Goal: Use online tool/utility: Utilize a website feature to perform a specific function

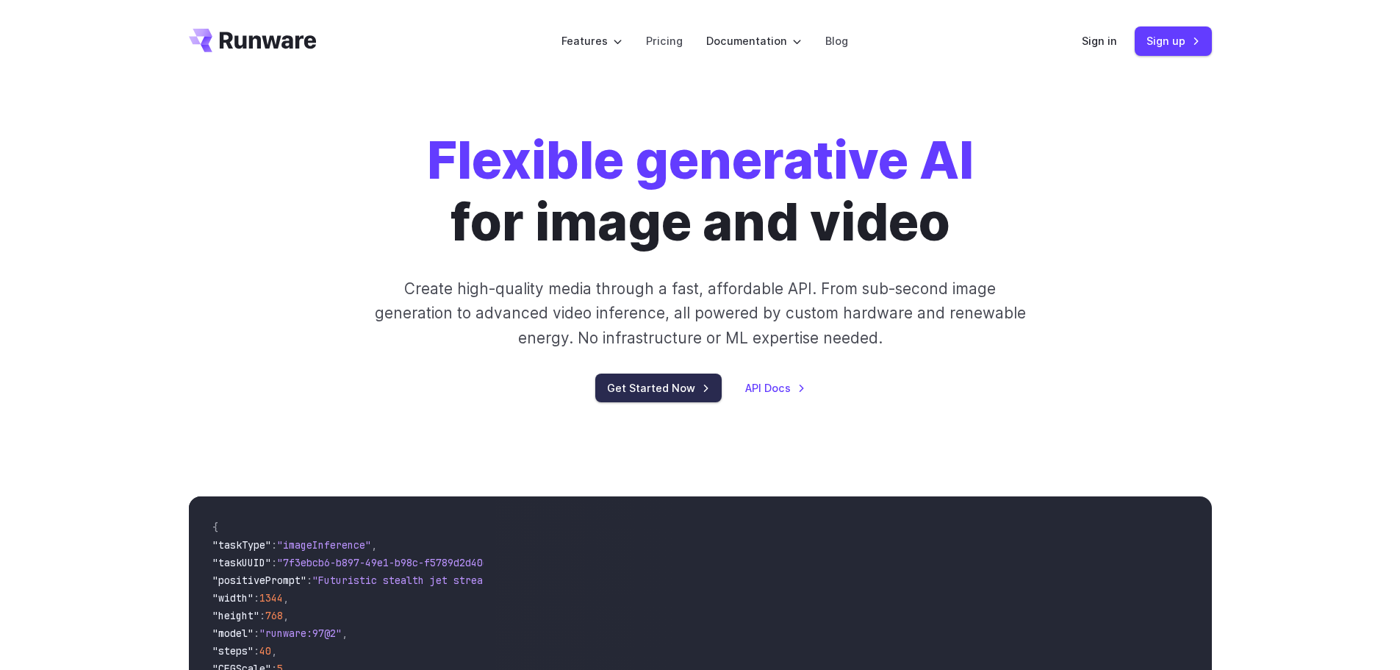
click at [689, 383] on link "Get Started Now" at bounding box center [658, 387] width 126 height 29
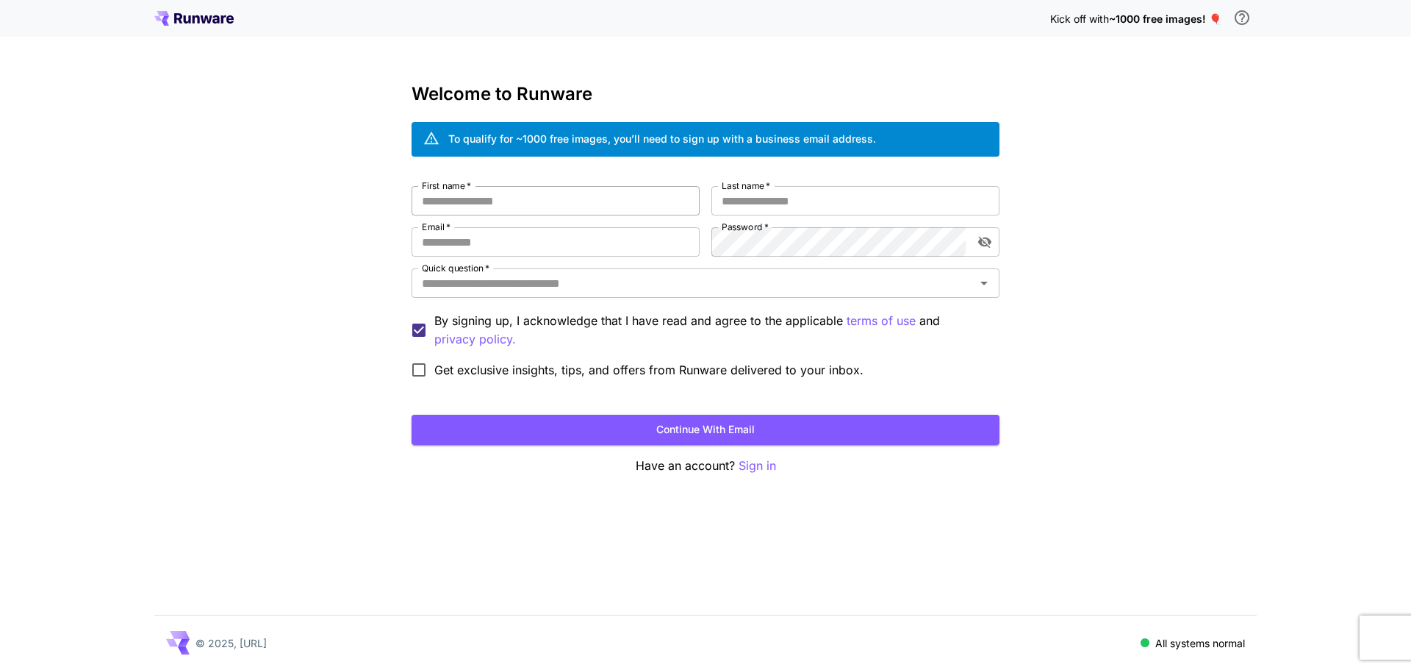
type input "**********"
click at [615, 205] on input "First name   *" at bounding box center [556, 200] width 288 height 29
click at [185, 21] on icon at bounding box center [187, 19] width 7 height 8
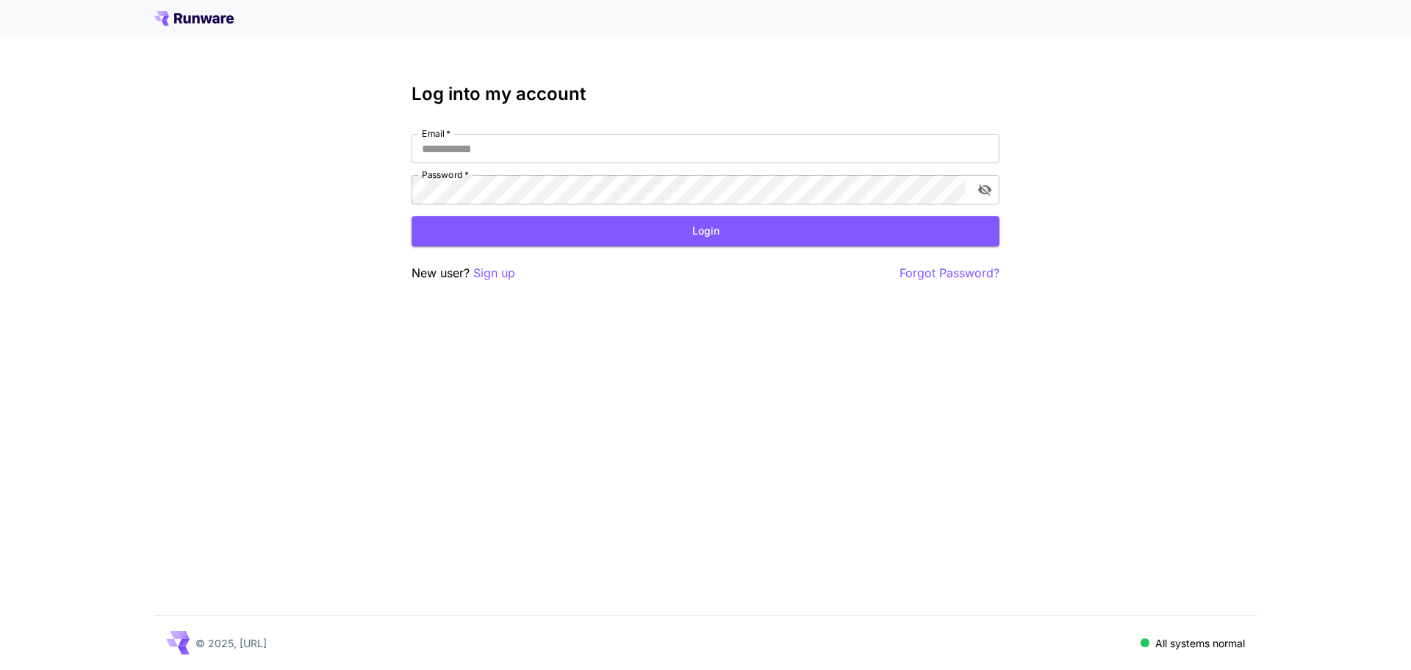
type input "**********"
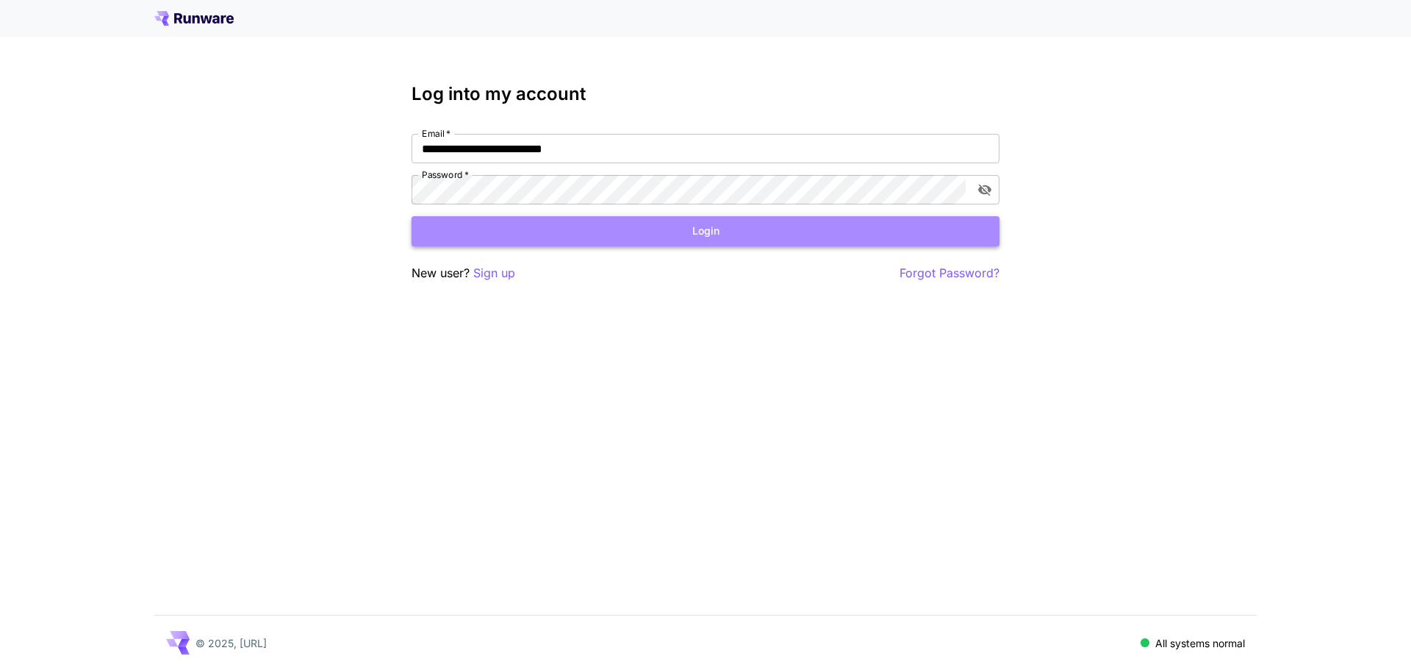
click at [534, 233] on button "Login" at bounding box center [706, 231] width 588 height 30
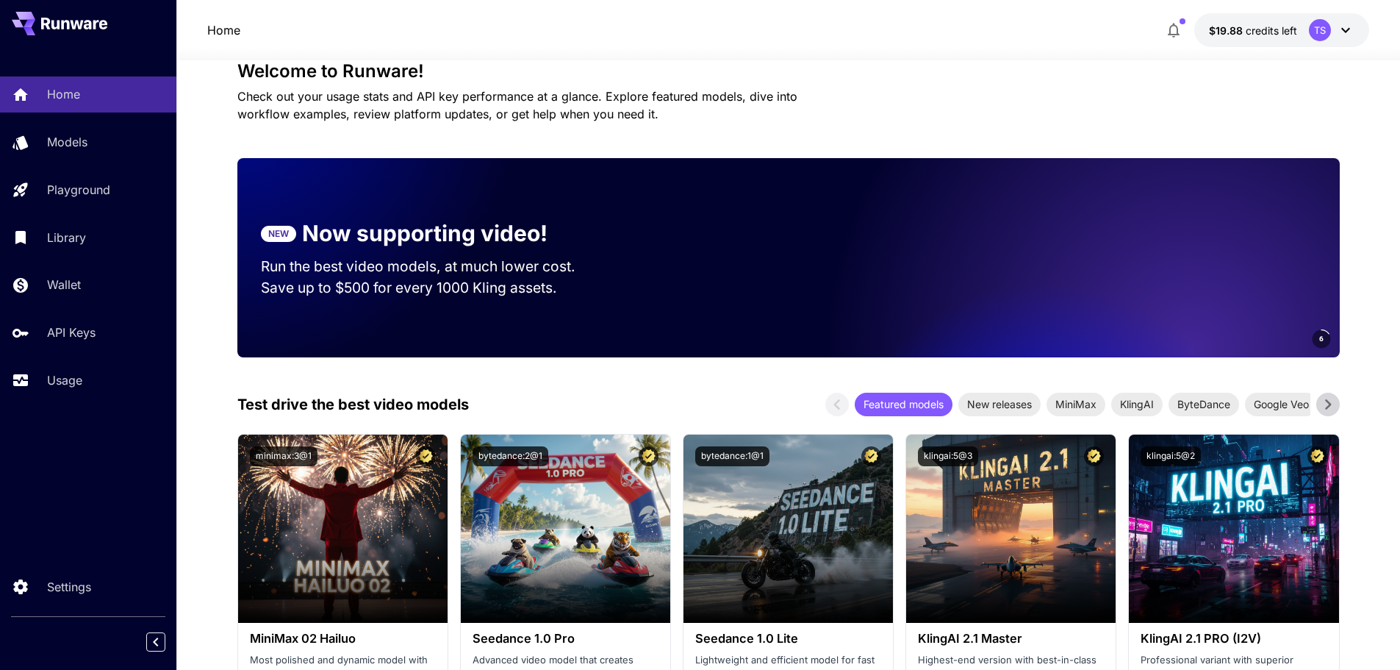
scroll to position [147, 0]
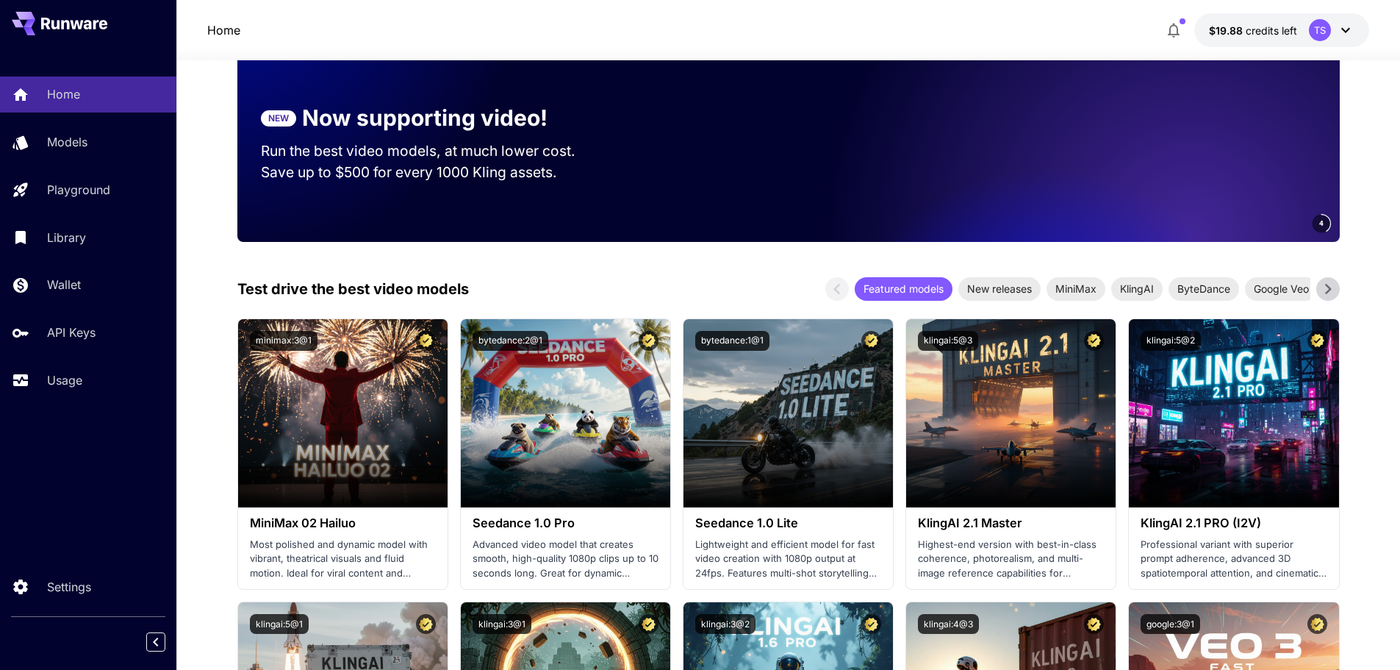
click at [1167, 32] on icon "button" at bounding box center [1174, 30] width 18 height 18
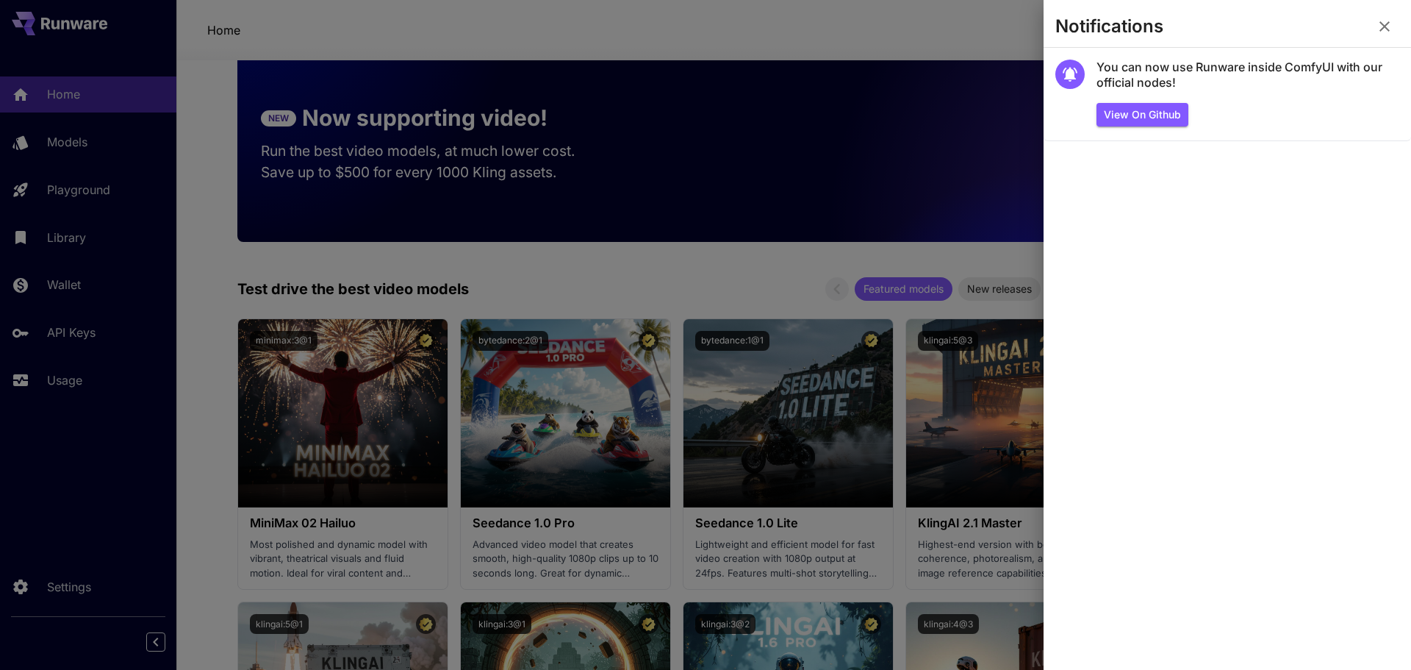
click at [1002, 36] on div at bounding box center [705, 335] width 1411 height 670
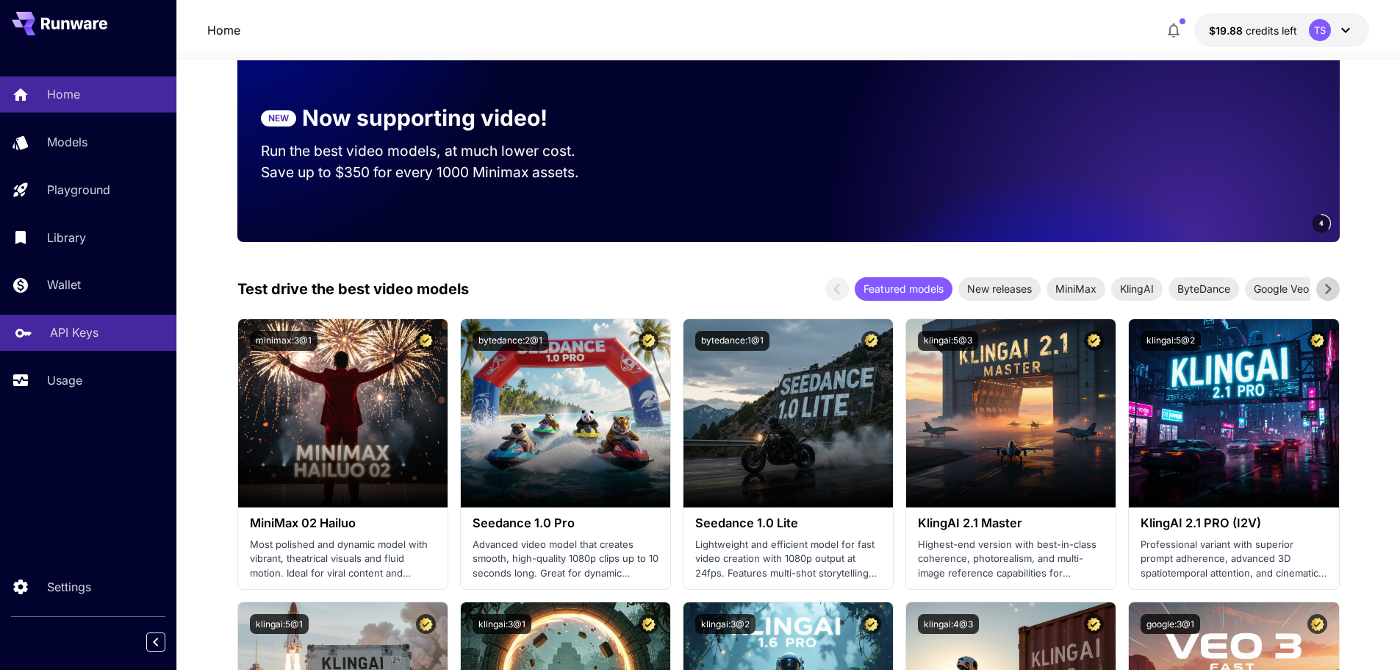
click at [76, 345] on link "API Keys" at bounding box center [88, 333] width 176 height 36
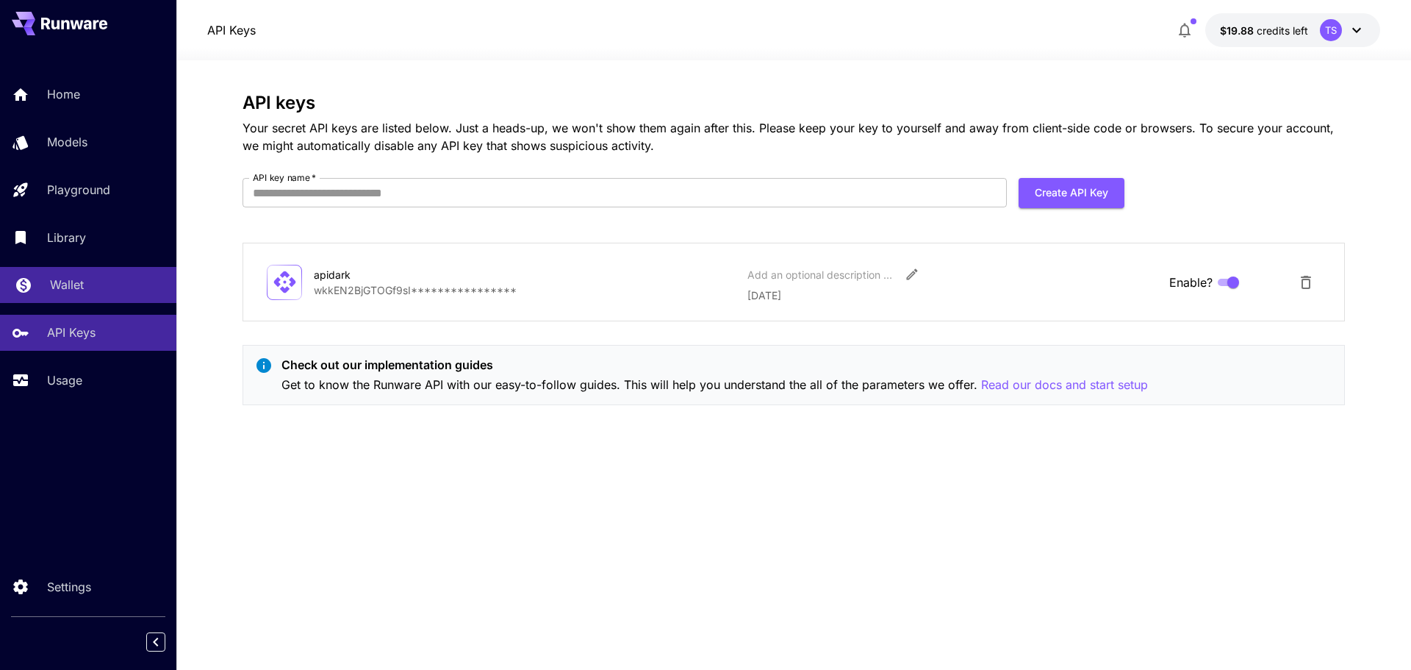
click at [85, 281] on div "Wallet" at bounding box center [107, 285] width 115 height 18
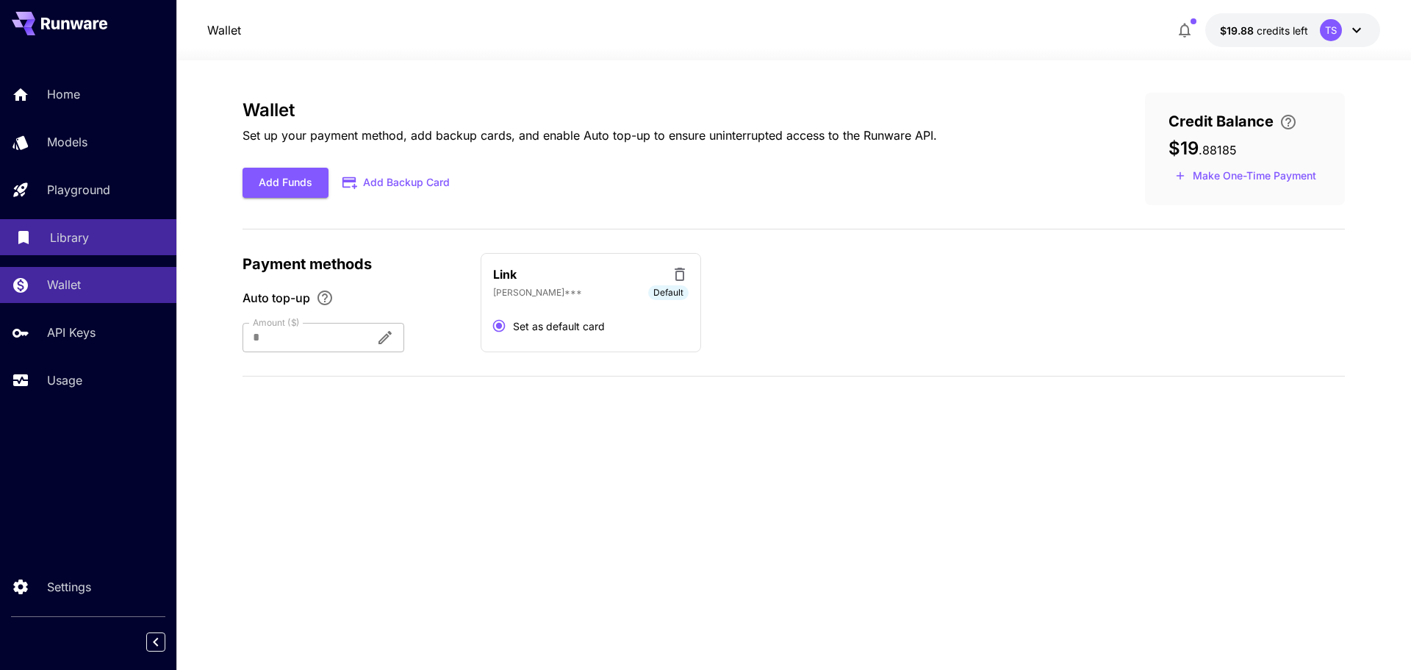
click at [61, 229] on p "Library" at bounding box center [69, 238] width 39 height 18
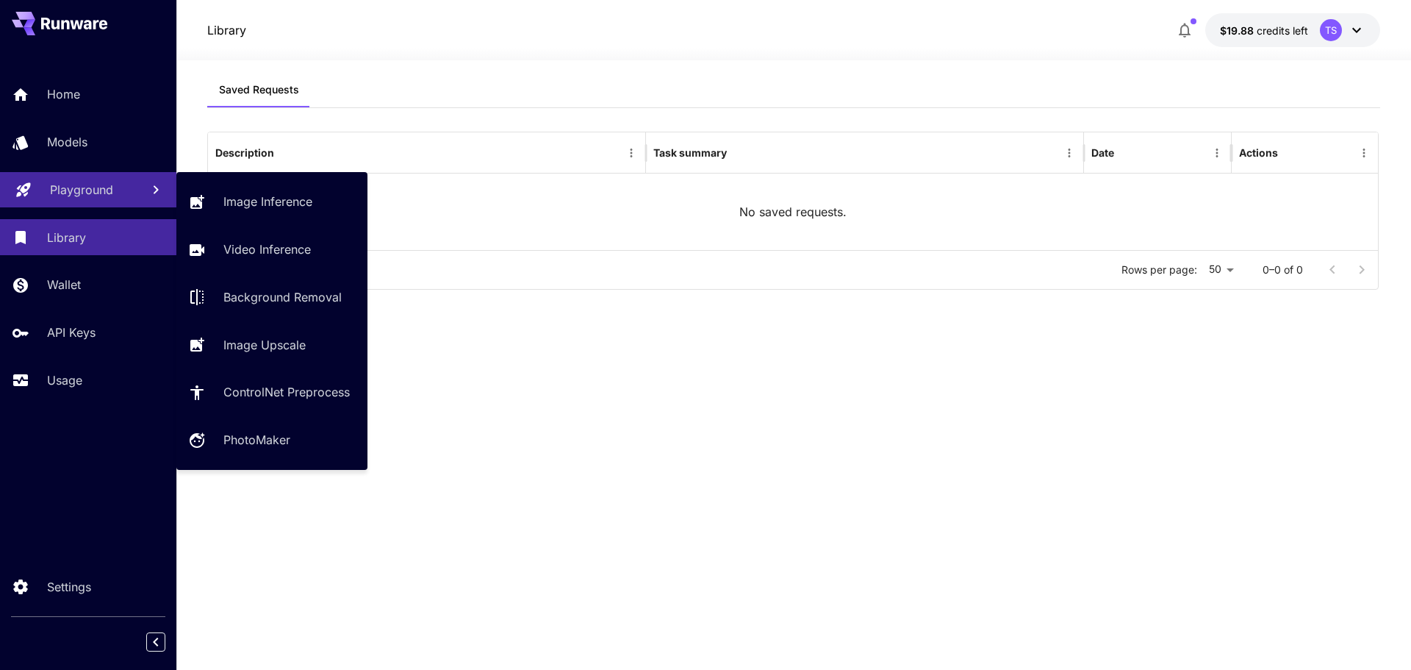
click at [68, 198] on link "Playground" at bounding box center [88, 190] width 176 height 36
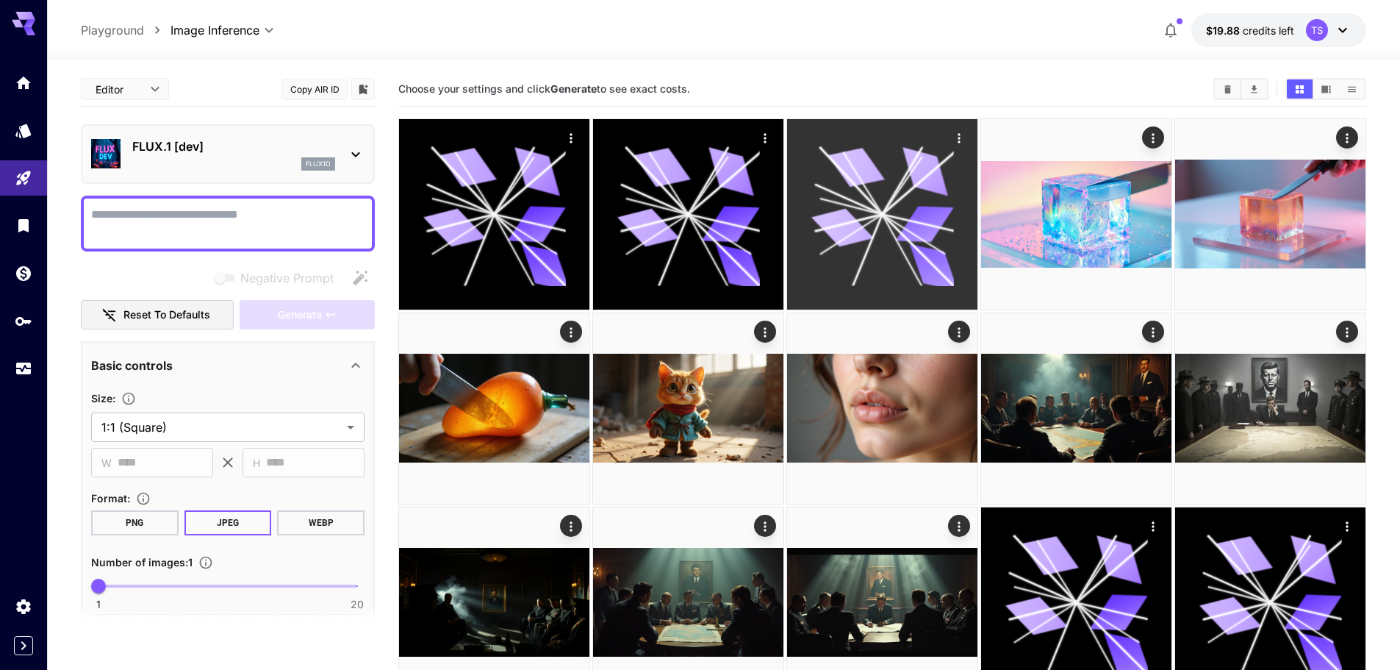
click at [839, 179] on icon at bounding box center [882, 214] width 143 height 143
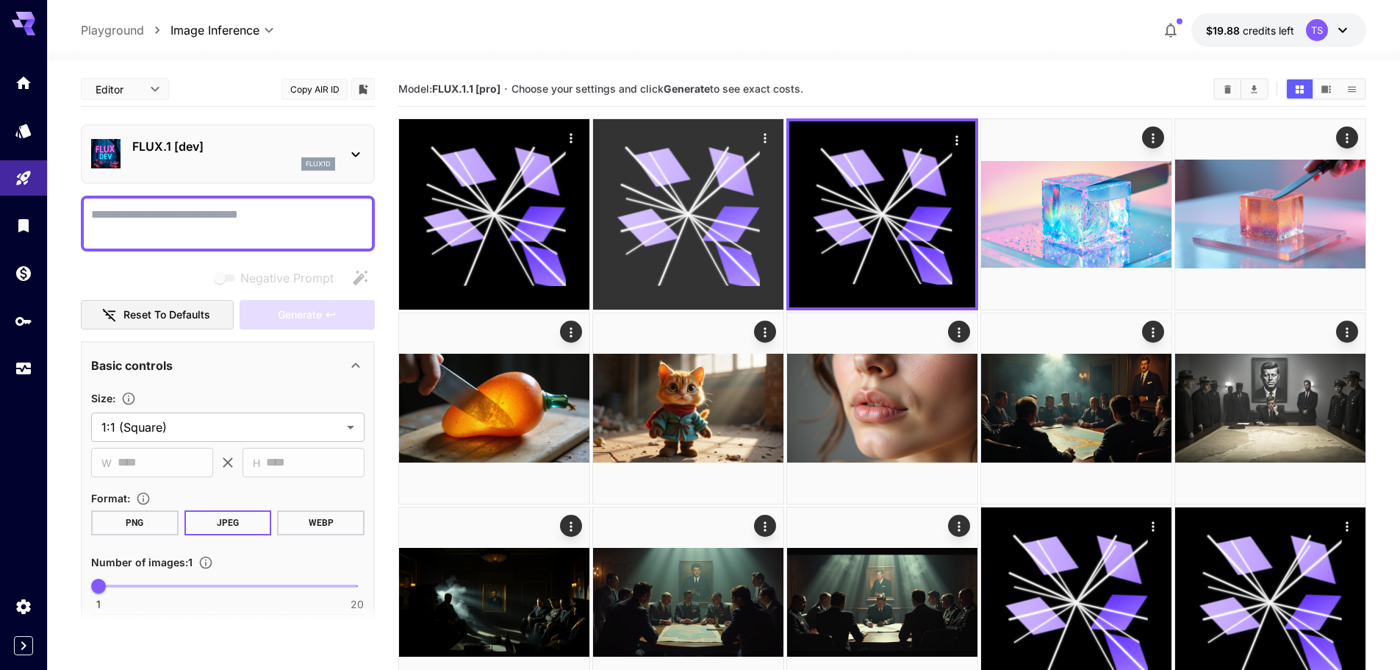
click at [690, 198] on icon at bounding box center [688, 214] width 143 height 143
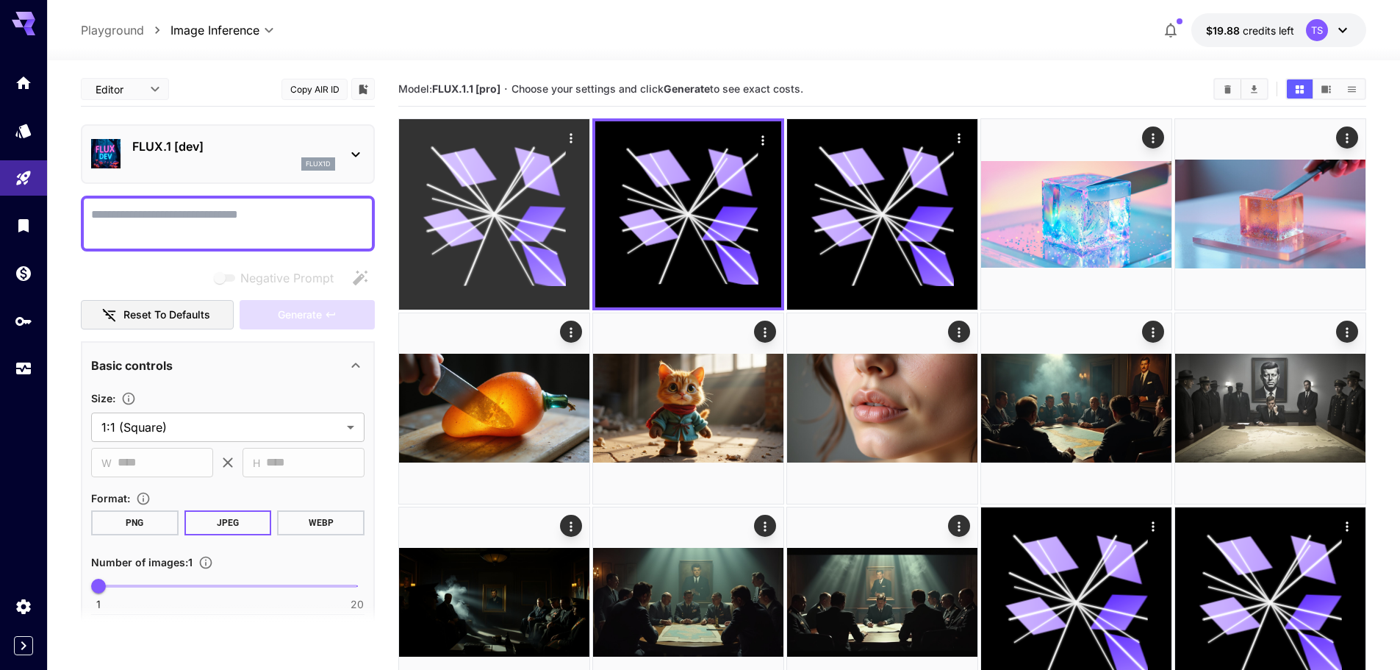
click at [488, 206] on icon at bounding box center [494, 214] width 143 height 143
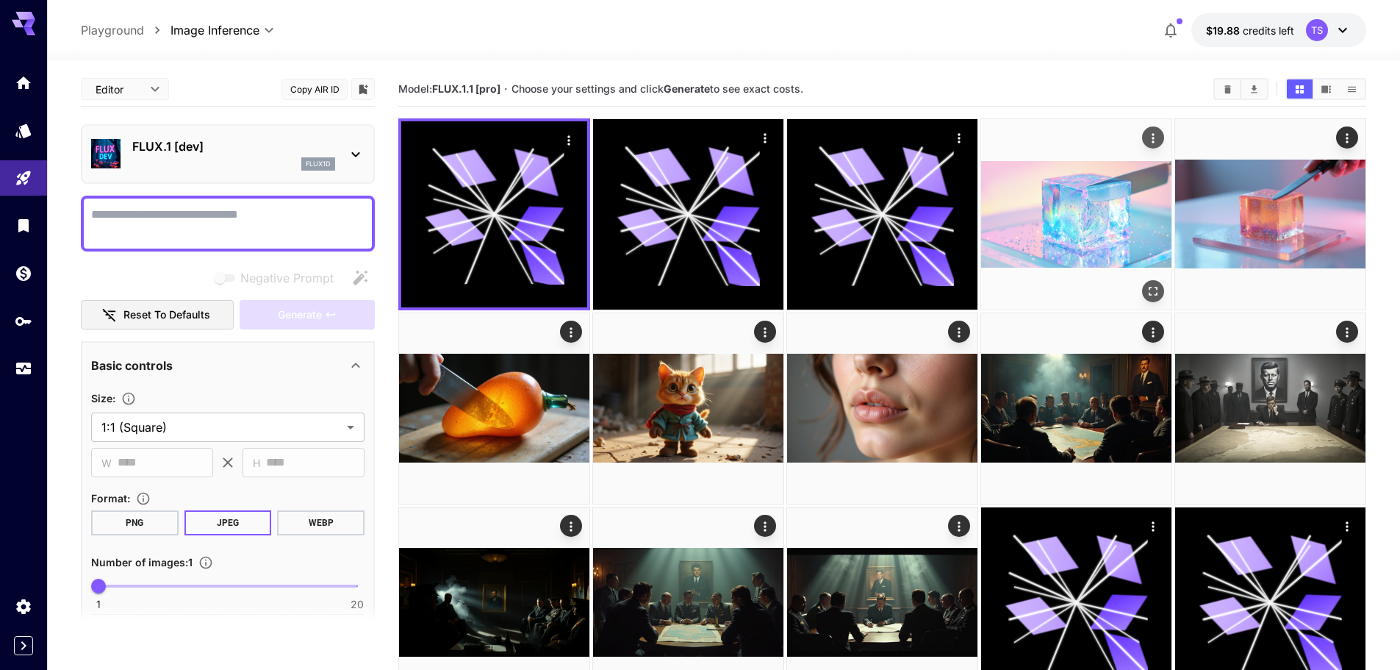
click at [1012, 205] on img at bounding box center [1076, 214] width 190 height 190
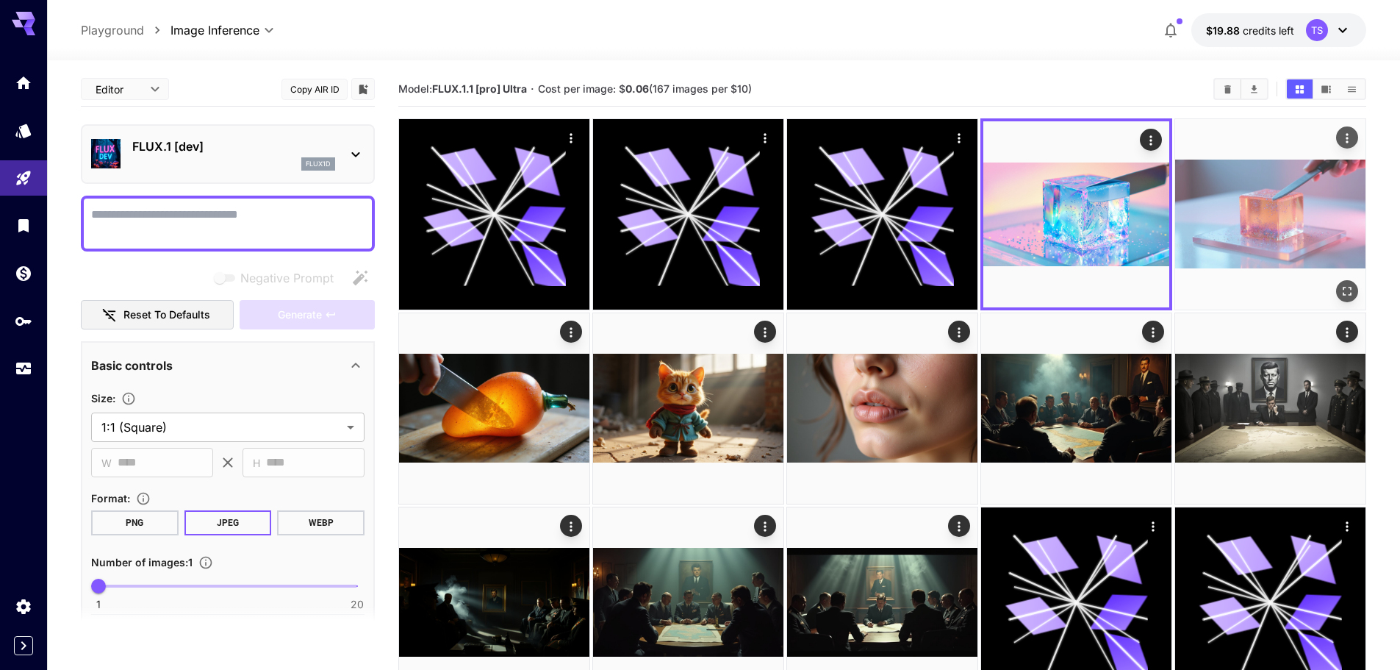
click at [1200, 216] on img at bounding box center [1270, 214] width 190 height 190
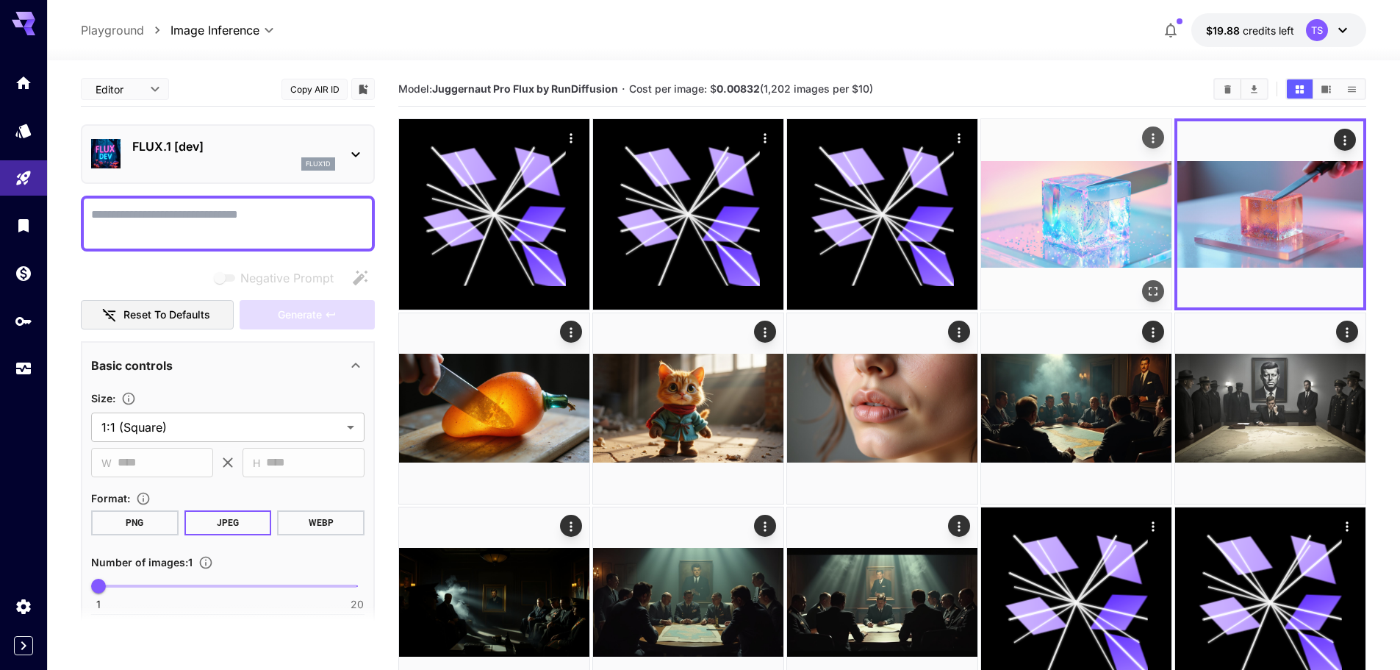
click at [1114, 215] on img at bounding box center [1076, 214] width 190 height 190
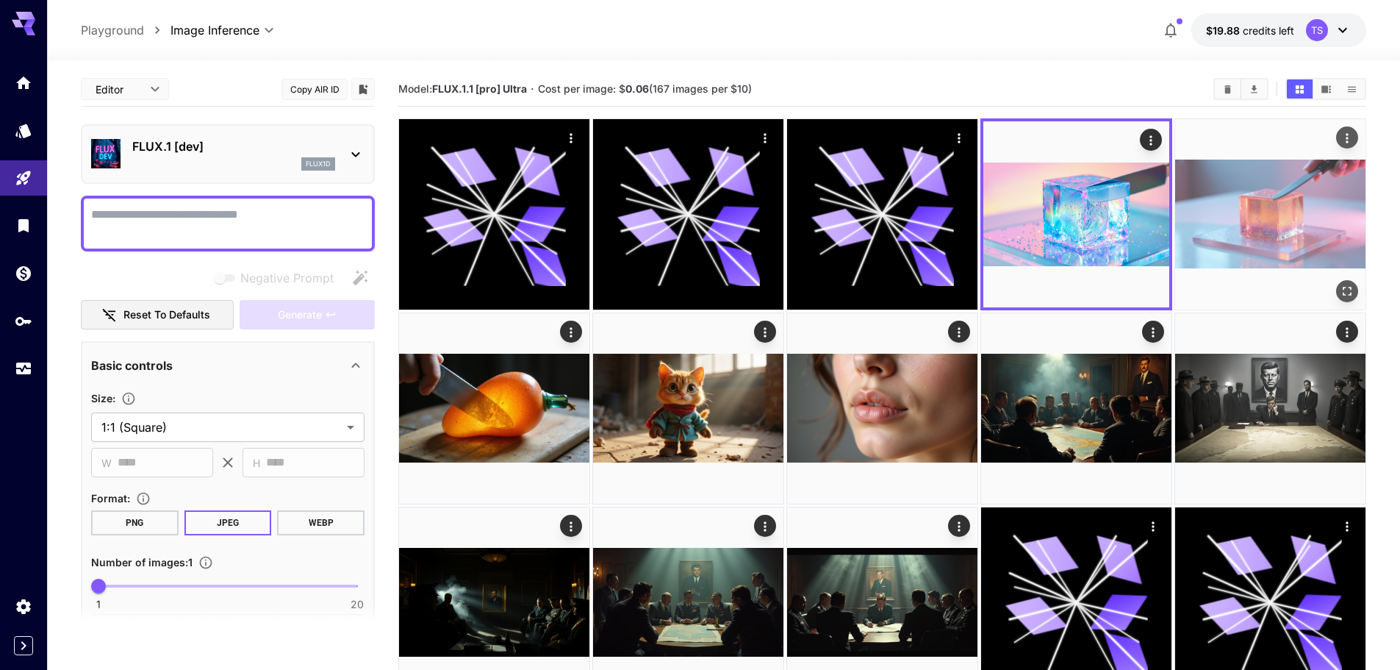
click at [1289, 224] on img at bounding box center [1270, 214] width 190 height 190
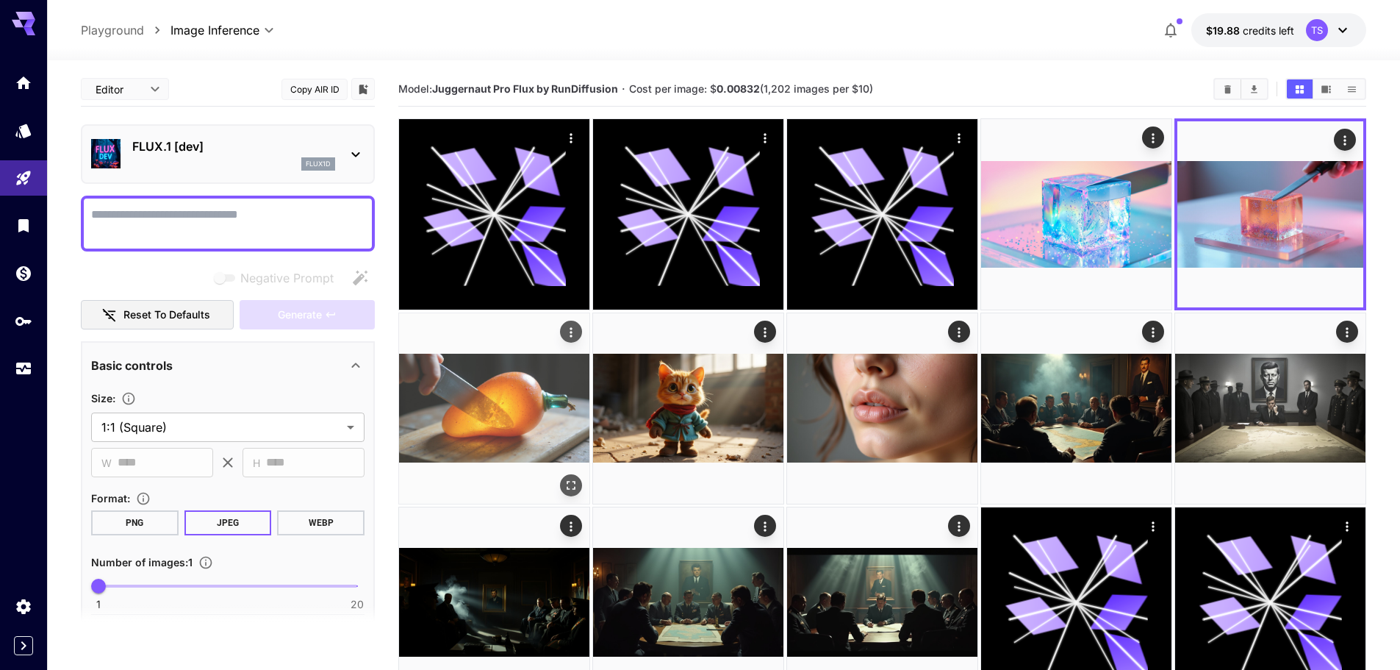
click at [512, 390] on img at bounding box center [494, 408] width 190 height 190
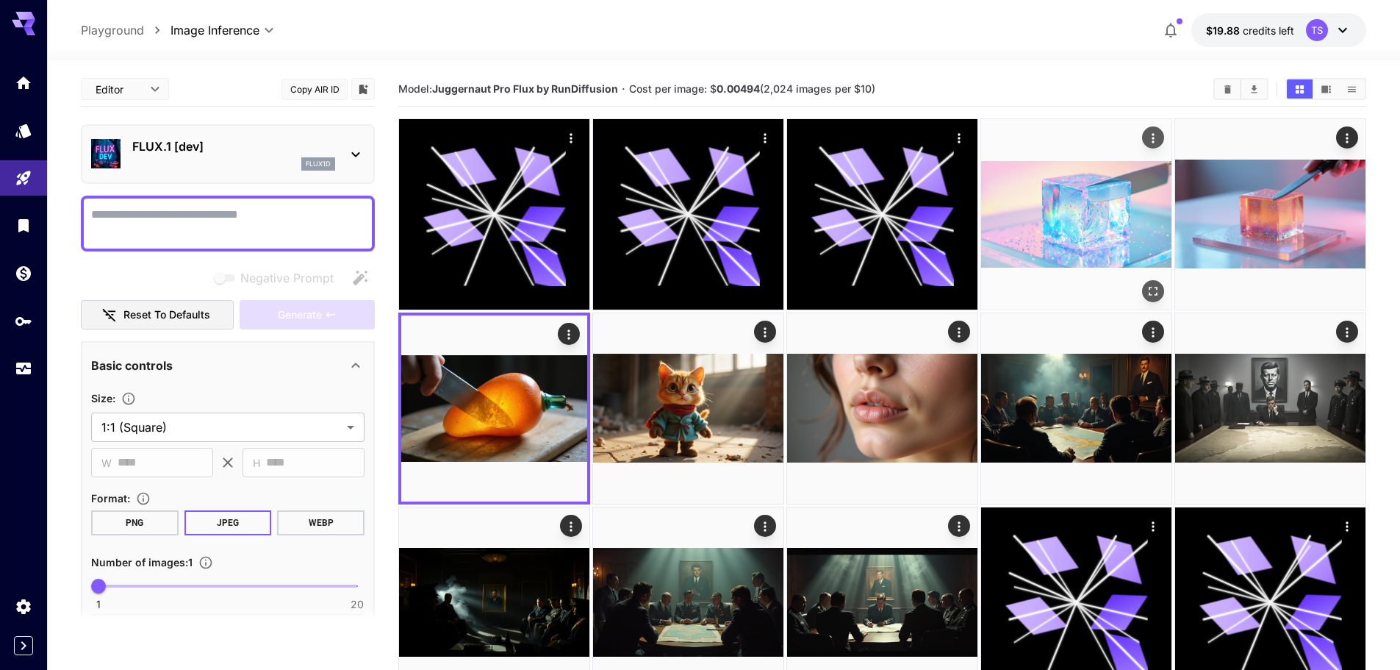
click at [1136, 200] on img at bounding box center [1076, 214] width 190 height 190
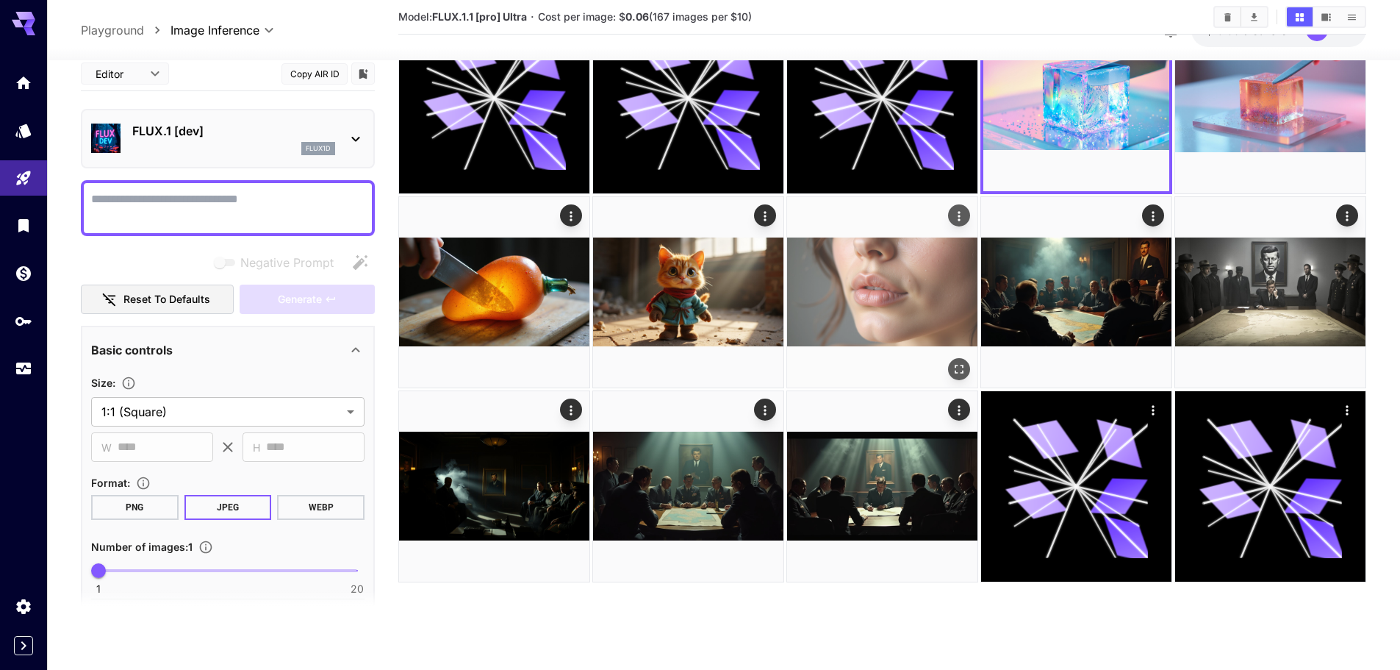
click at [834, 298] on img at bounding box center [882, 292] width 190 height 190
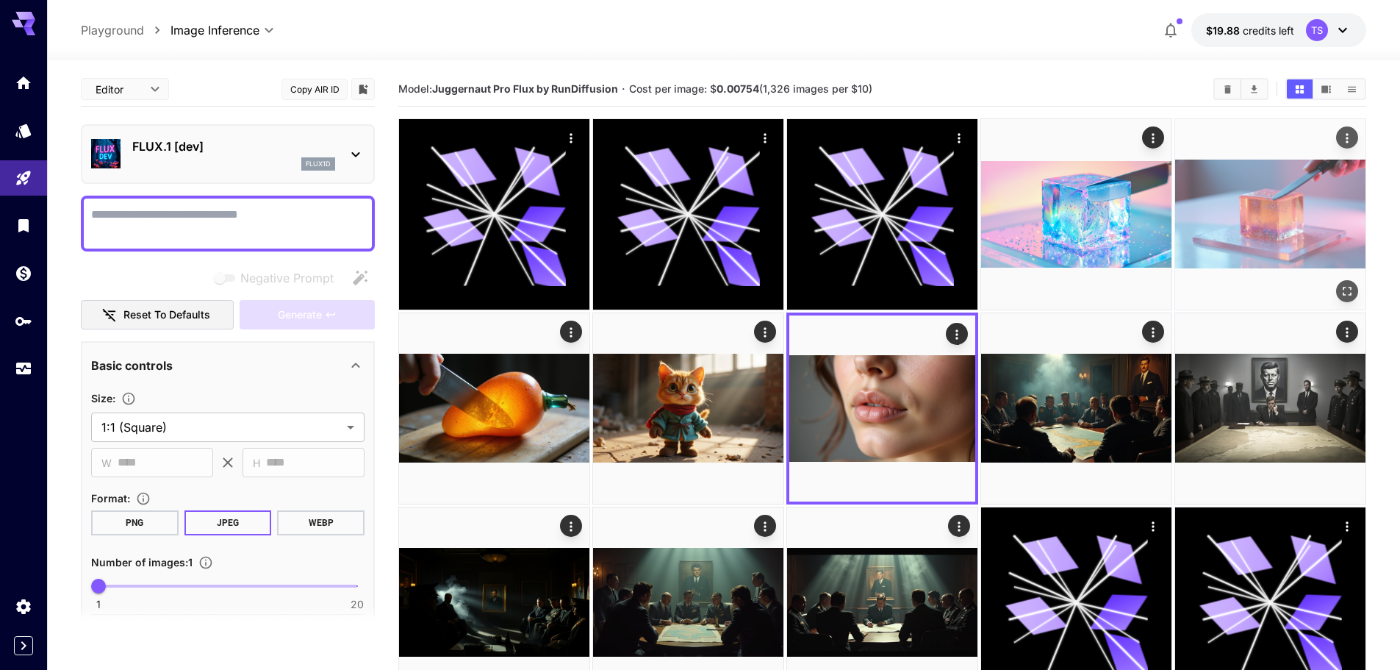
click at [1268, 237] on img at bounding box center [1270, 214] width 190 height 190
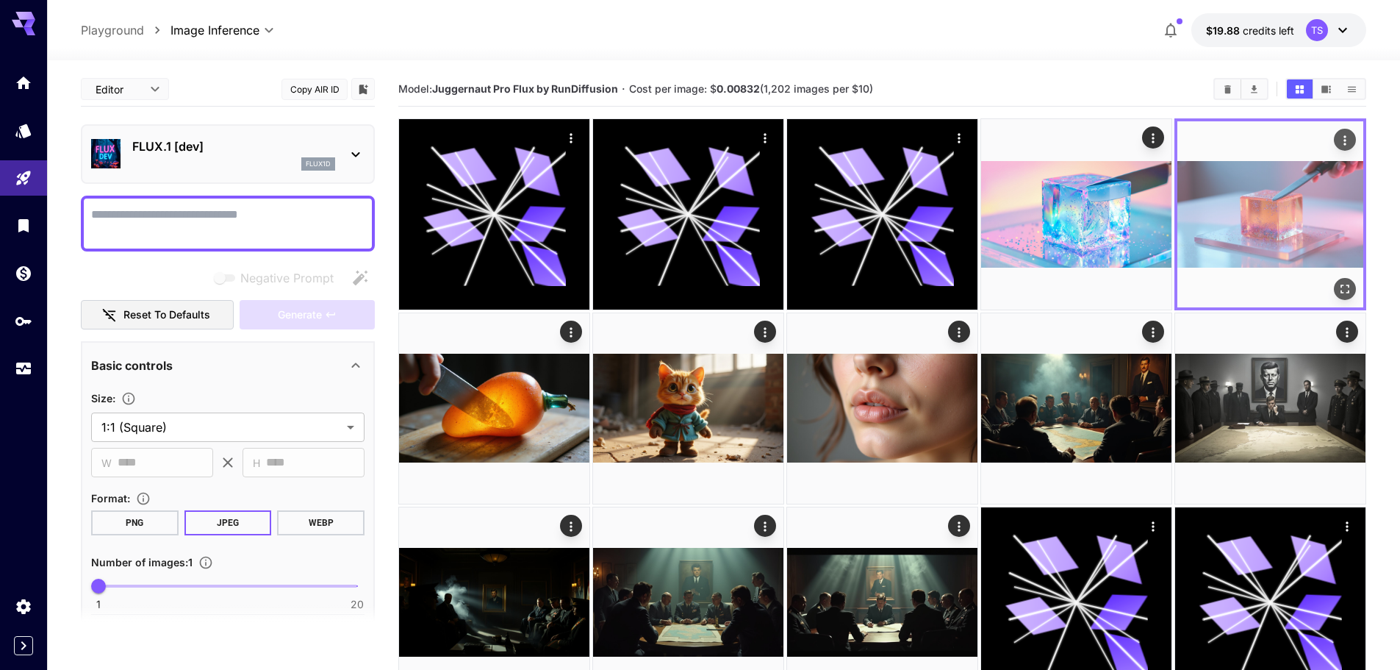
click at [1268, 237] on img at bounding box center [1271, 214] width 186 height 186
click at [1348, 284] on icon "Open in fullscreen" at bounding box center [1345, 289] width 15 height 15
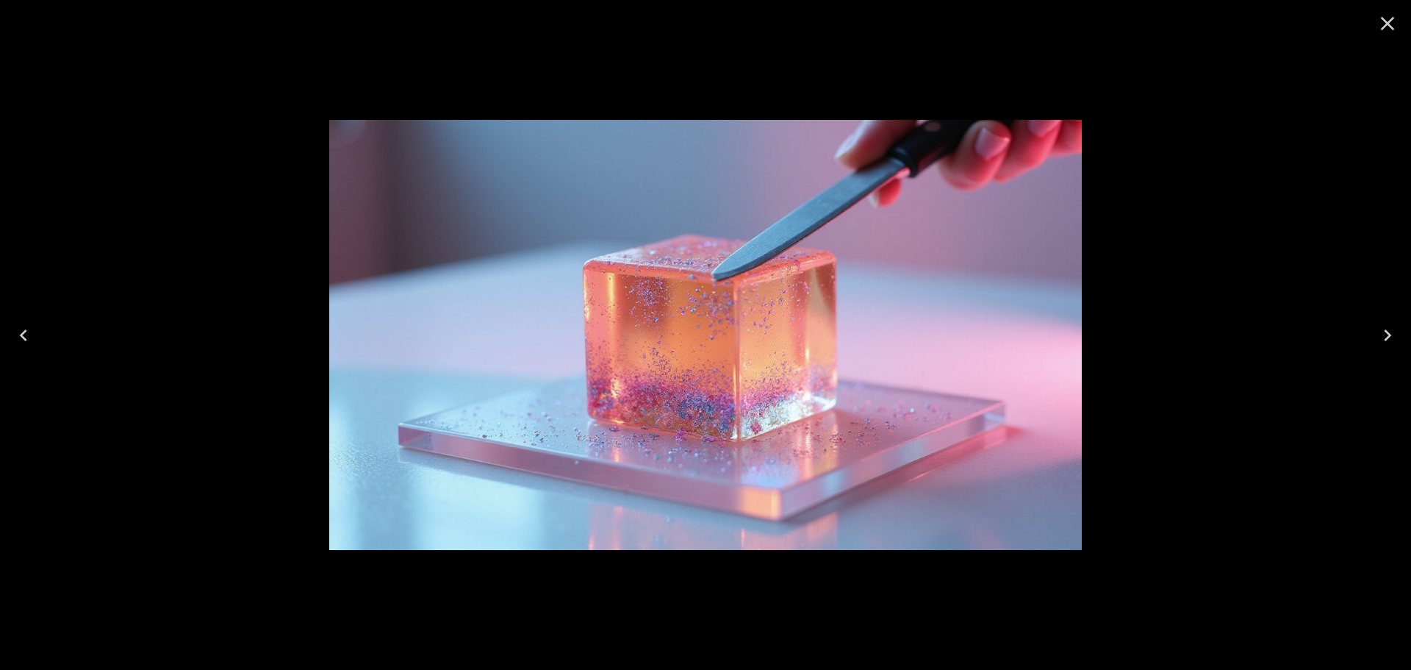
click at [1170, 222] on div at bounding box center [705, 335] width 1411 height 670
click at [1386, 26] on icon "Close" at bounding box center [1388, 24] width 24 height 24
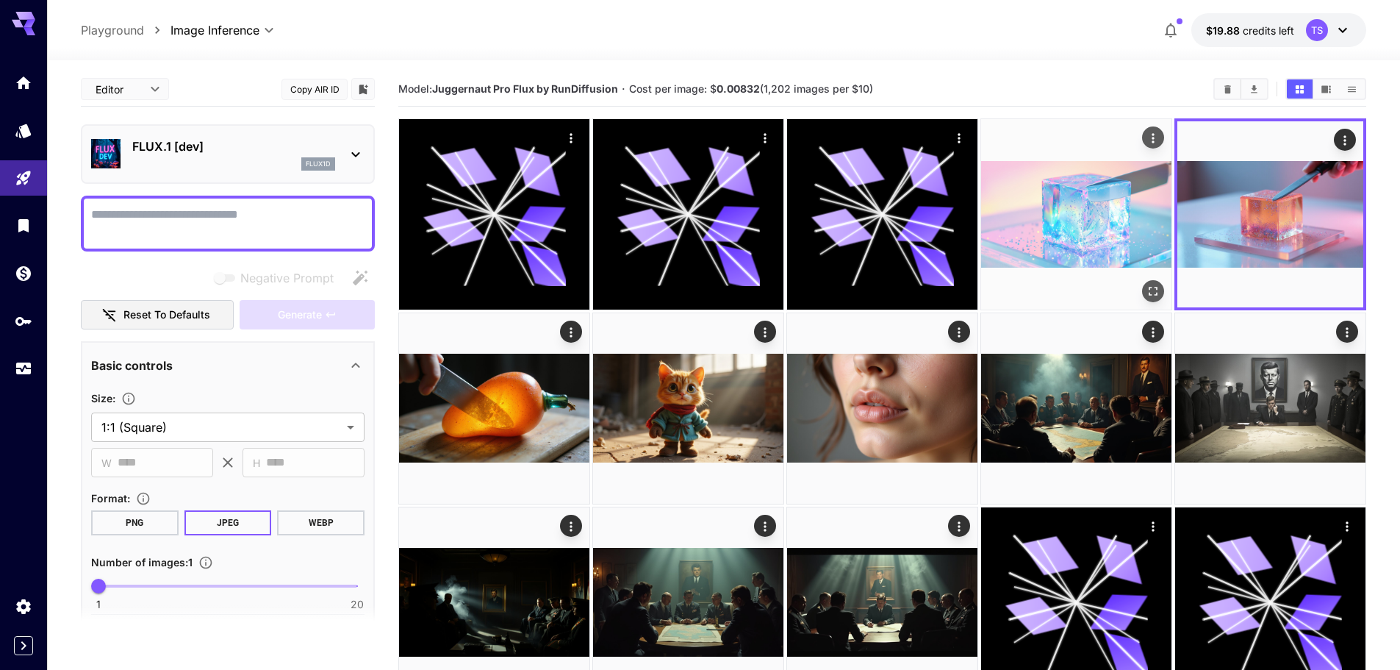
click at [1115, 211] on img at bounding box center [1076, 214] width 190 height 190
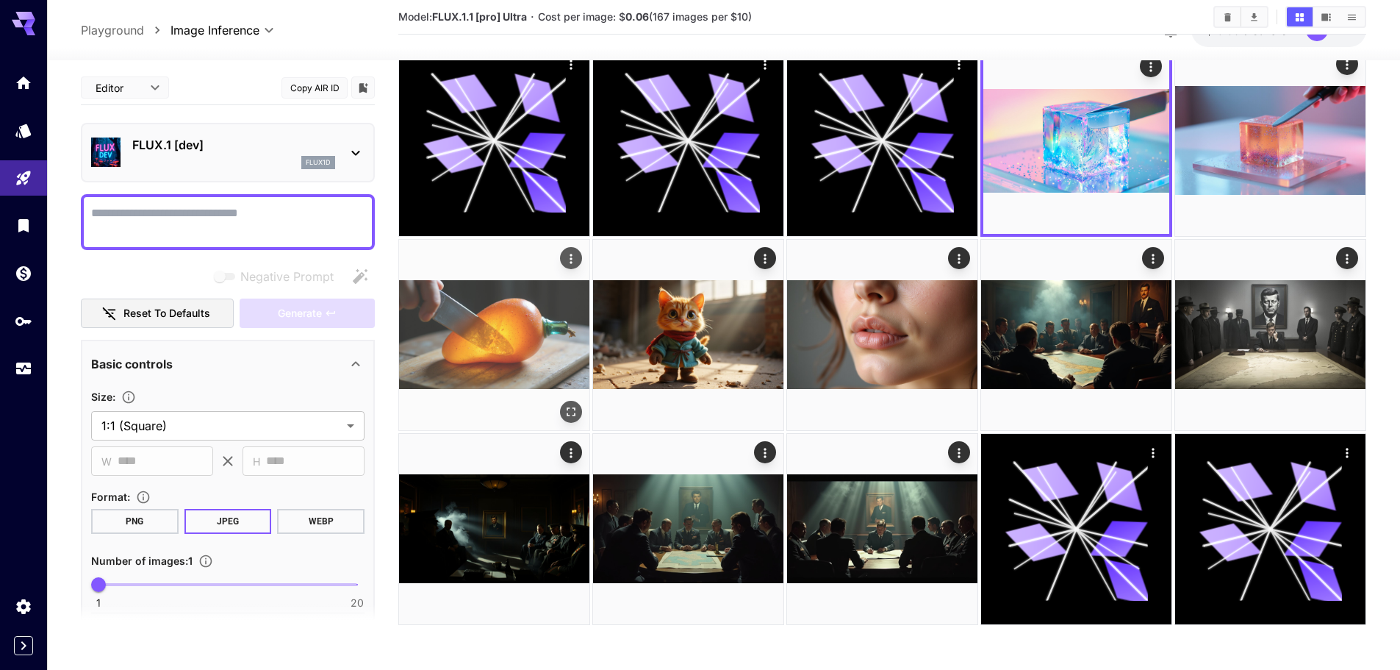
click at [467, 323] on img at bounding box center [494, 335] width 190 height 190
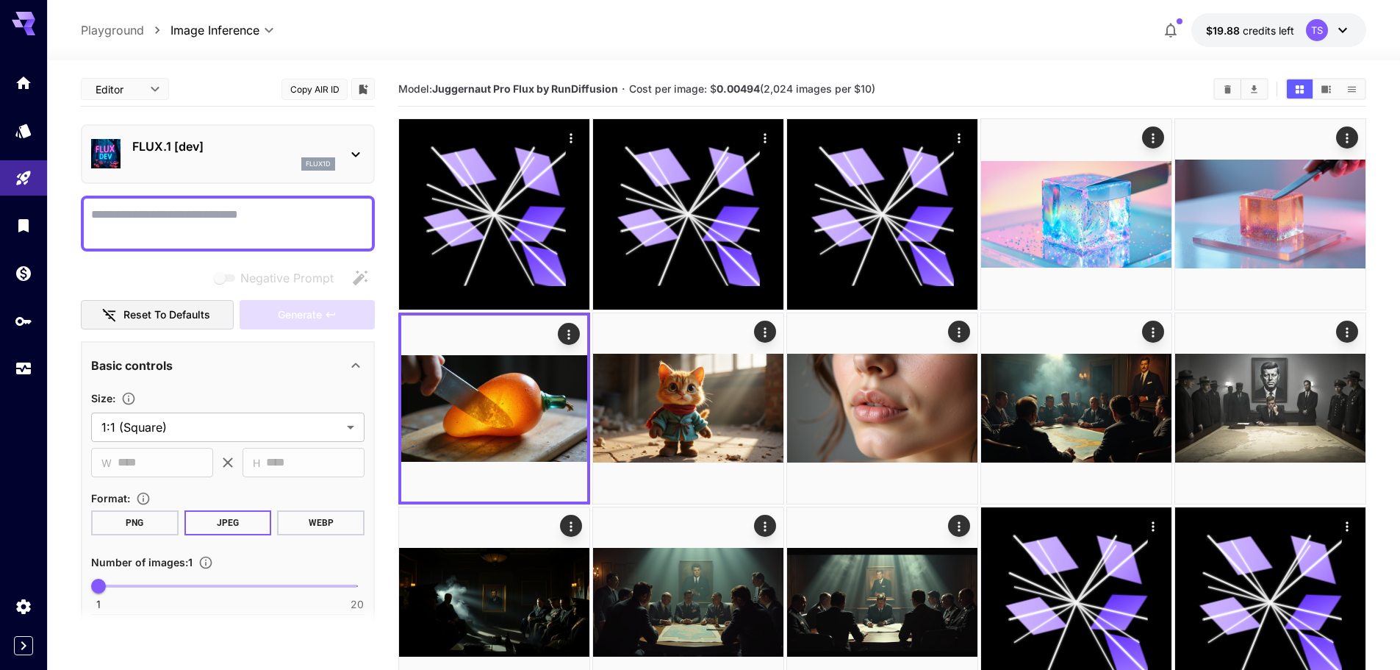
click at [211, 153] on p "FLUX.1 [dev]" at bounding box center [233, 146] width 203 height 18
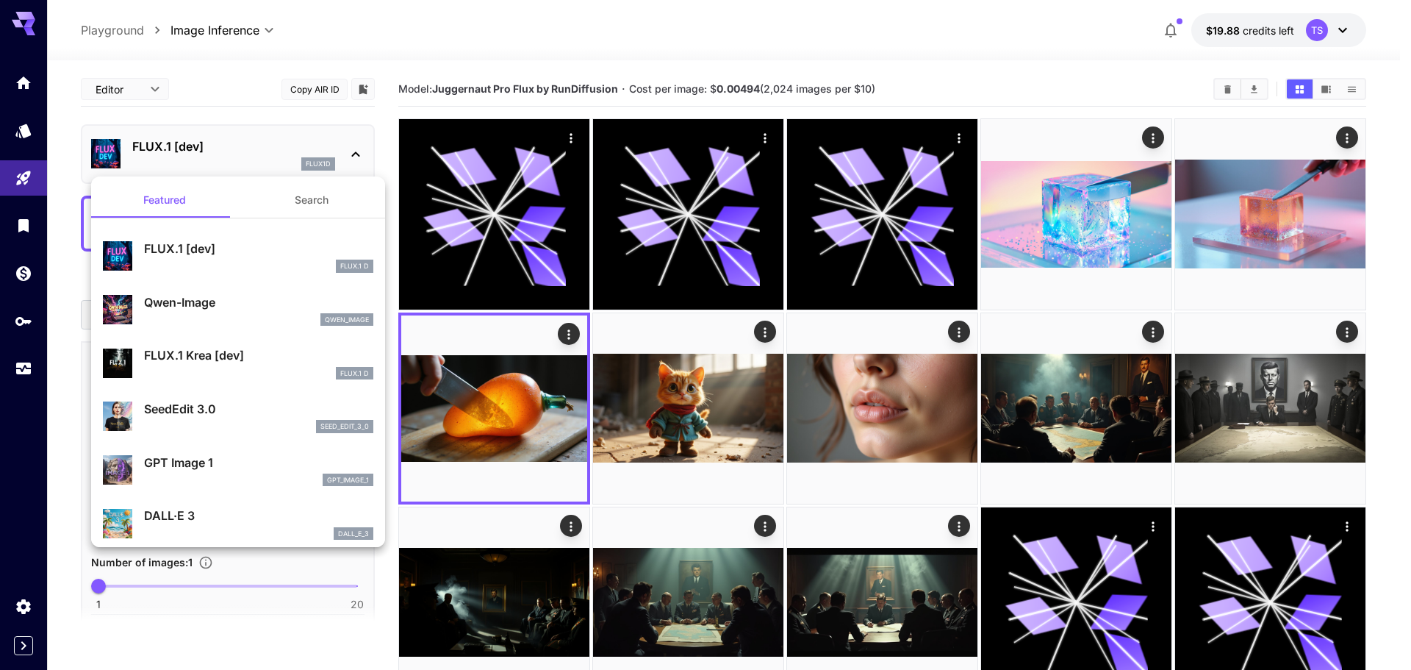
click at [208, 154] on div at bounding box center [705, 335] width 1411 height 670
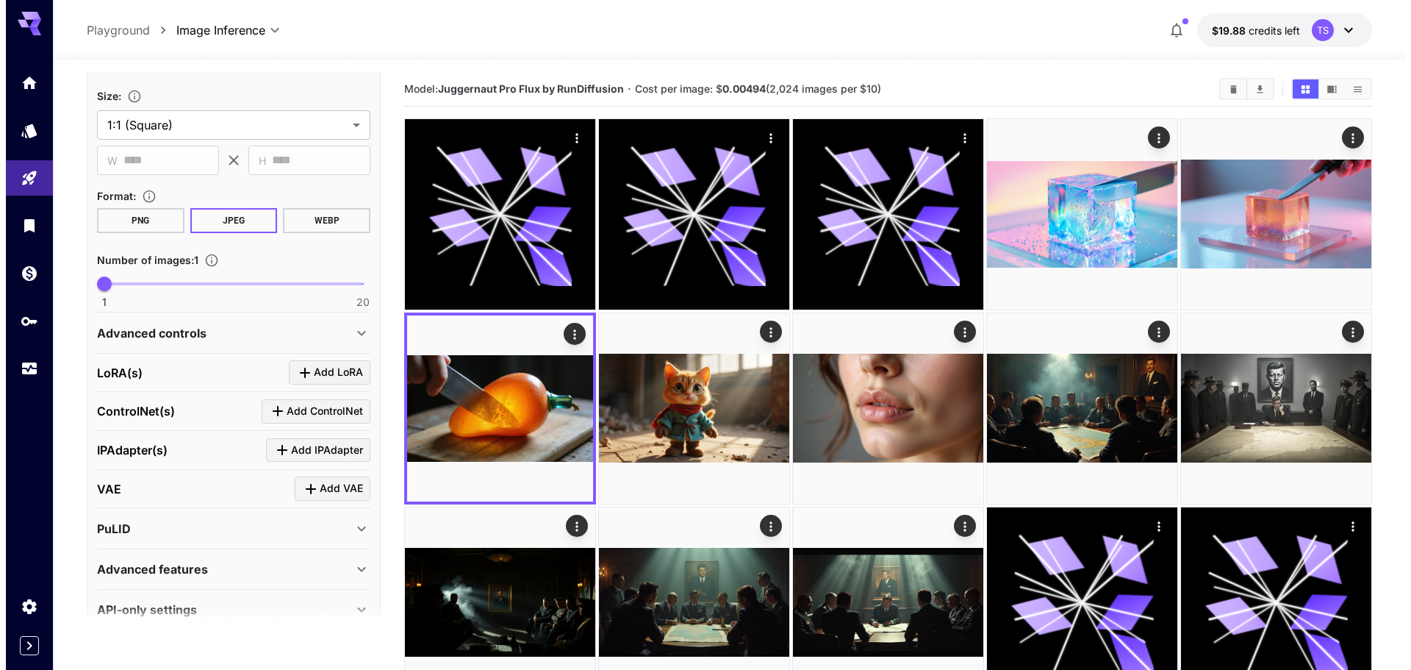
scroll to position [329, 0]
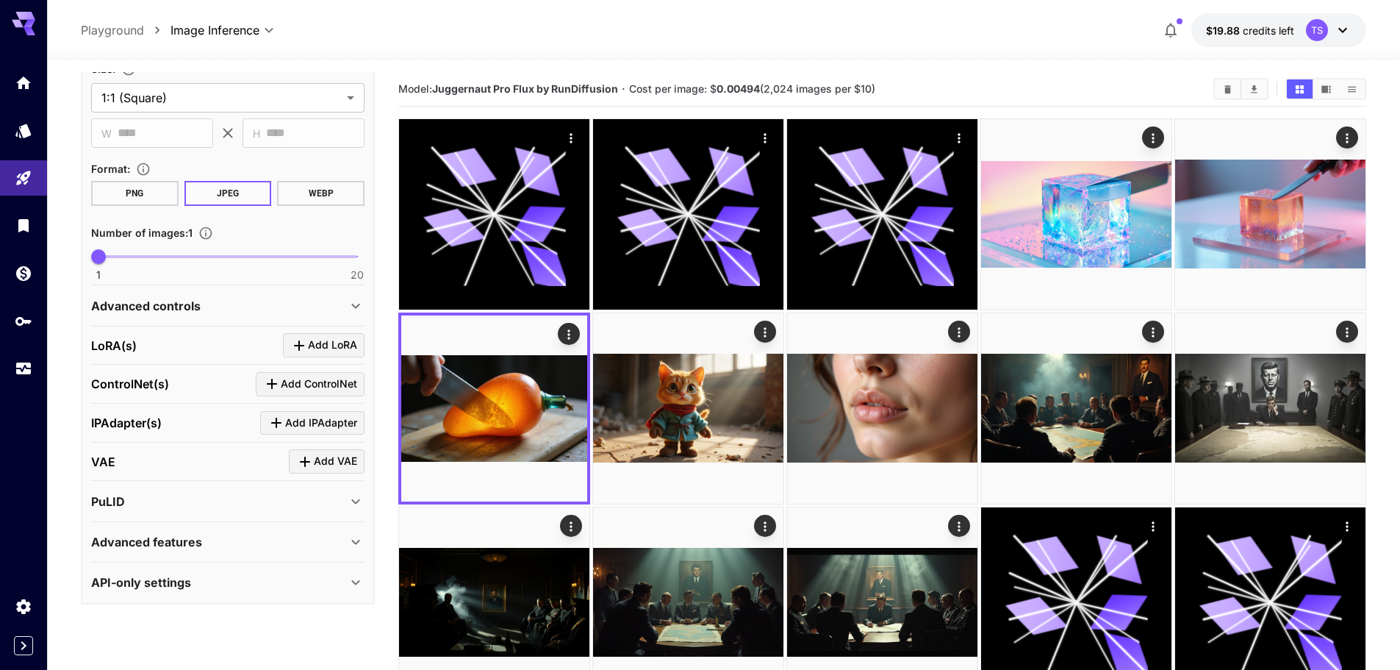
click at [324, 343] on span "Add LoRA" at bounding box center [332, 345] width 49 height 18
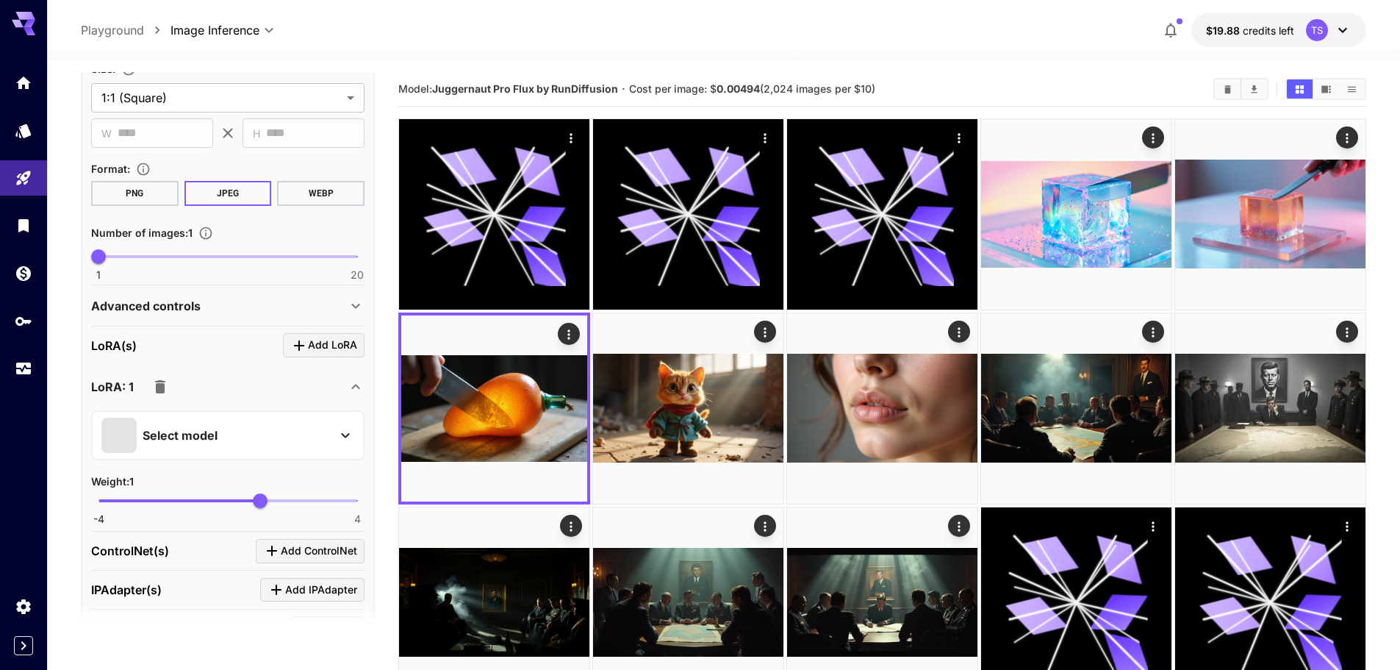
click at [217, 426] on p "Select model" at bounding box center [180, 435] width 75 height 18
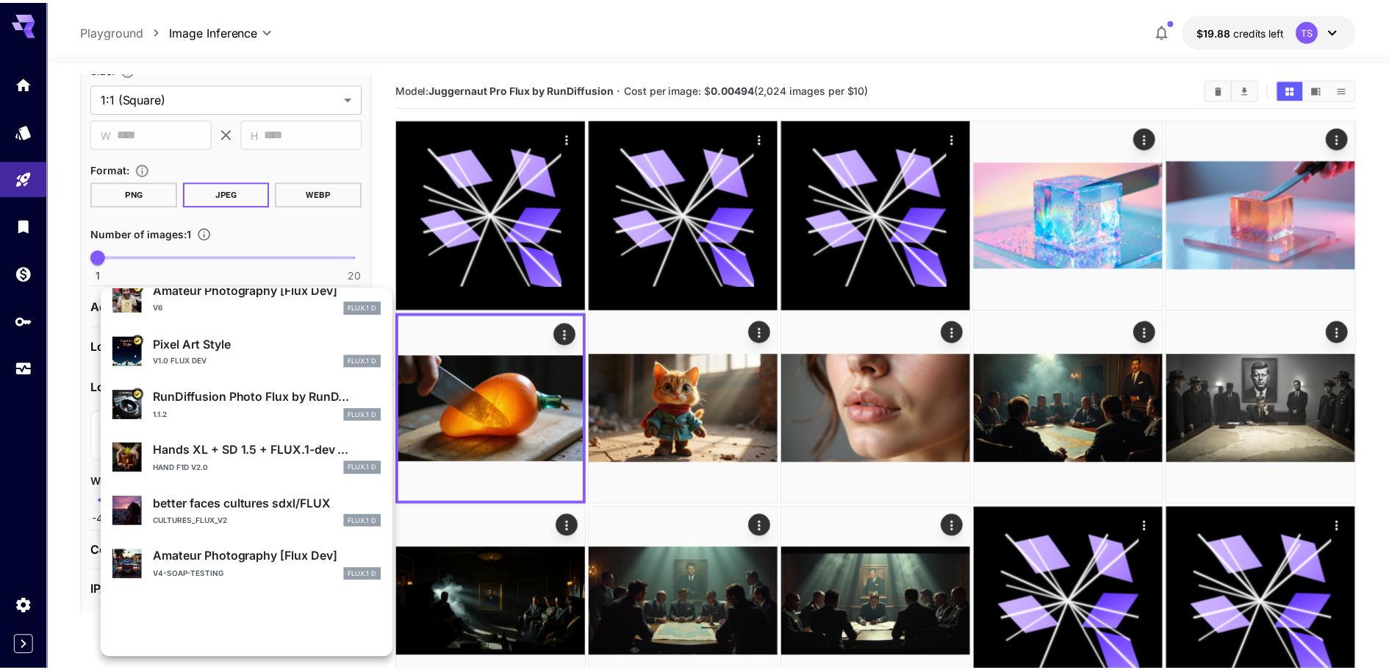
scroll to position [74, 0]
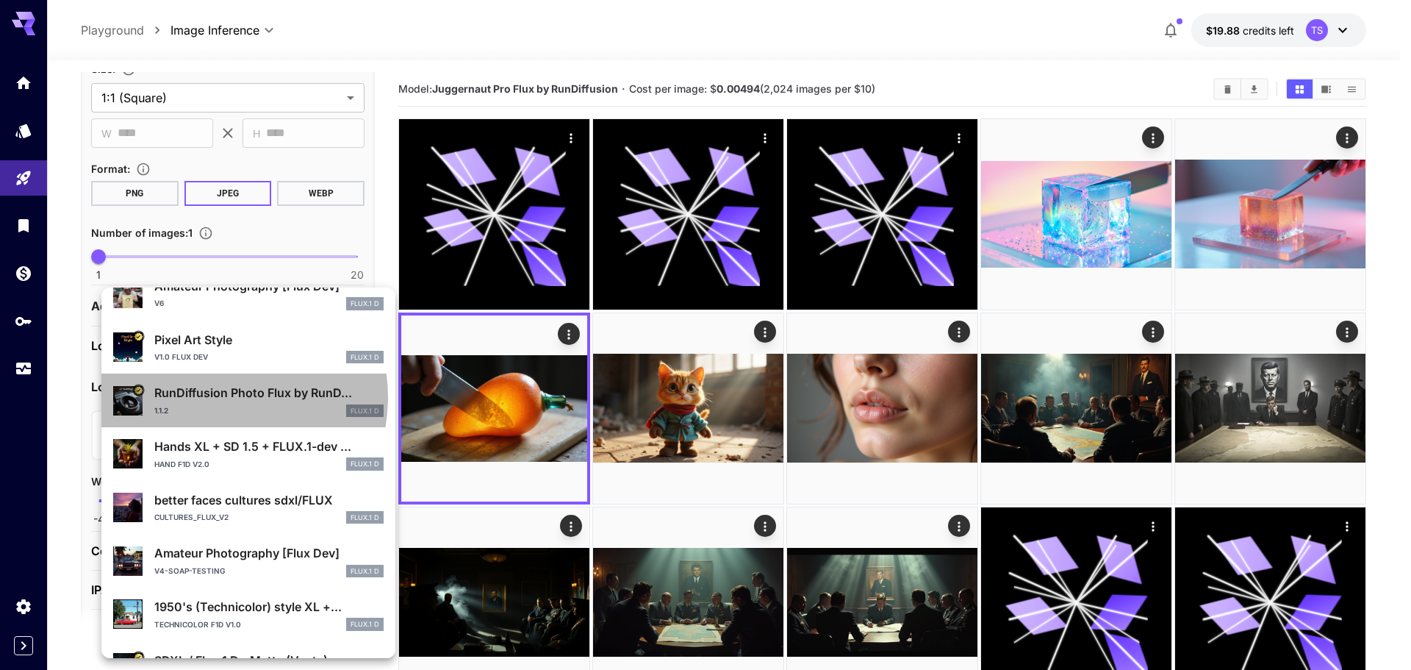
click at [210, 397] on p "RunDiffusion Photo Flux by RunD..." at bounding box center [268, 393] width 229 height 18
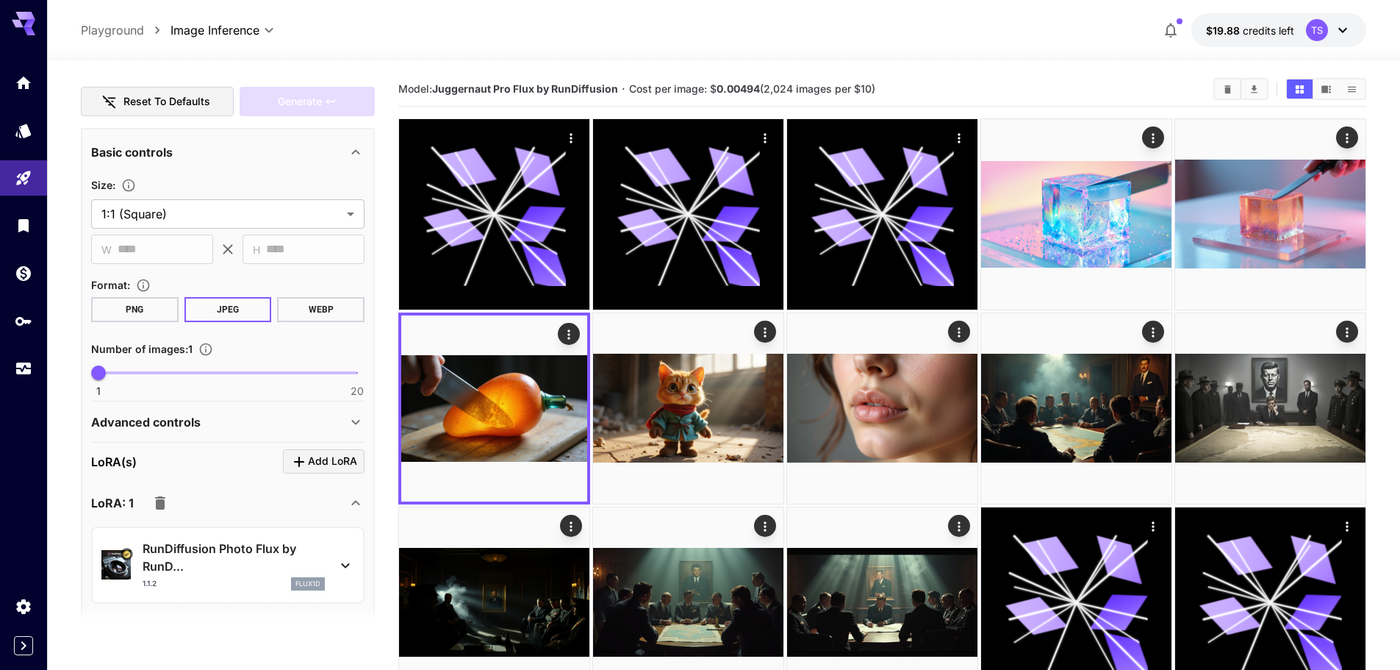
scroll to position [35, 0]
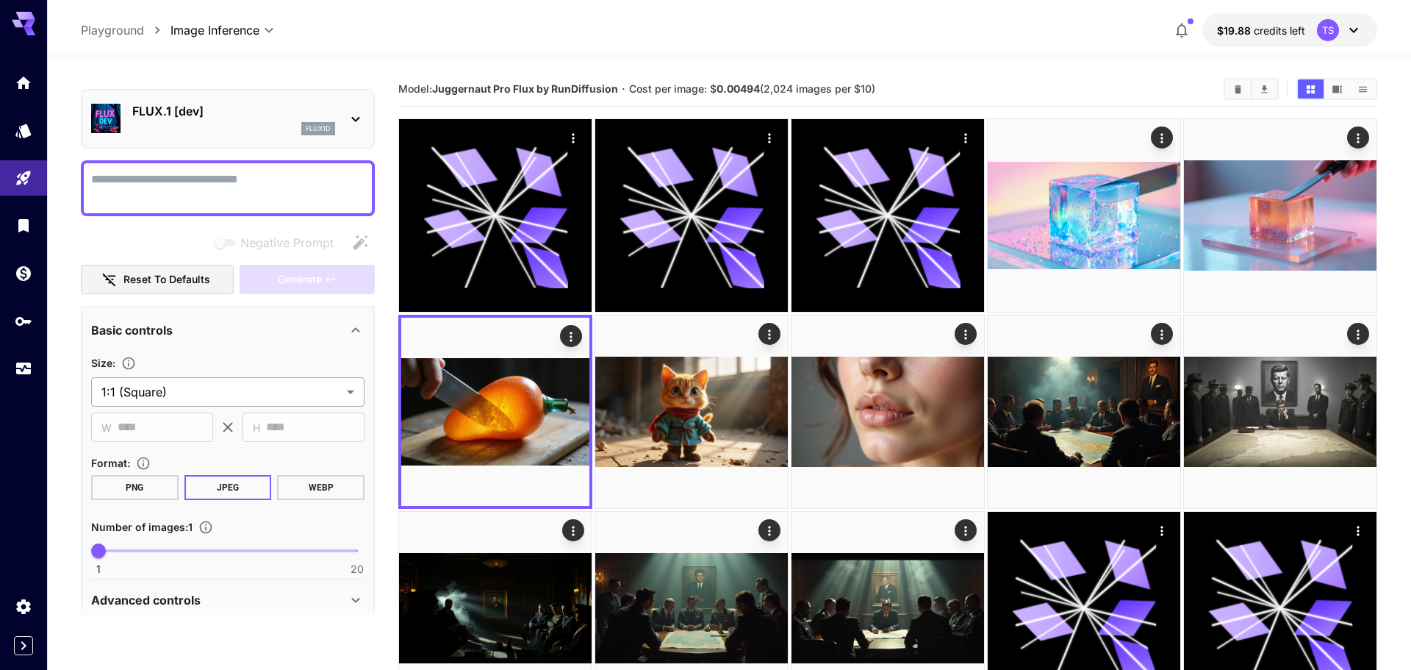
click at [147, 395] on body "**********" at bounding box center [705, 393] width 1411 height 786
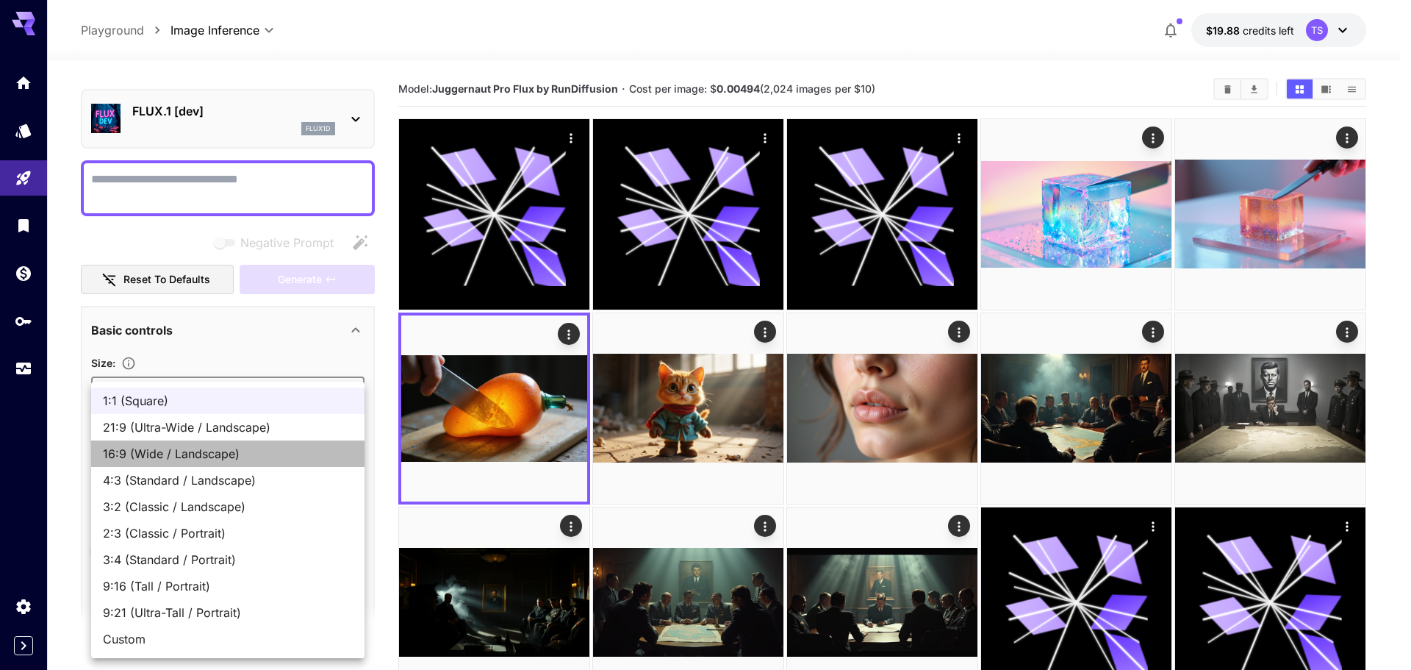
click at [173, 456] on span "16:9 (Wide / Landscape)" at bounding box center [228, 454] width 250 height 18
type input "**********"
type input "****"
type input "***"
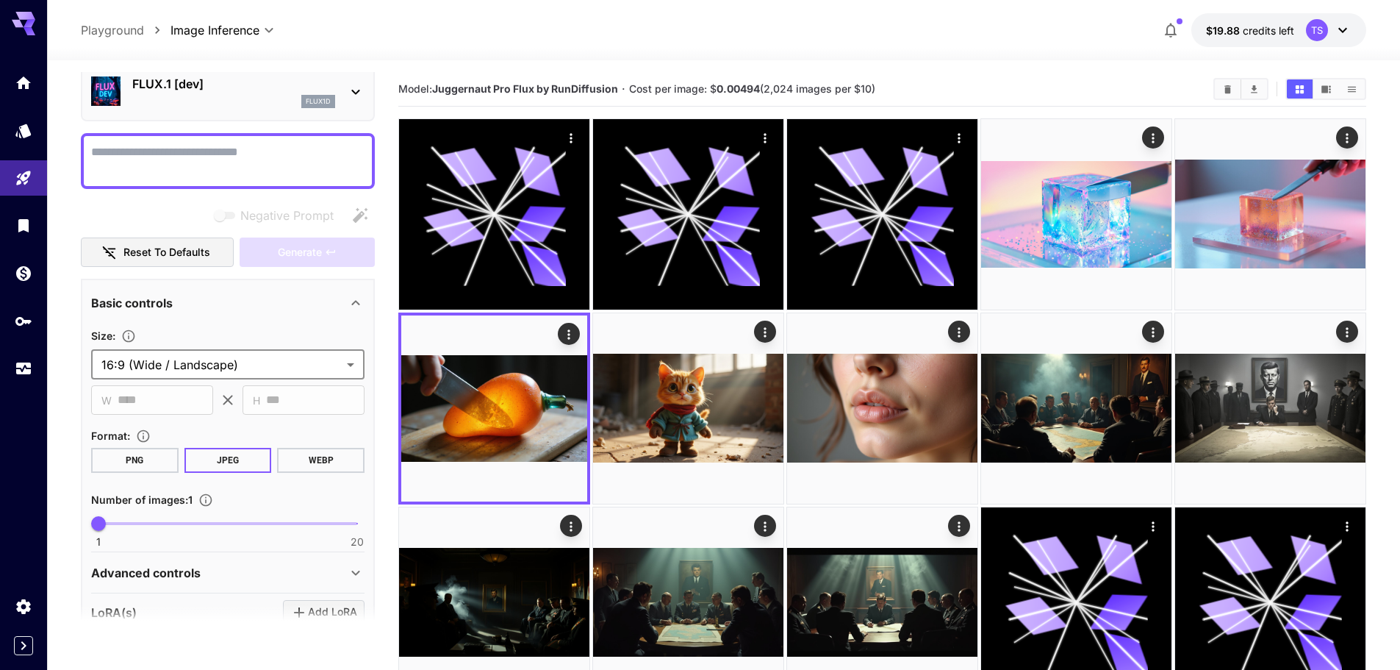
scroll to position [109, 0]
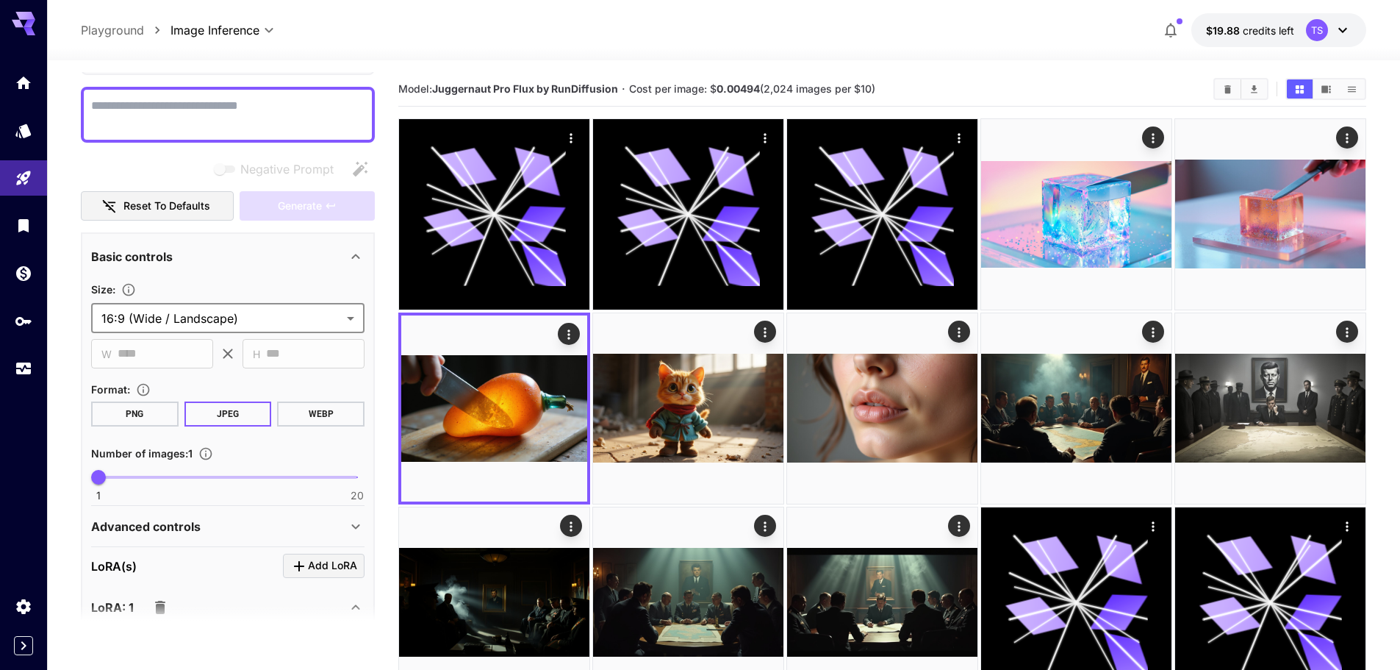
click at [135, 415] on button "PNG" at bounding box center [134, 413] width 87 height 25
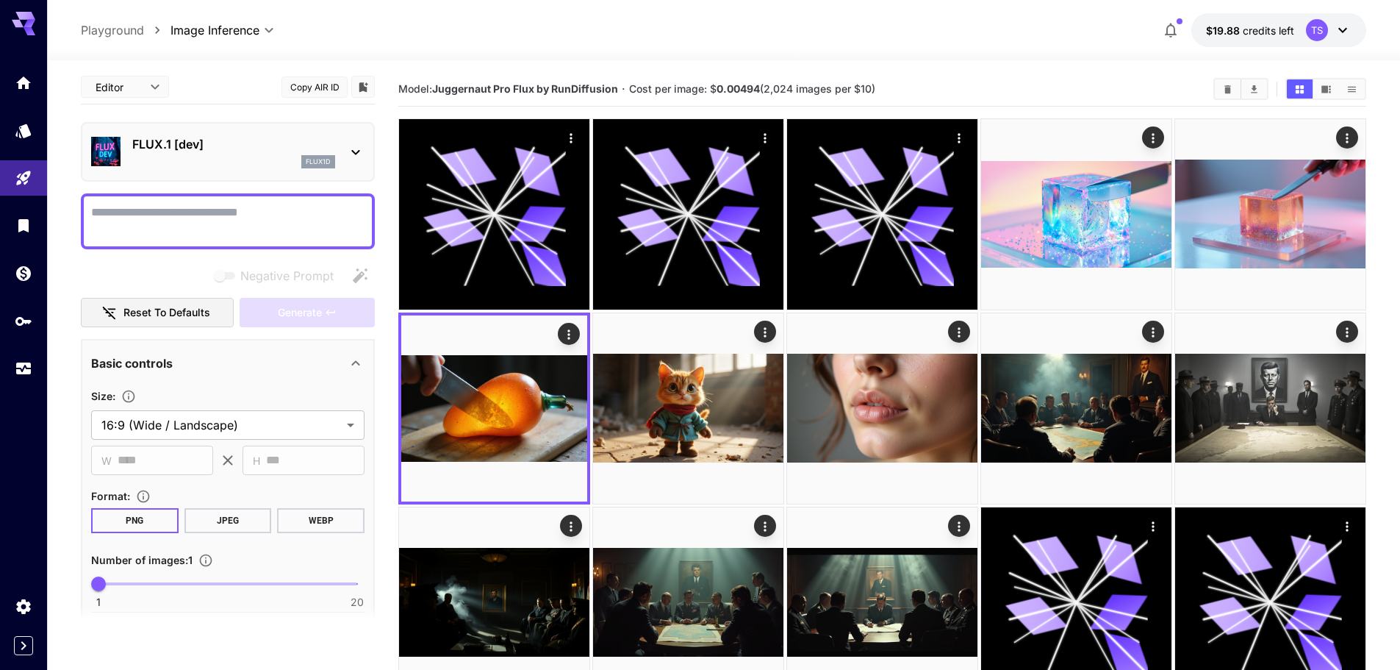
scroll to position [0, 0]
drag, startPoint x: 159, startPoint y: 204, endPoint x: 128, endPoint y: 221, distance: 35.2
click at [128, 221] on textarea "Negative Prompt" at bounding box center [227, 223] width 273 height 35
paste textarea "**********"
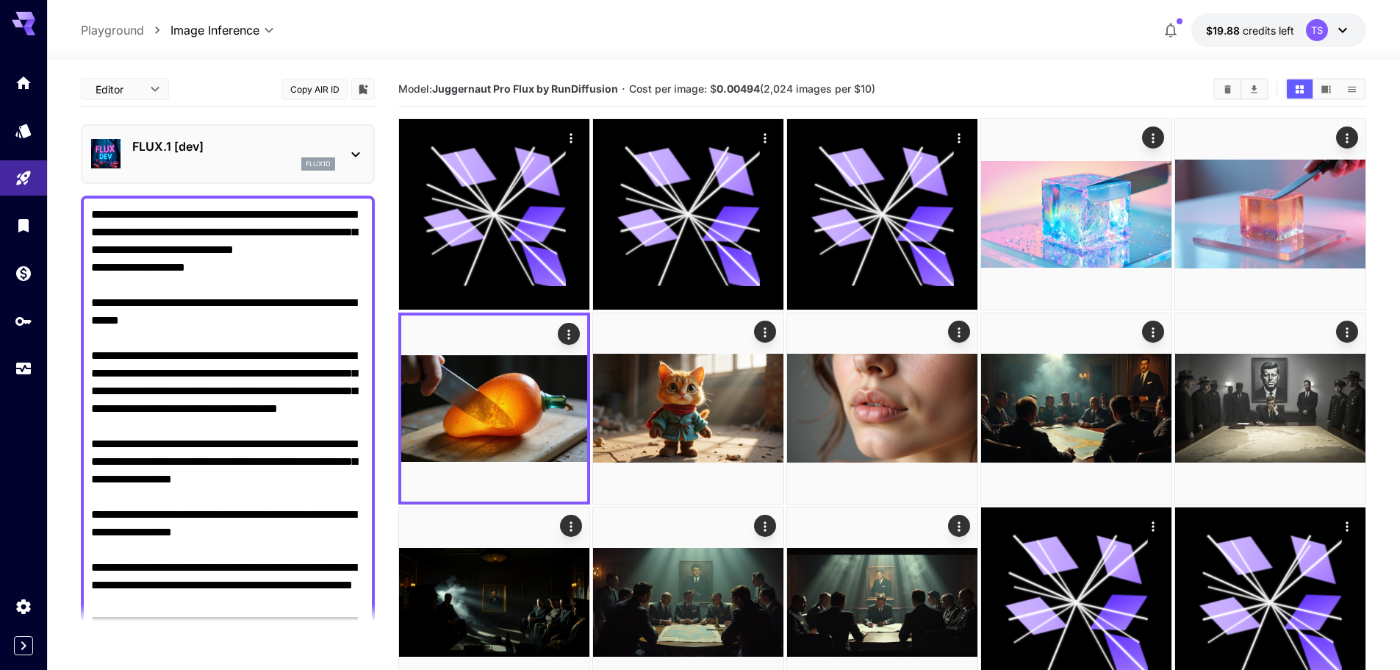
drag, startPoint x: 162, startPoint y: 285, endPoint x: 97, endPoint y: 14, distance: 278.9
click at [93, 8] on div "**********" at bounding box center [723, 393] width 1353 height 786
click at [214, 253] on textarea "Negative Prompt" at bounding box center [227, 550] width 273 height 688
paste textarea "**********"
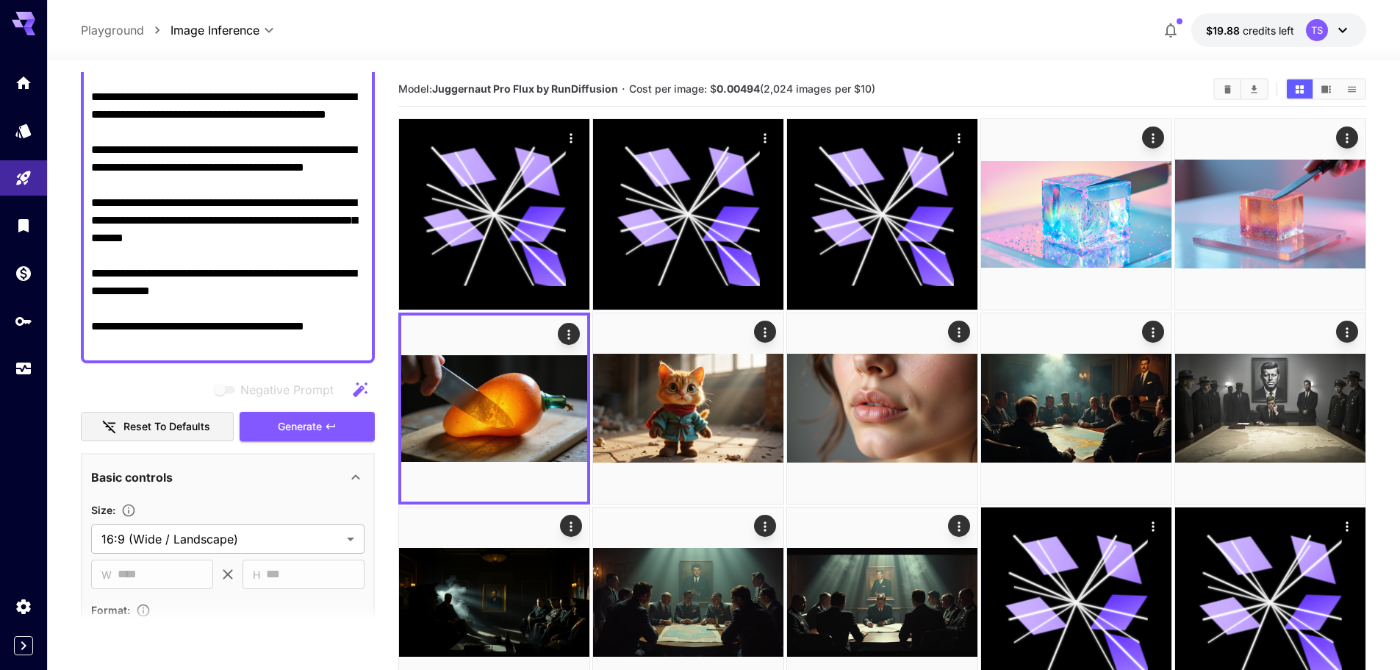
scroll to position [548, 0]
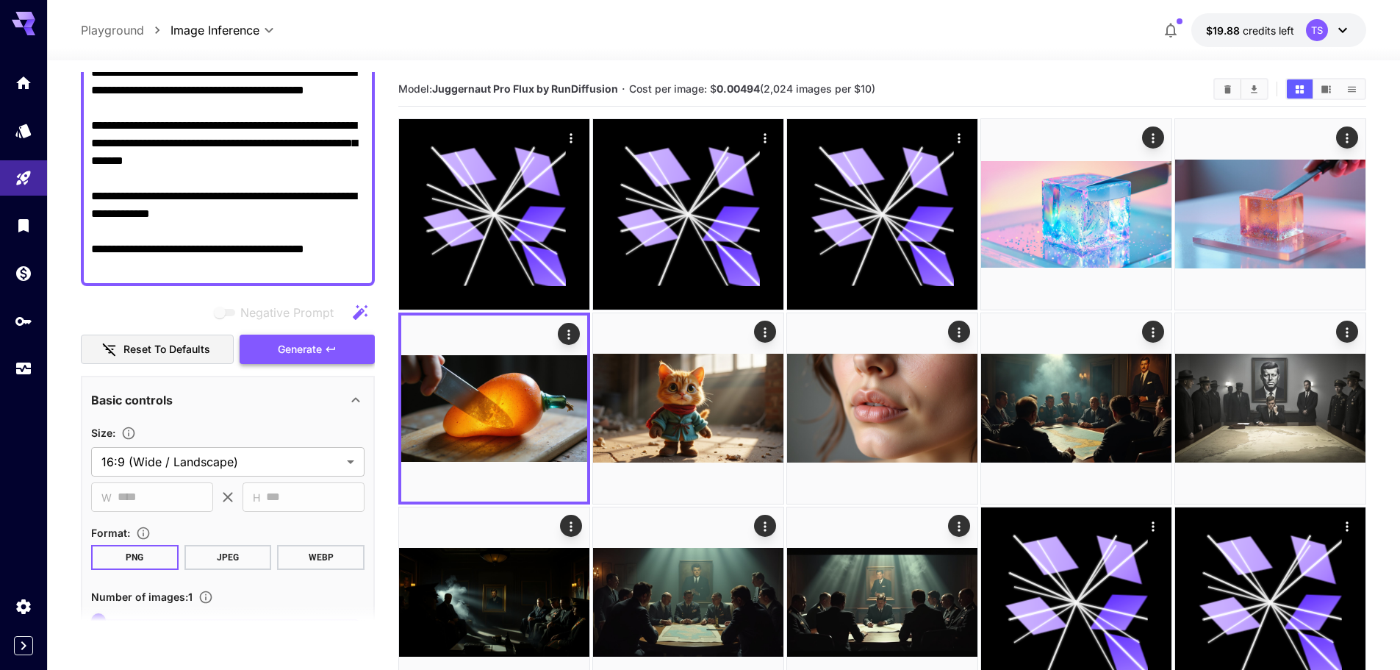
type textarea "**********"
click at [288, 345] on span "Generate" at bounding box center [300, 349] width 44 height 18
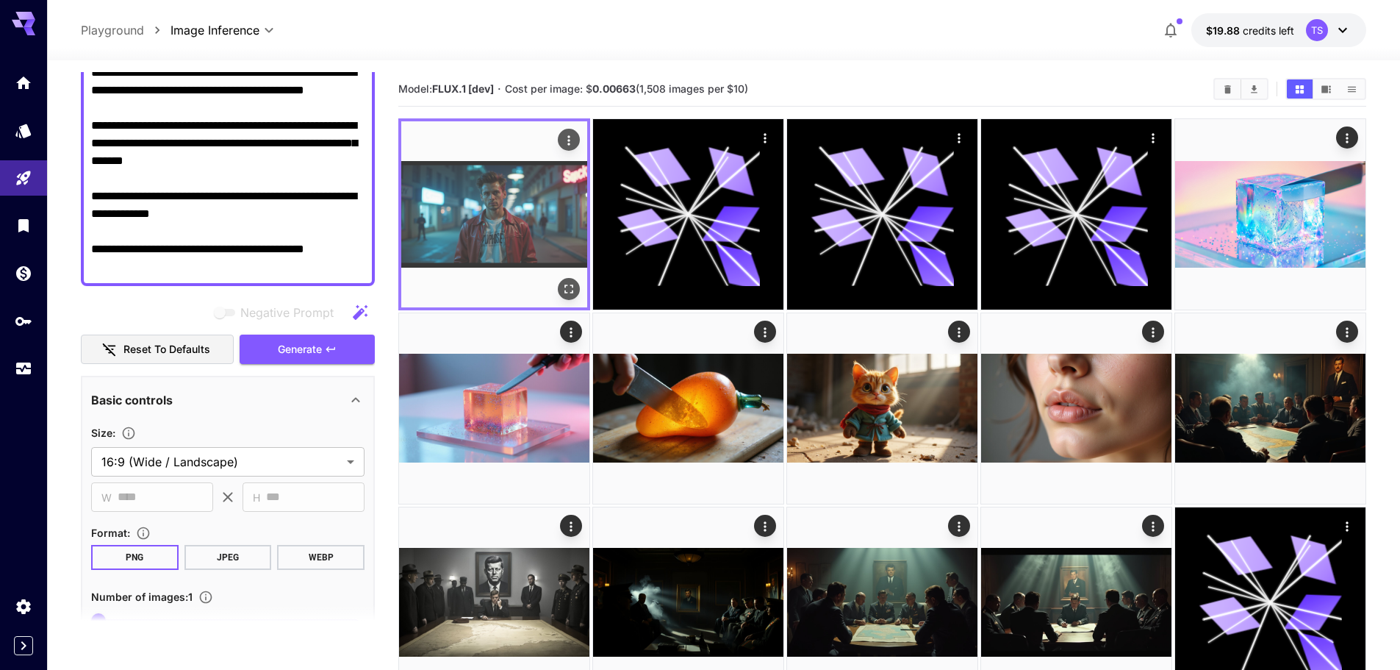
click at [506, 193] on img at bounding box center [494, 214] width 186 height 186
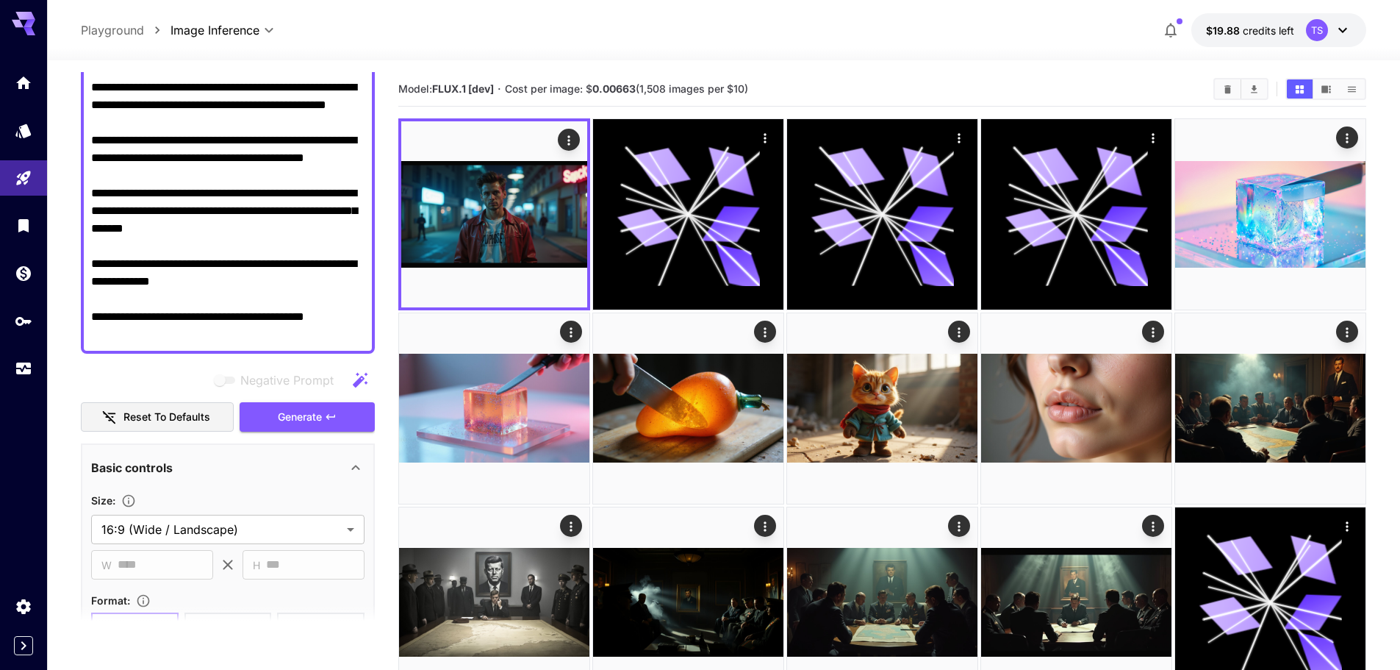
scroll to position [474, 0]
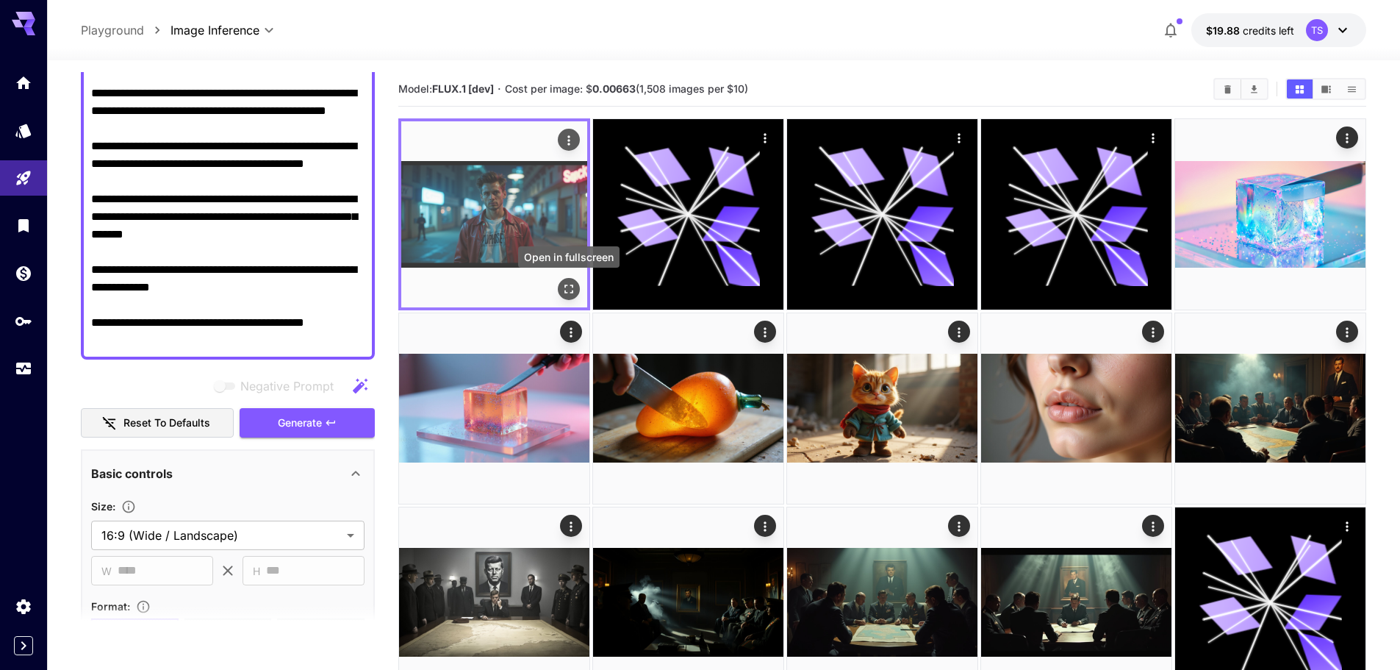
click at [569, 284] on icon "Open in fullscreen" at bounding box center [569, 289] width 15 height 15
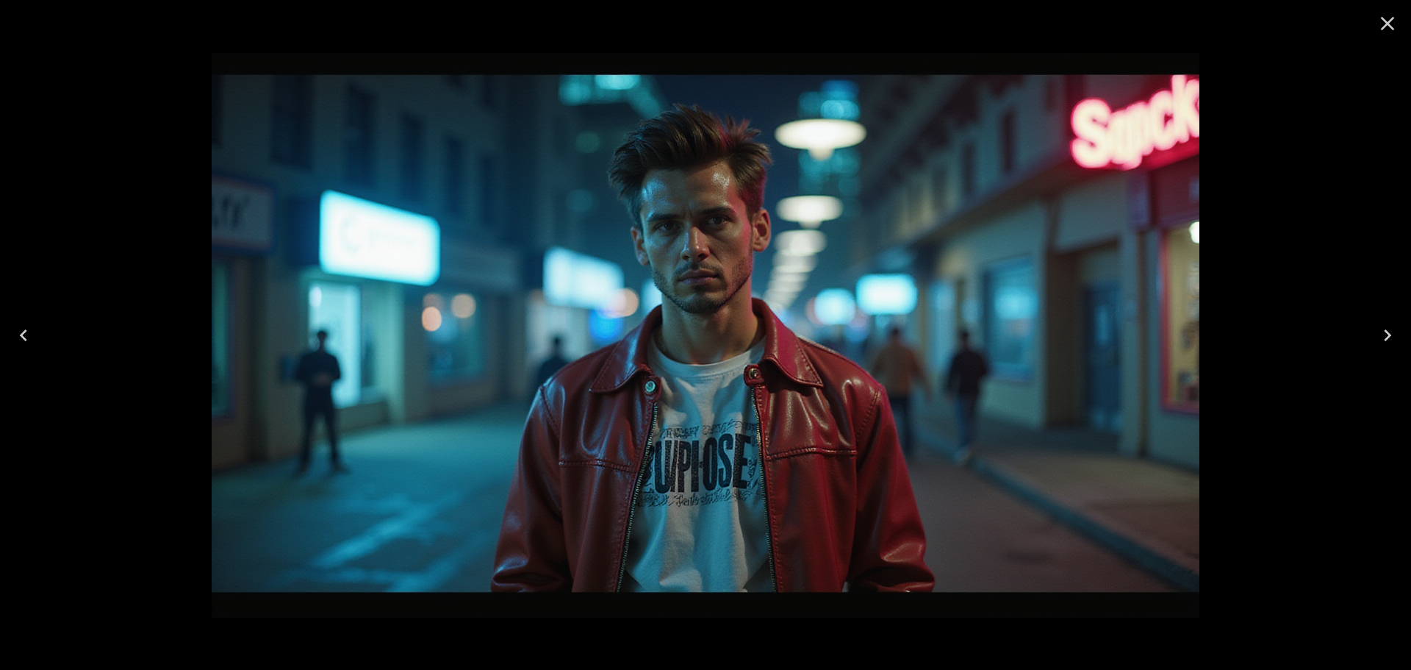
click at [87, 182] on div at bounding box center [705, 335] width 1411 height 670
click at [1386, 26] on icon "Close" at bounding box center [1388, 24] width 24 height 24
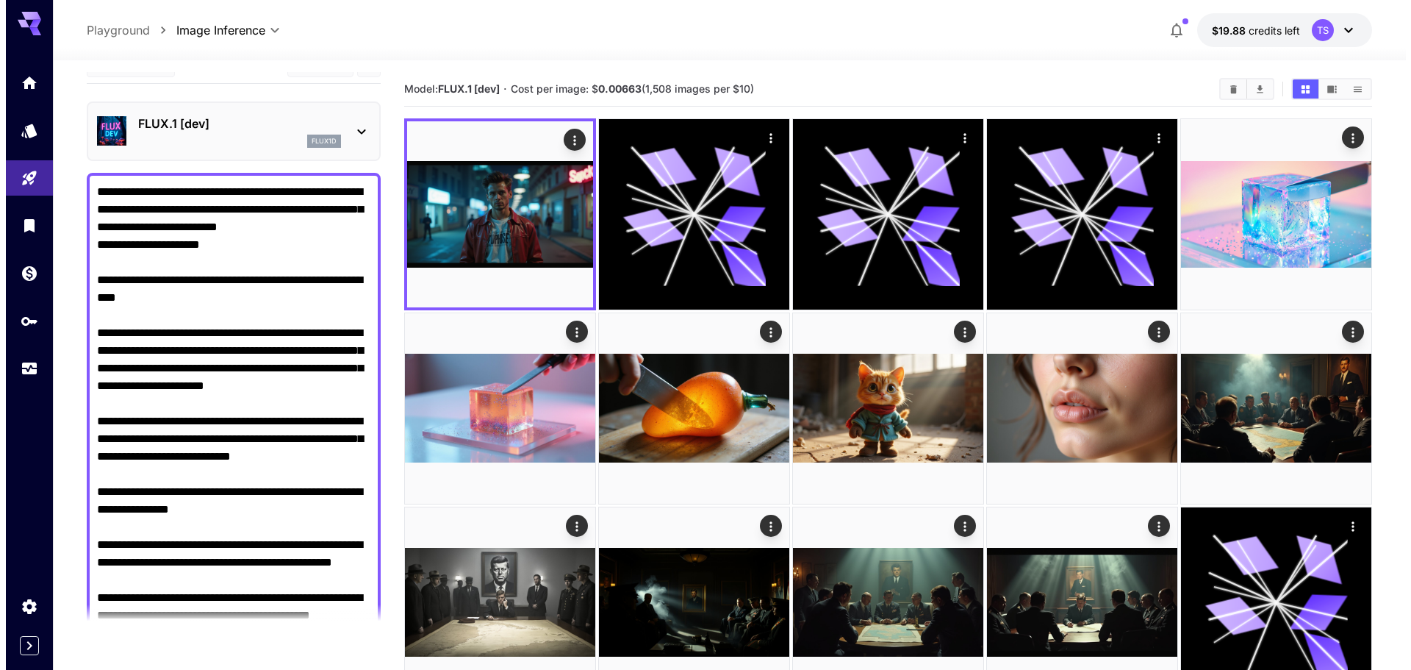
scroll to position [0, 0]
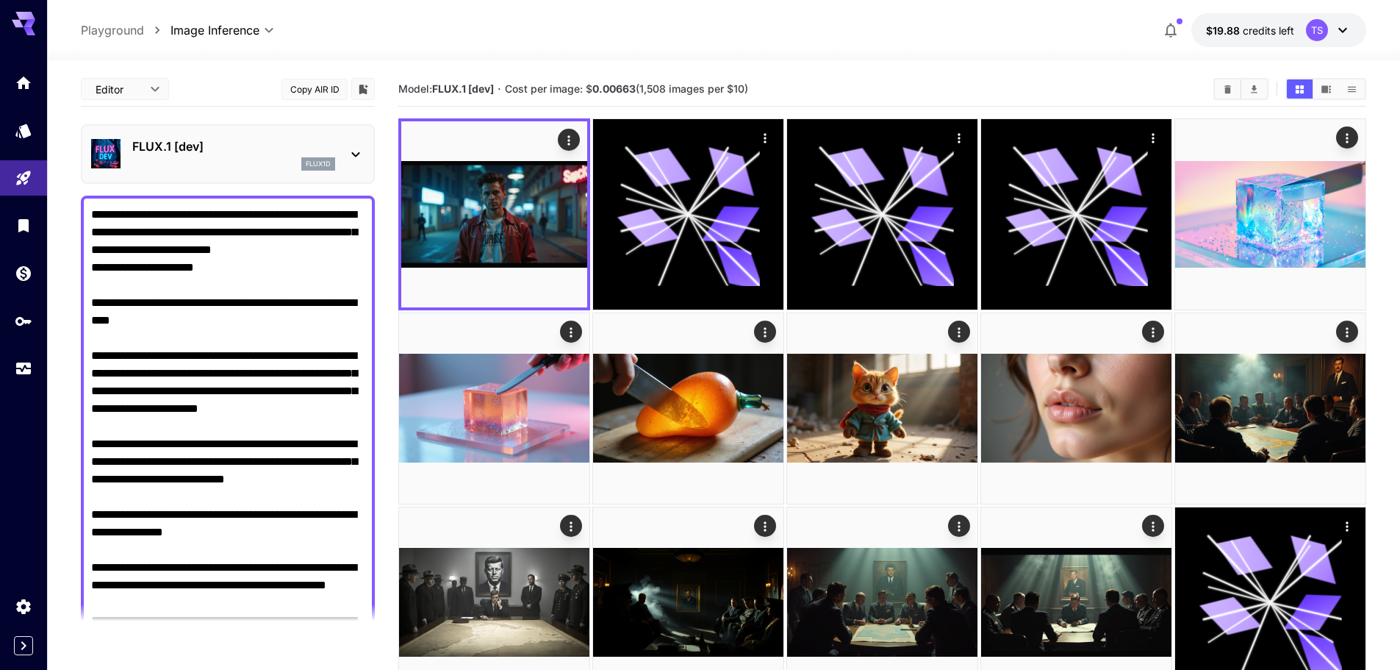
click at [259, 164] on div "flux1d" at bounding box center [233, 163] width 203 height 13
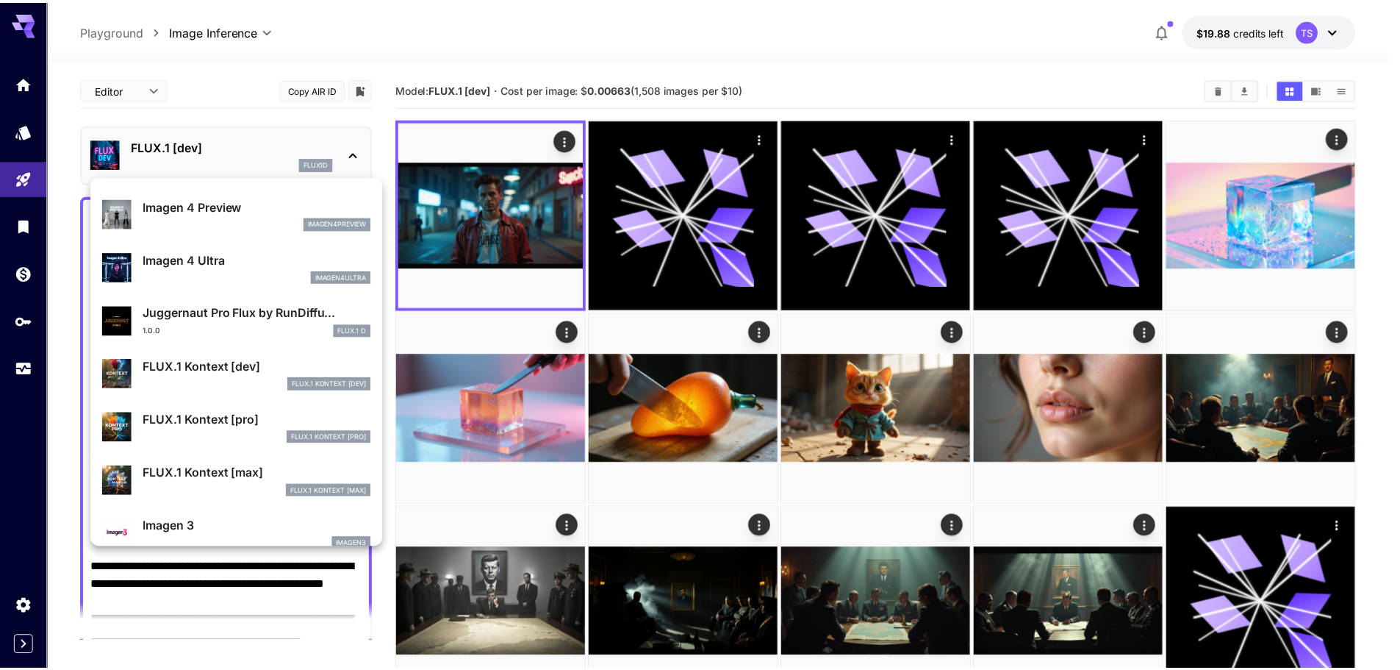
scroll to position [515, 0]
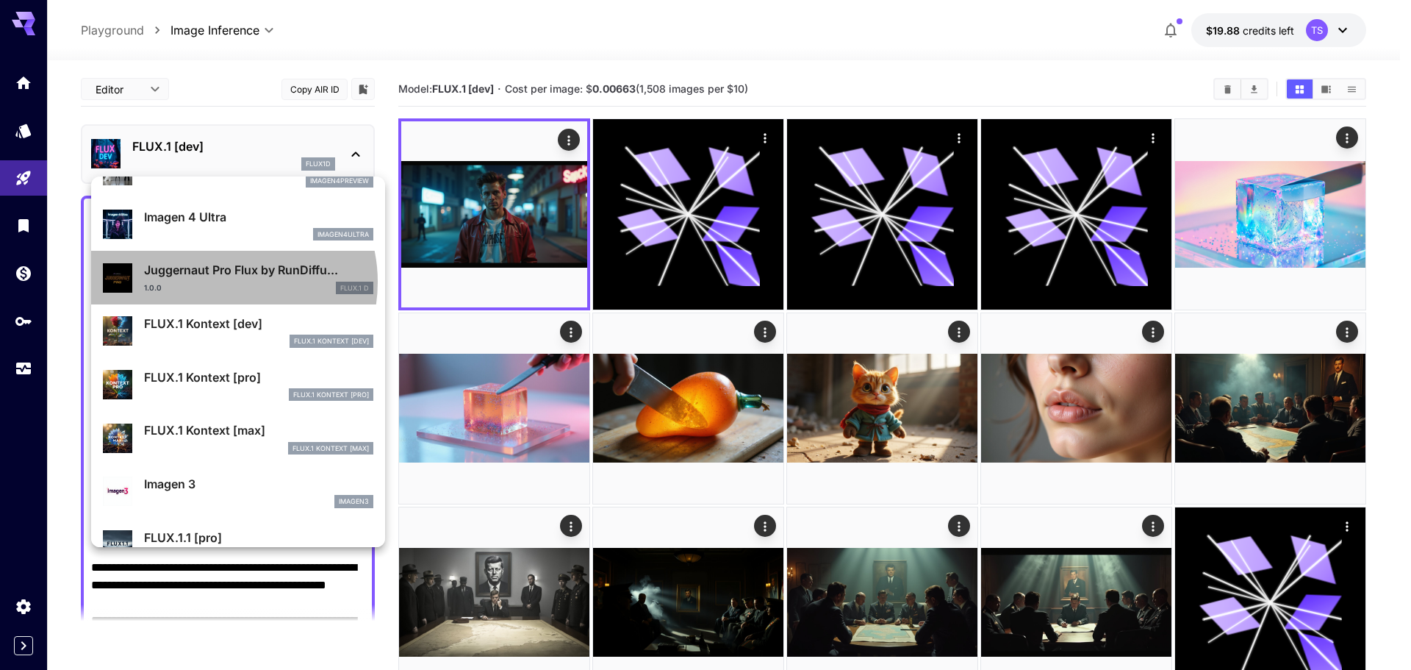
click at [225, 282] on div "1.0.0 FLUX.1 D" at bounding box center [258, 288] width 229 height 13
type input "**"
type input "*"
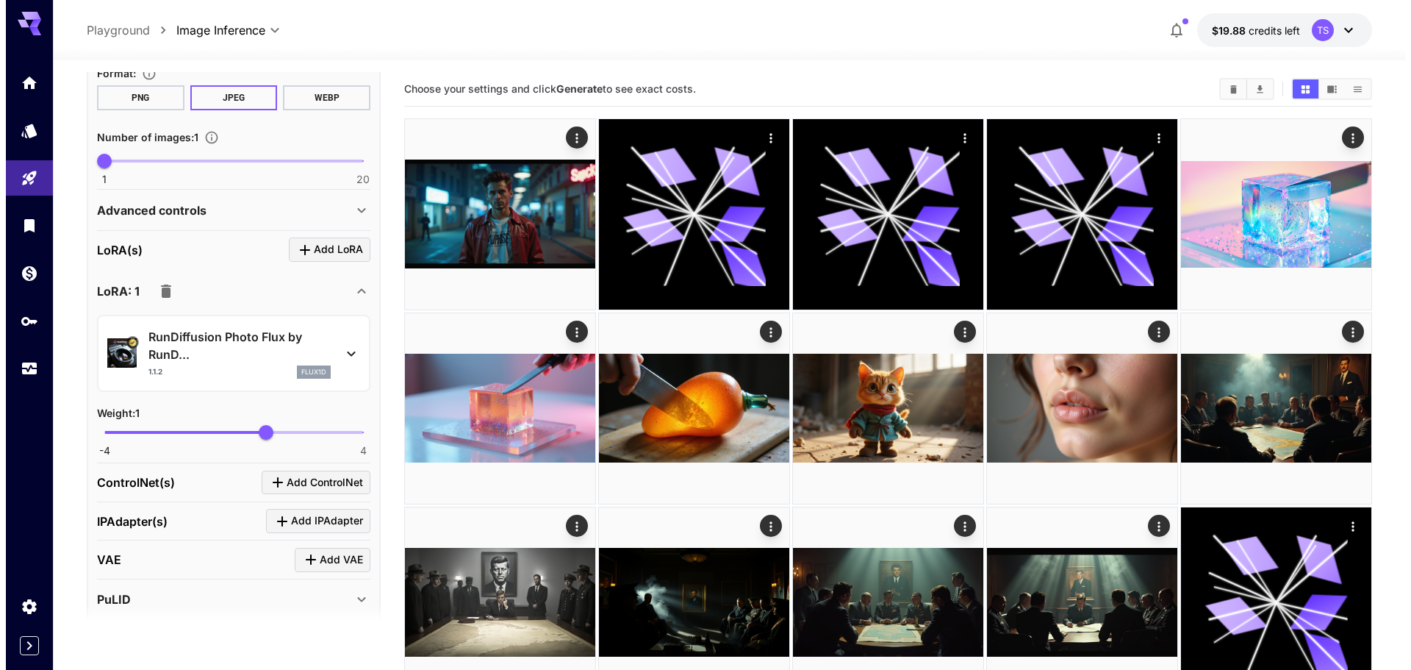
scroll to position [1029, 0]
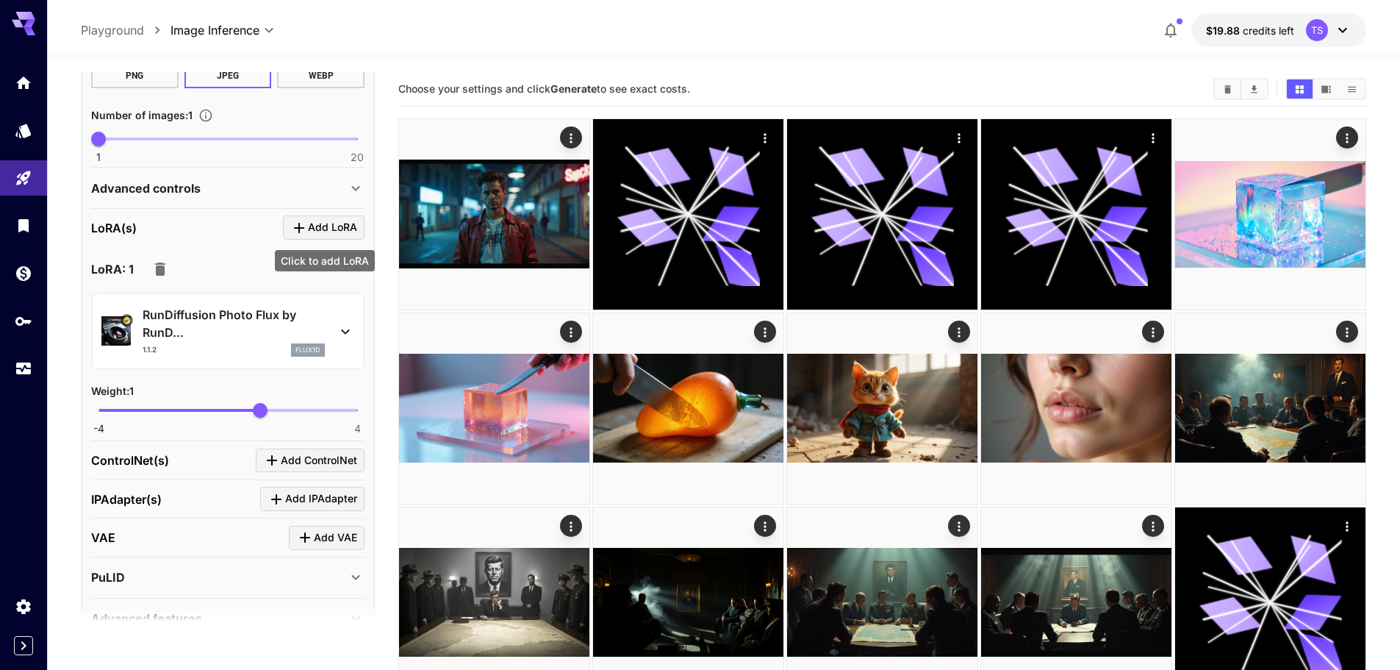
click at [329, 222] on span "Add LoRA" at bounding box center [332, 227] width 49 height 18
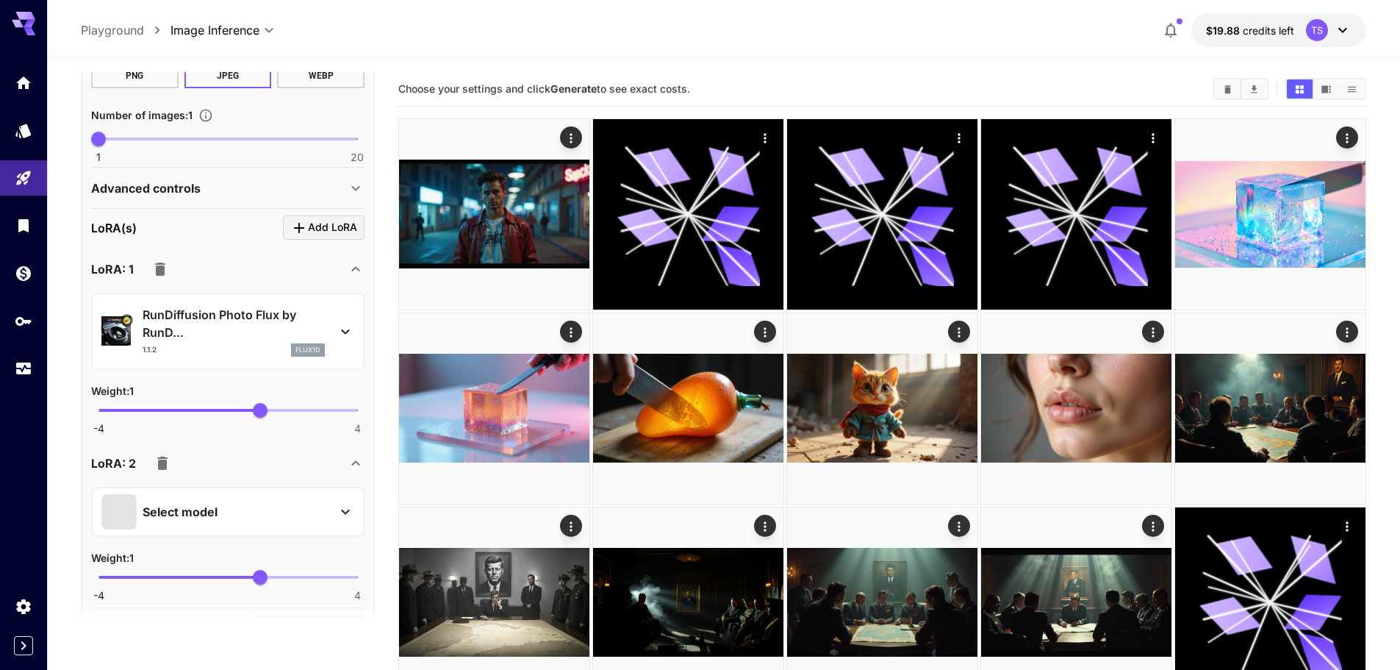
click at [220, 517] on div "Select model" at bounding box center [215, 511] width 229 height 35
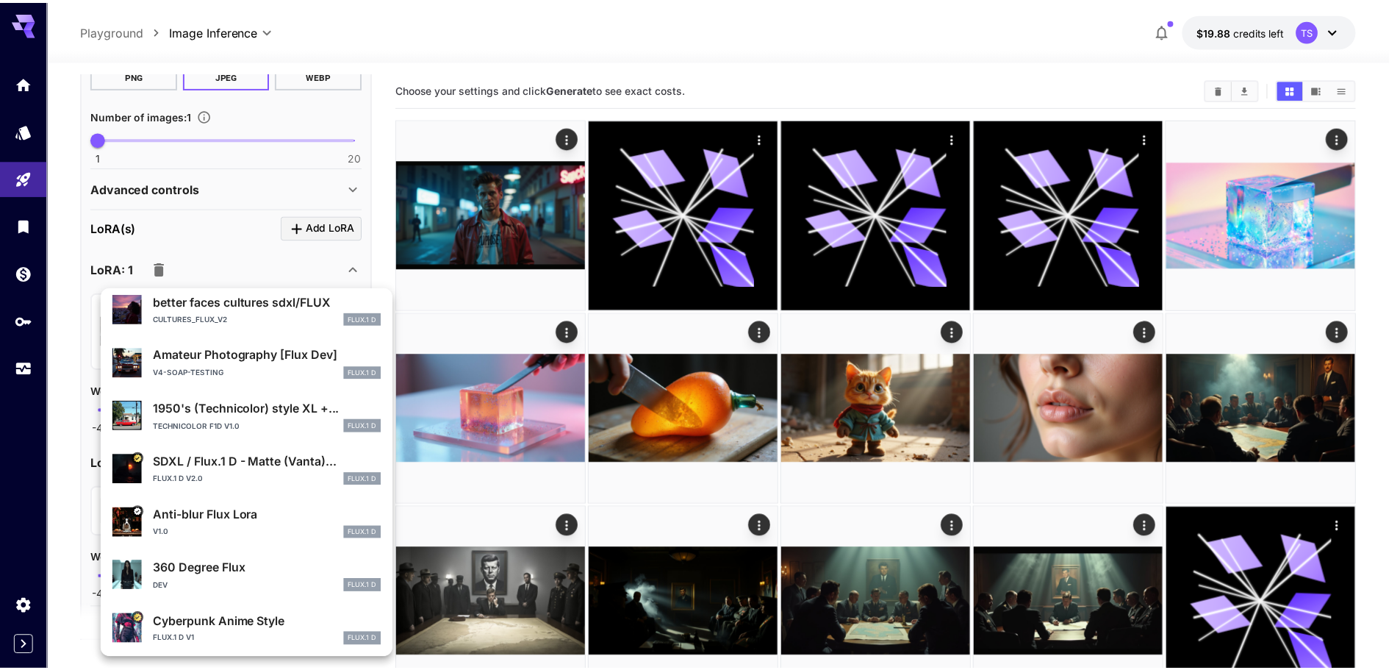
scroll to position [277, 0]
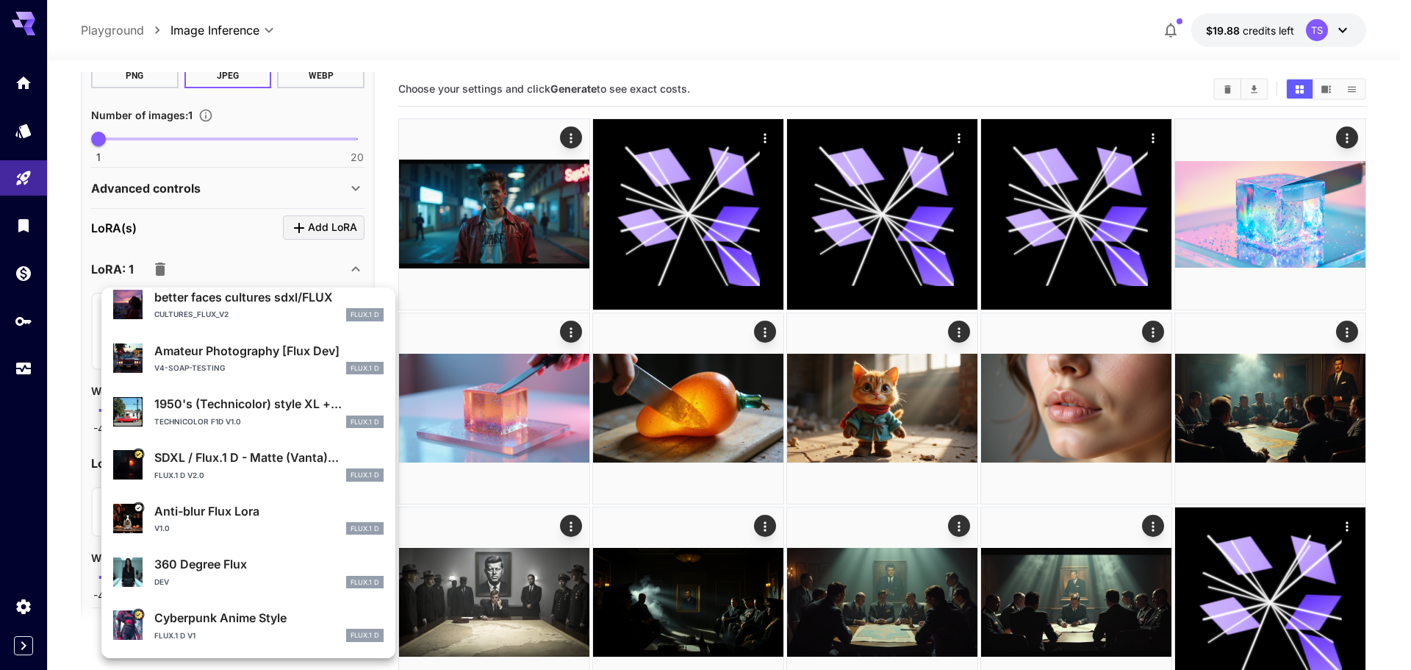
click at [318, 198] on div at bounding box center [705, 335] width 1411 height 670
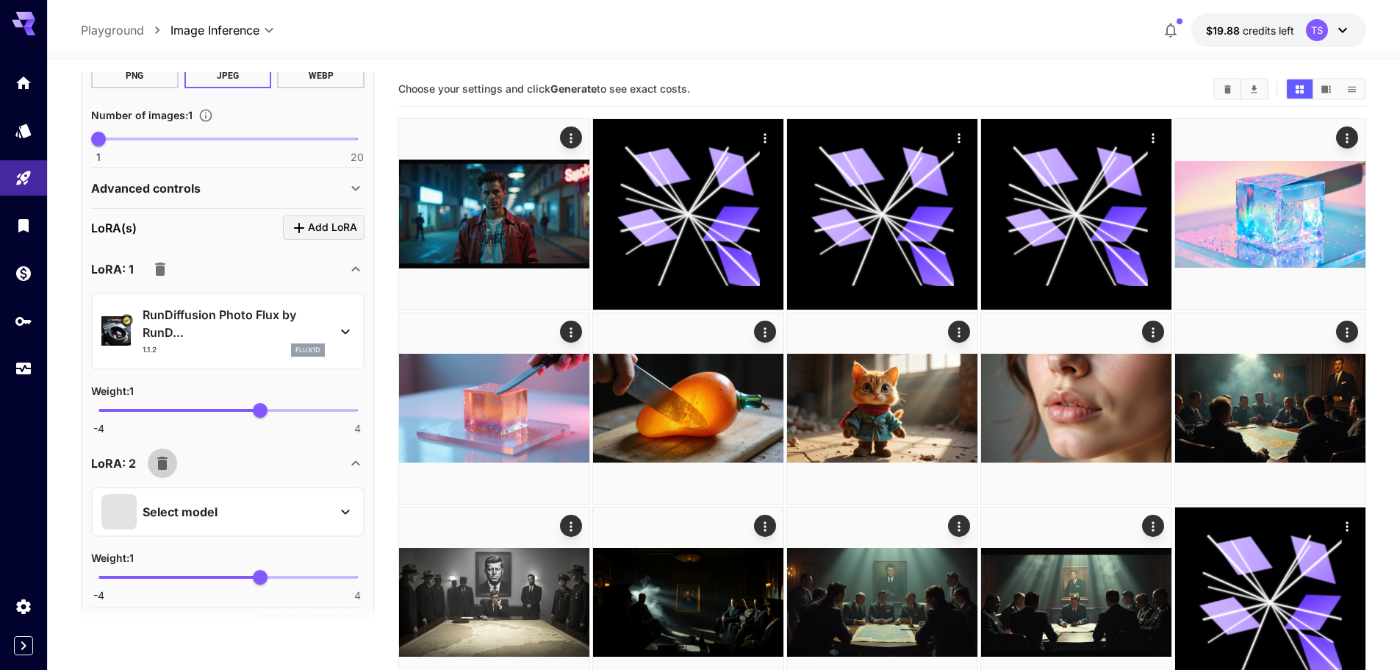
click at [168, 462] on icon "button" at bounding box center [163, 463] width 18 height 18
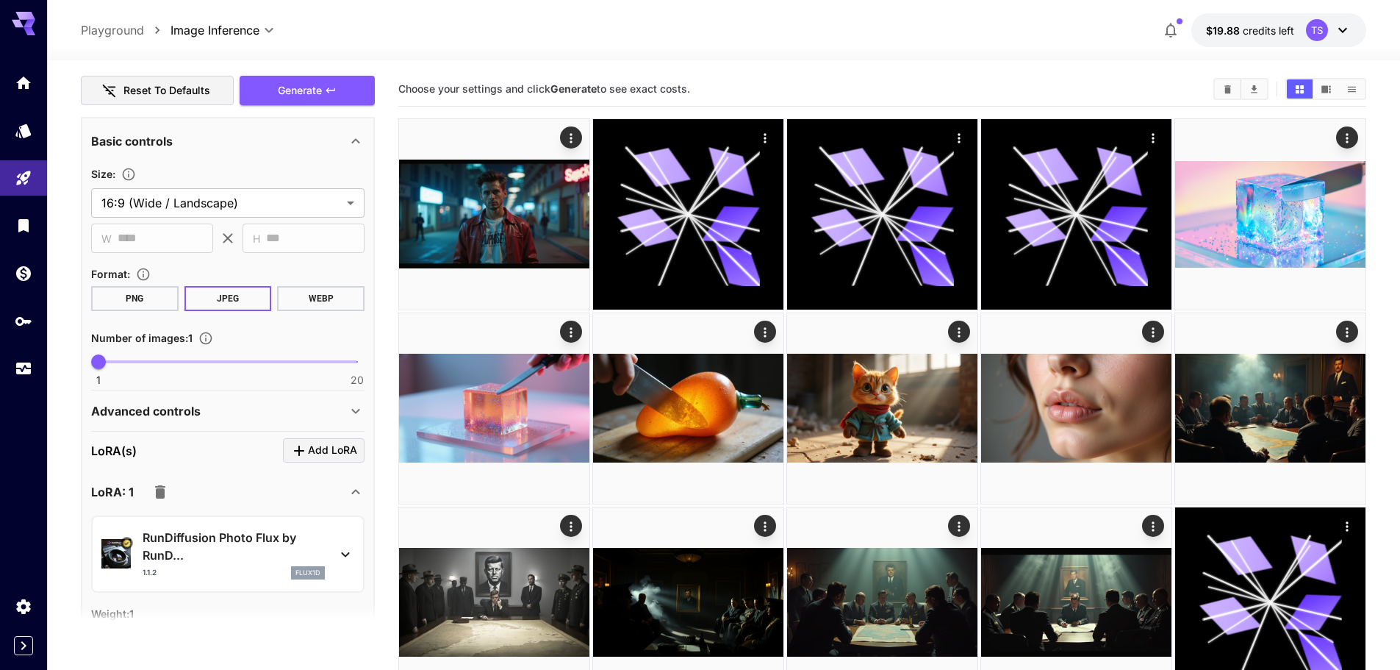
scroll to position [735, 0]
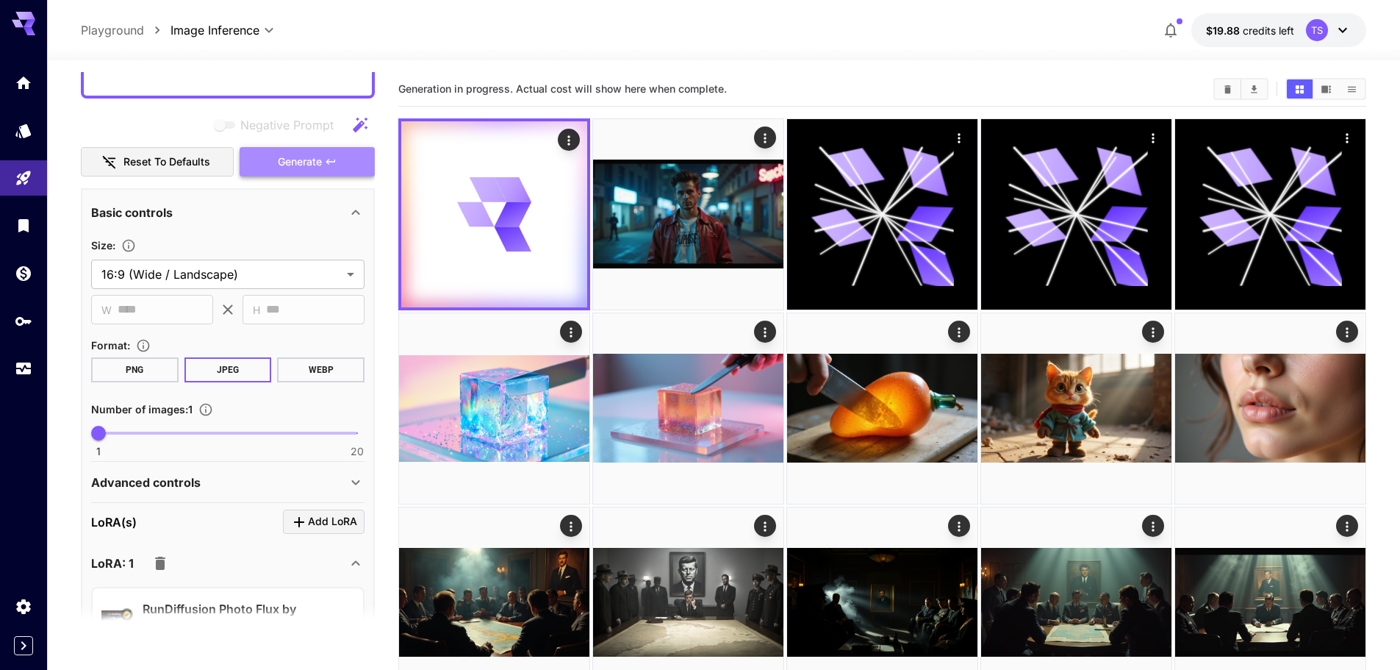
click at [301, 157] on span "Generate" at bounding box center [300, 162] width 44 height 18
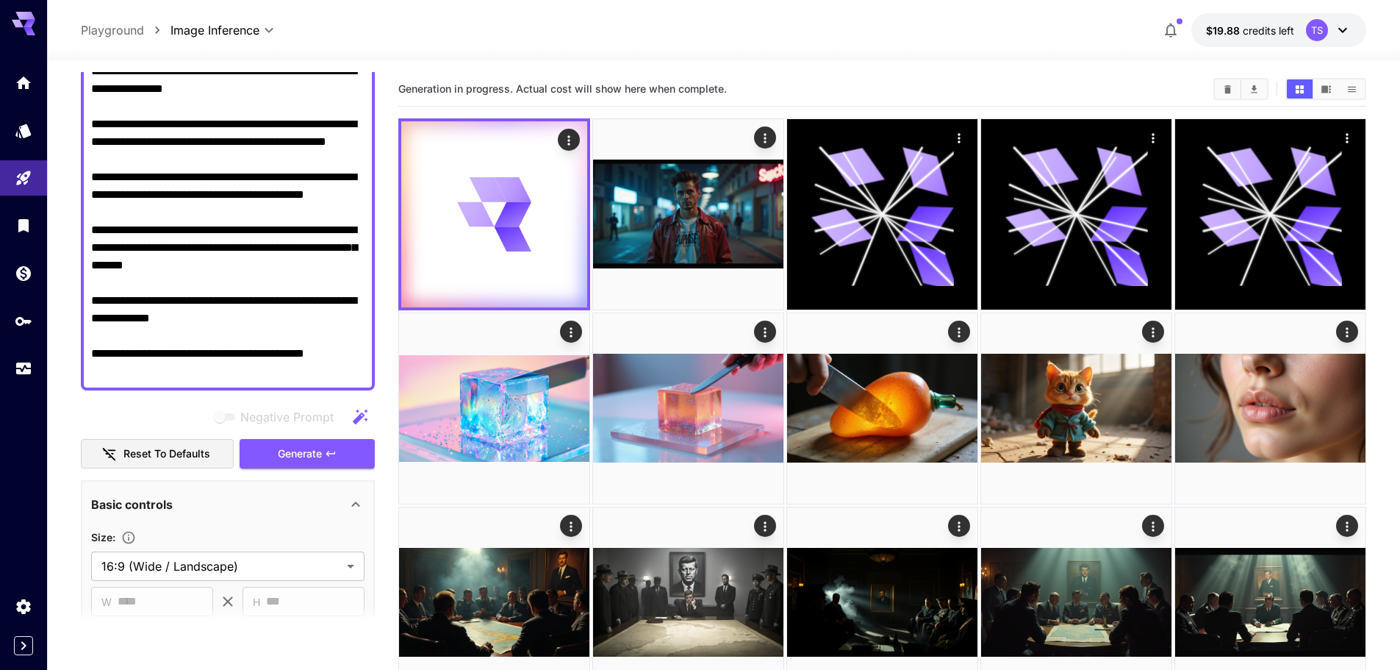
scroll to position [441, 0]
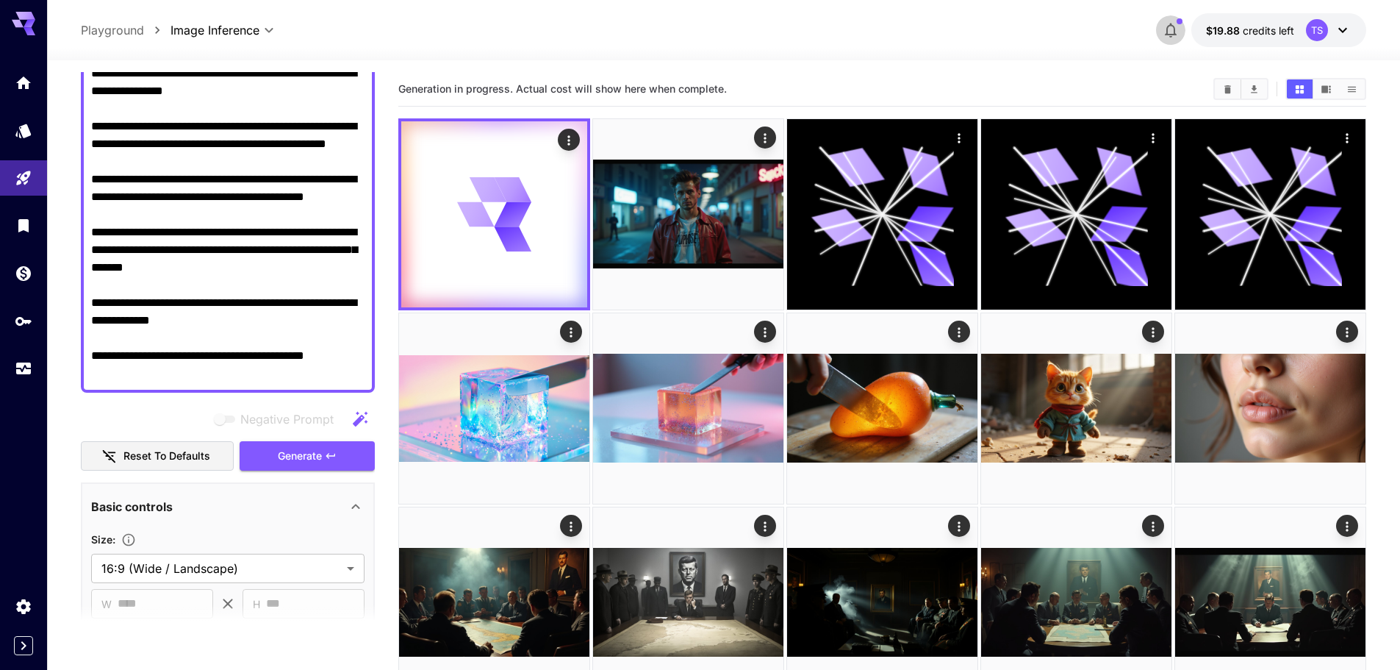
click at [1182, 25] on button "button" at bounding box center [1170, 29] width 29 height 29
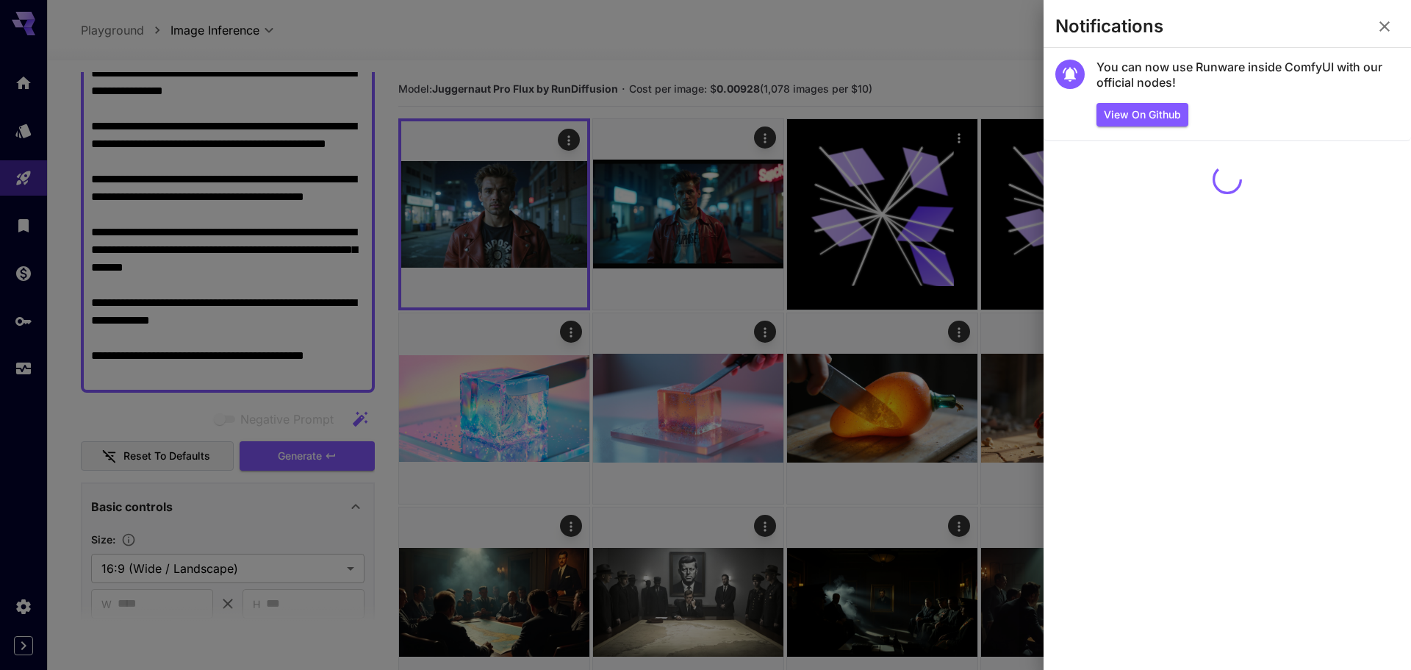
click at [963, 34] on div at bounding box center [705, 335] width 1411 height 670
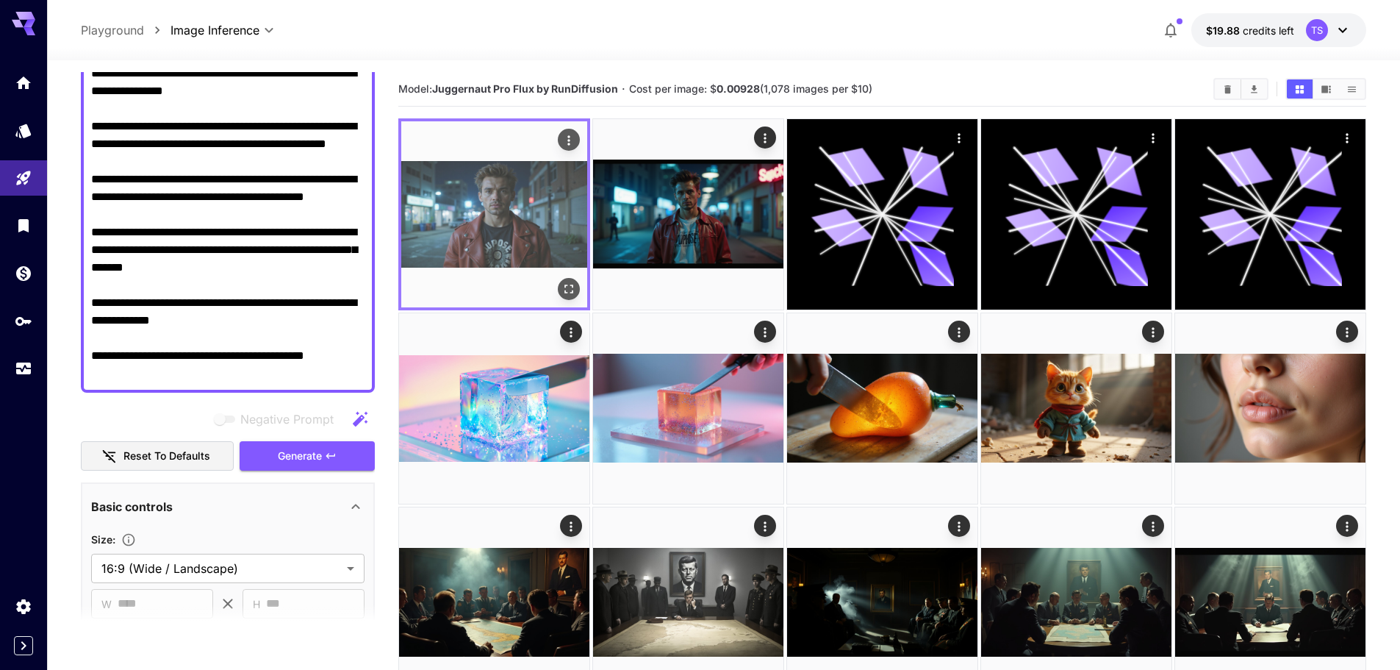
click at [512, 262] on img at bounding box center [494, 214] width 186 height 186
click at [565, 283] on icon "Open in fullscreen" at bounding box center [569, 289] width 15 height 15
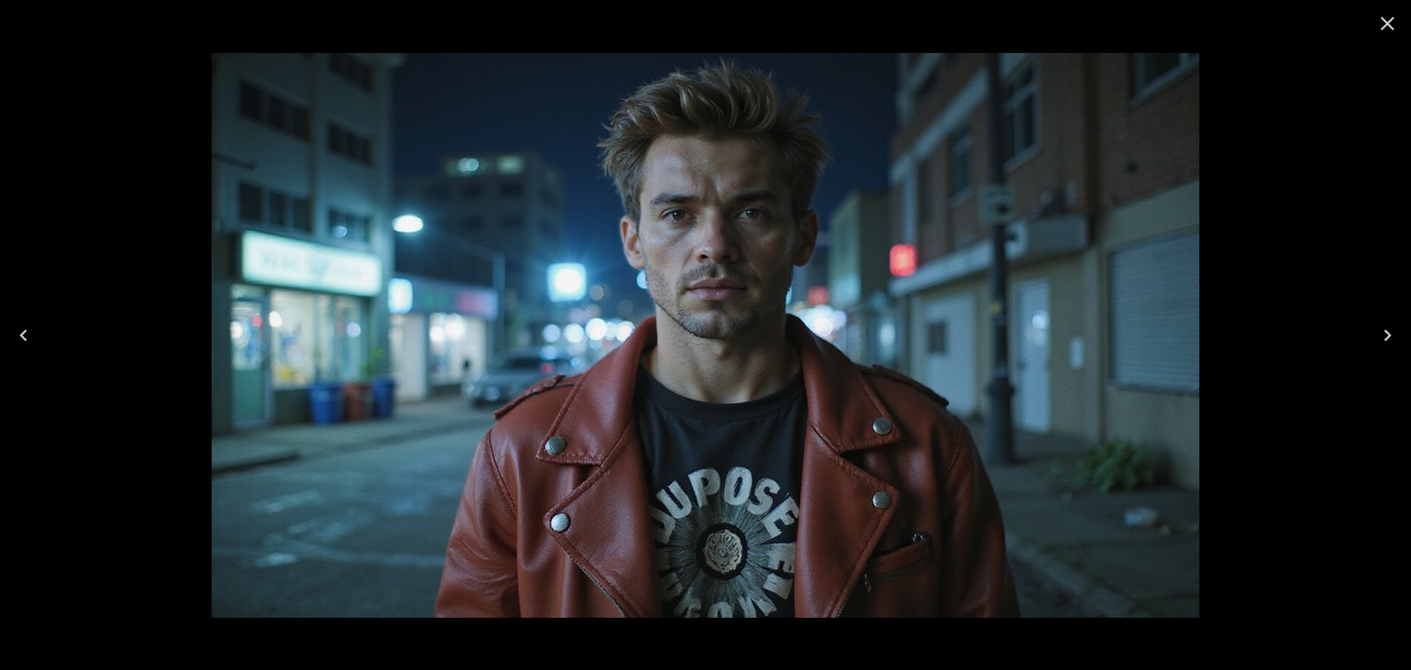
click at [1382, 18] on icon "Close" at bounding box center [1388, 24] width 14 height 14
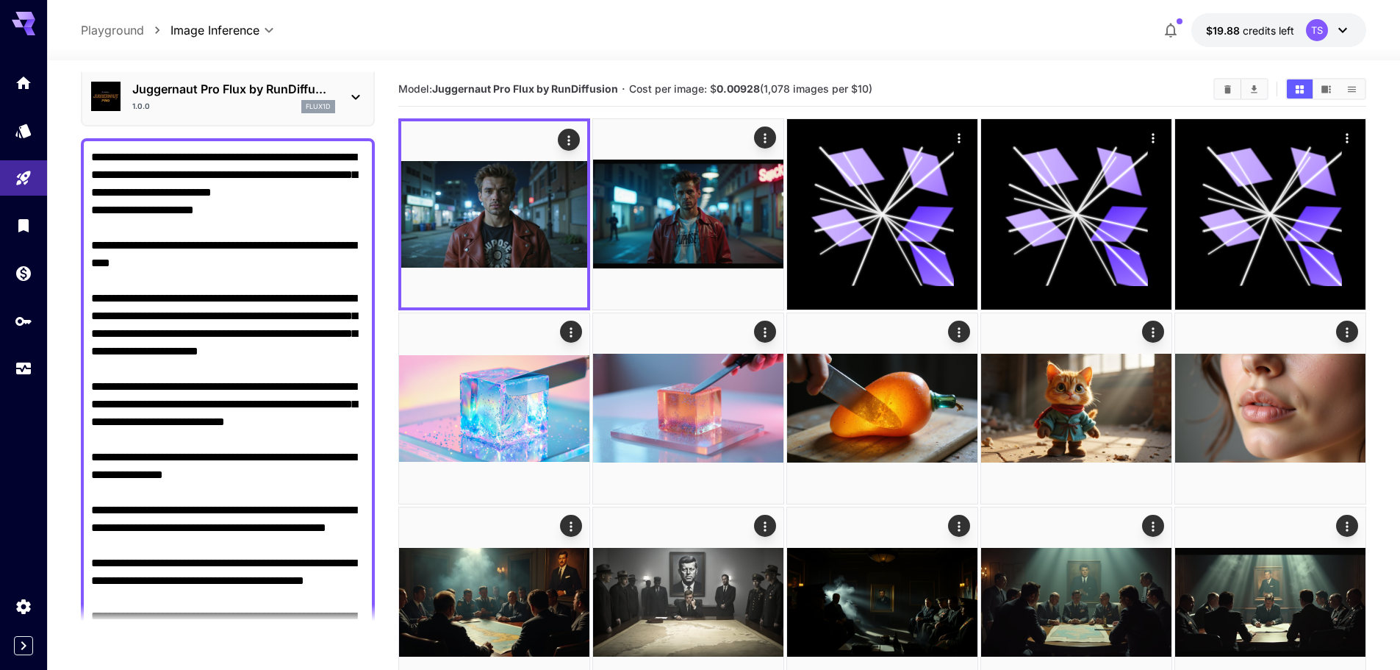
scroll to position [0, 0]
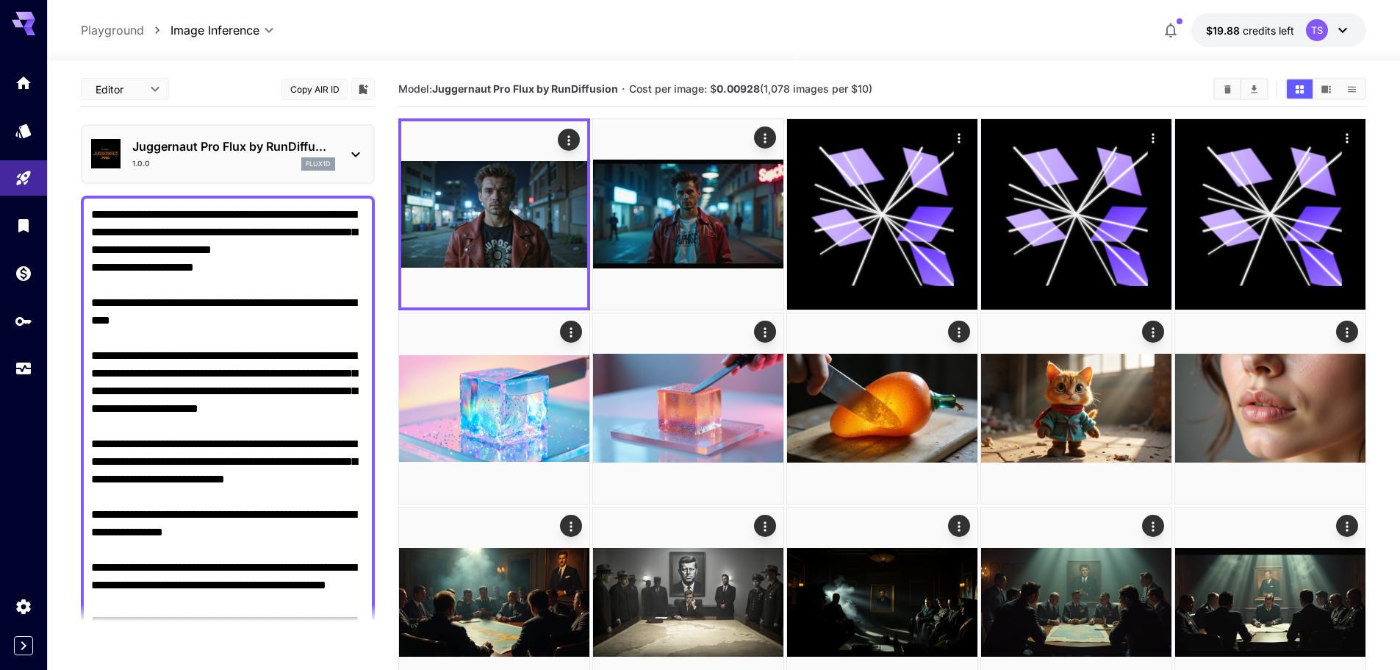
click at [187, 135] on div "Juggernaut Pro Flux by RunDiffu... 1.0.0 flux1d" at bounding box center [227, 154] width 273 height 45
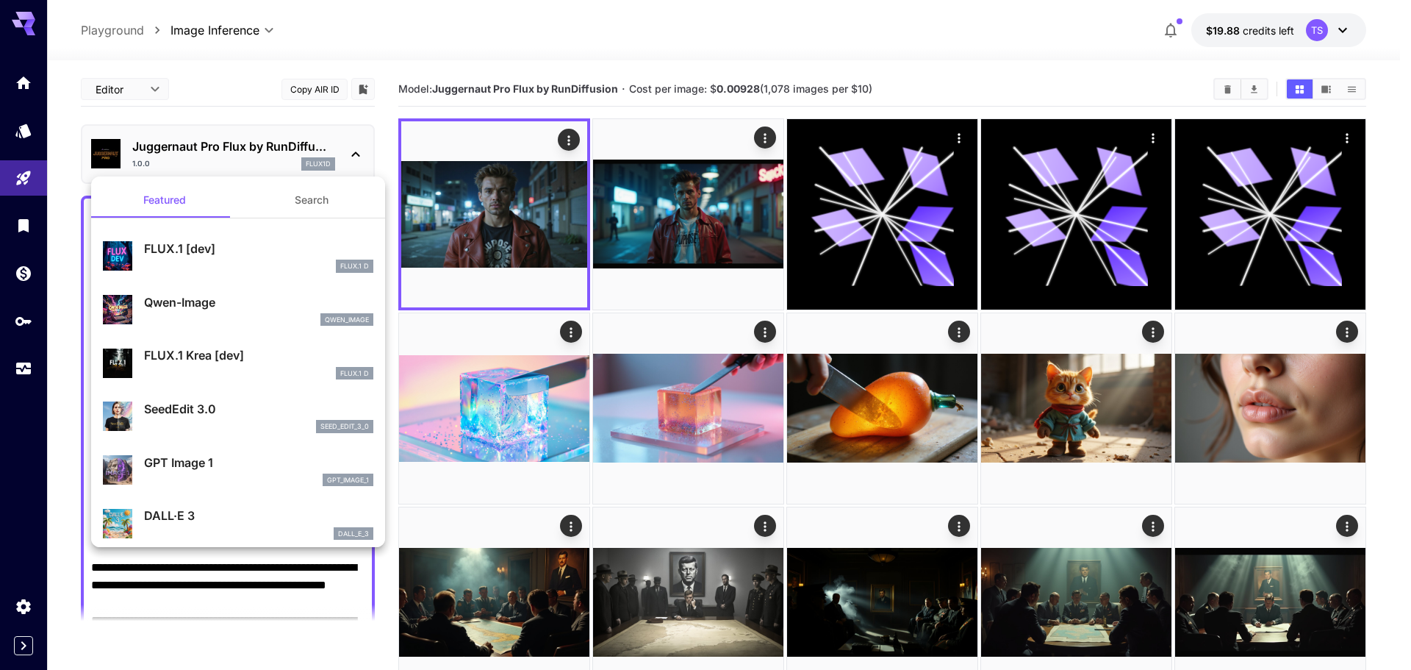
click at [183, 143] on div at bounding box center [705, 335] width 1411 height 670
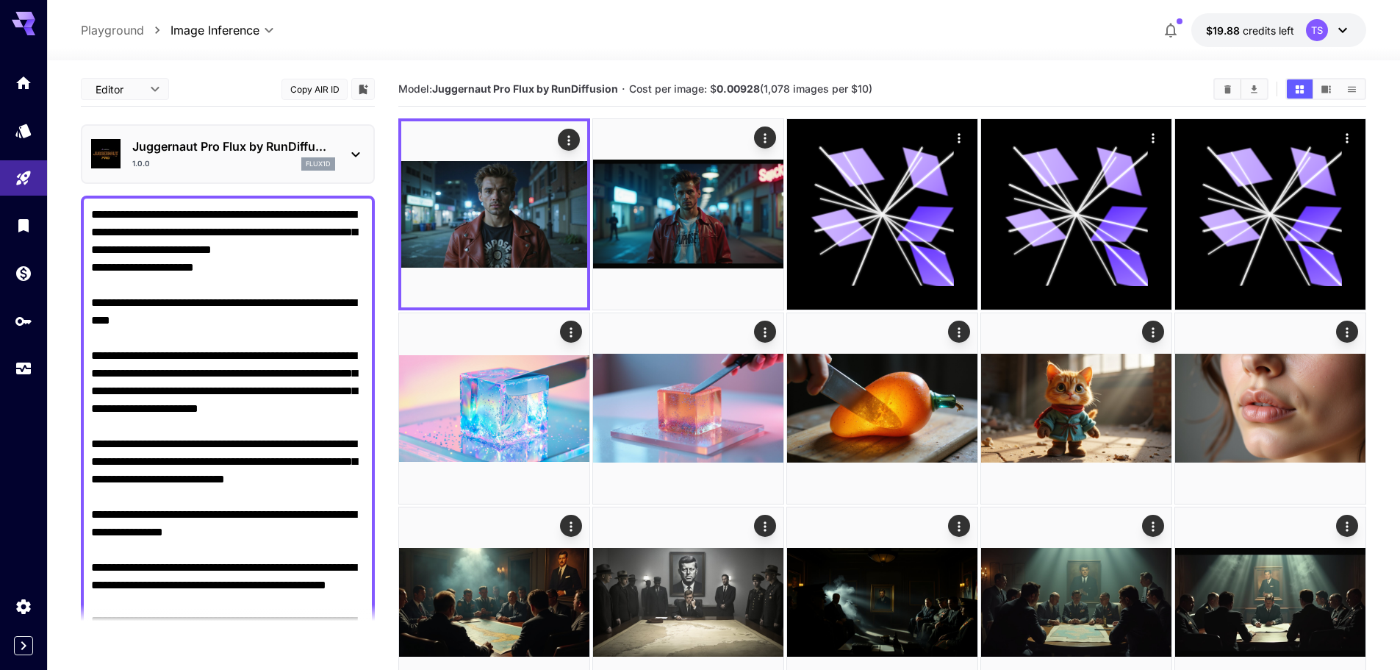
click at [278, 166] on div "1.0.0 flux1d" at bounding box center [233, 163] width 203 height 13
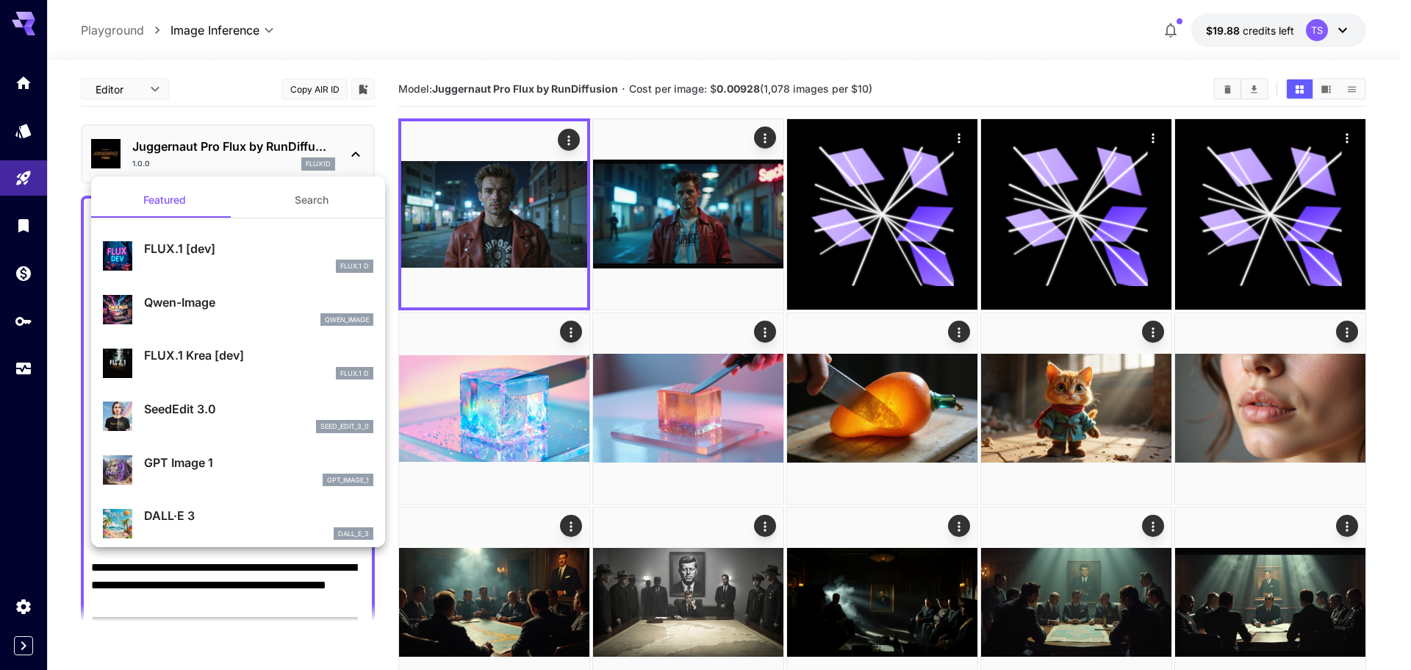
click at [274, 158] on div at bounding box center [705, 335] width 1411 height 670
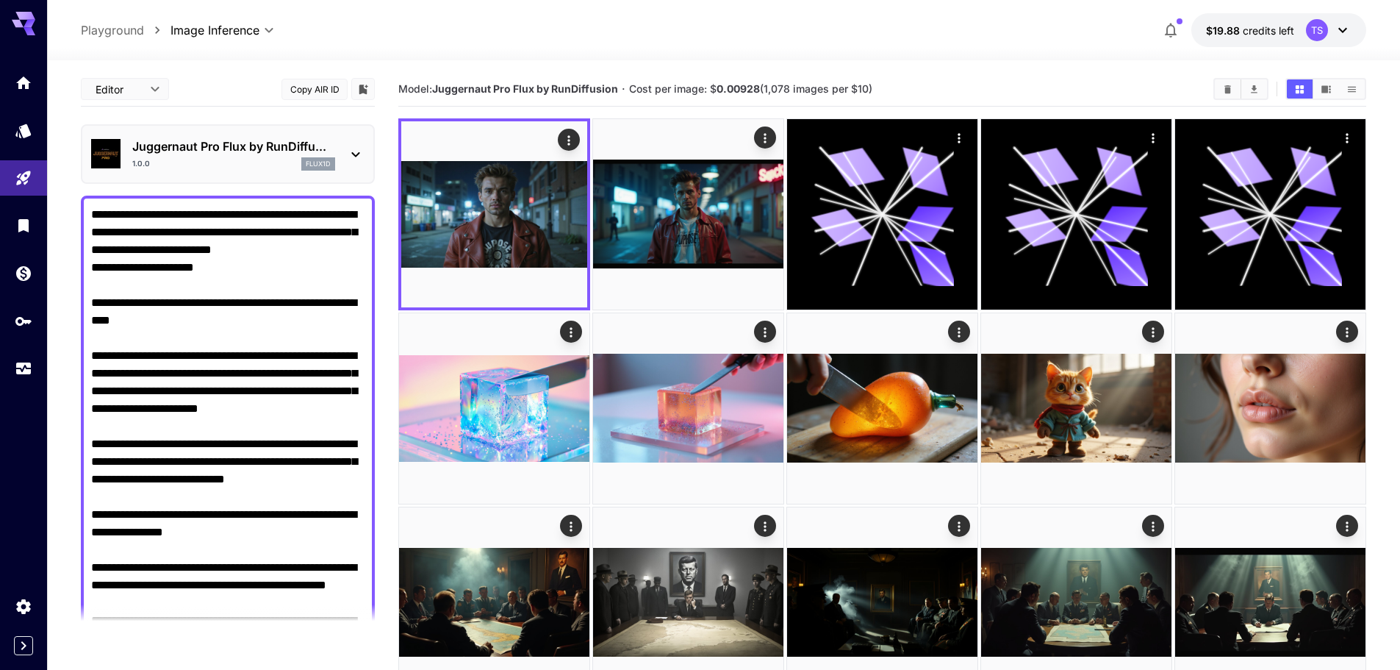
click at [121, 150] on img at bounding box center [105, 153] width 29 height 29
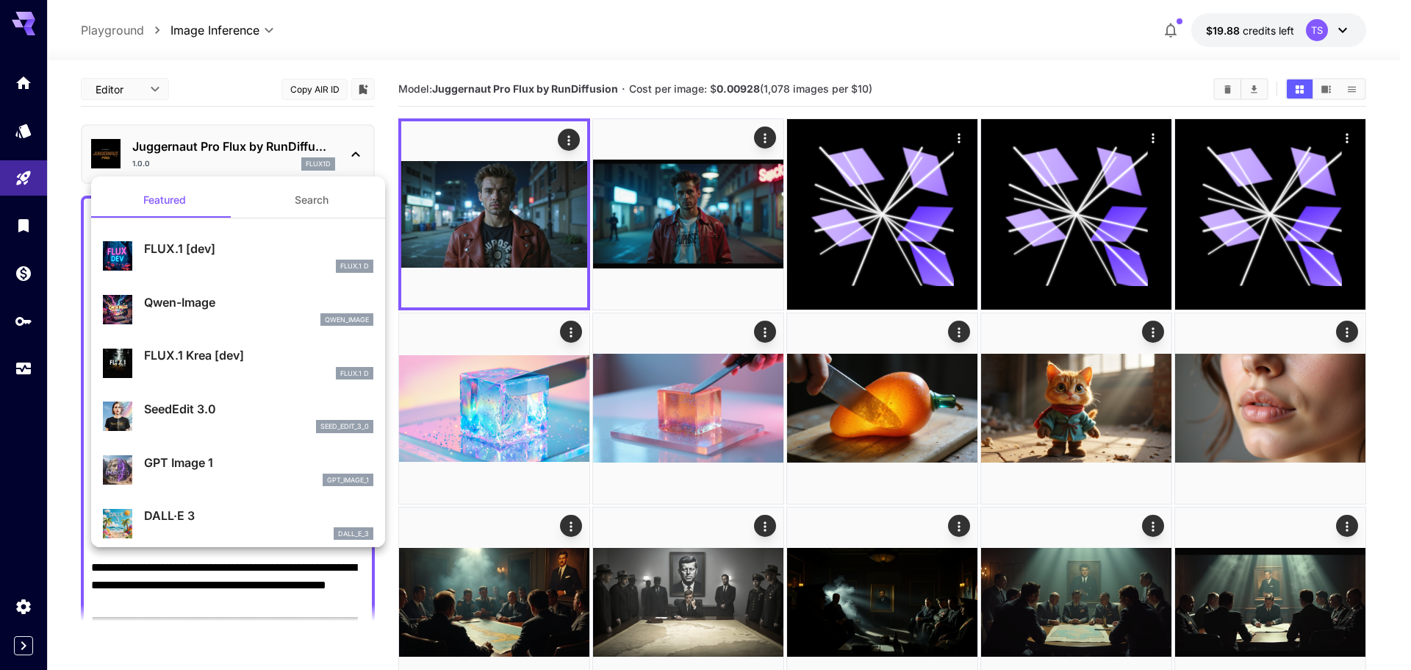
click at [187, 257] on div "FLUX.1 [dev] FLUX.1 D" at bounding box center [258, 256] width 229 height 33
type input "**"
type input "***"
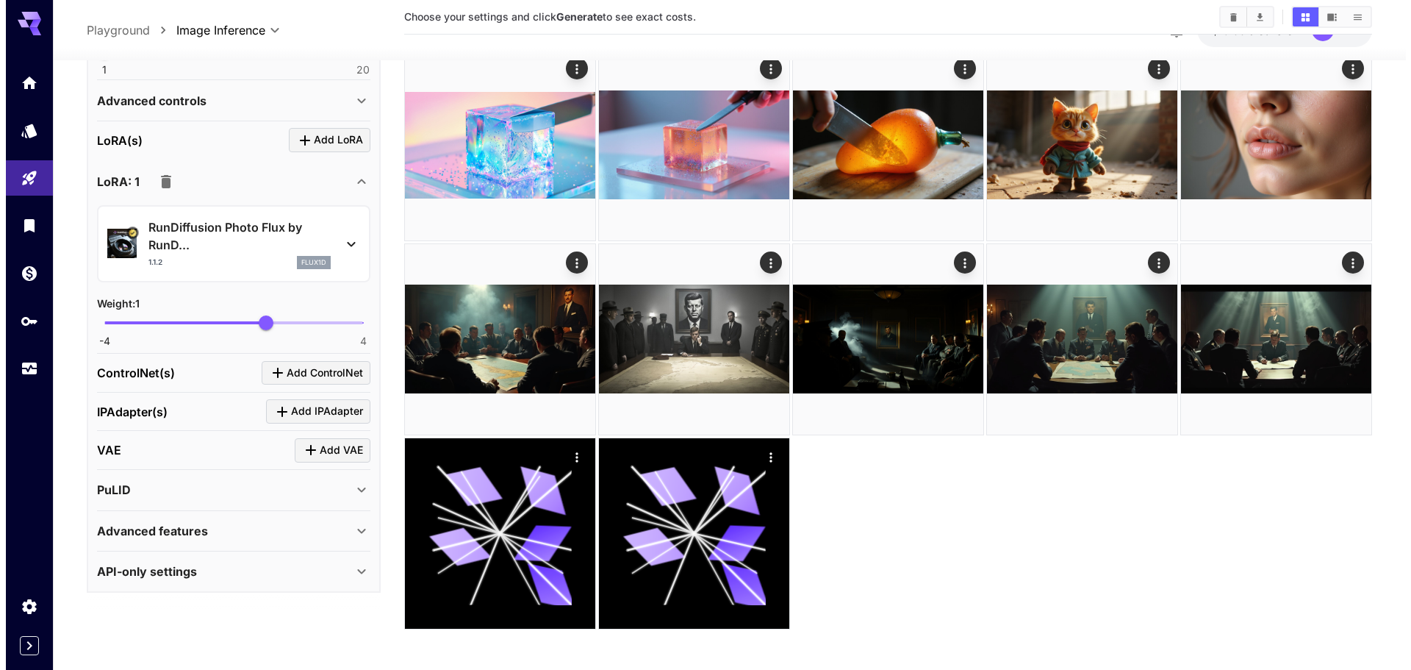
scroll to position [267, 0]
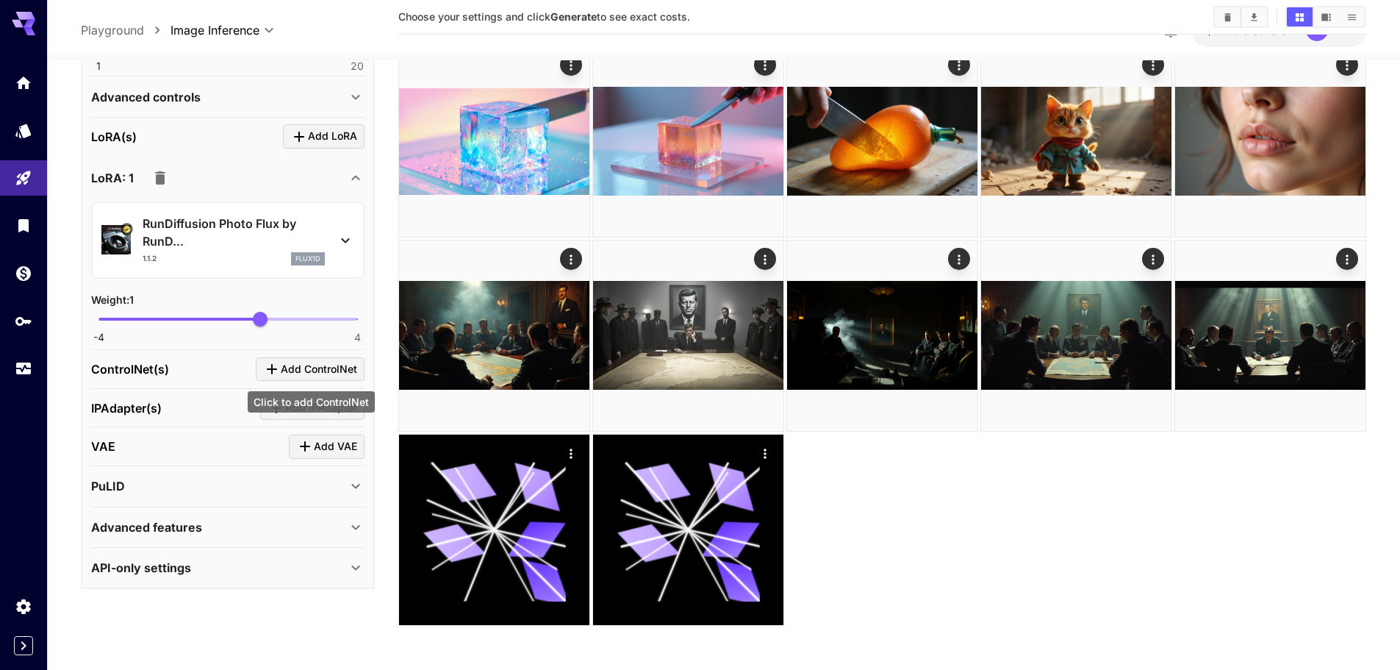
click at [301, 365] on span "Add ControlNet" at bounding box center [319, 368] width 76 height 18
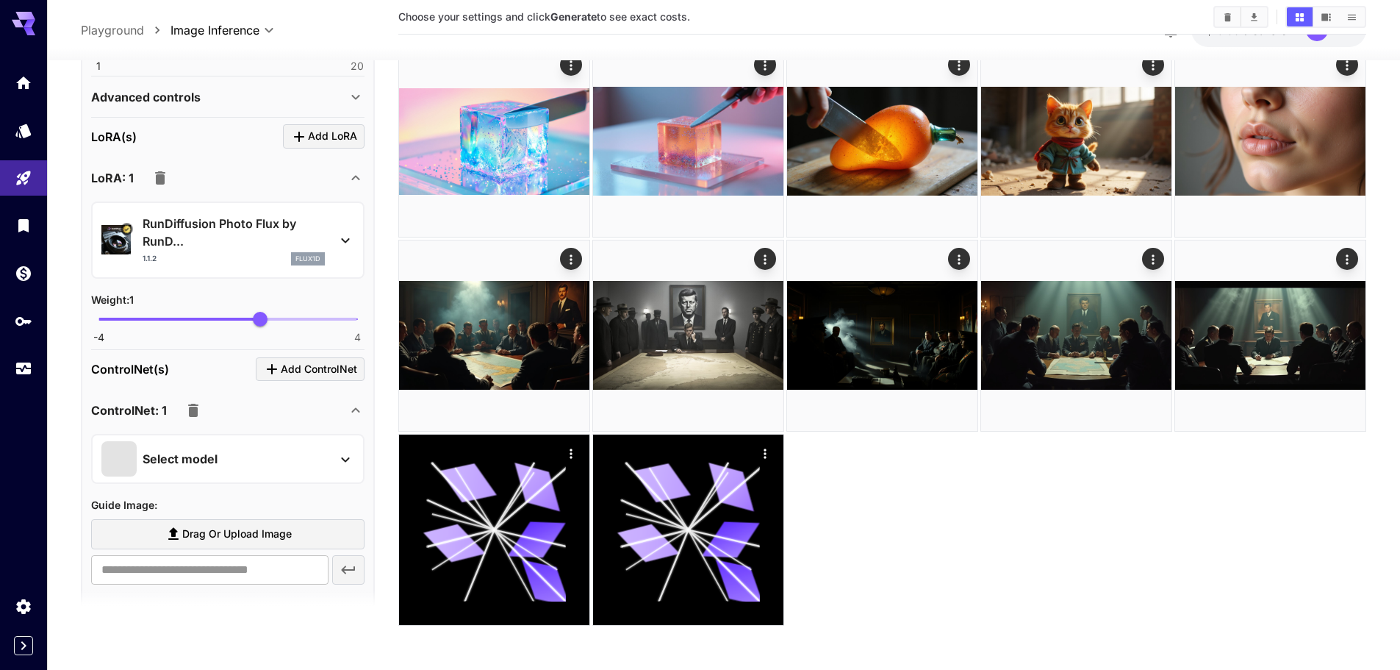
click at [194, 463] on p "Select model" at bounding box center [180, 459] width 75 height 18
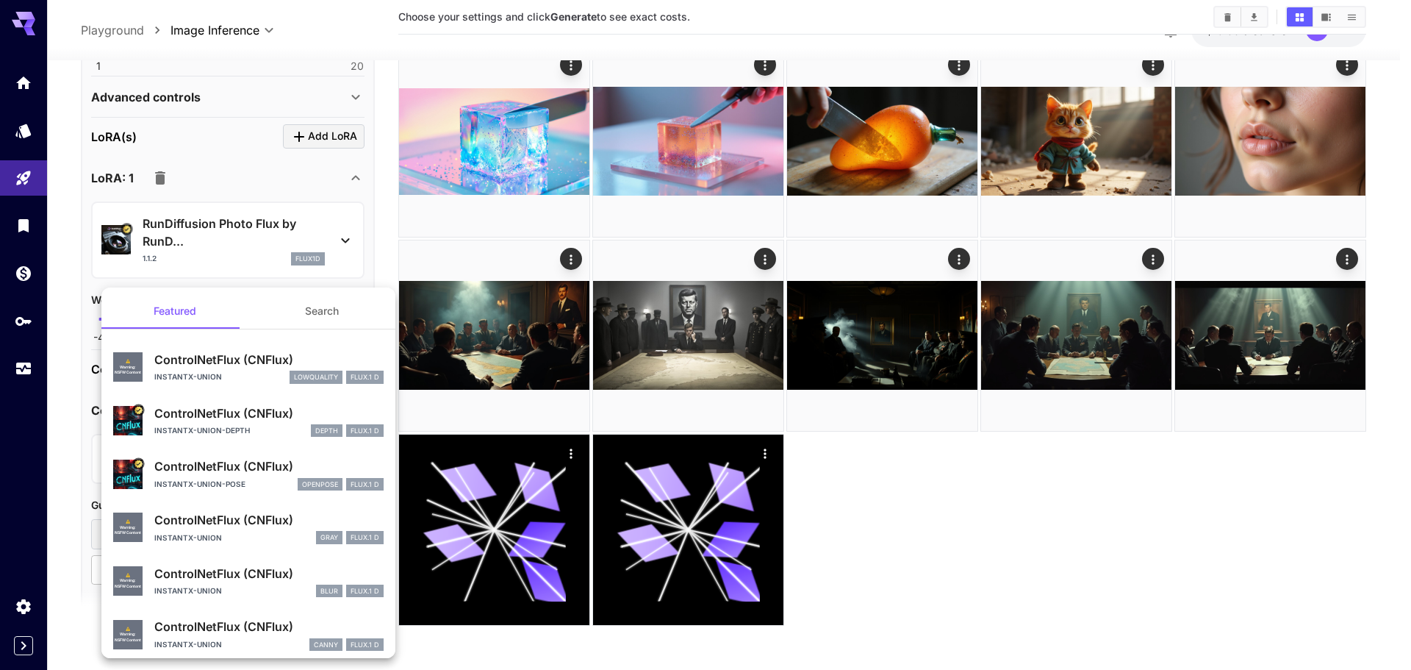
click at [72, 412] on div at bounding box center [705, 335] width 1411 height 670
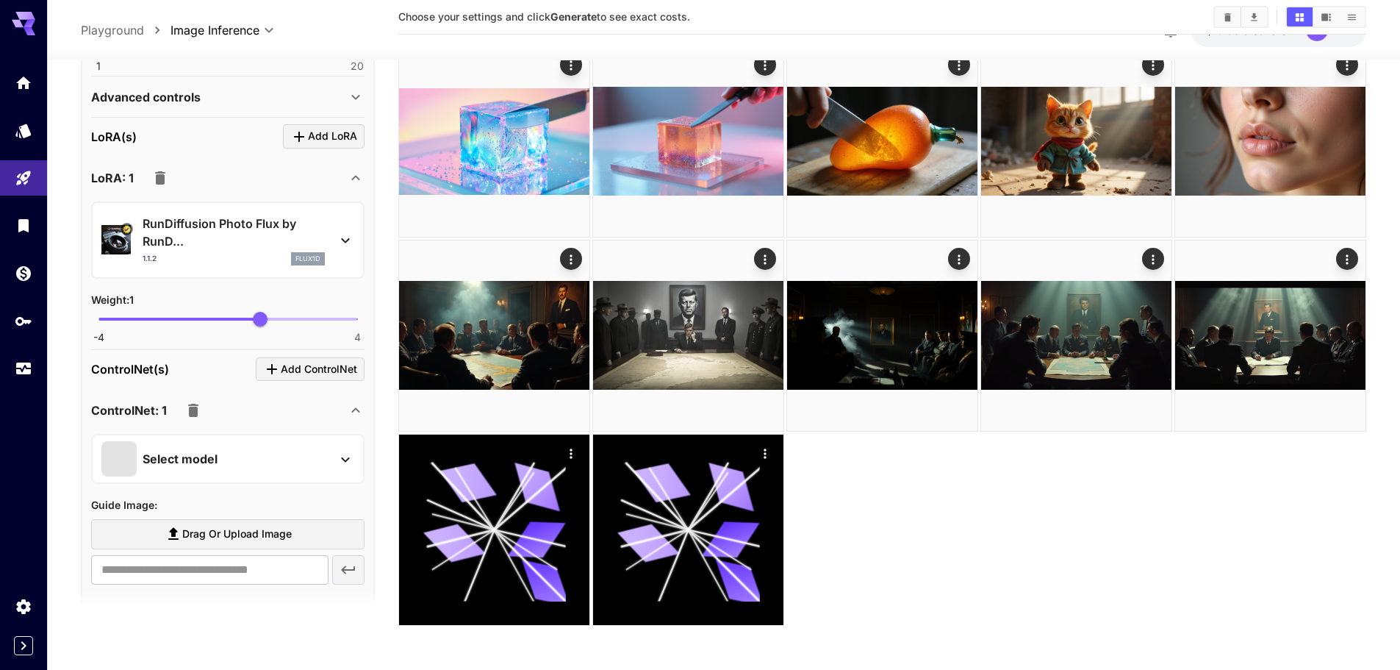
drag, startPoint x: 93, startPoint y: 409, endPoint x: 143, endPoint y: 410, distance: 50.0
click at [143, 410] on div "**********" at bounding box center [228, 467] width 294 height 1328
click at [175, 453] on p "Select model" at bounding box center [180, 459] width 75 height 18
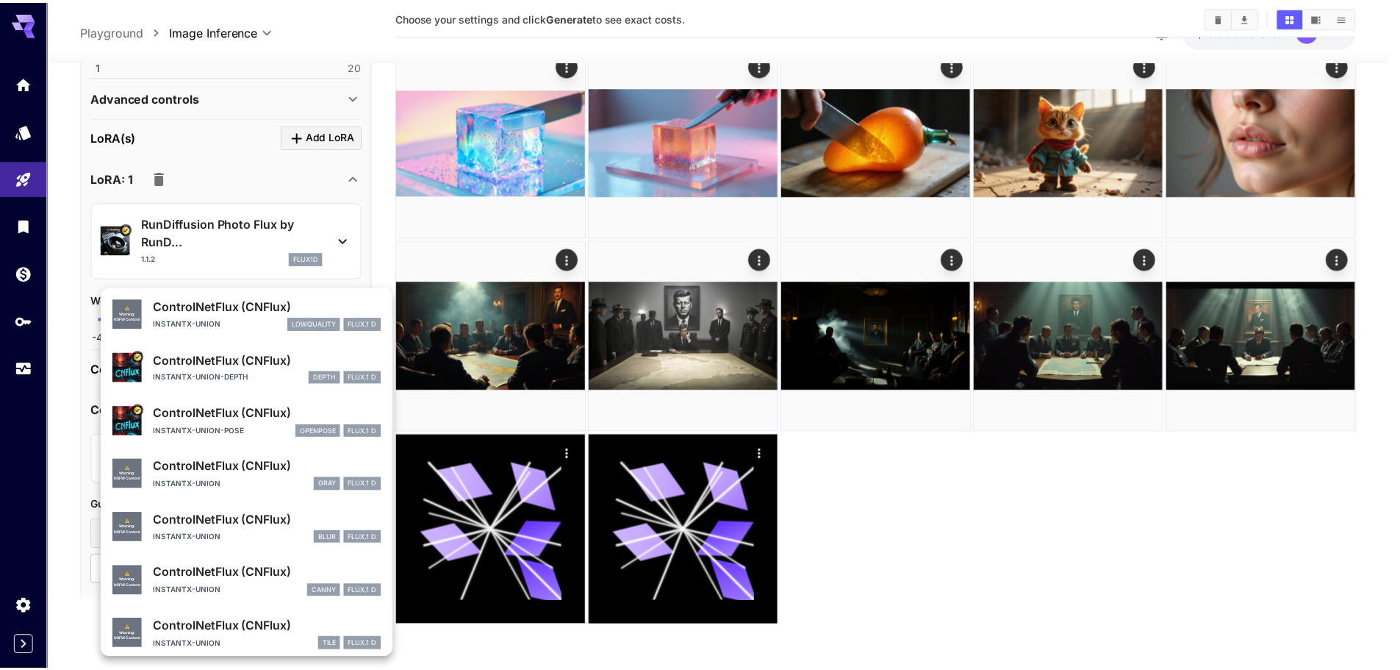
scroll to position [62, 0]
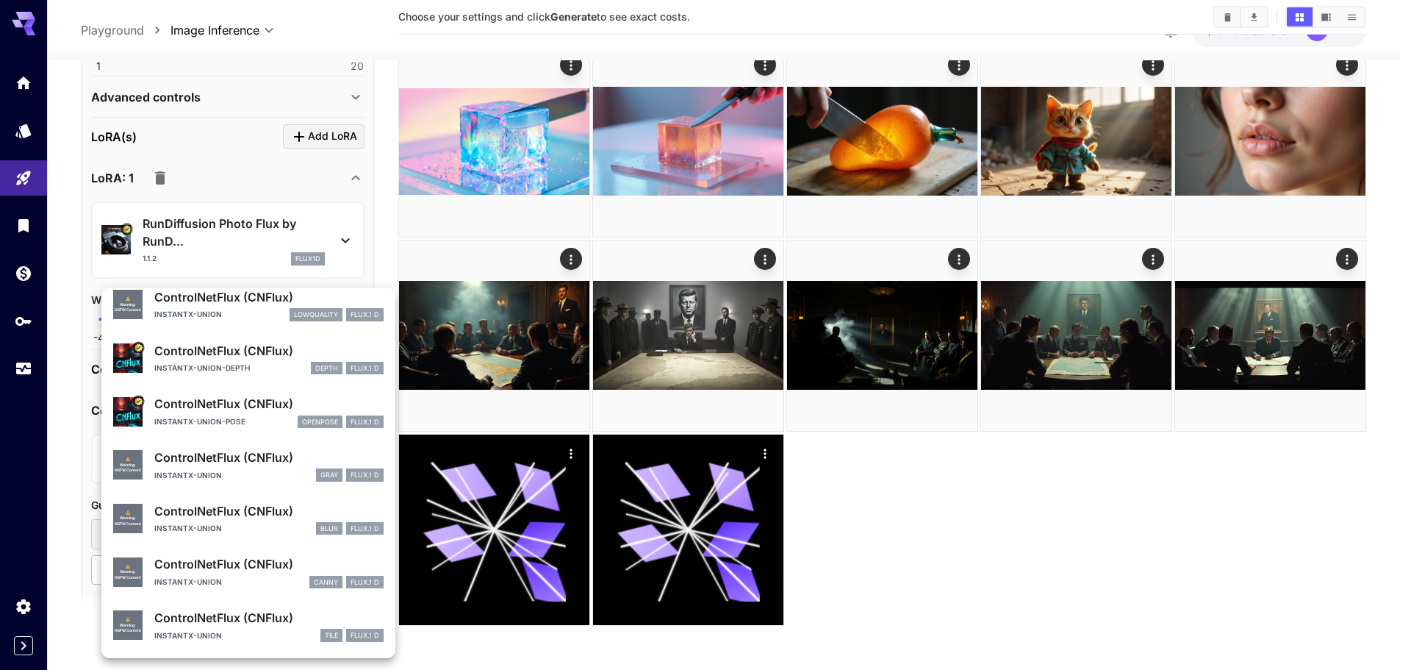
click at [203, 352] on p "ControlNetFlux (CNFlux)" at bounding box center [268, 351] width 229 height 18
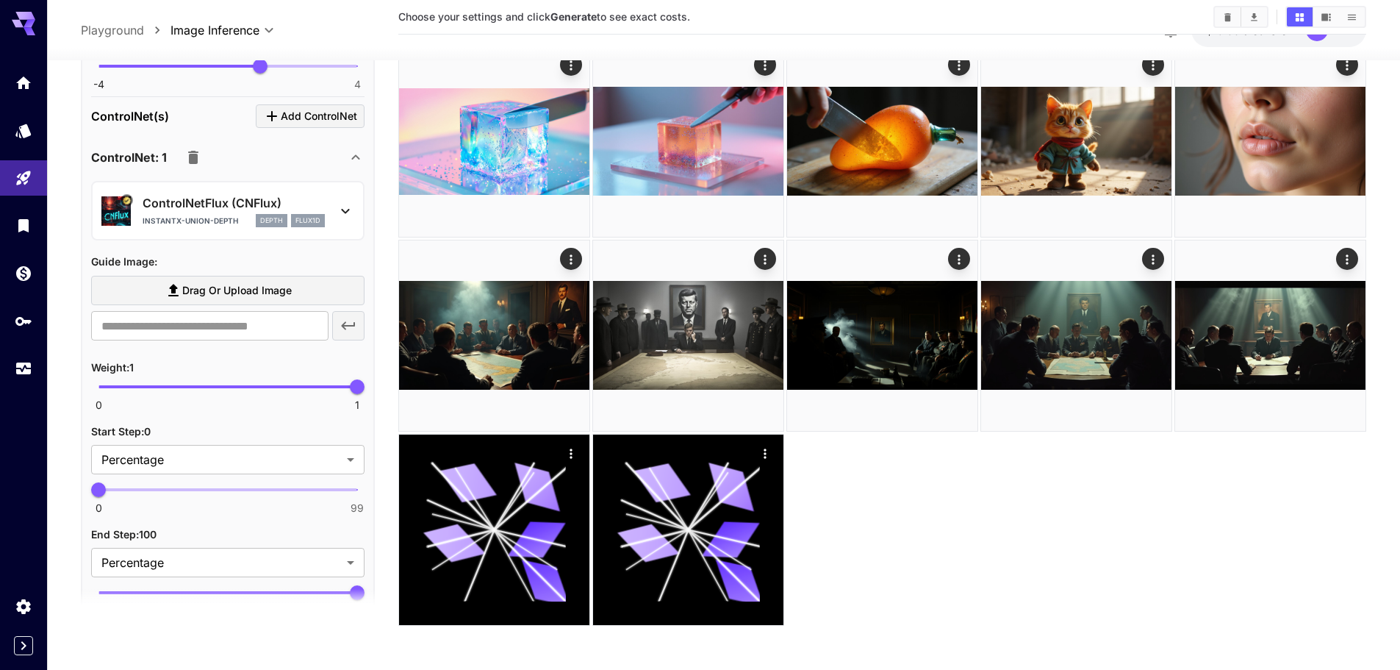
scroll to position [1399, 0]
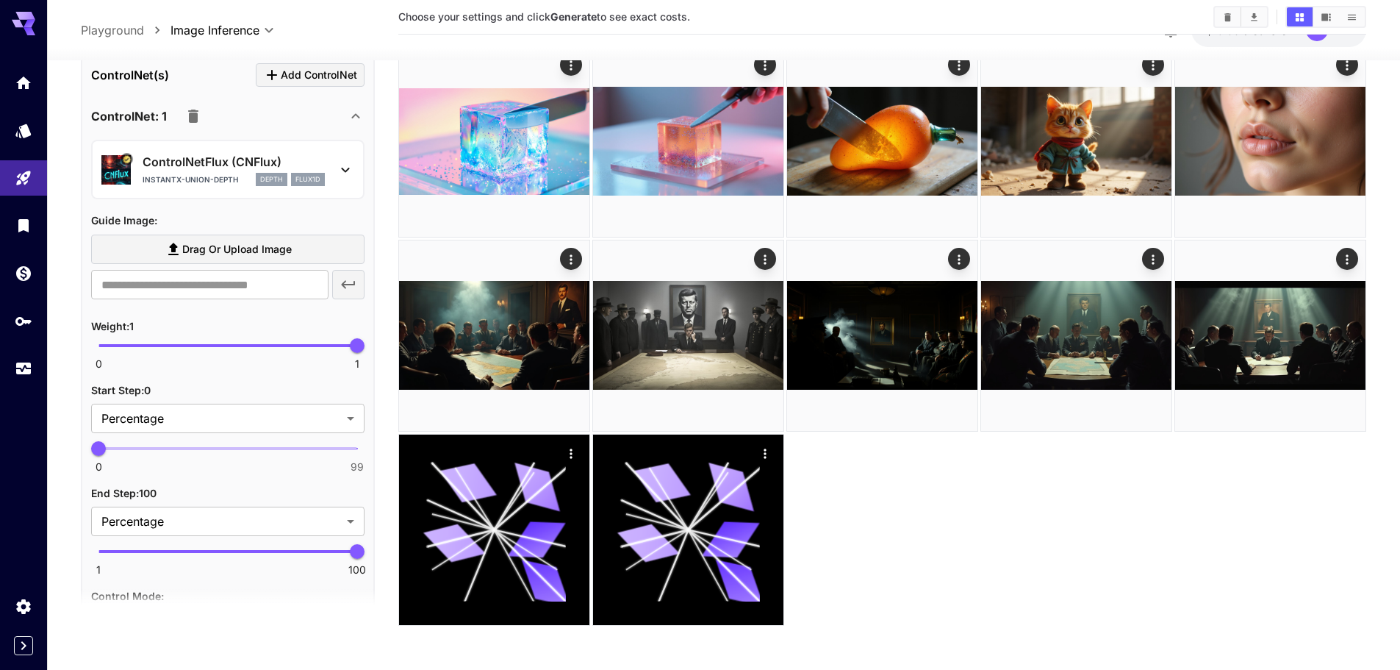
click at [190, 236] on label "Drag or upload image" at bounding box center [227, 249] width 273 height 30
click at [0, 0] on input "Drag or upload image" at bounding box center [0, 0] width 0 height 0
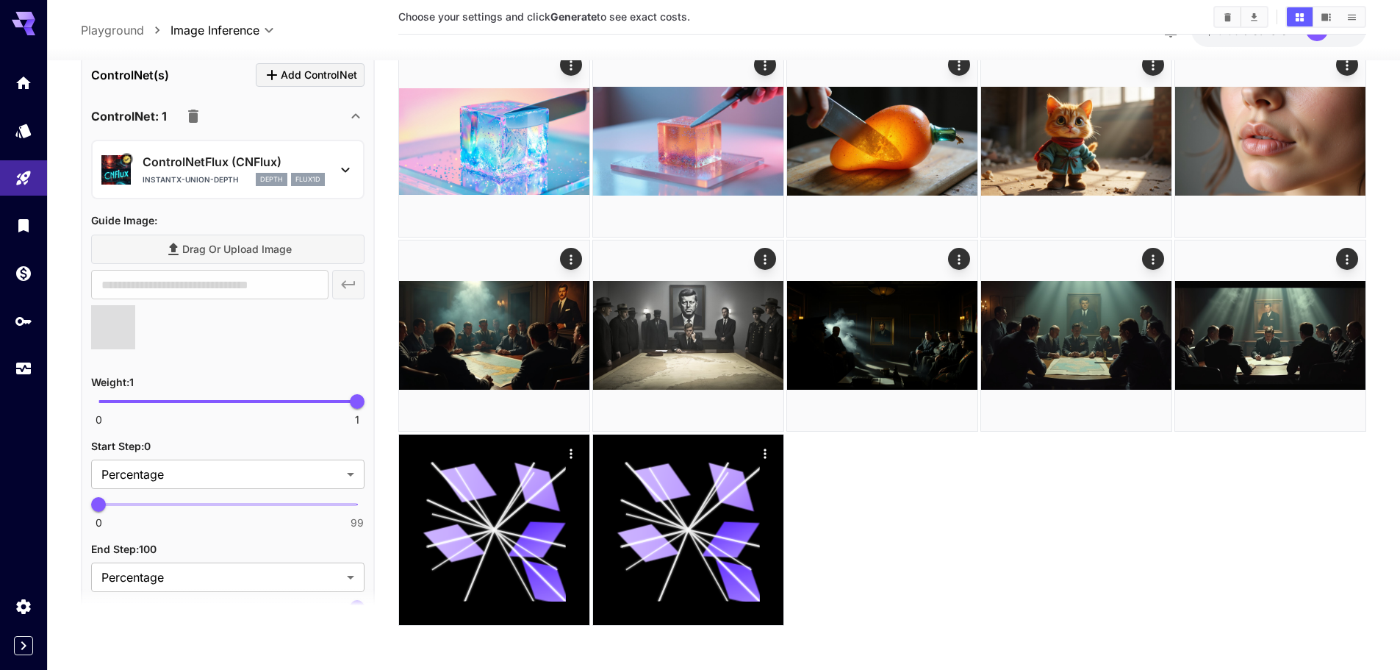
type input "**********"
click at [192, 115] on icon "button" at bounding box center [193, 116] width 10 height 13
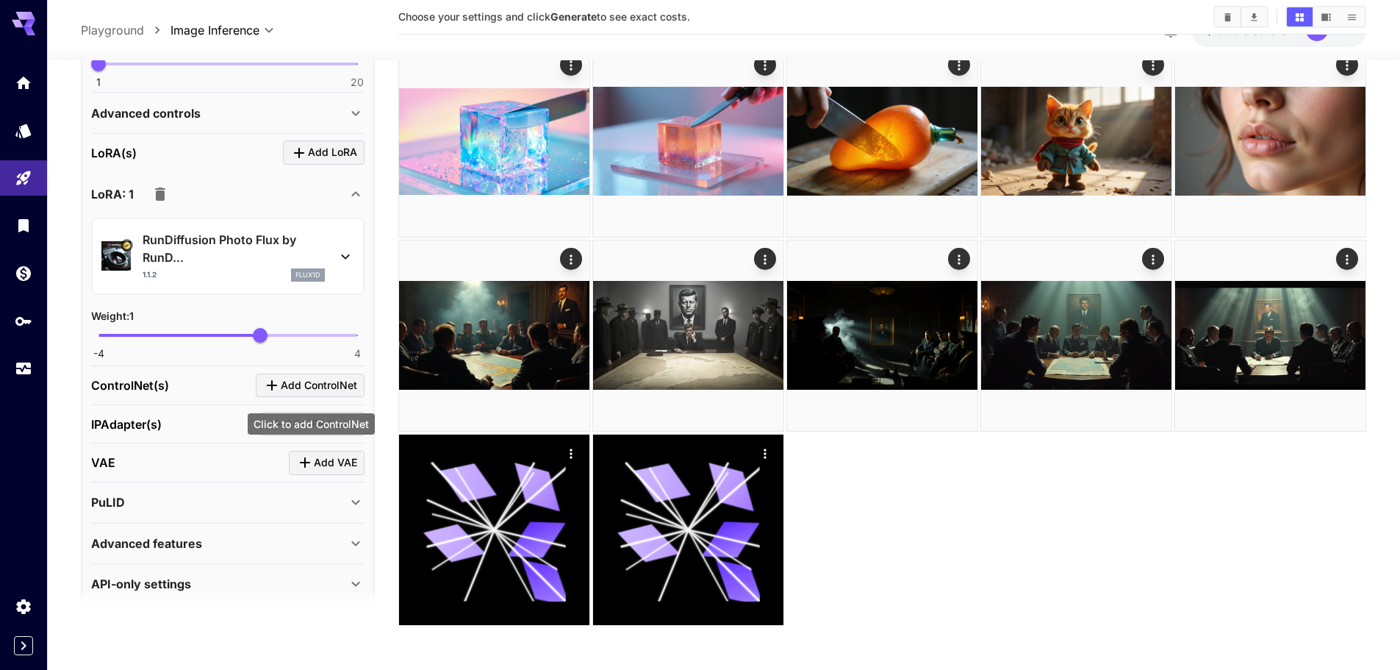
scroll to position [1105, 0]
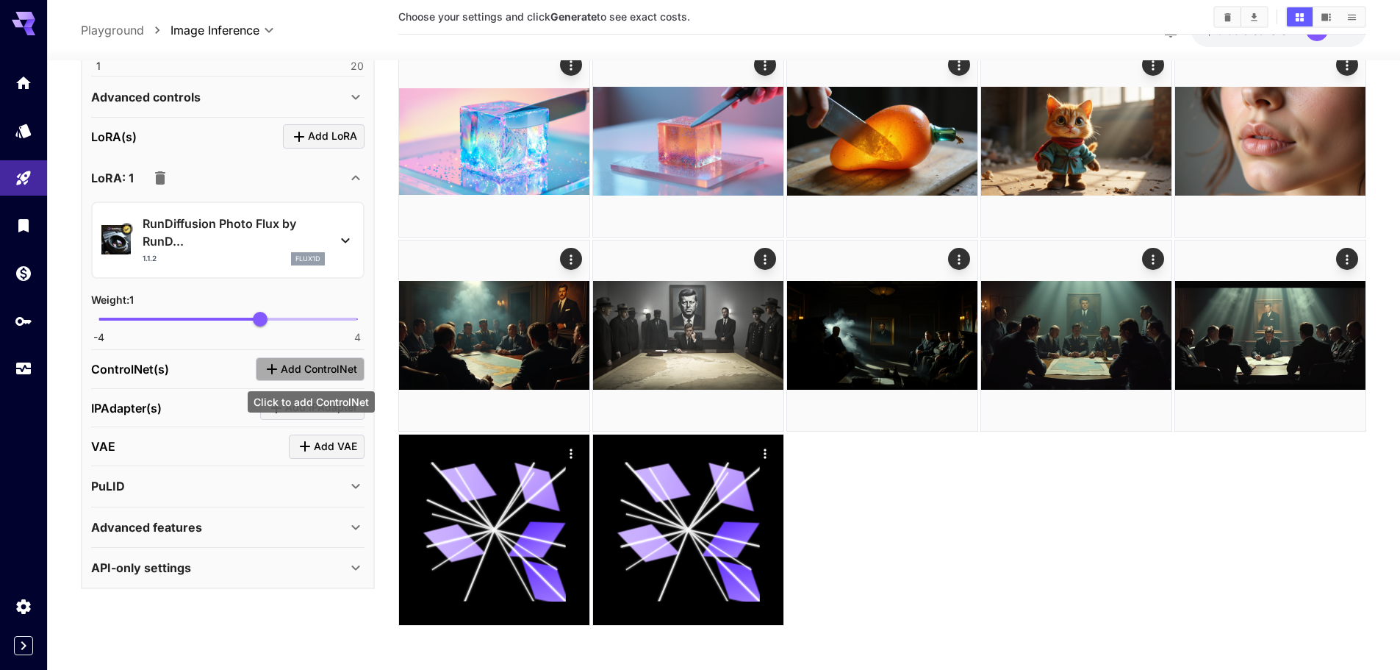
click at [311, 373] on span "Add ControlNet" at bounding box center [319, 368] width 76 height 18
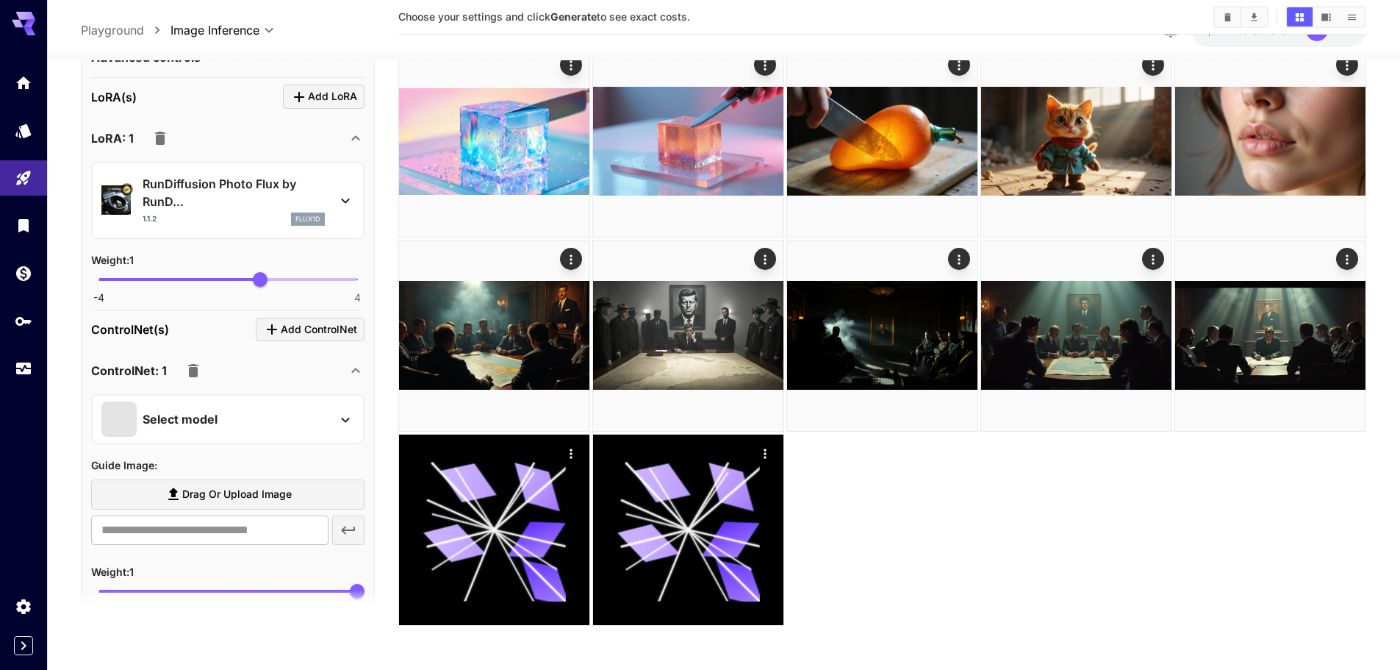
scroll to position [1325, 0]
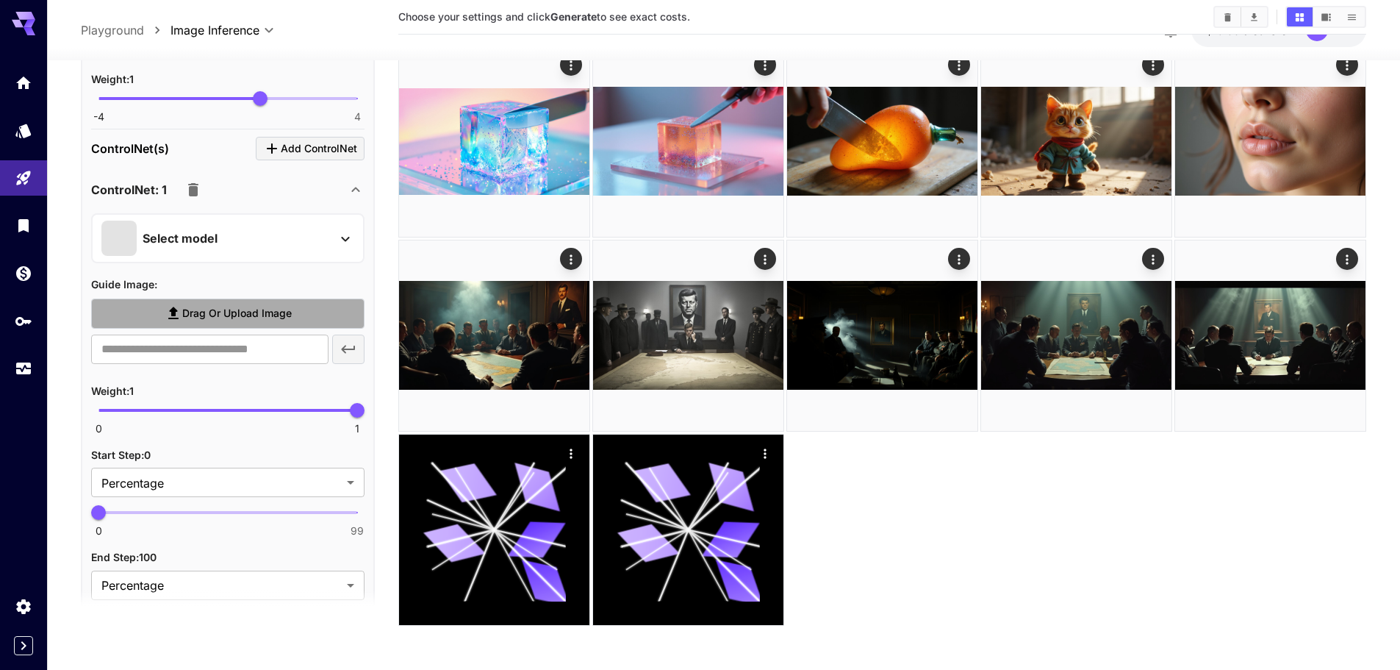
click at [212, 303] on label "Drag or upload image" at bounding box center [227, 313] width 273 height 30
click at [0, 0] on input "Drag or upload image" at bounding box center [0, 0] width 0 height 0
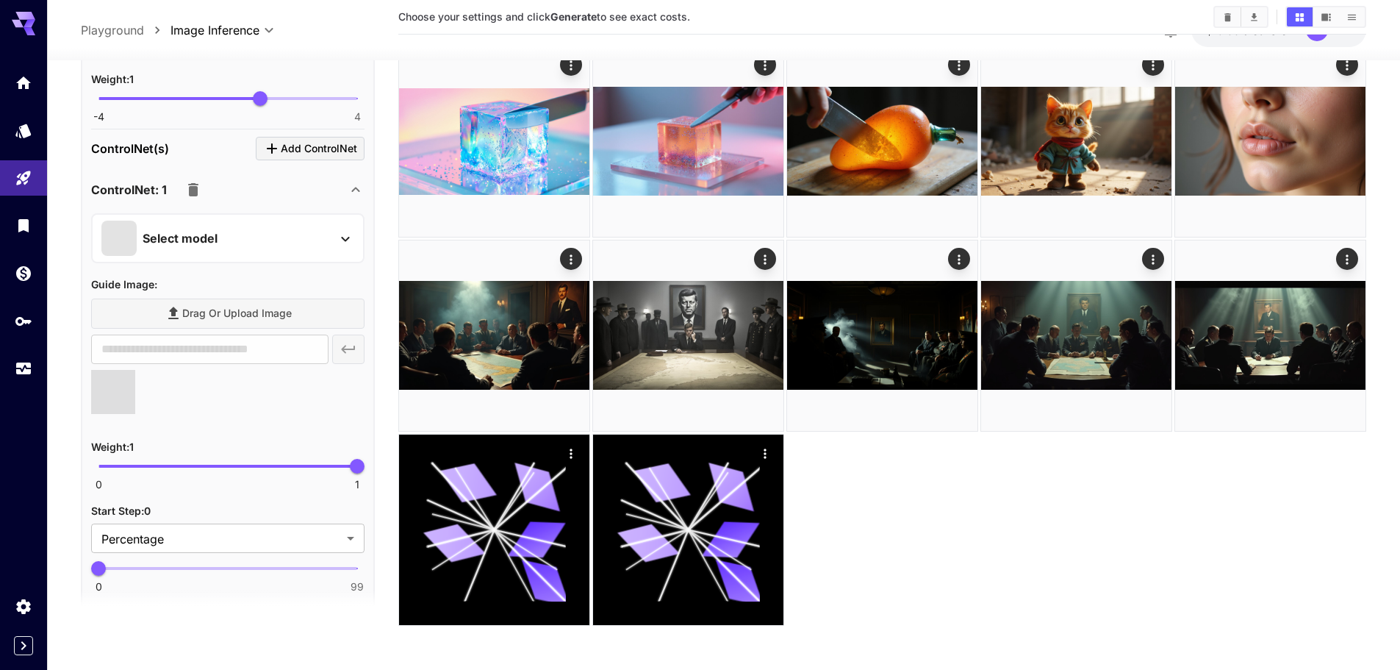
type input "**********"
click at [191, 245] on p "Select model" at bounding box center [180, 238] width 75 height 18
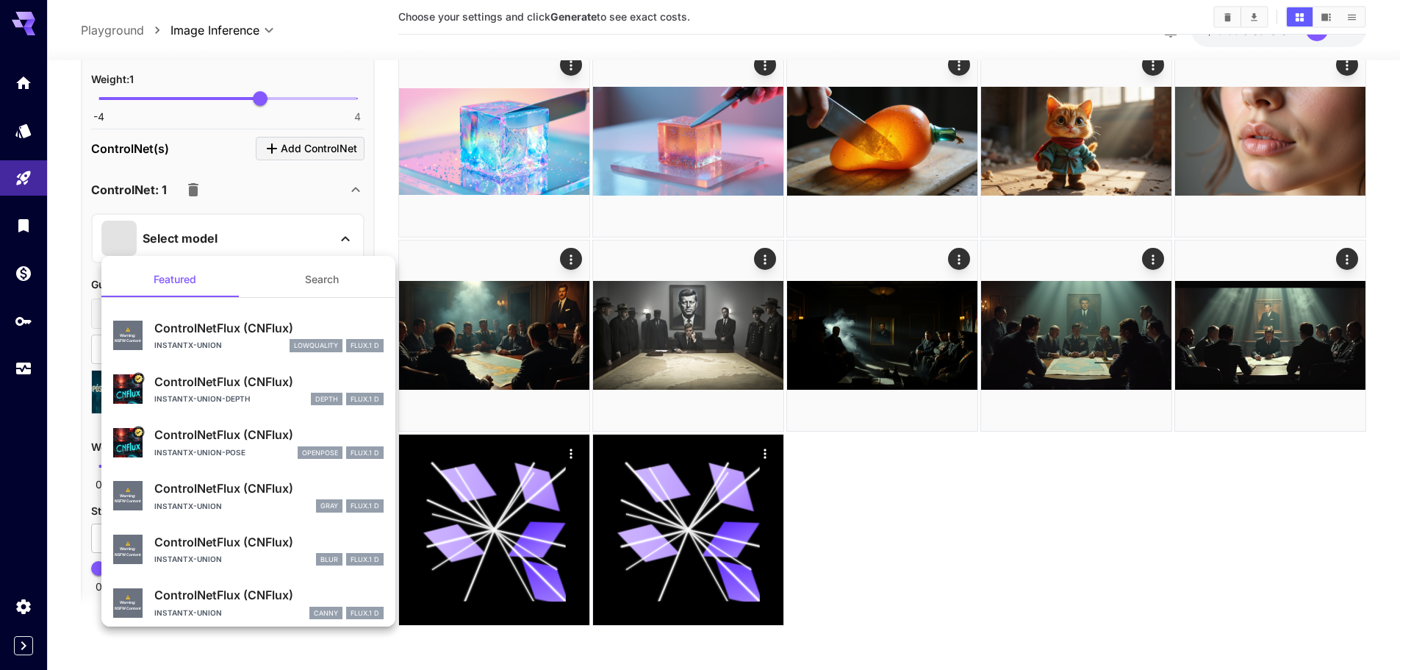
click at [229, 390] on p "ControlNetFlux (CNFlux)" at bounding box center [268, 382] width 229 height 18
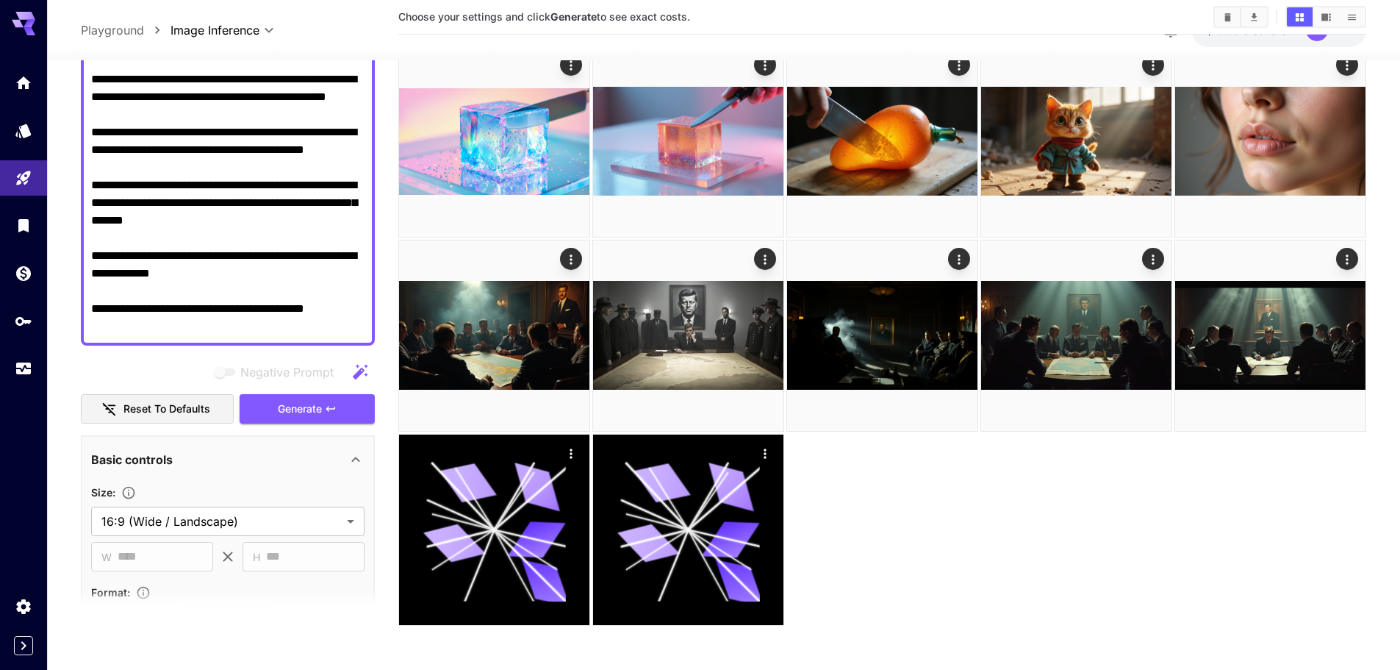
scroll to position [443, 0]
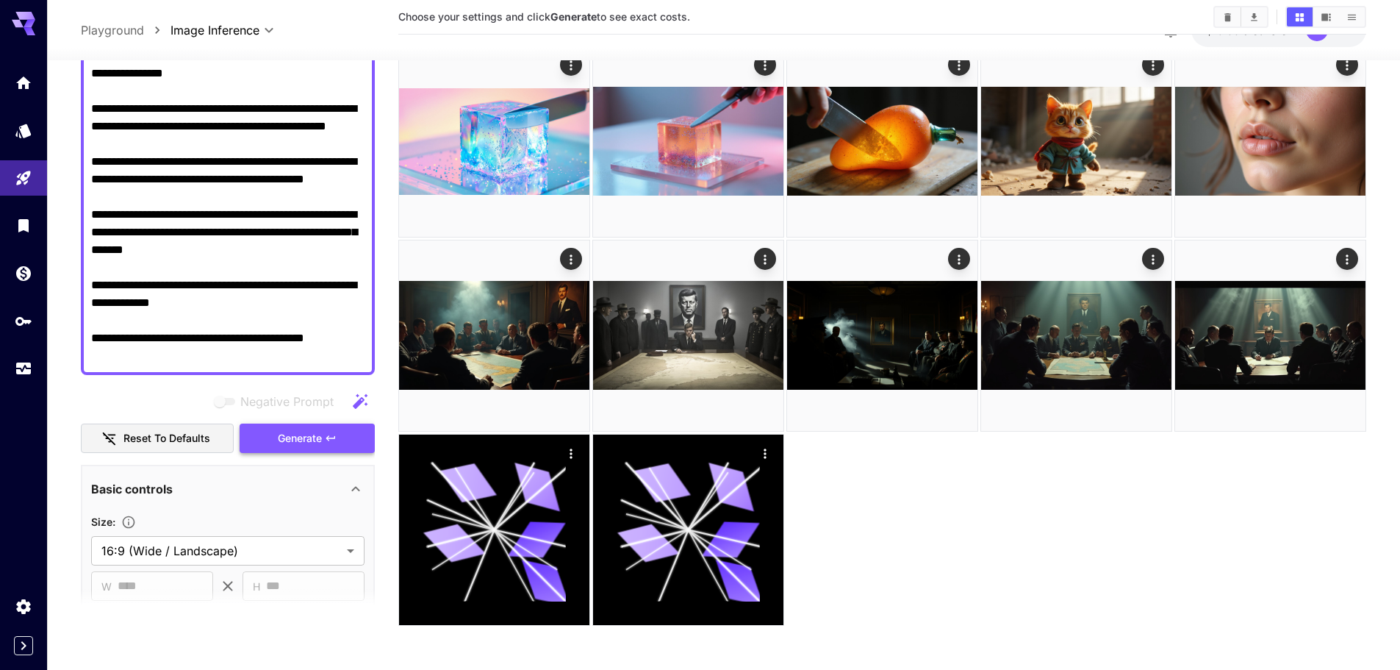
click at [302, 430] on span "Generate" at bounding box center [300, 438] width 44 height 18
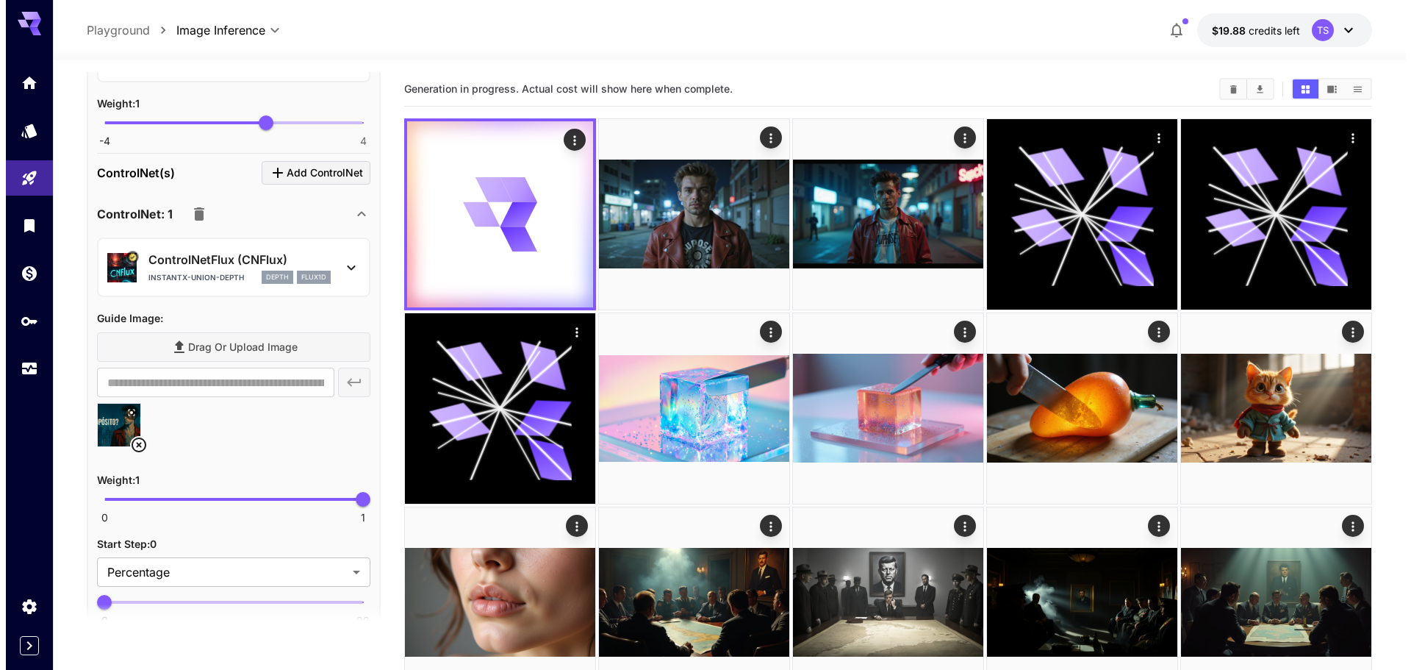
scroll to position [1345, 0]
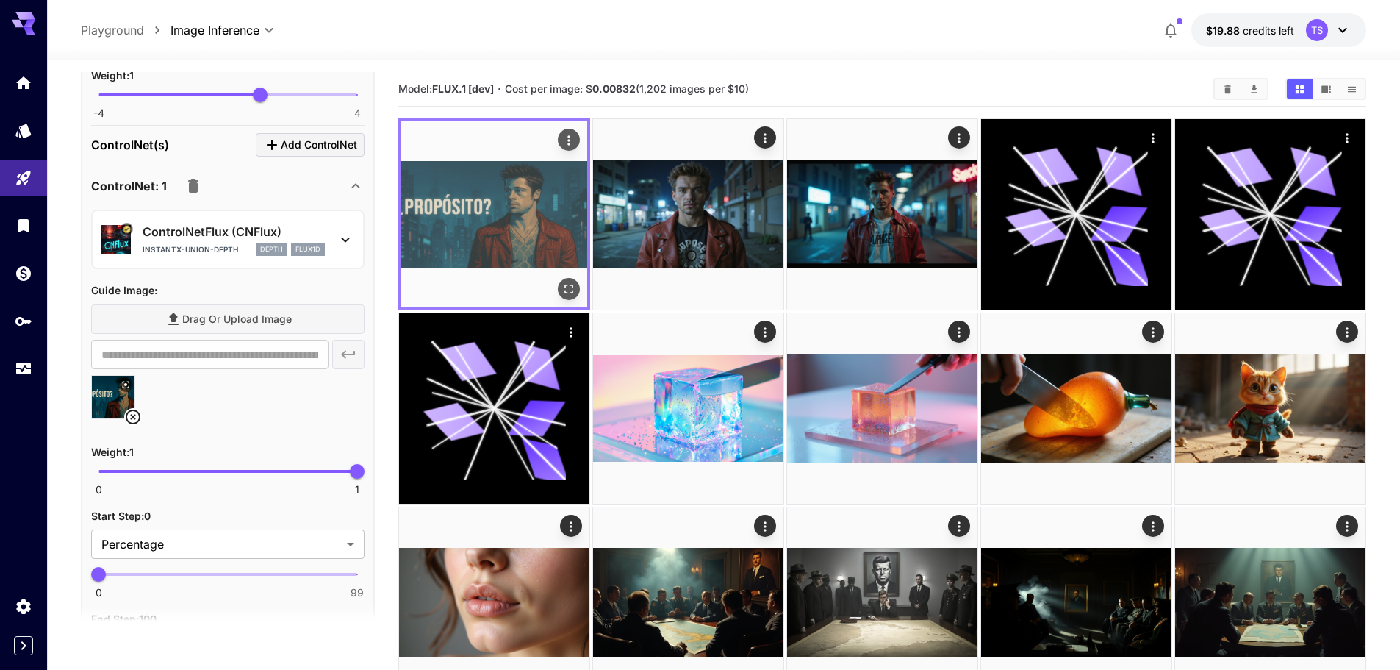
click at [506, 221] on img at bounding box center [494, 214] width 186 height 186
click at [563, 287] on icon "Open in fullscreen" at bounding box center [569, 289] width 15 height 15
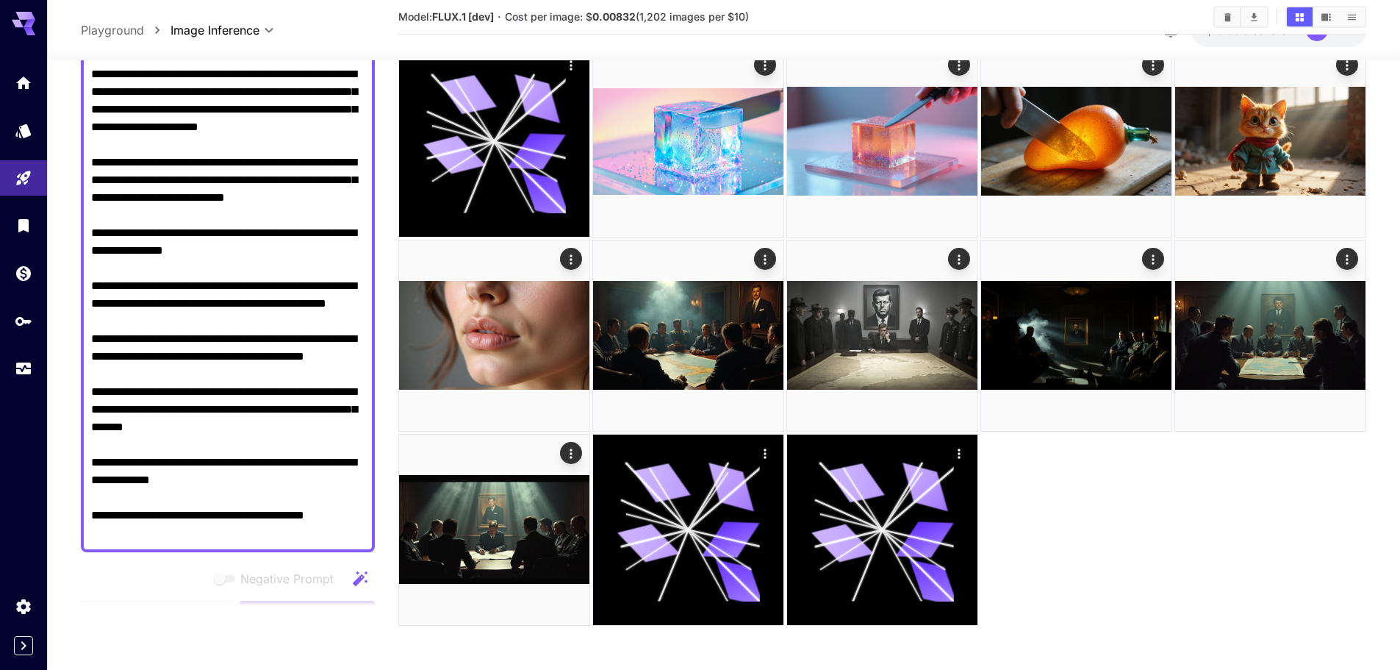
scroll to position [242, 0]
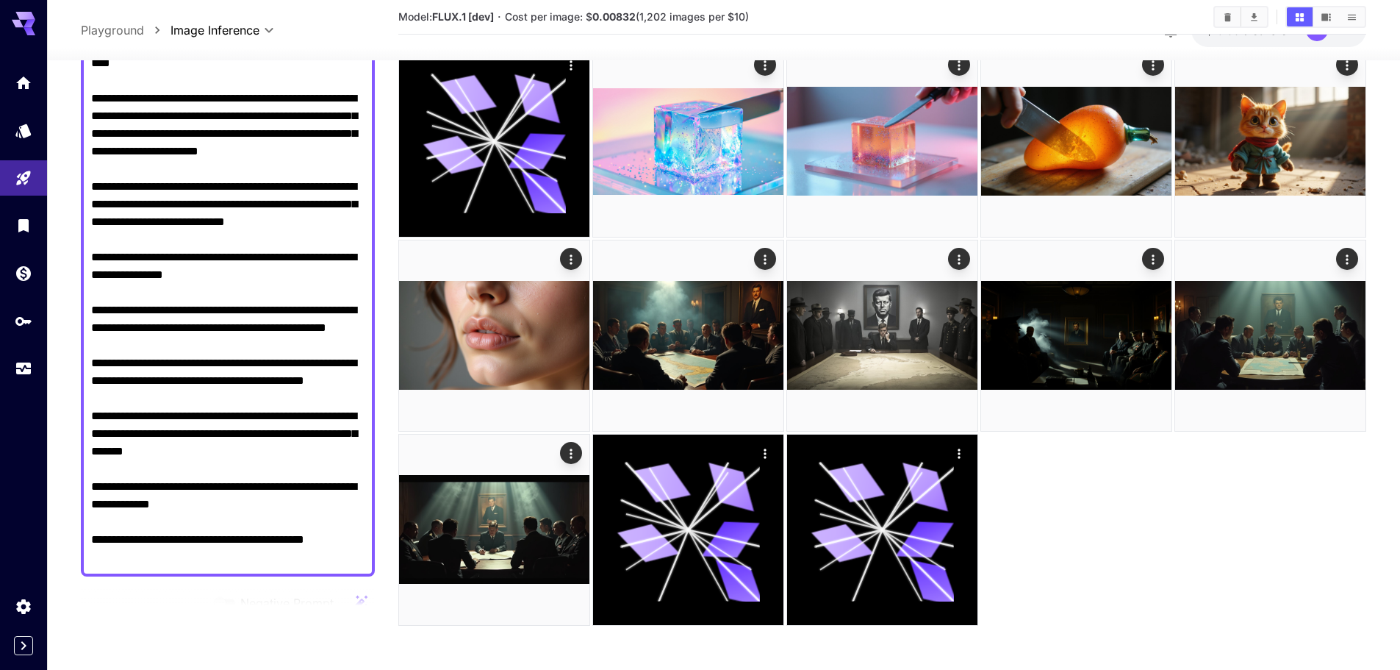
click at [196, 341] on textarea "Negative Prompt" at bounding box center [227, 256] width 273 height 617
click at [222, 371] on textarea "Negative Prompt" at bounding box center [227, 256] width 273 height 617
click at [125, 361] on textarea "Negative Prompt" at bounding box center [227, 256] width 273 height 617
click at [148, 359] on textarea "Negative Prompt" at bounding box center [227, 256] width 273 height 617
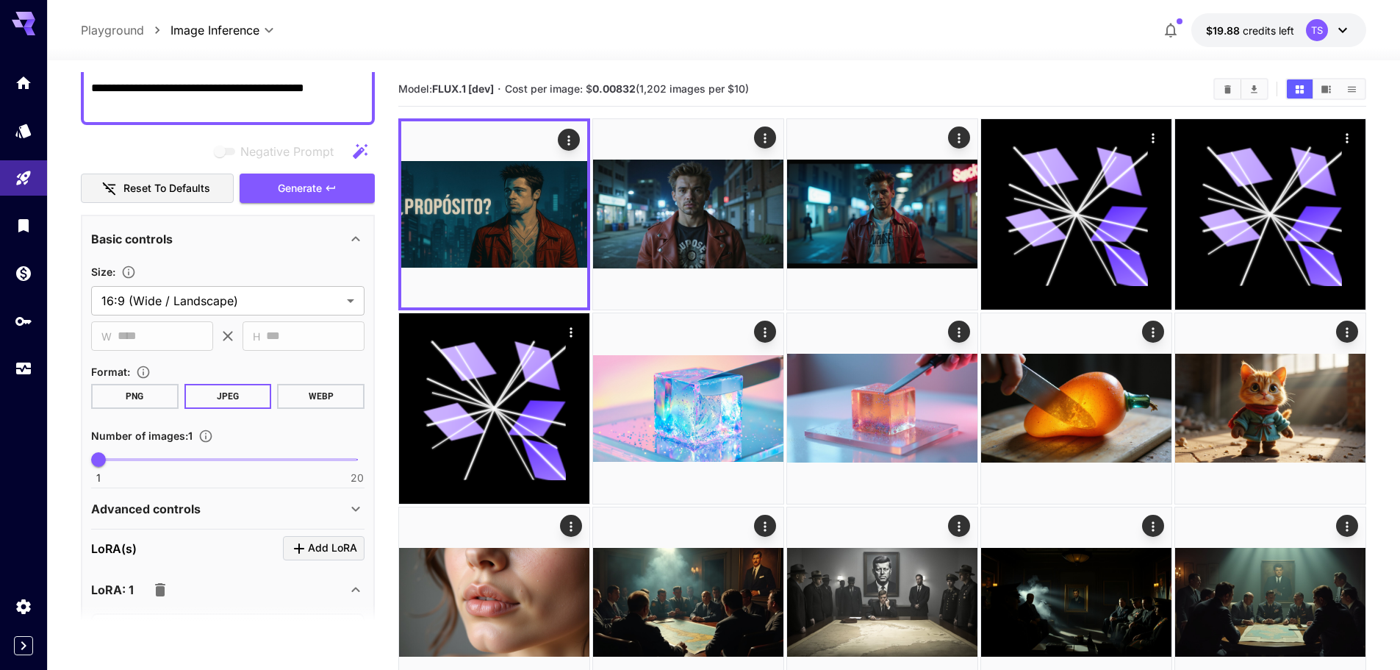
scroll to position [683, 0]
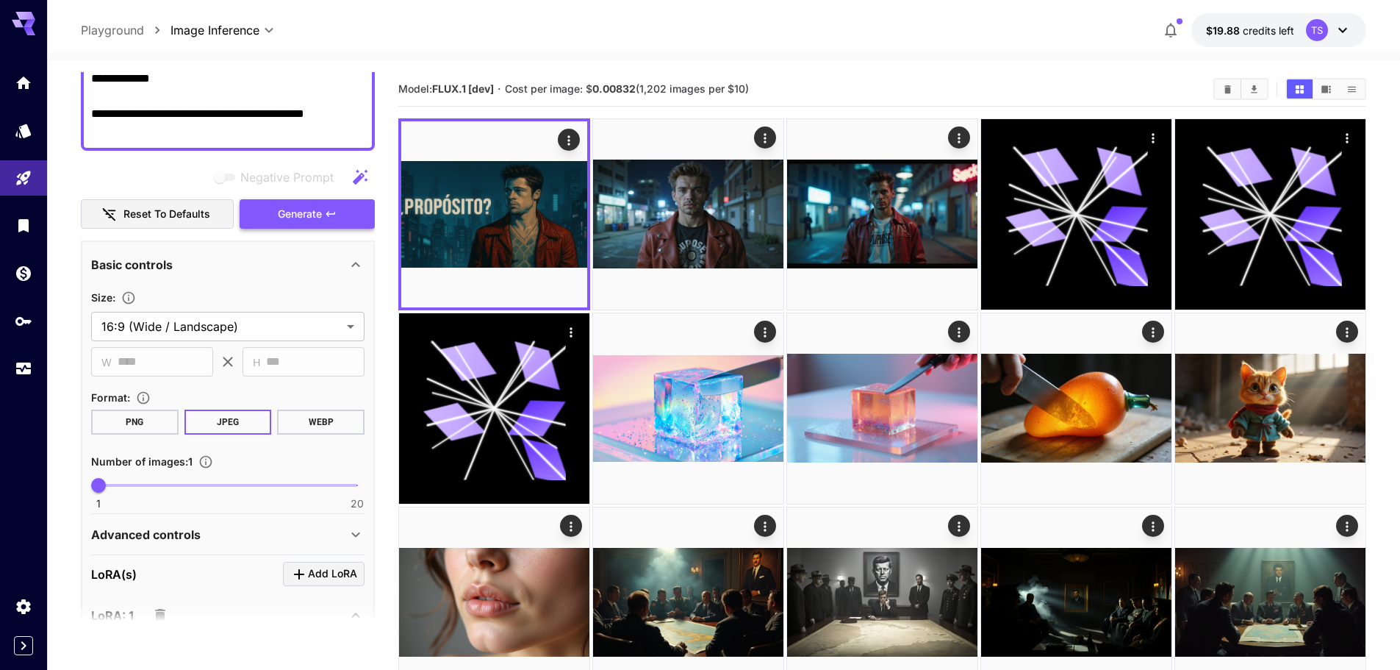
type textarea "**********"
click at [312, 219] on span "Generate" at bounding box center [300, 214] width 44 height 18
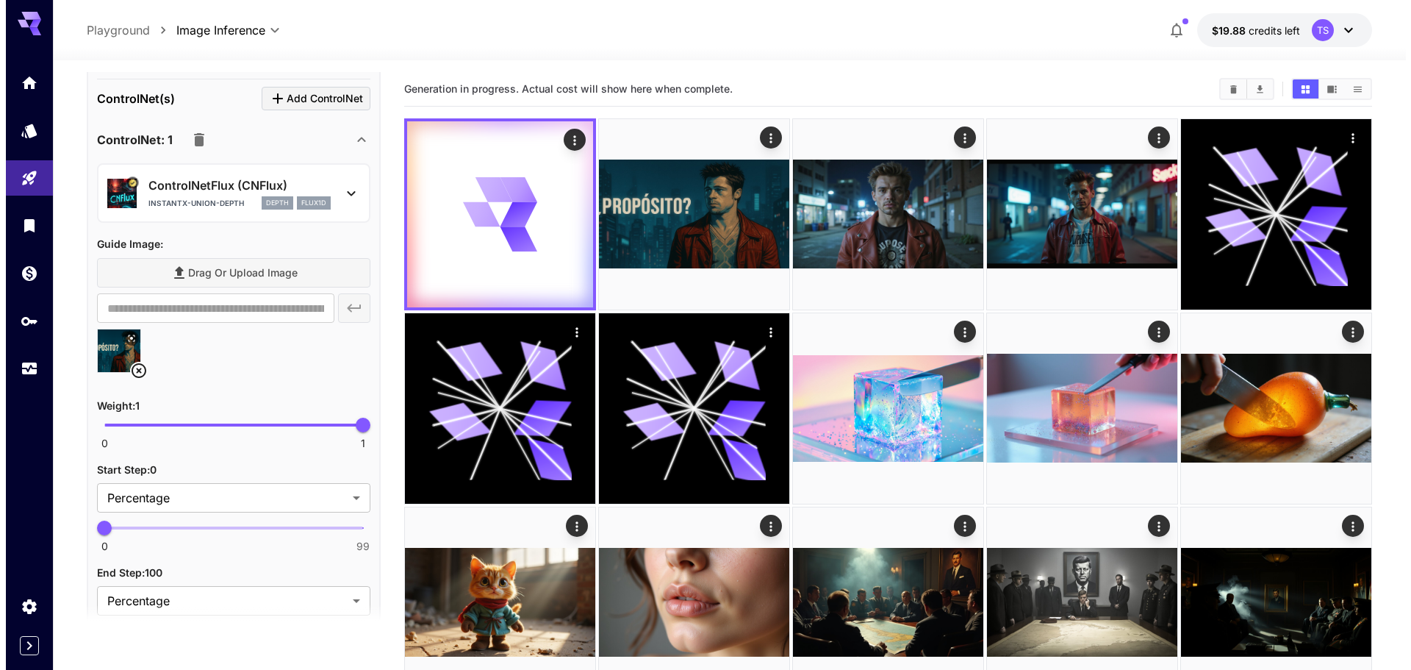
scroll to position [1418, 0]
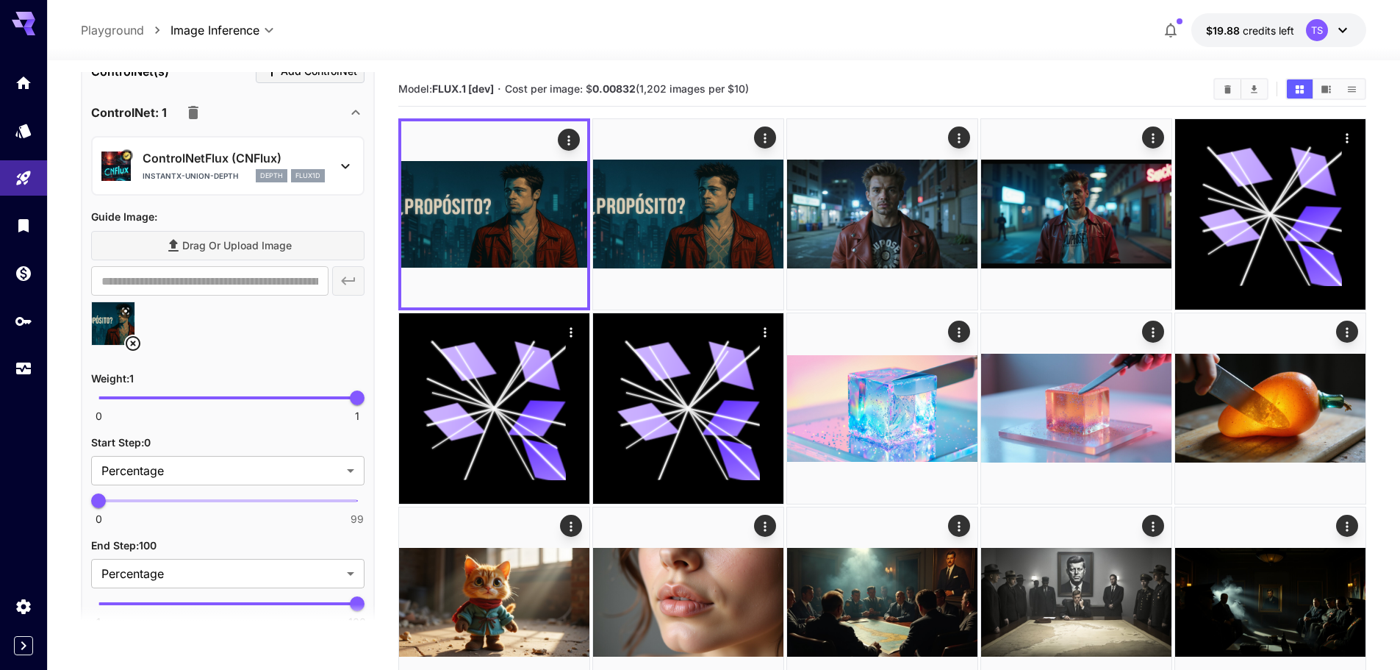
click at [136, 340] on icon at bounding box center [133, 343] width 18 height 18
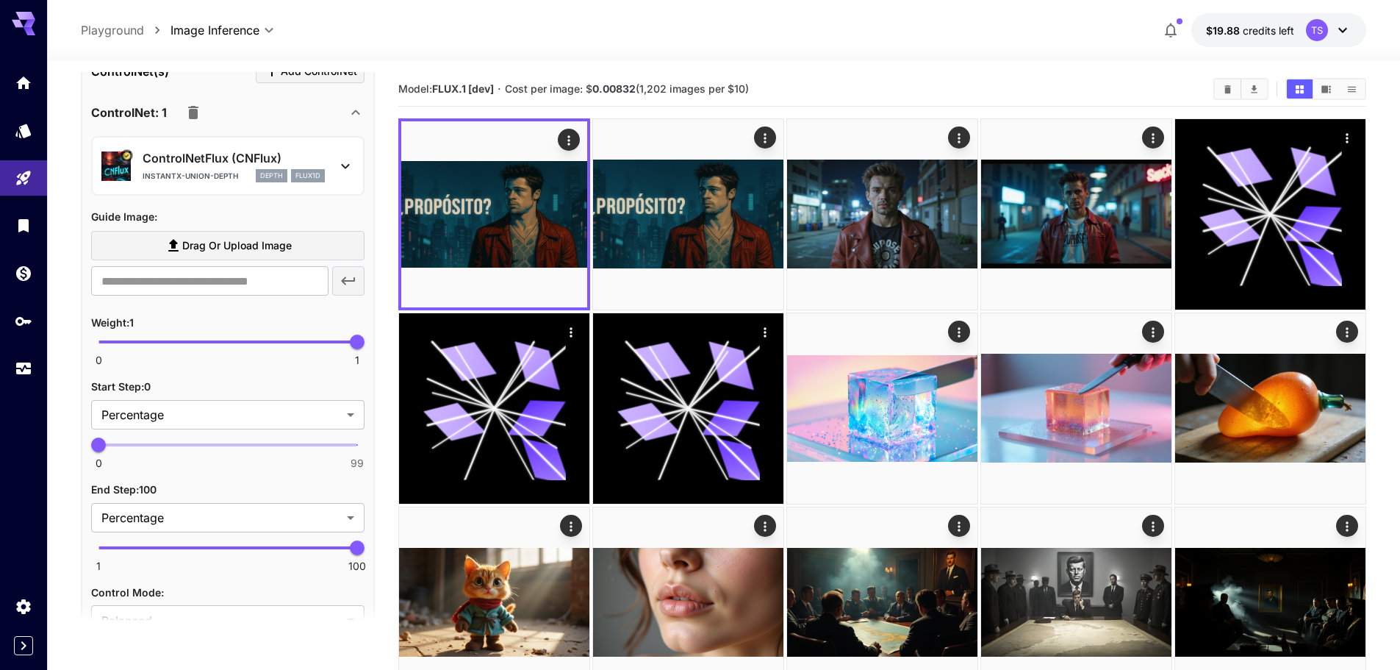
click at [200, 166] on p "ControlNetFlux (CNFlux)" at bounding box center [234, 158] width 182 height 18
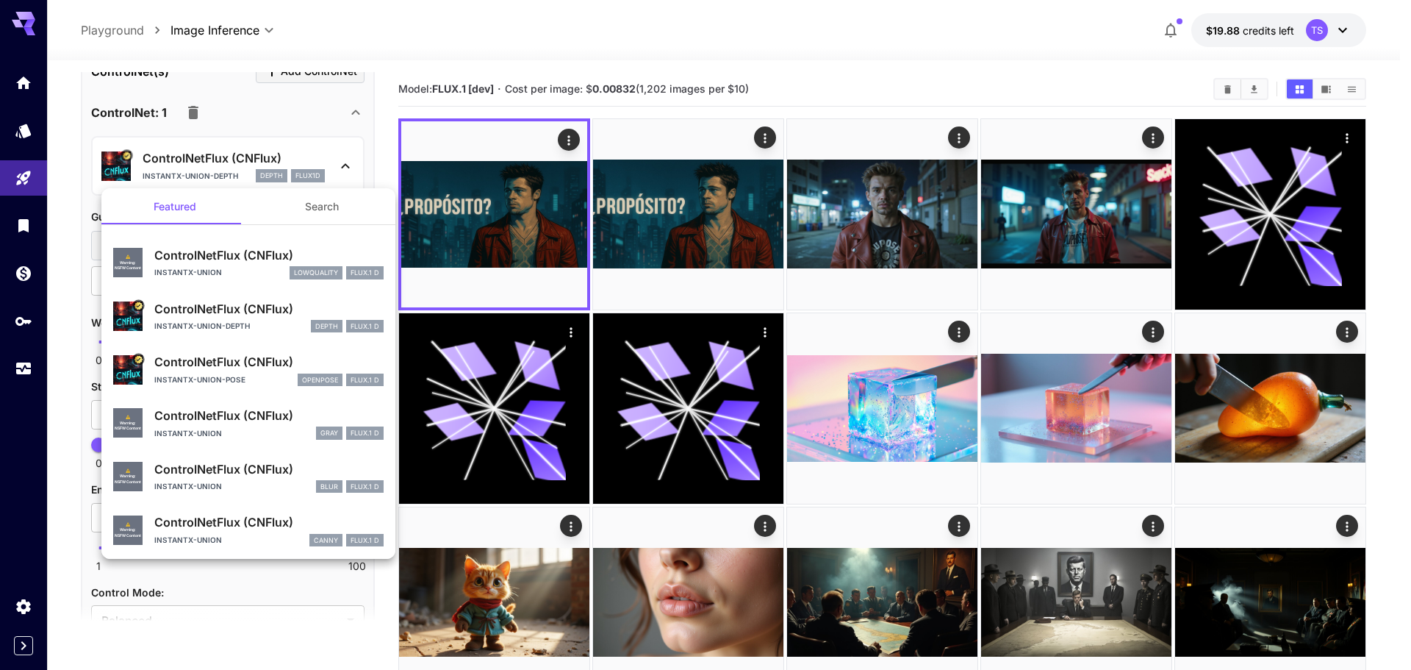
scroll to position [0, 0]
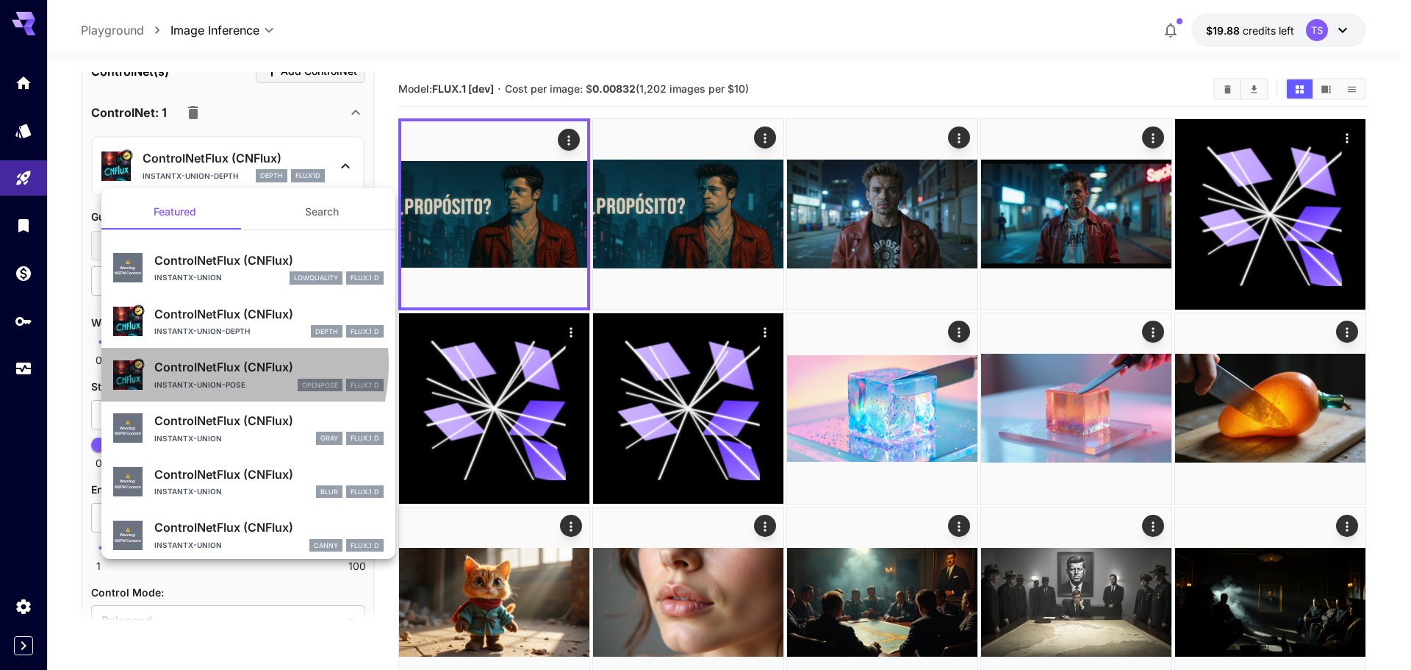
click at [206, 364] on p "ControlNetFlux (CNFlux)" at bounding box center [268, 367] width 229 height 18
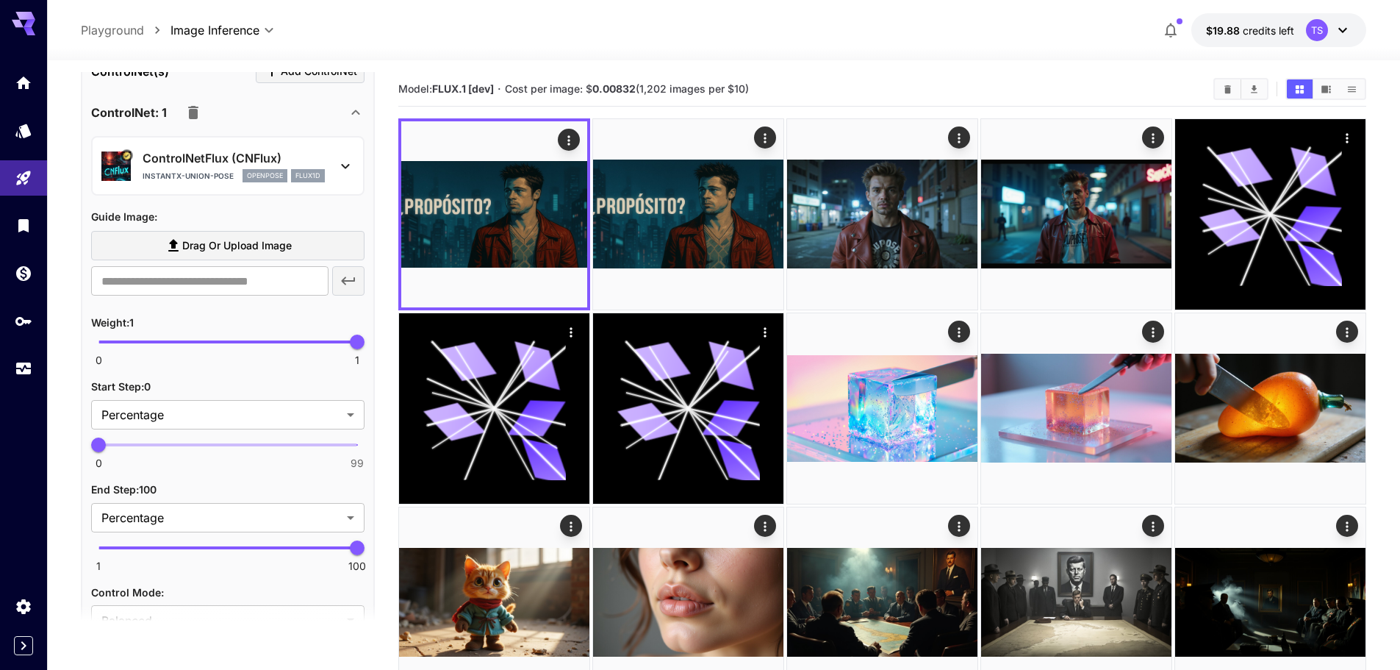
click at [204, 173] on p "instantx-union-pose" at bounding box center [188, 176] width 91 height 11
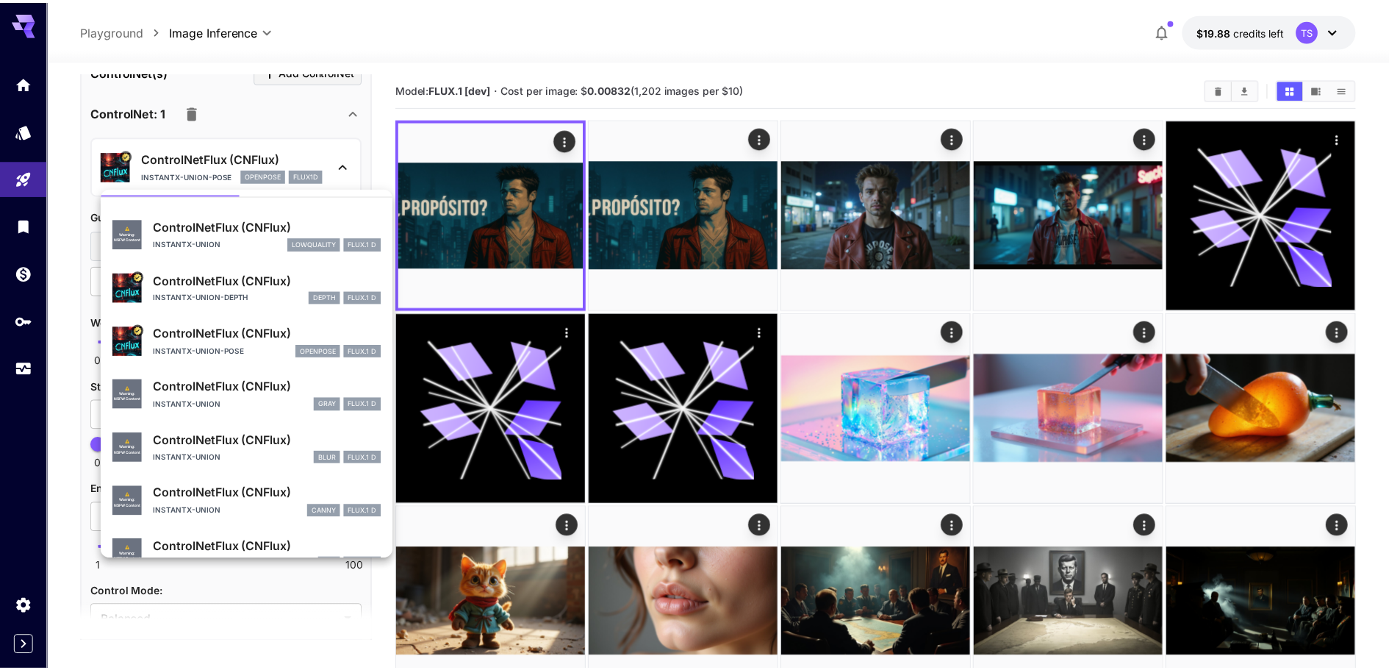
scroll to position [62, 0]
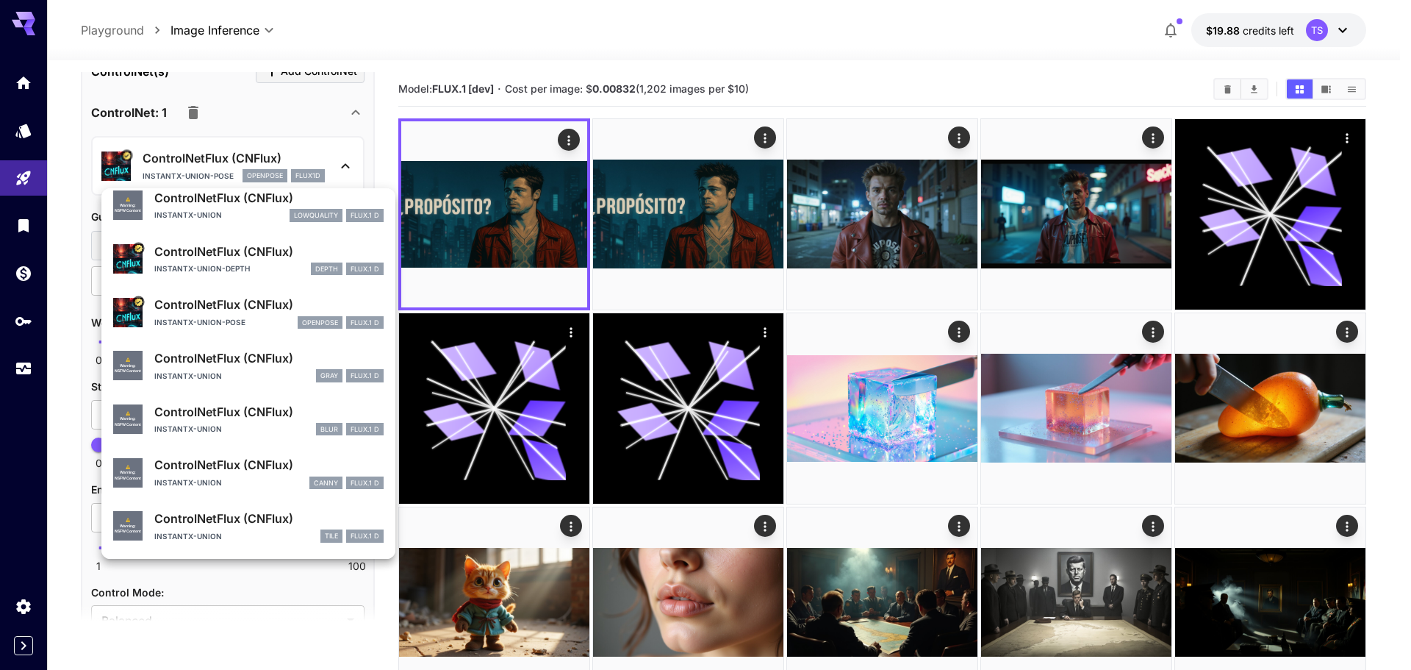
click at [261, 115] on div at bounding box center [705, 335] width 1411 height 670
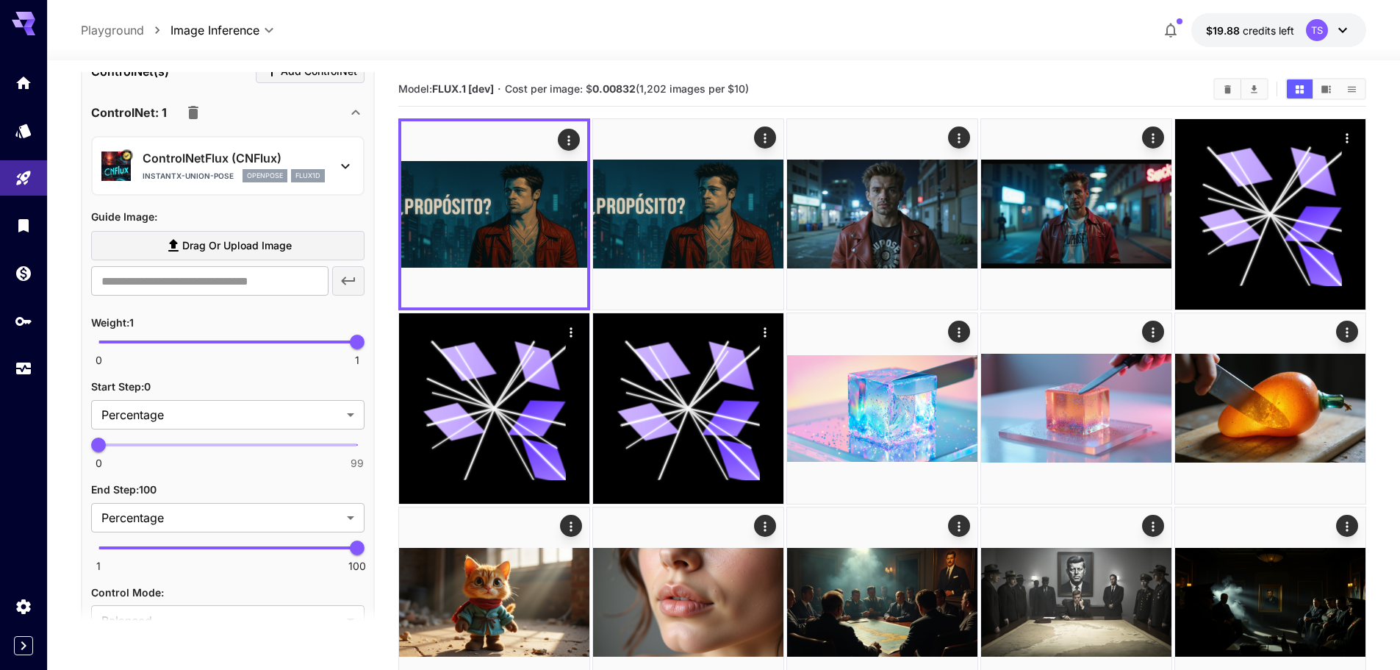
click at [232, 246] on span "Drag or upload image" at bounding box center [237, 246] width 110 height 18
click at [0, 0] on input "Drag or upload image" at bounding box center [0, 0] width 0 height 0
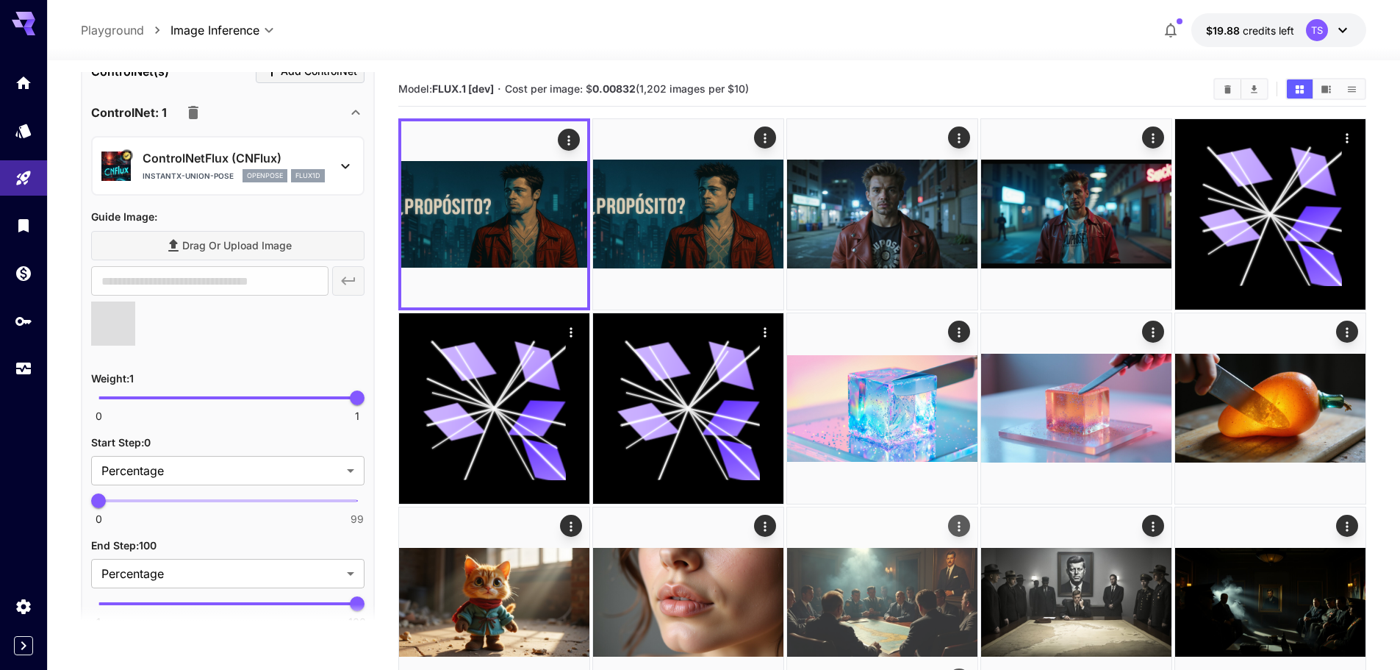
type input "**********"
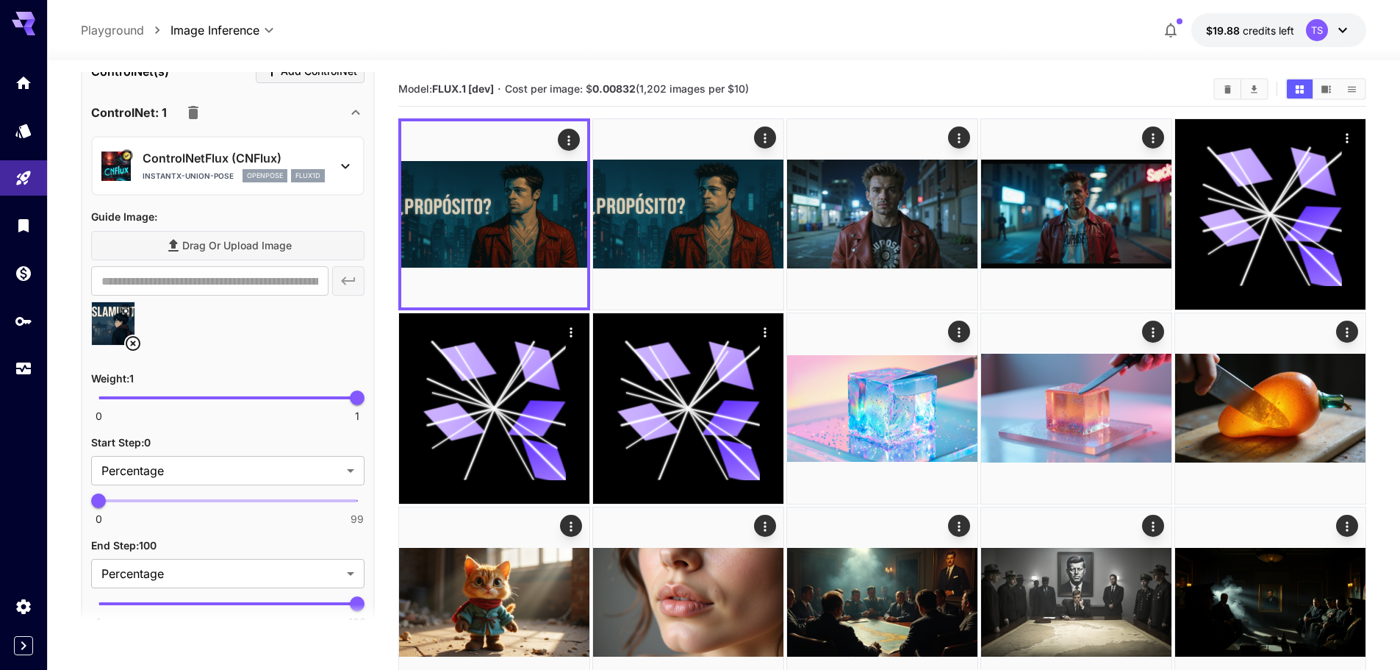
click at [136, 341] on icon at bounding box center [133, 343] width 18 height 18
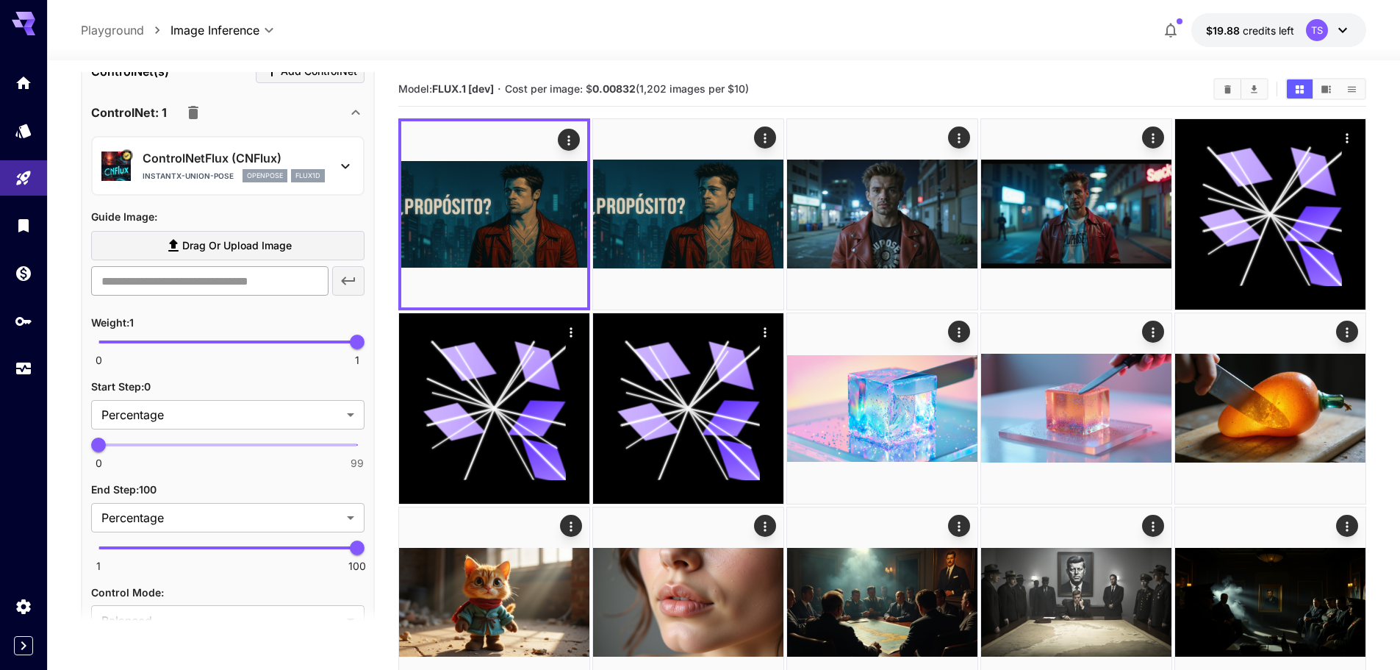
click at [184, 288] on input "text" at bounding box center [209, 280] width 237 height 29
click at [191, 256] on label "Drag or upload image" at bounding box center [227, 246] width 273 height 30
click at [0, 0] on input "Drag or upload image" at bounding box center [0, 0] width 0 height 0
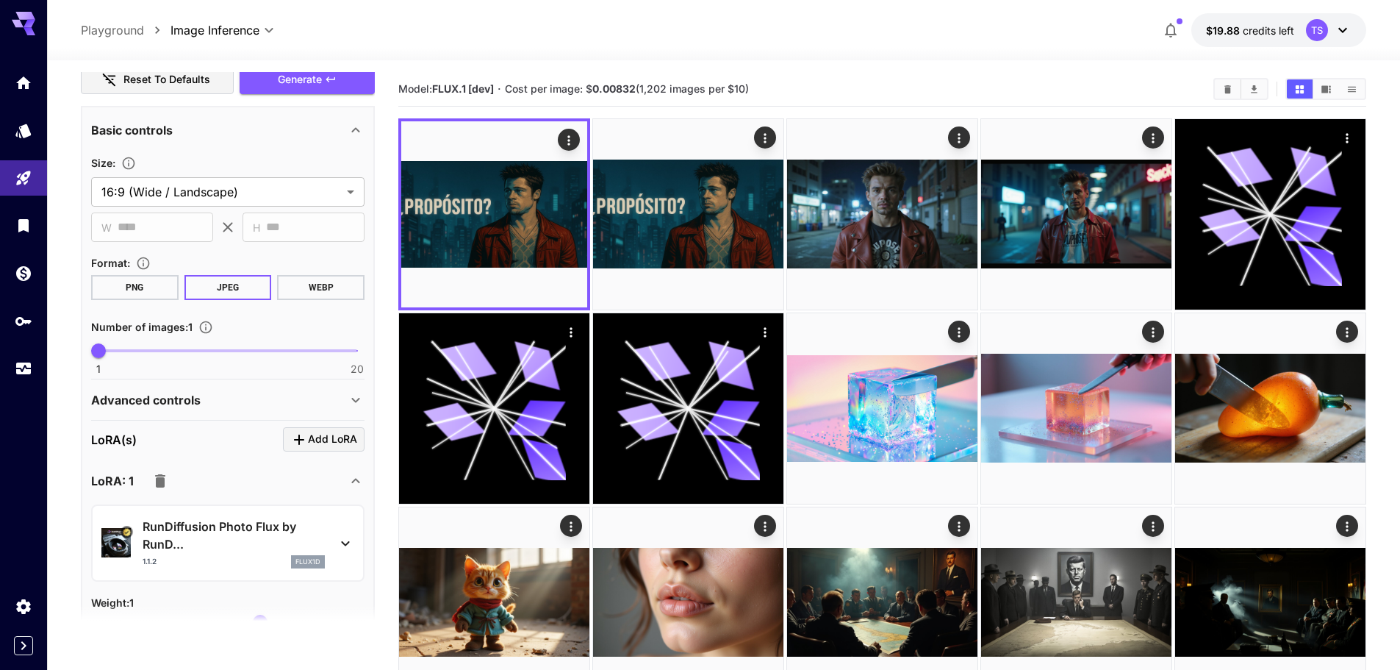
type input "**********"
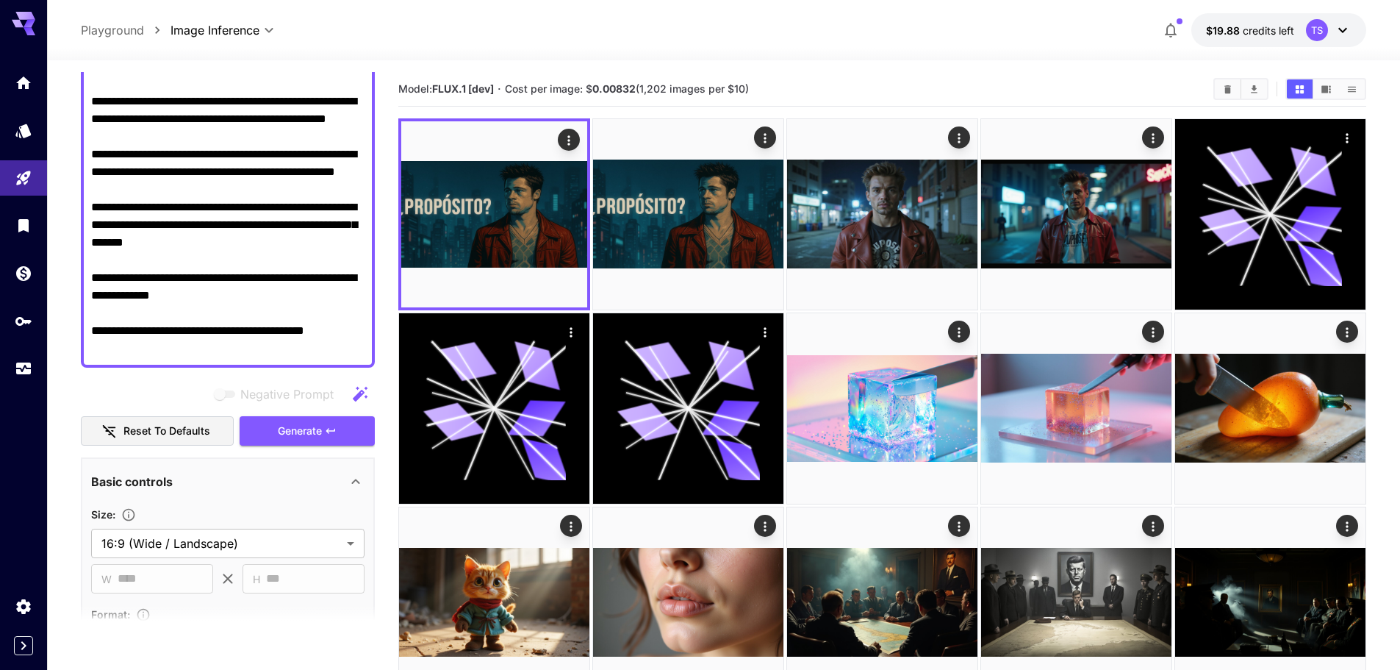
scroll to position [389, 0]
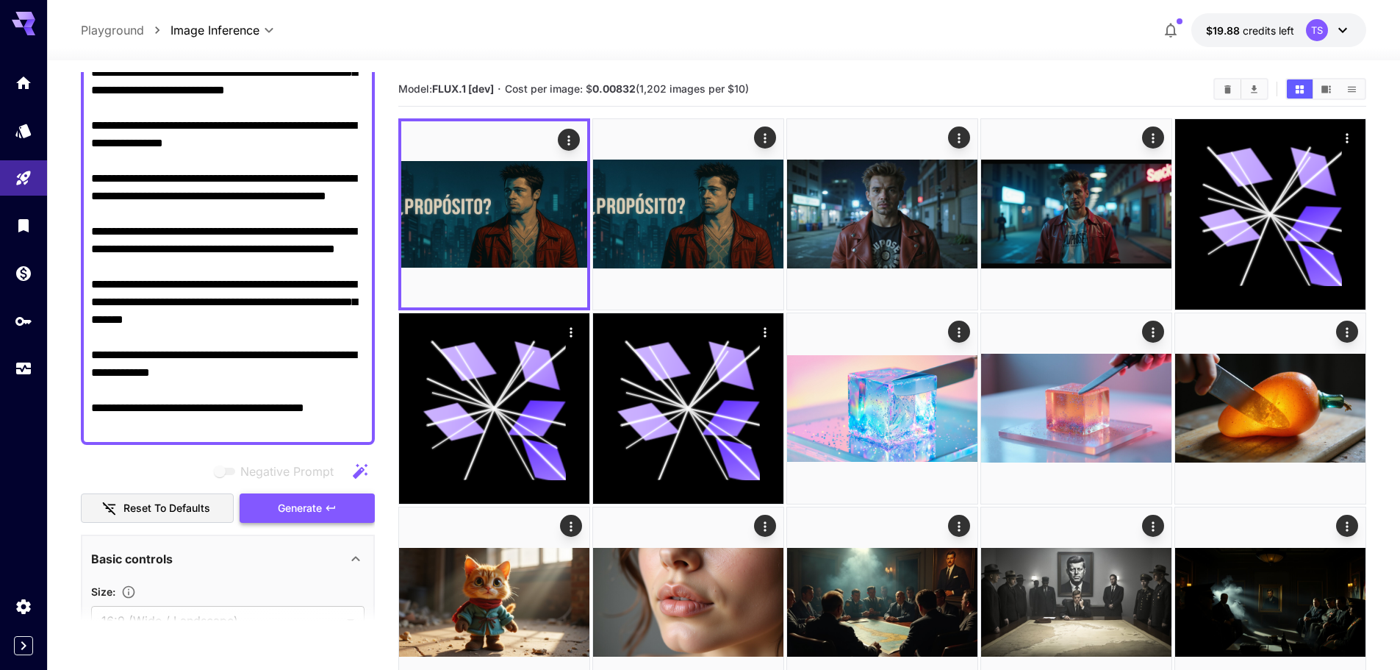
click at [296, 504] on span "Generate" at bounding box center [300, 508] width 44 height 18
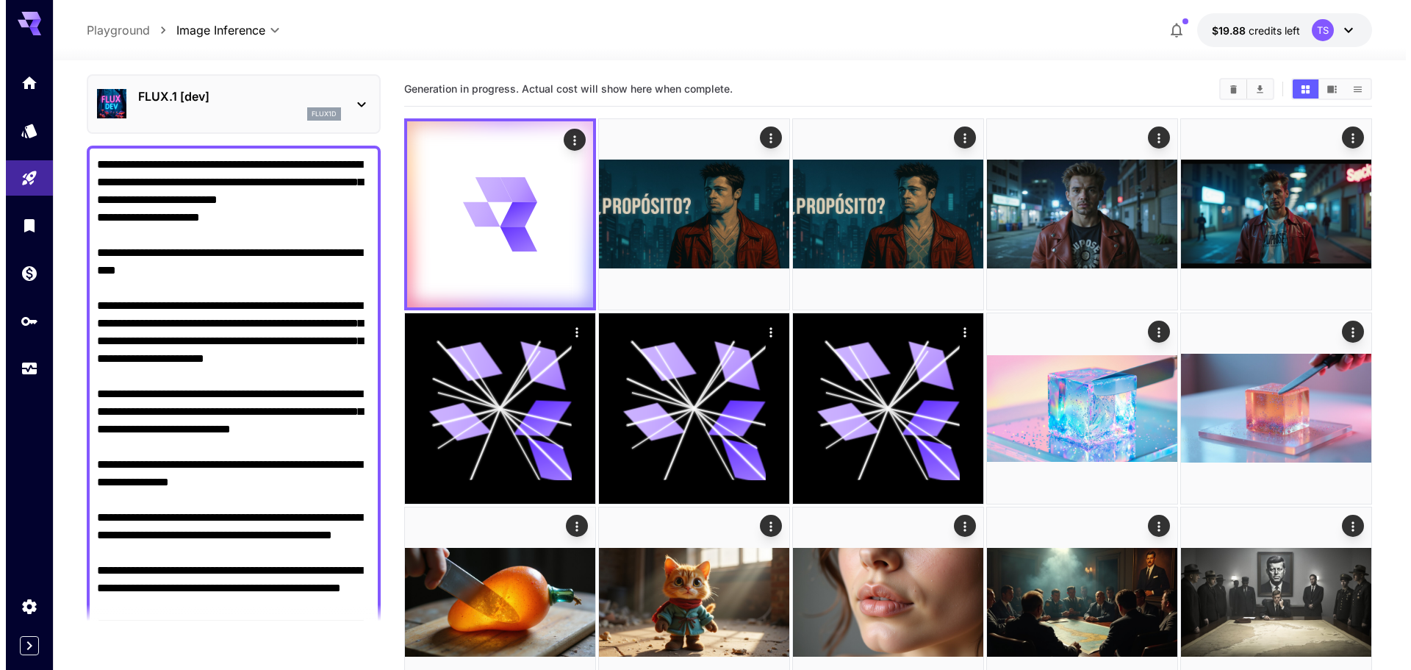
scroll to position [0, 0]
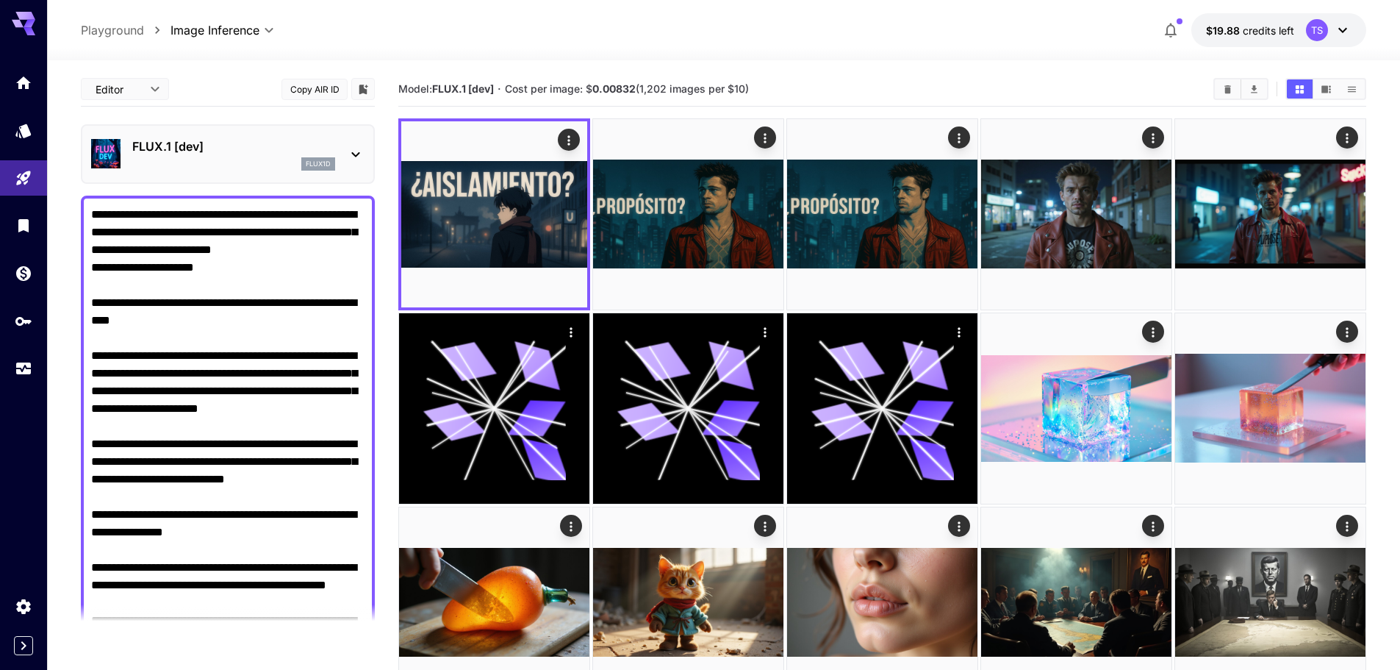
click at [251, 147] on p "FLUX.1 [dev]" at bounding box center [233, 146] width 203 height 18
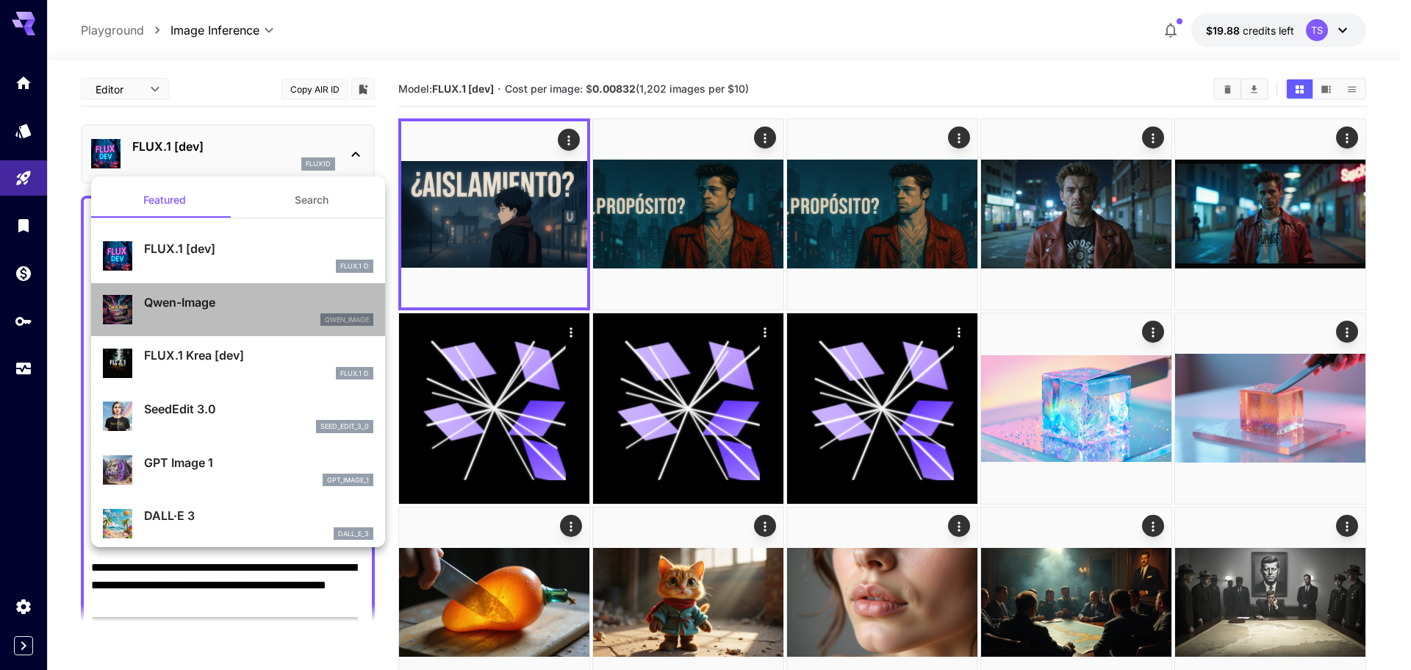
click at [244, 310] on p "Qwen-Image" at bounding box center [258, 302] width 229 height 18
type input "**"
type input "***"
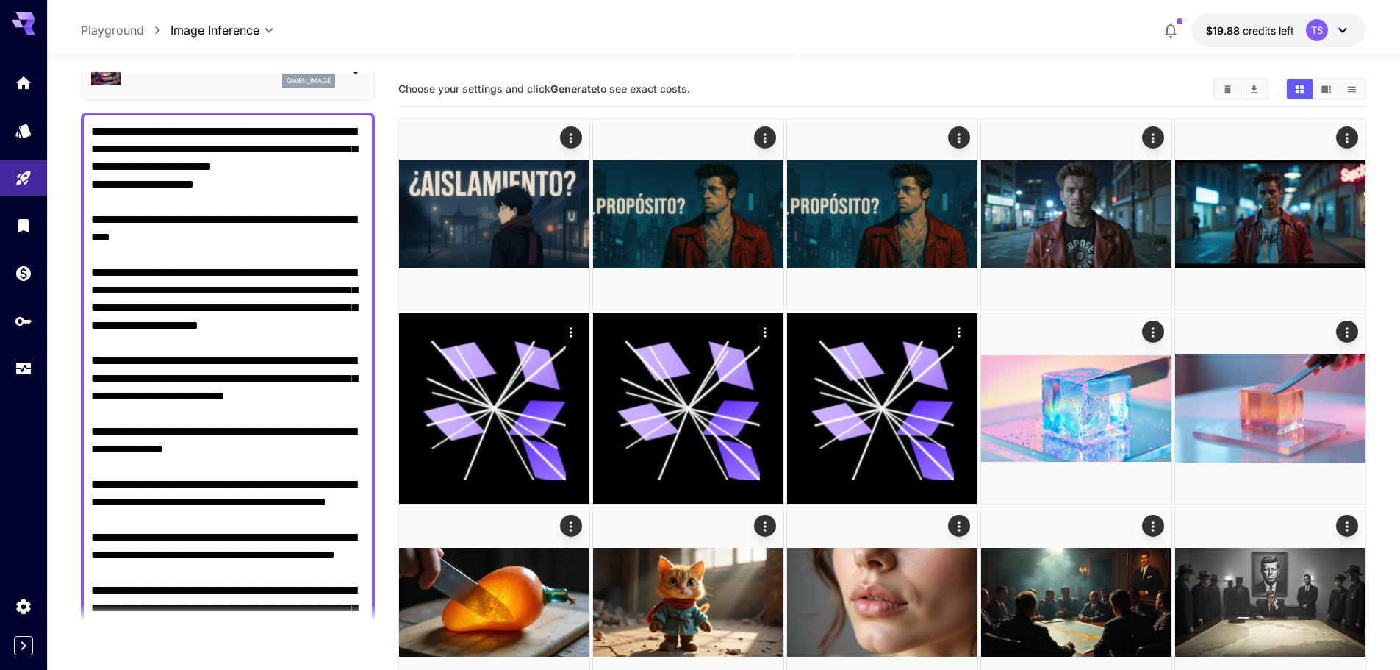
scroll to position [294, 0]
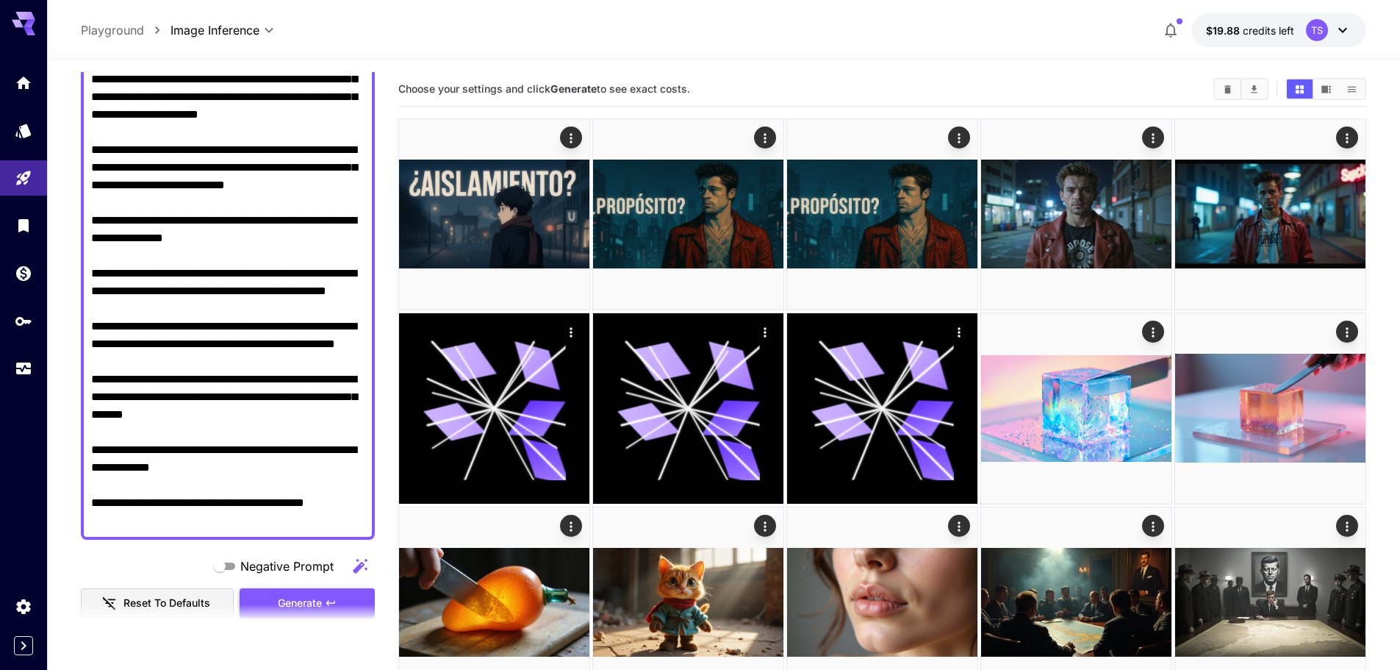
click at [296, 596] on span "Generate" at bounding box center [300, 603] width 44 height 18
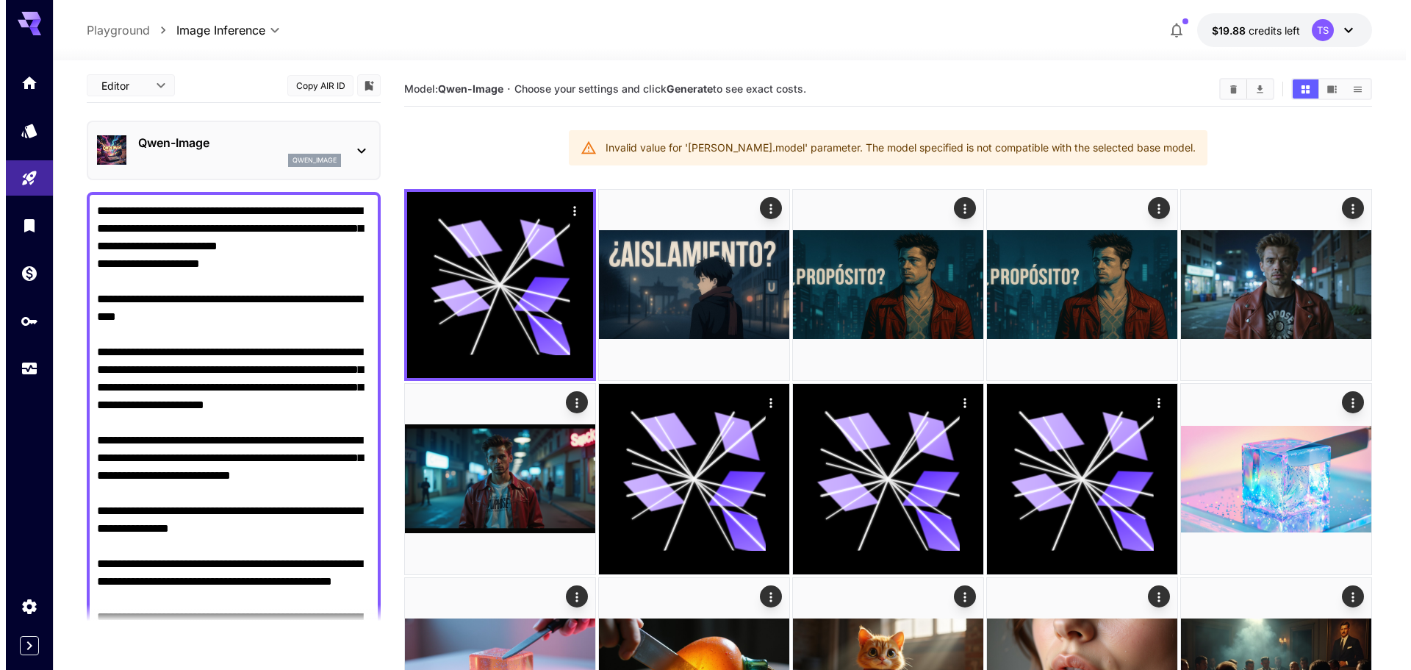
scroll to position [0, 0]
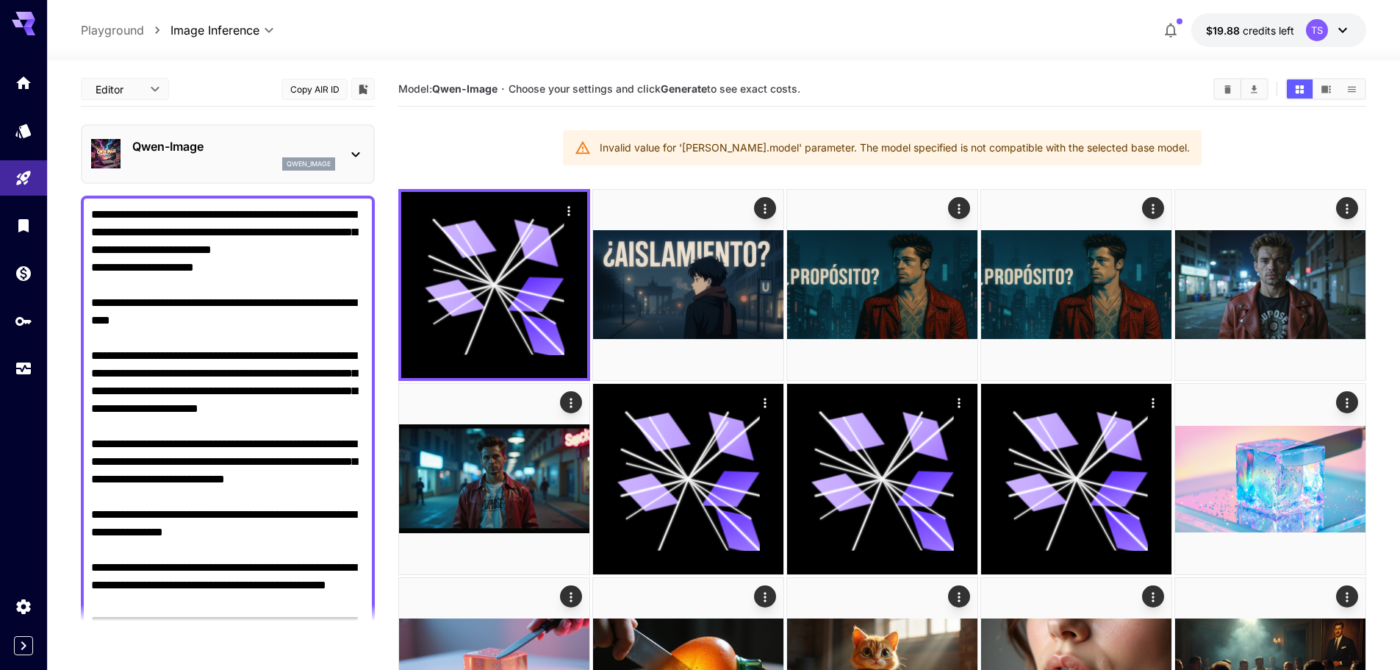
click at [197, 166] on div "qwen_image" at bounding box center [233, 163] width 203 height 13
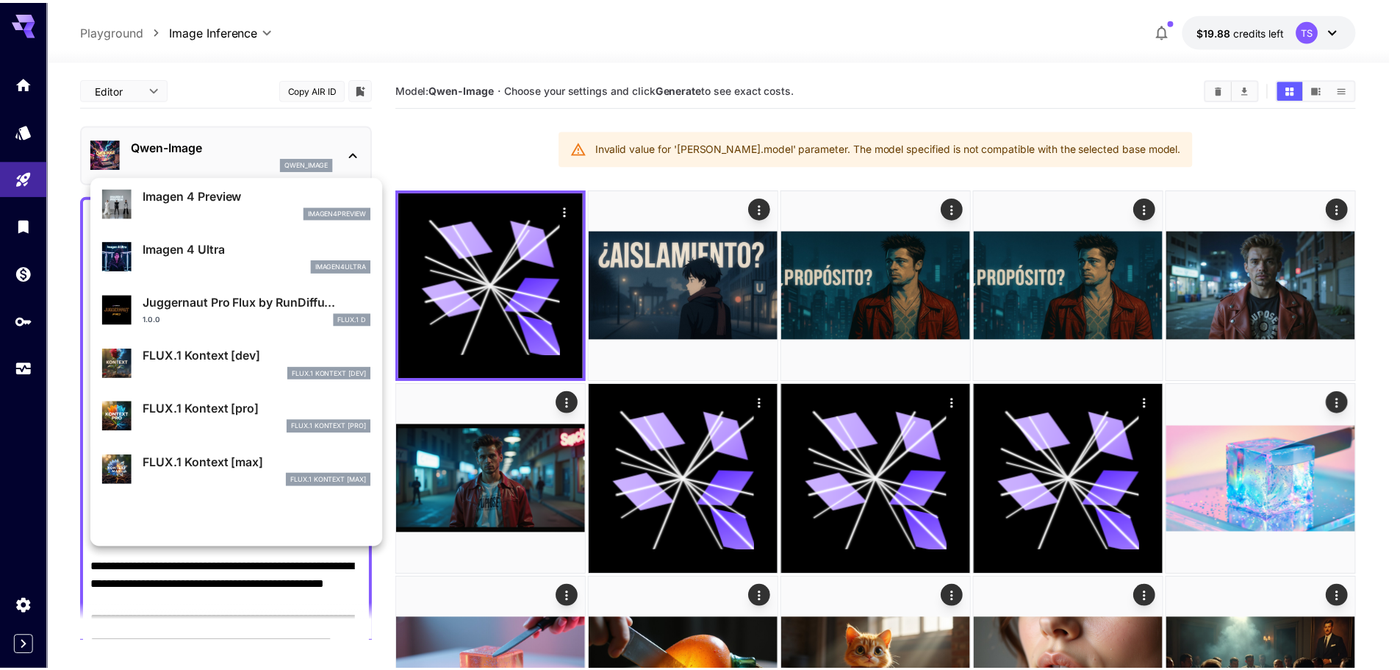
scroll to position [515, 0]
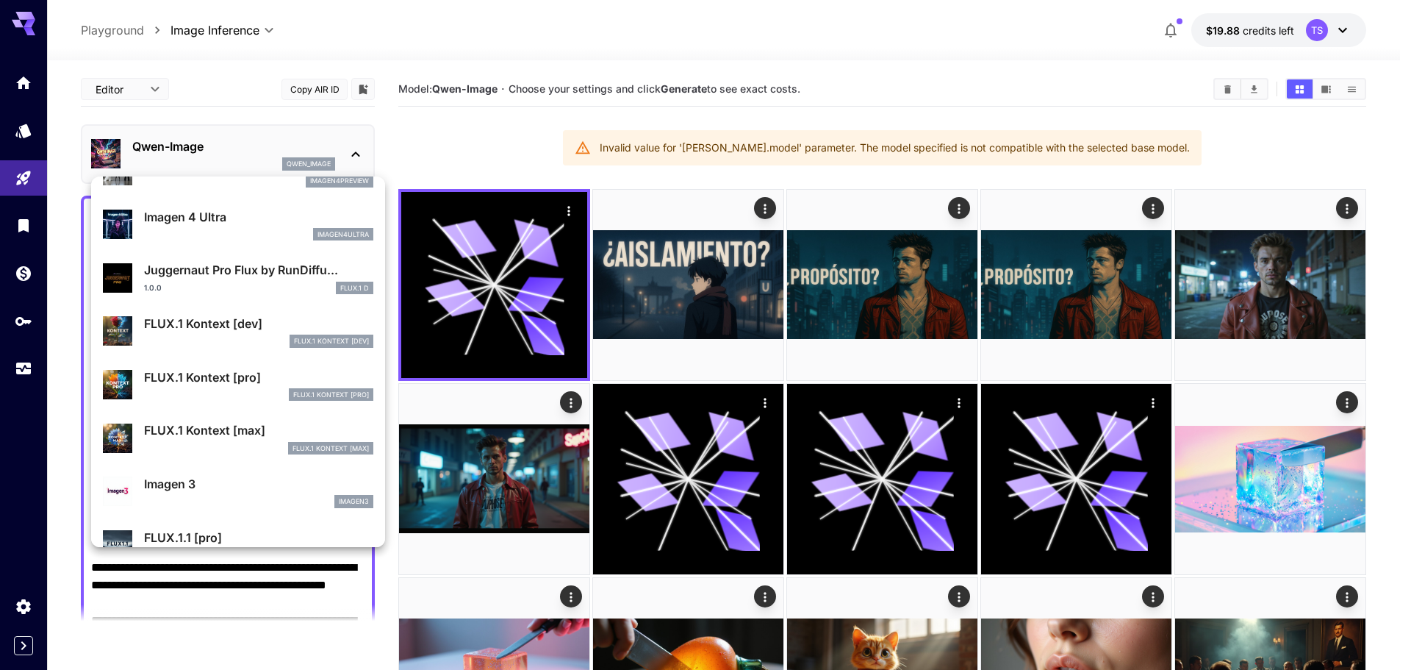
click at [223, 271] on p "Juggernaut Pro Flux by RunDiffu..." at bounding box center [258, 270] width 229 height 18
type input "**"
type input "*"
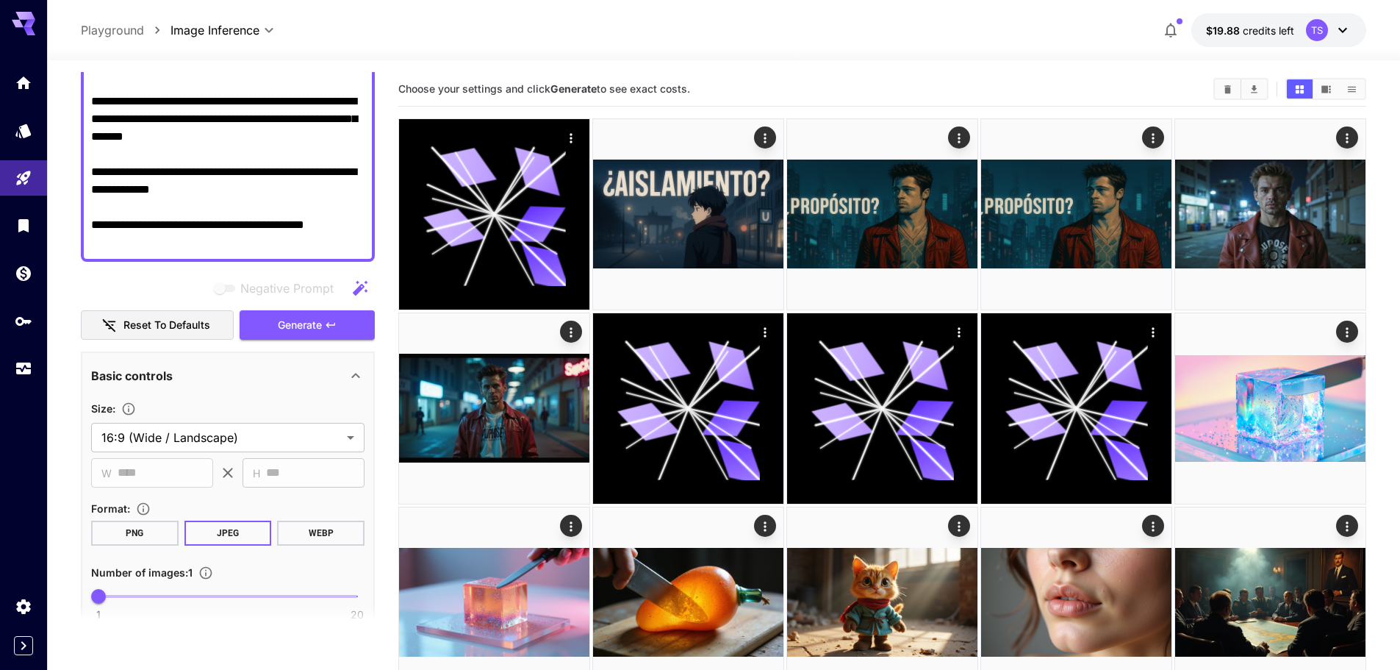
scroll to position [588, 0]
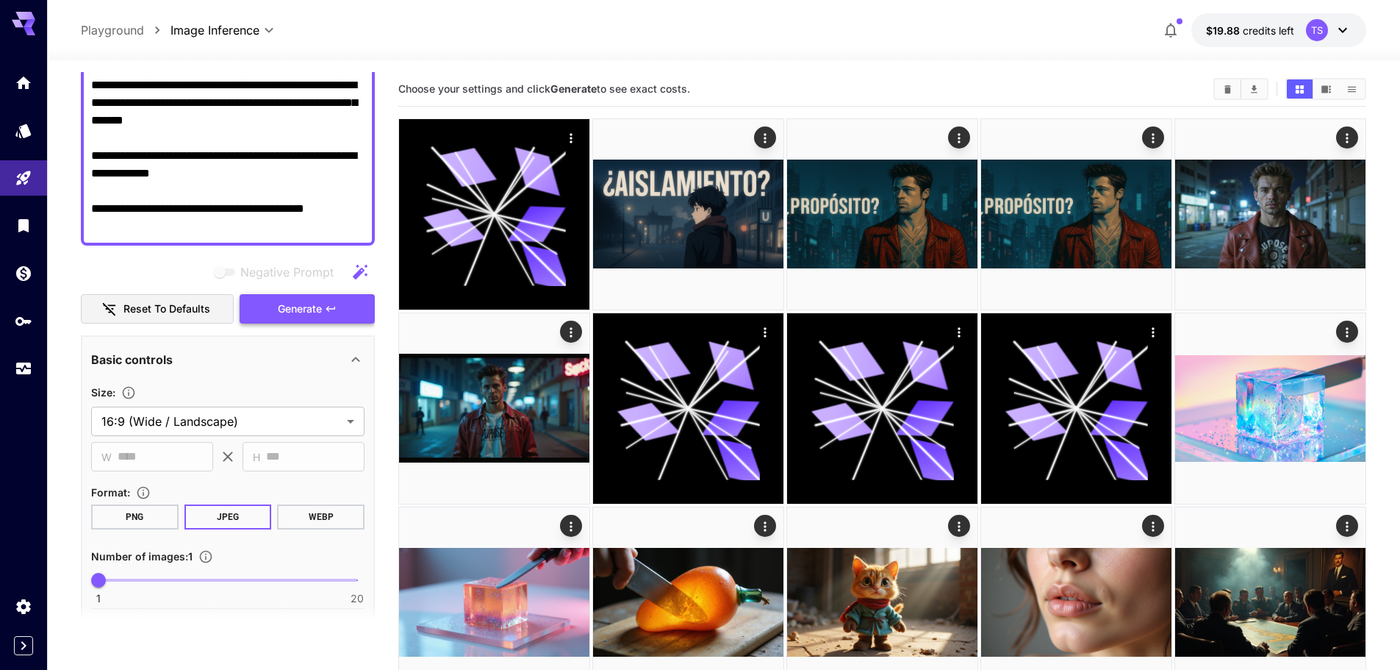
click at [319, 303] on span "Generate" at bounding box center [300, 309] width 44 height 18
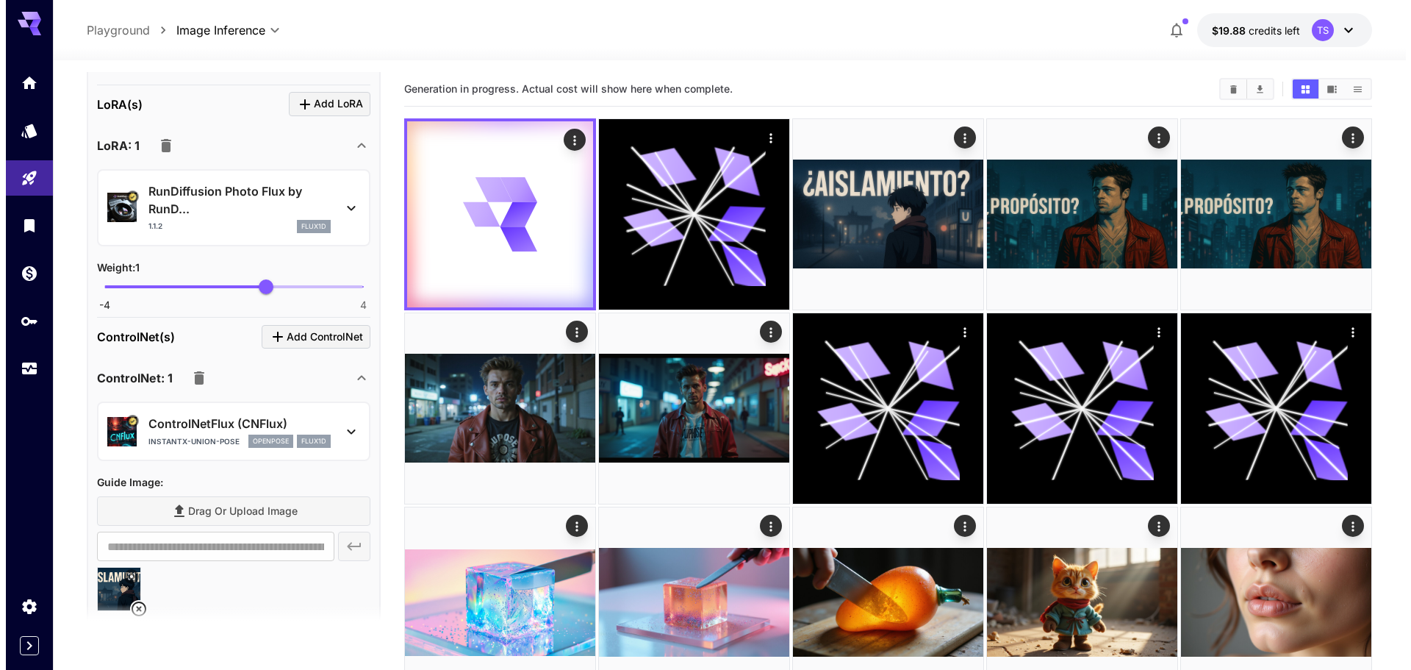
scroll to position [1176, 0]
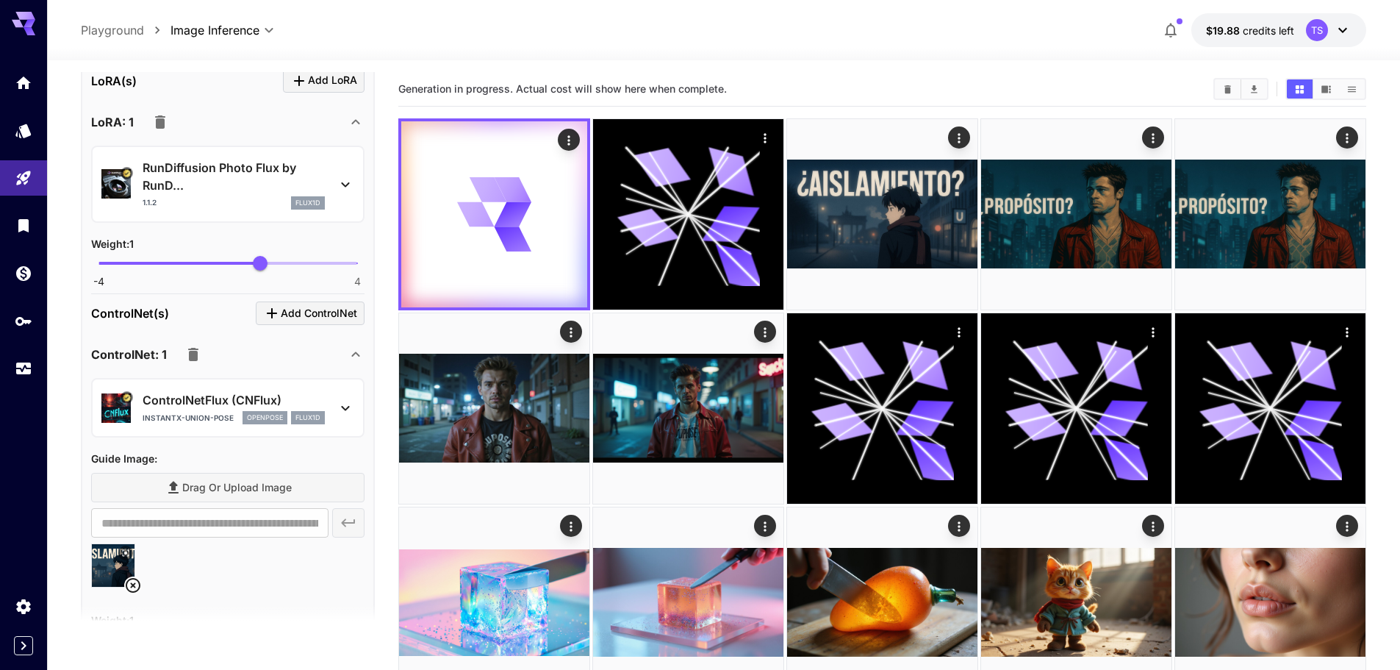
click at [313, 192] on p "RunDiffusion Photo Flux by RunD..." at bounding box center [234, 176] width 182 height 35
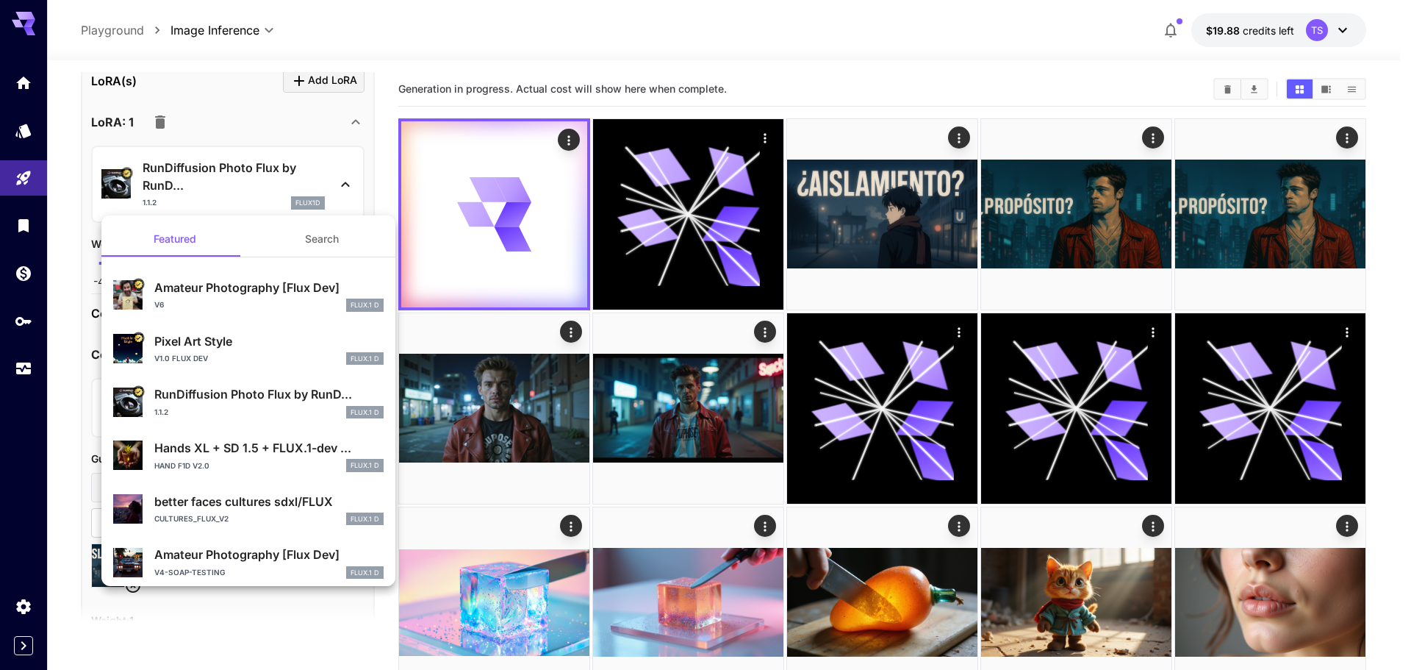
click at [310, 189] on div at bounding box center [705, 335] width 1411 height 670
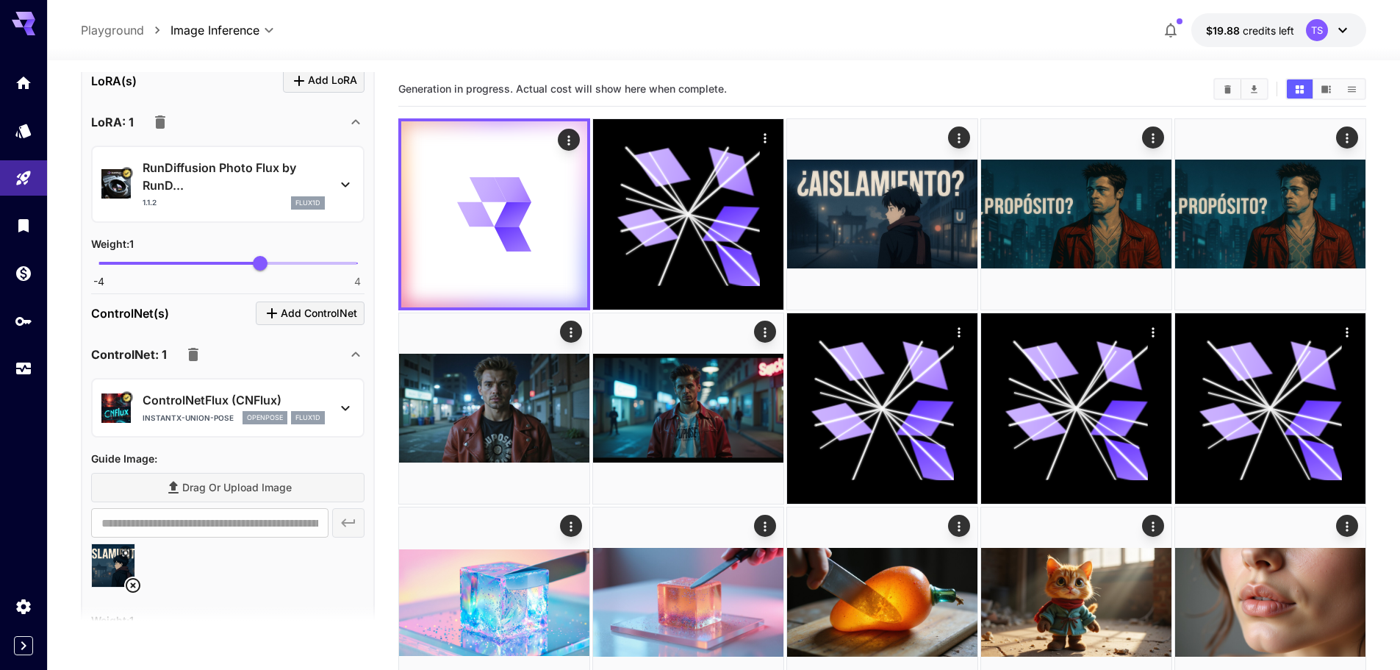
click at [310, 189] on p "RunDiffusion Photo Flux by RunD..." at bounding box center [234, 176] width 182 height 35
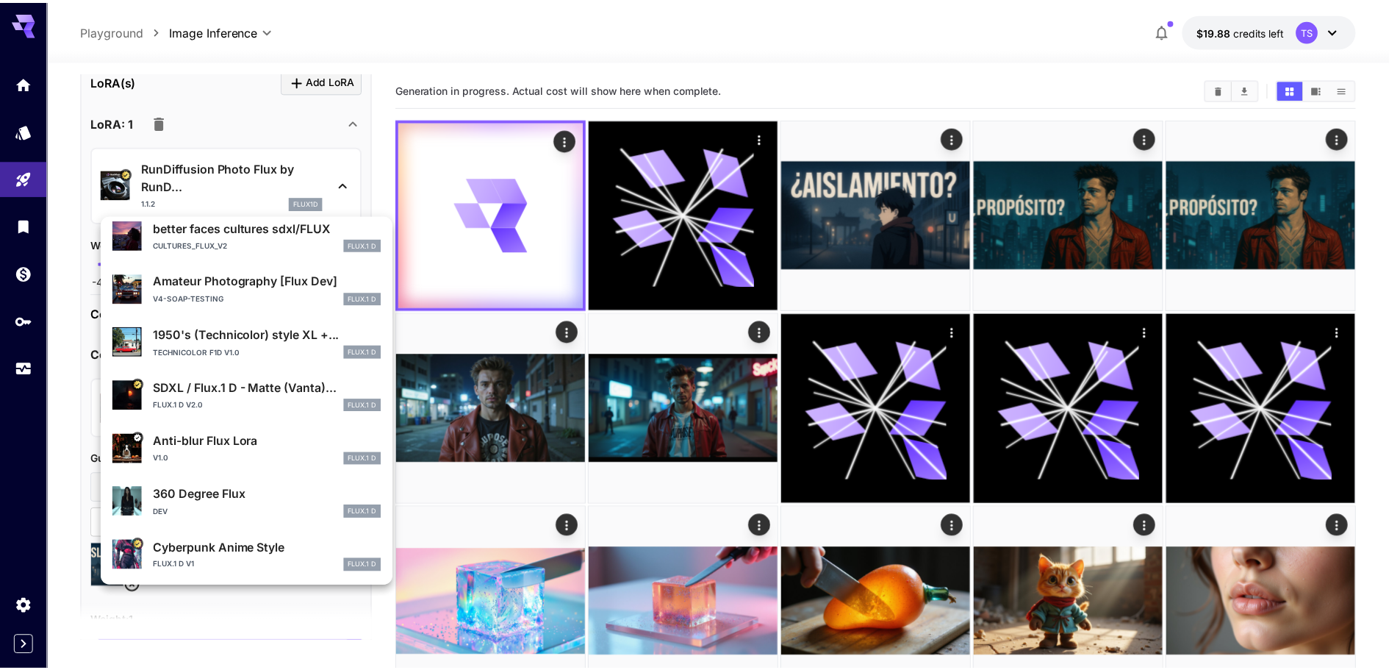
scroll to position [277, 0]
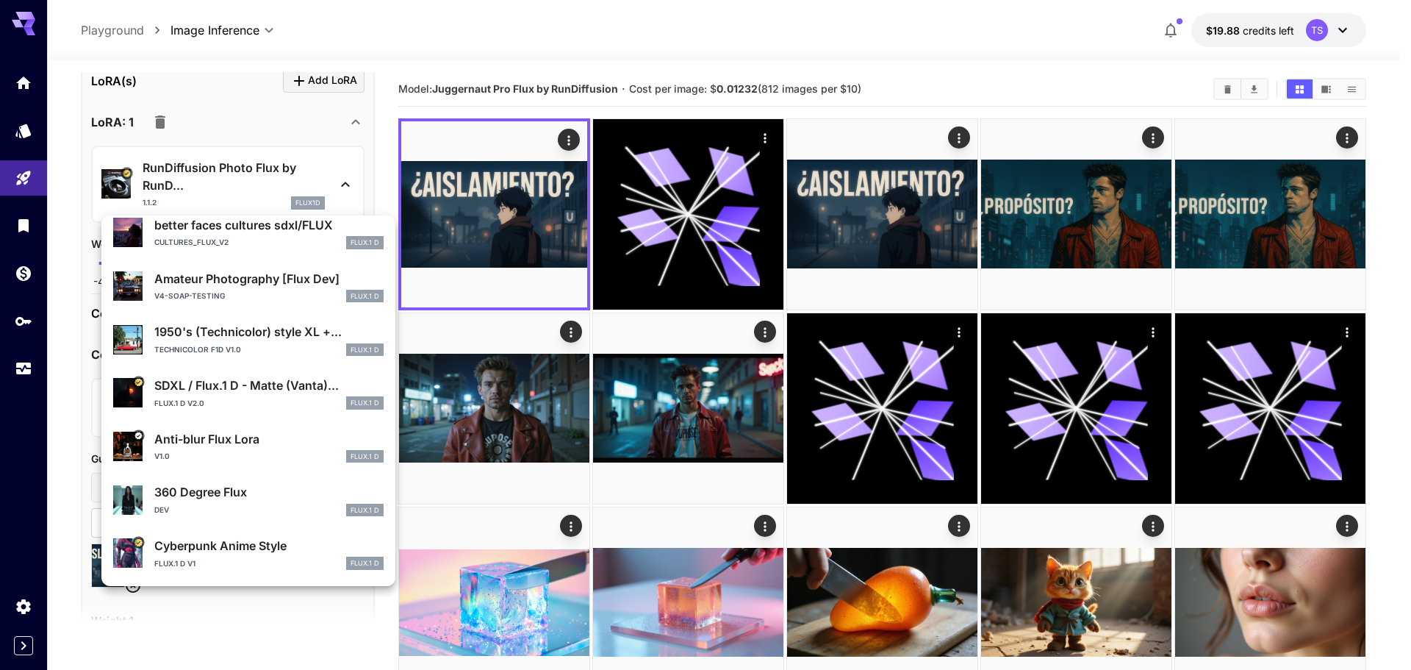
click at [69, 548] on div at bounding box center [705, 335] width 1411 height 670
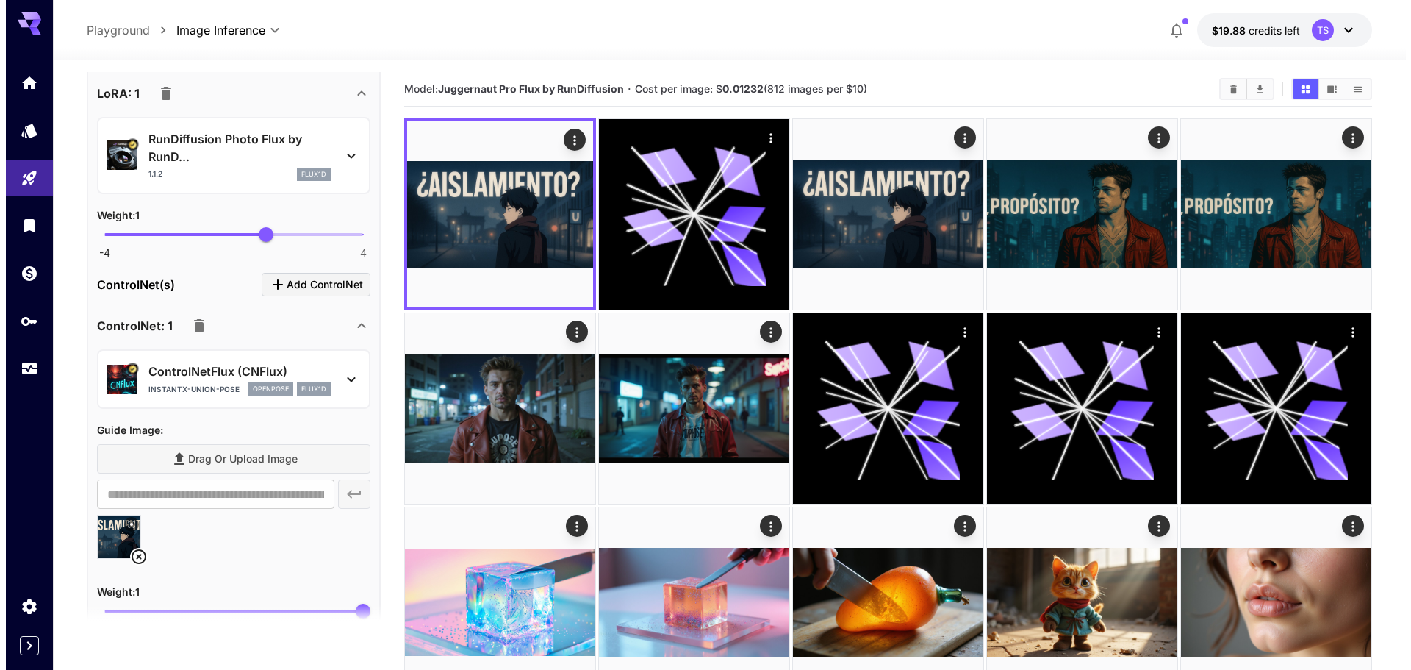
scroll to position [1323, 0]
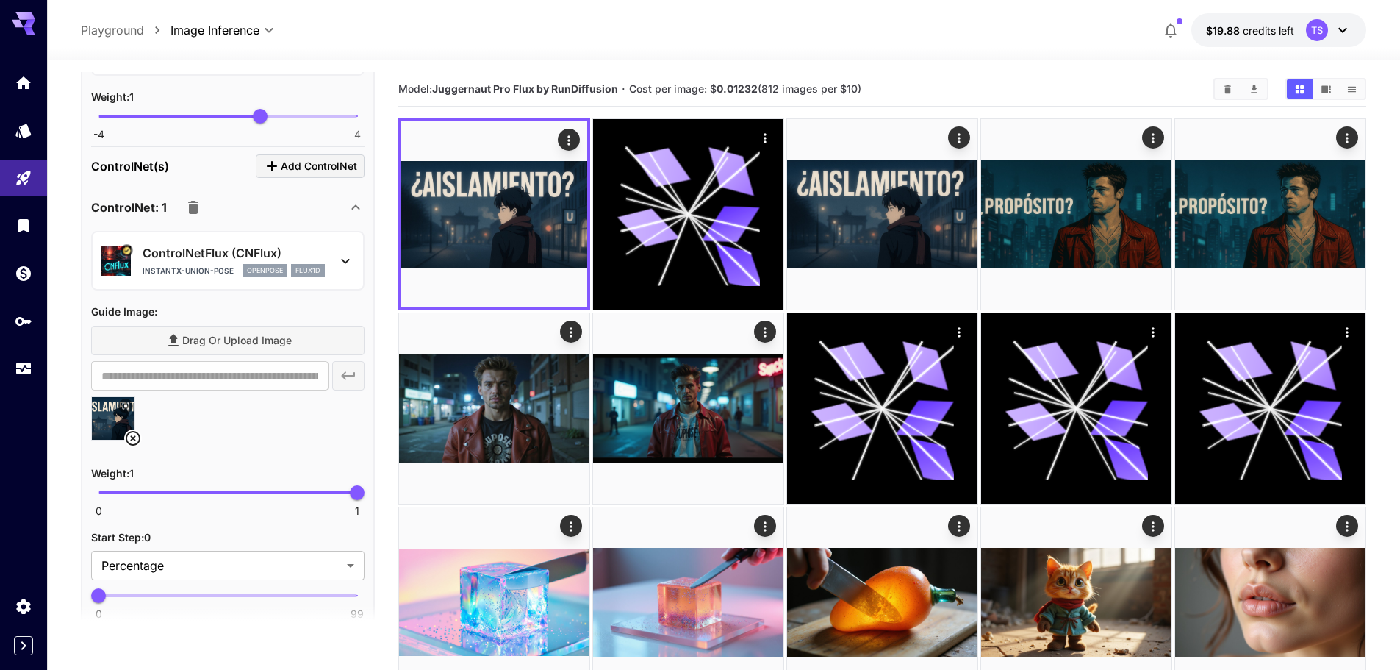
click at [229, 255] on p "ControlNetFlux (CNFlux)" at bounding box center [234, 253] width 182 height 18
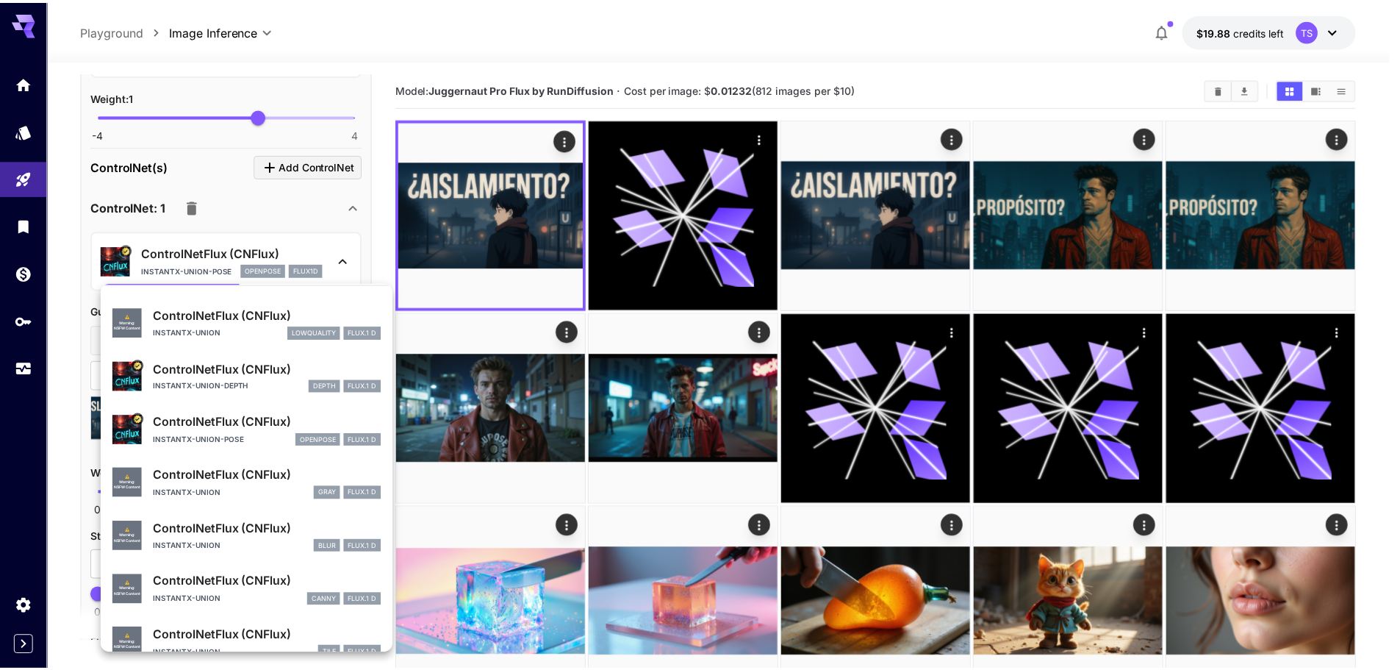
scroll to position [0, 0]
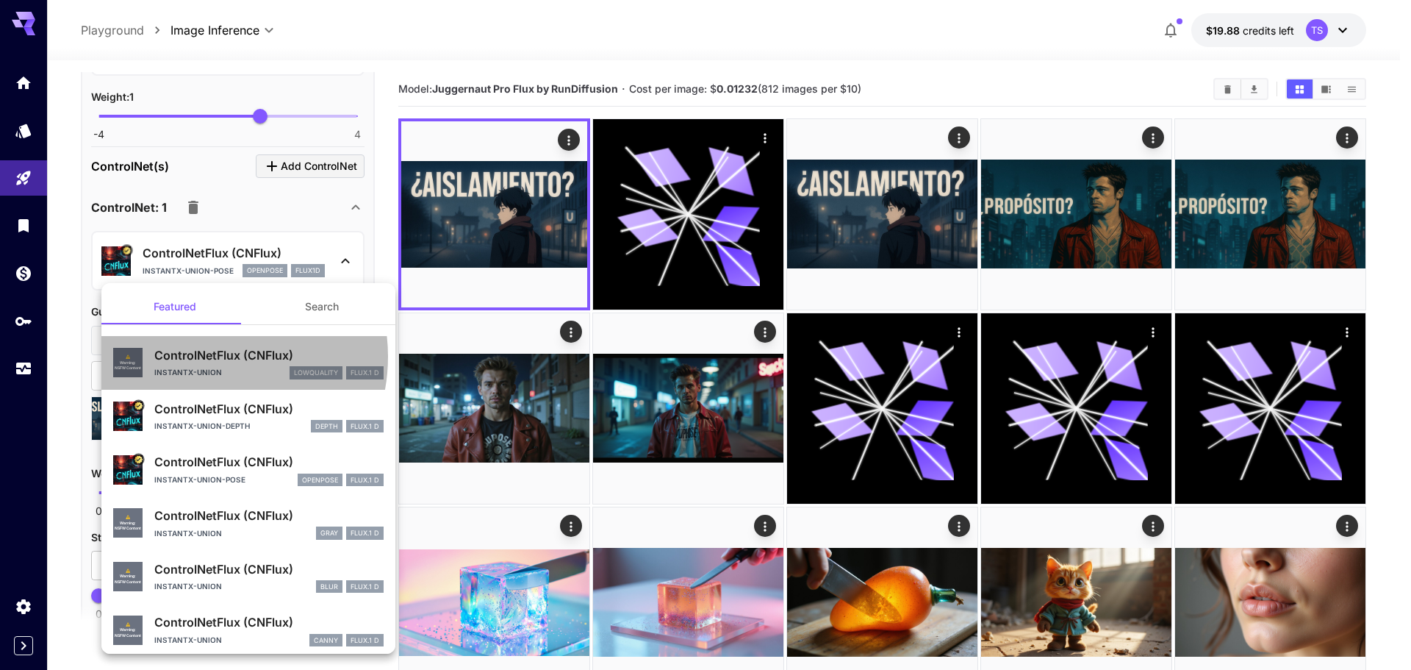
drag, startPoint x: 204, startPoint y: 357, endPoint x: 198, endPoint y: 362, distance: 7.8
click at [205, 360] on p "ControlNetFlux (CNFlux)" at bounding box center [268, 355] width 229 height 18
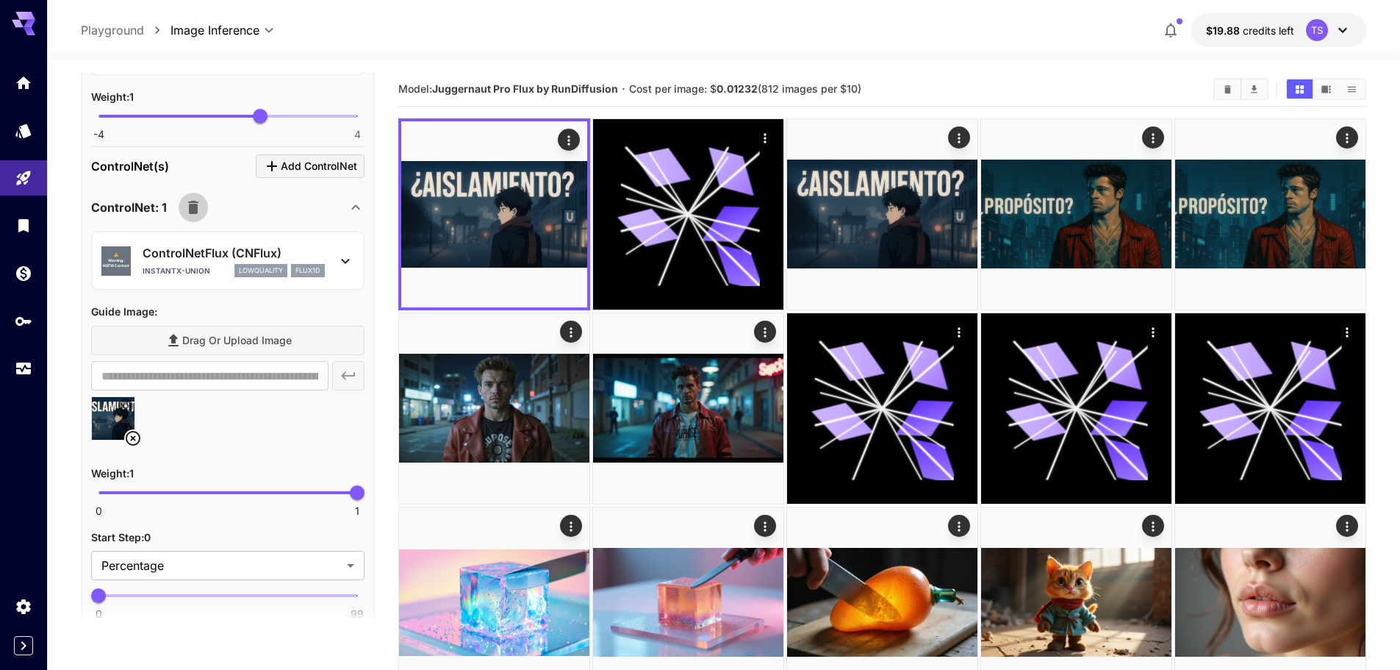
click at [204, 208] on button "button" at bounding box center [193, 207] width 29 height 29
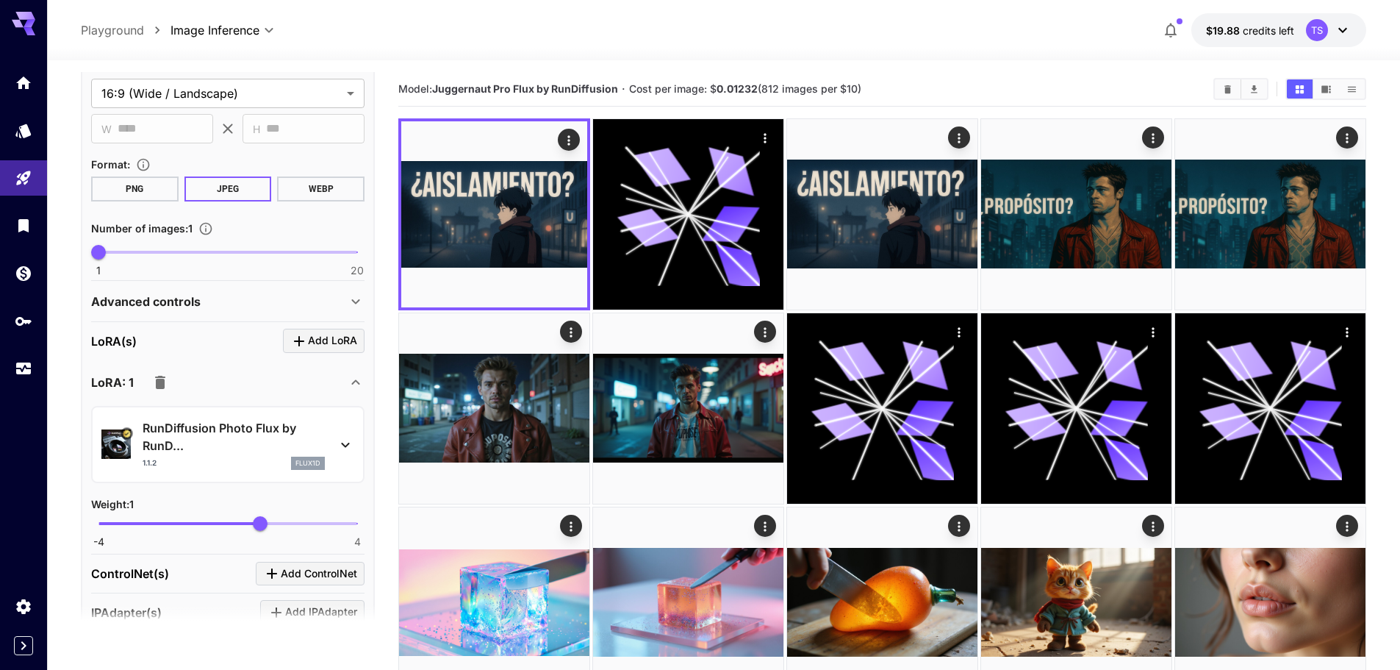
scroll to position [737, 0]
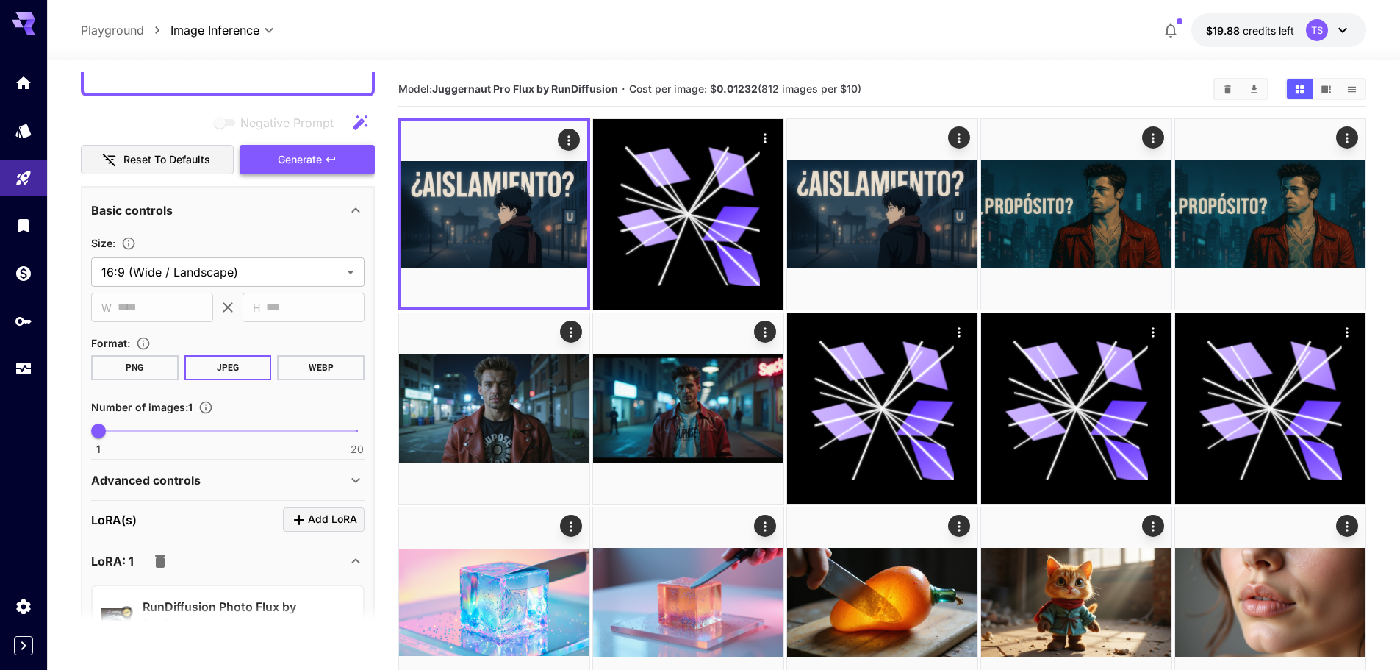
click at [291, 158] on span "Generate" at bounding box center [300, 160] width 44 height 18
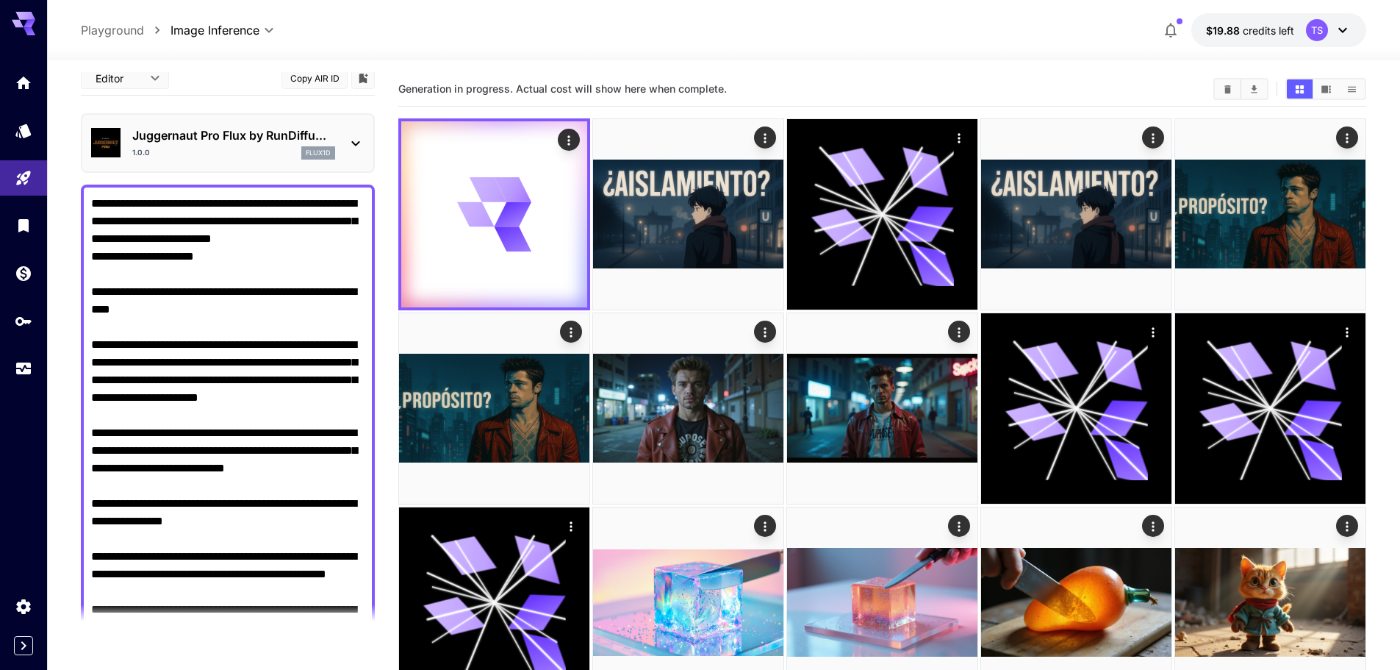
scroll to position [0, 0]
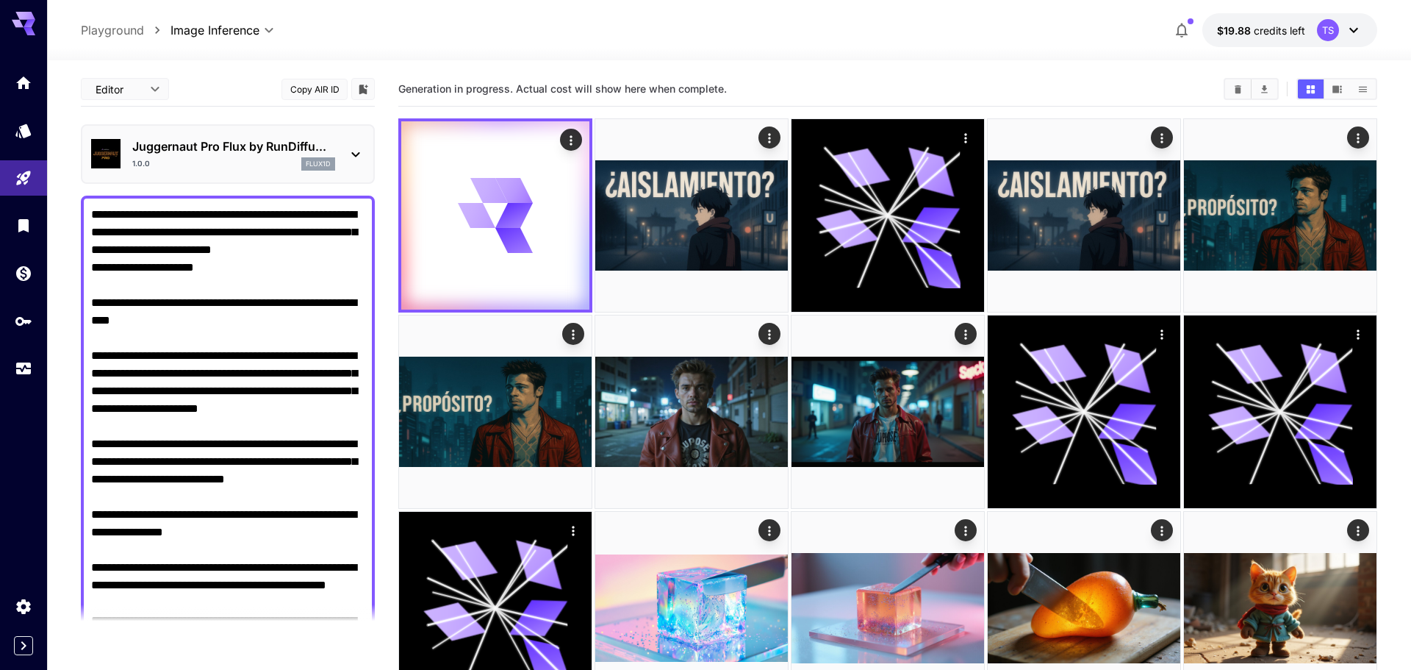
click at [149, 90] on body "**********" at bounding box center [705, 570] width 1411 height 1141
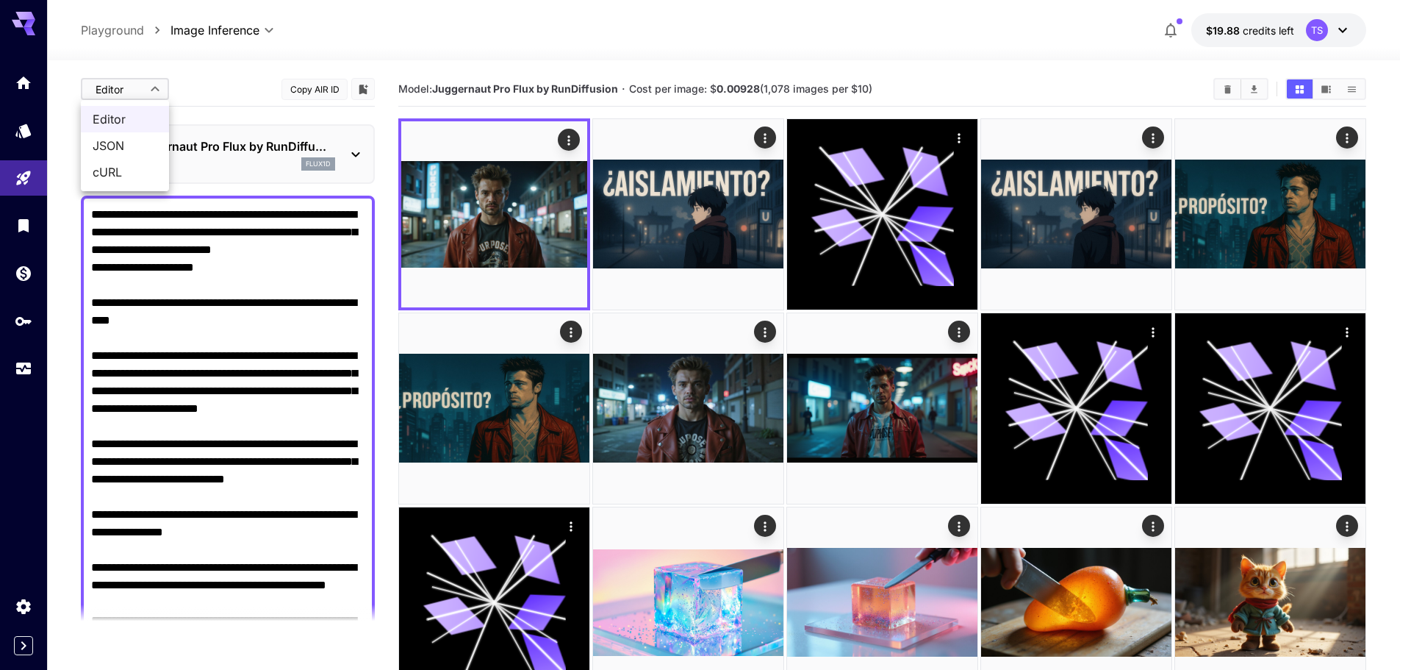
click at [228, 78] on div at bounding box center [705, 335] width 1411 height 670
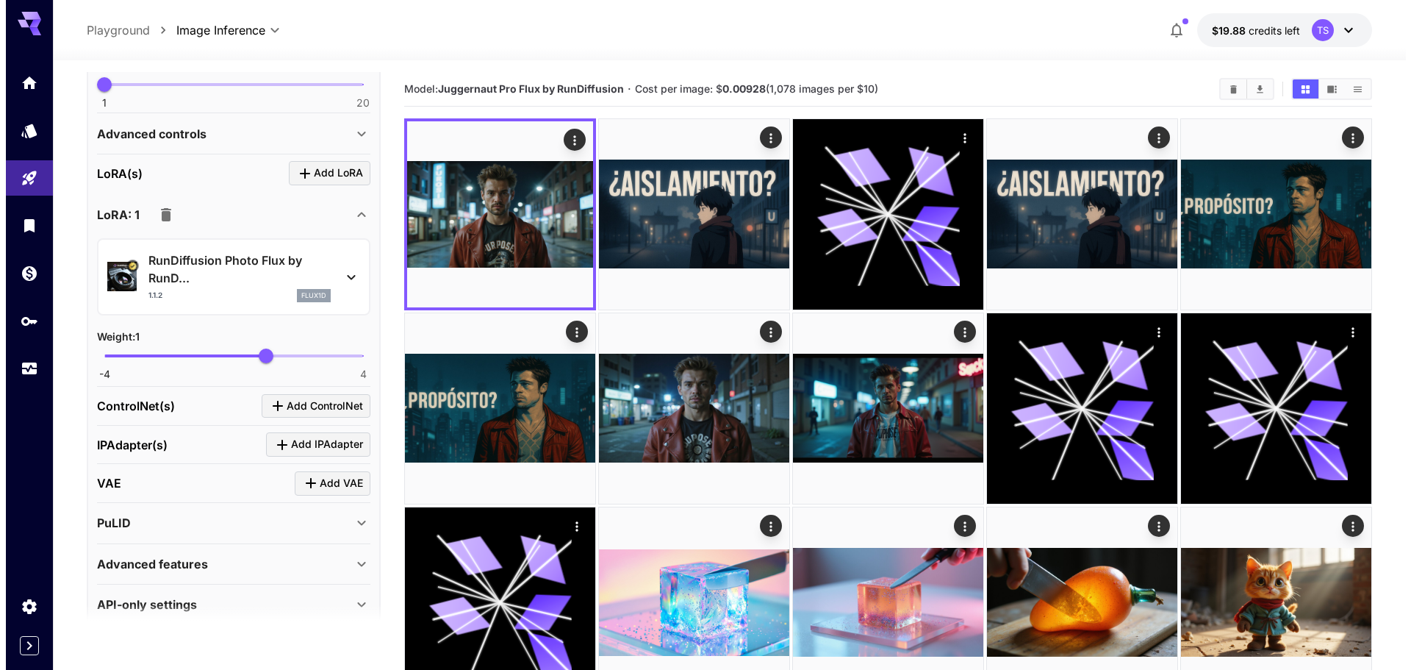
scroll to position [1105, 0]
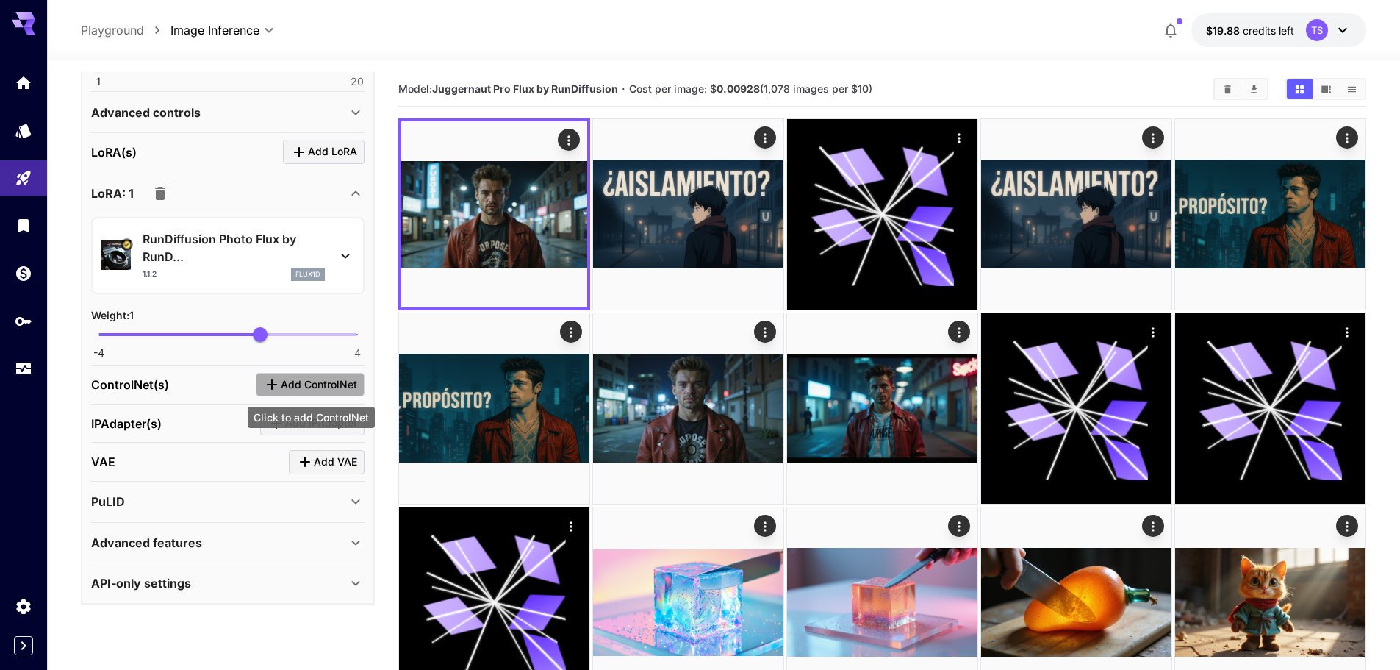
click at [305, 393] on span "Add ControlNet" at bounding box center [319, 385] width 76 height 18
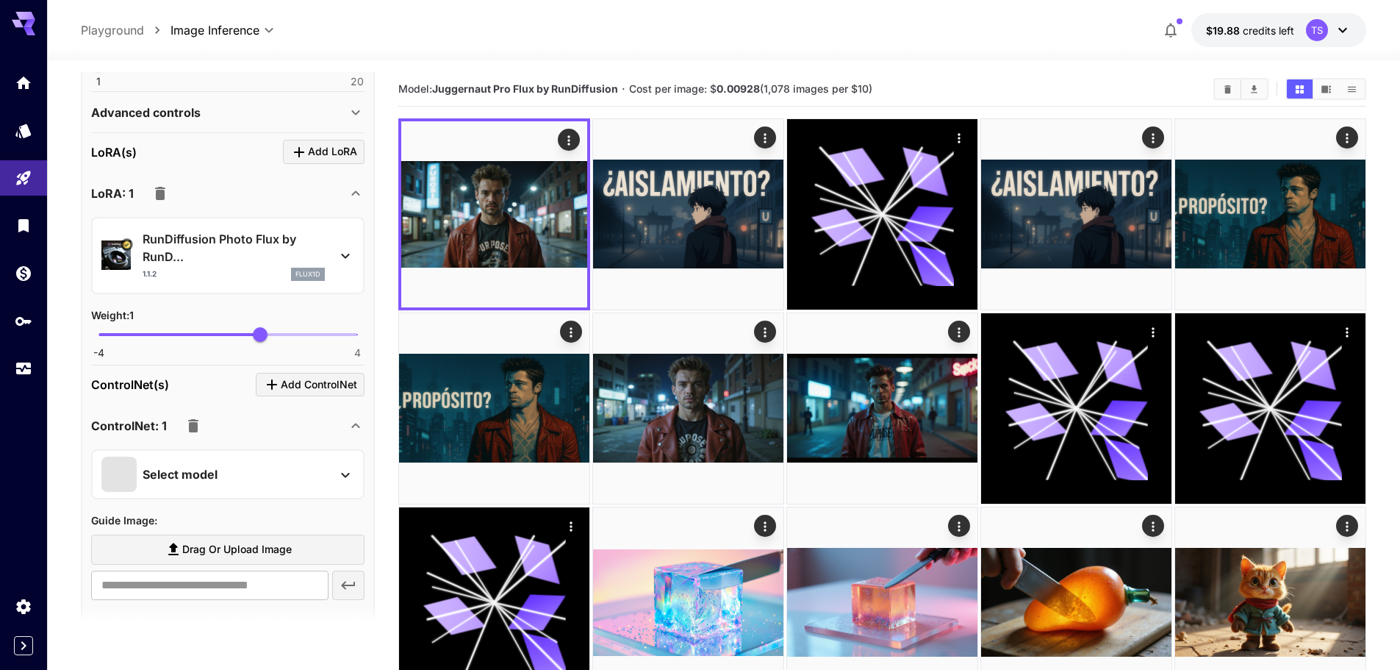
click at [212, 468] on p "Select model" at bounding box center [180, 474] width 75 height 18
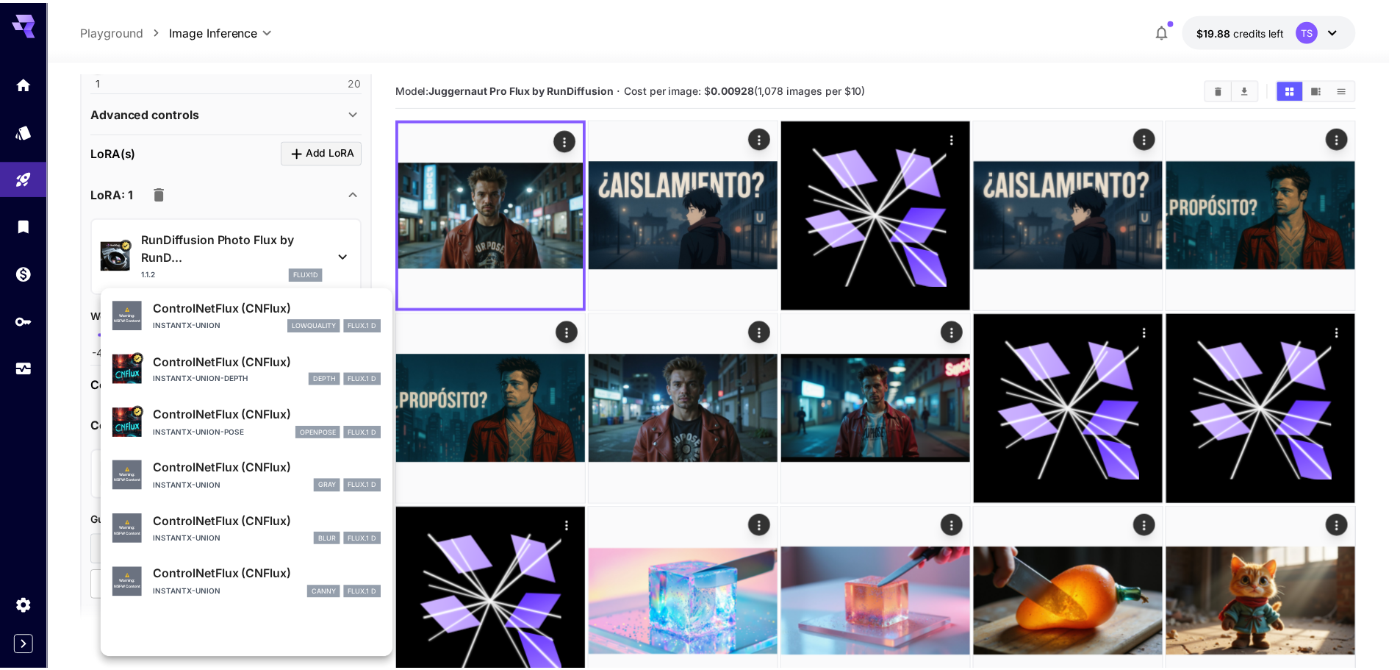
scroll to position [62, 0]
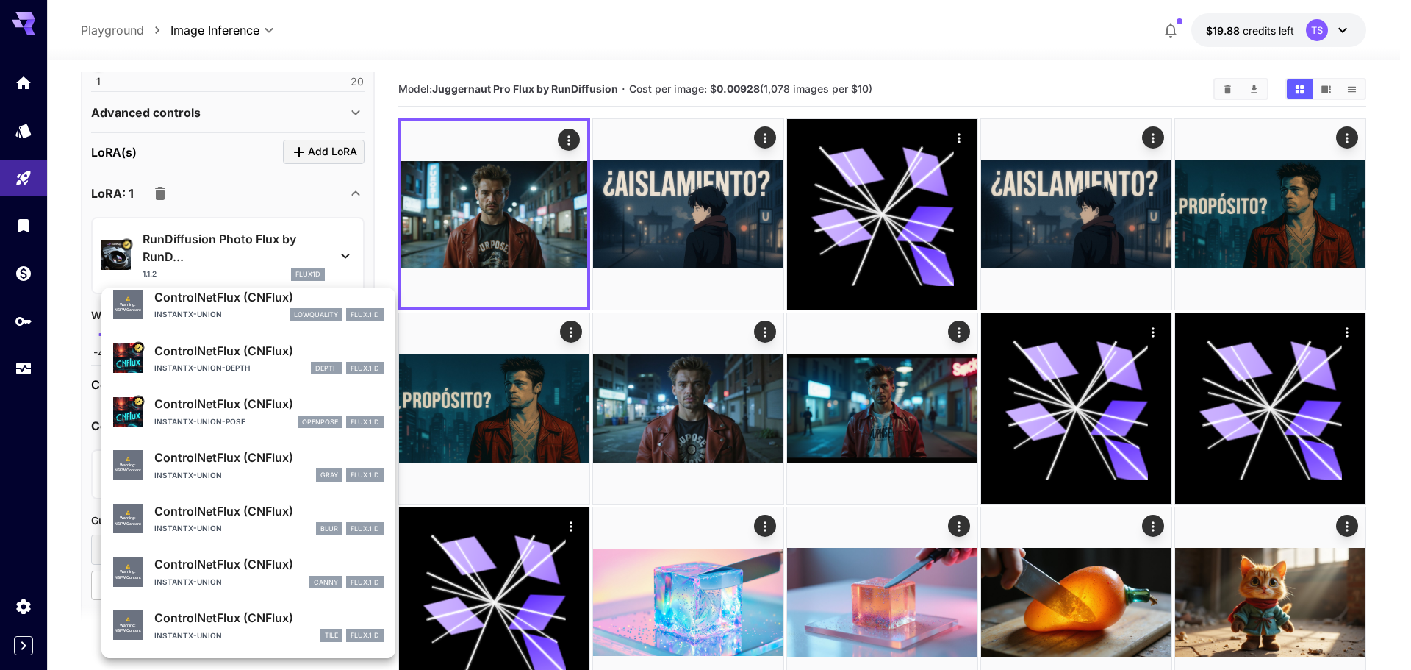
click at [190, 401] on p "ControlNetFlux (CNFlux)" at bounding box center [268, 404] width 229 height 18
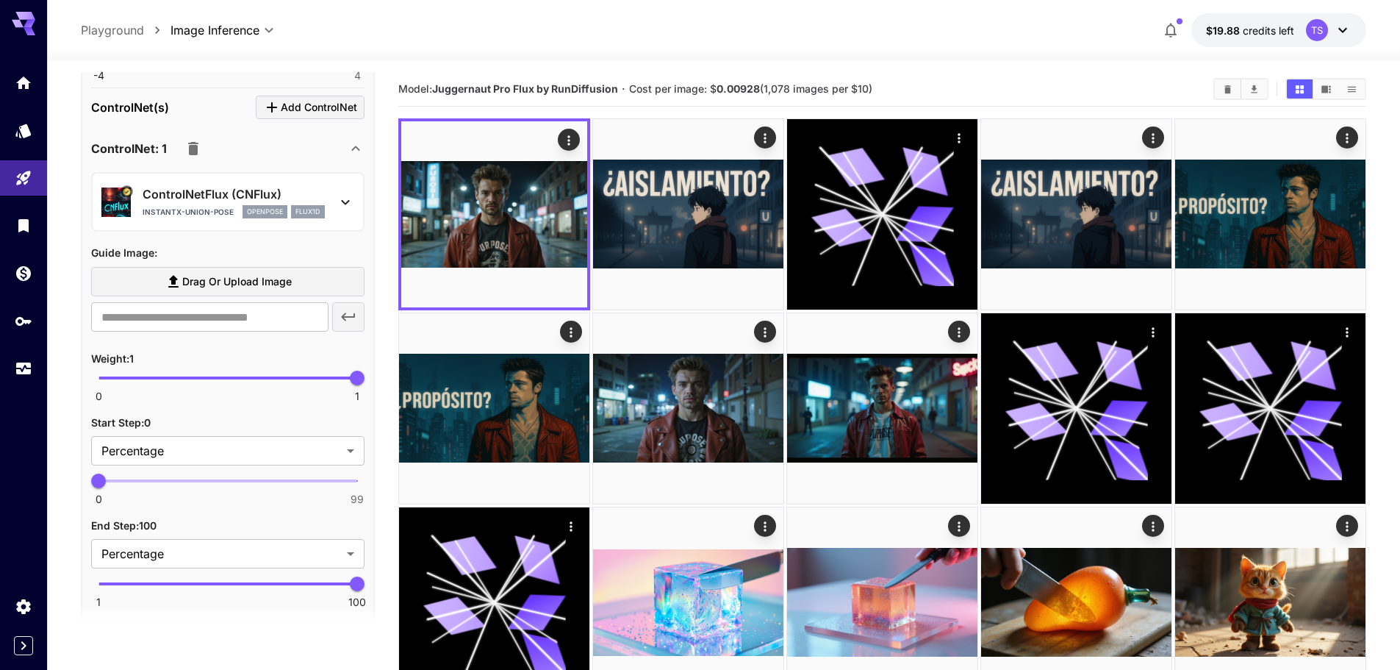
scroll to position [1472, 0]
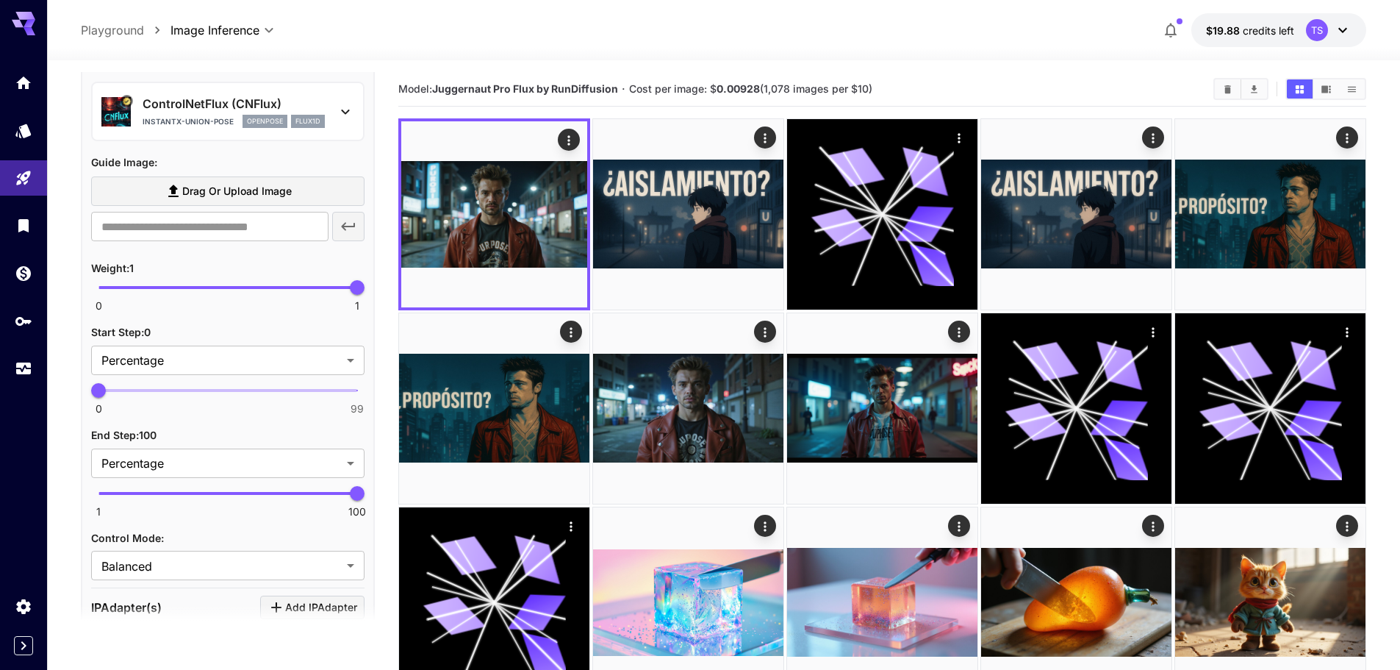
click at [224, 198] on span "Drag or upload image" at bounding box center [237, 191] width 110 height 18
click at [0, 0] on input "Drag or upload image" at bounding box center [0, 0] width 0 height 0
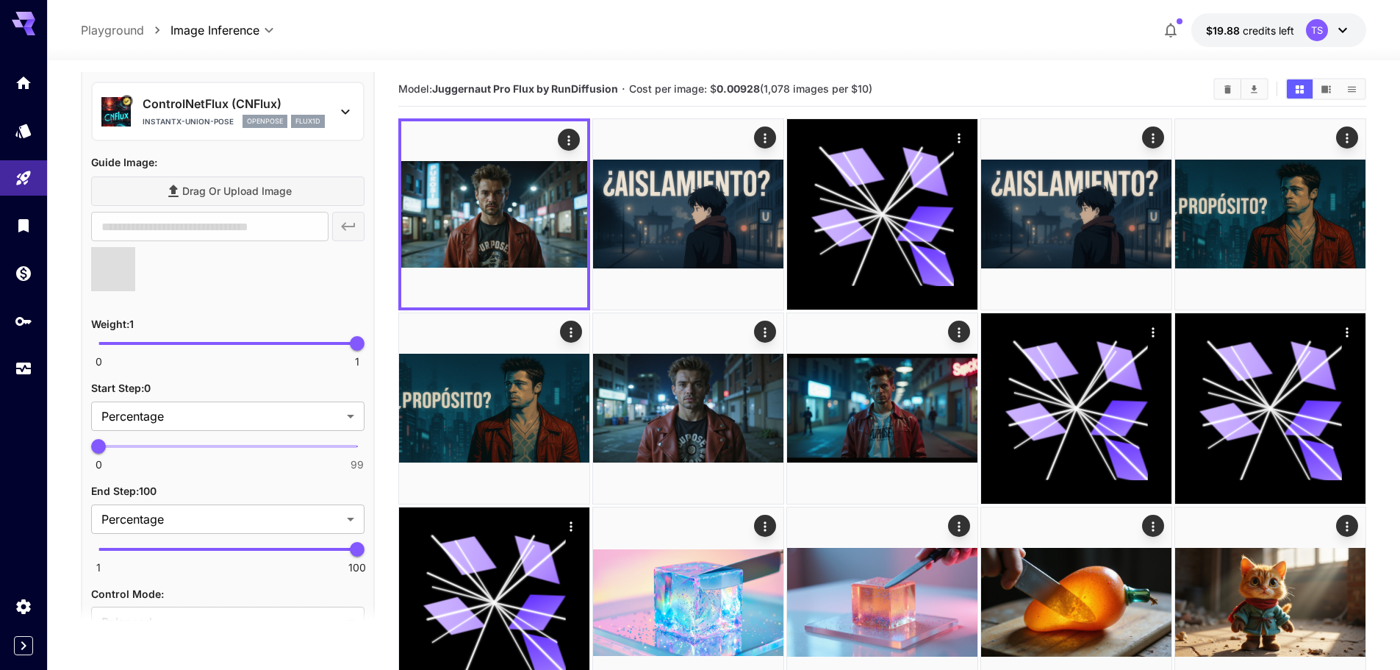
type input "**********"
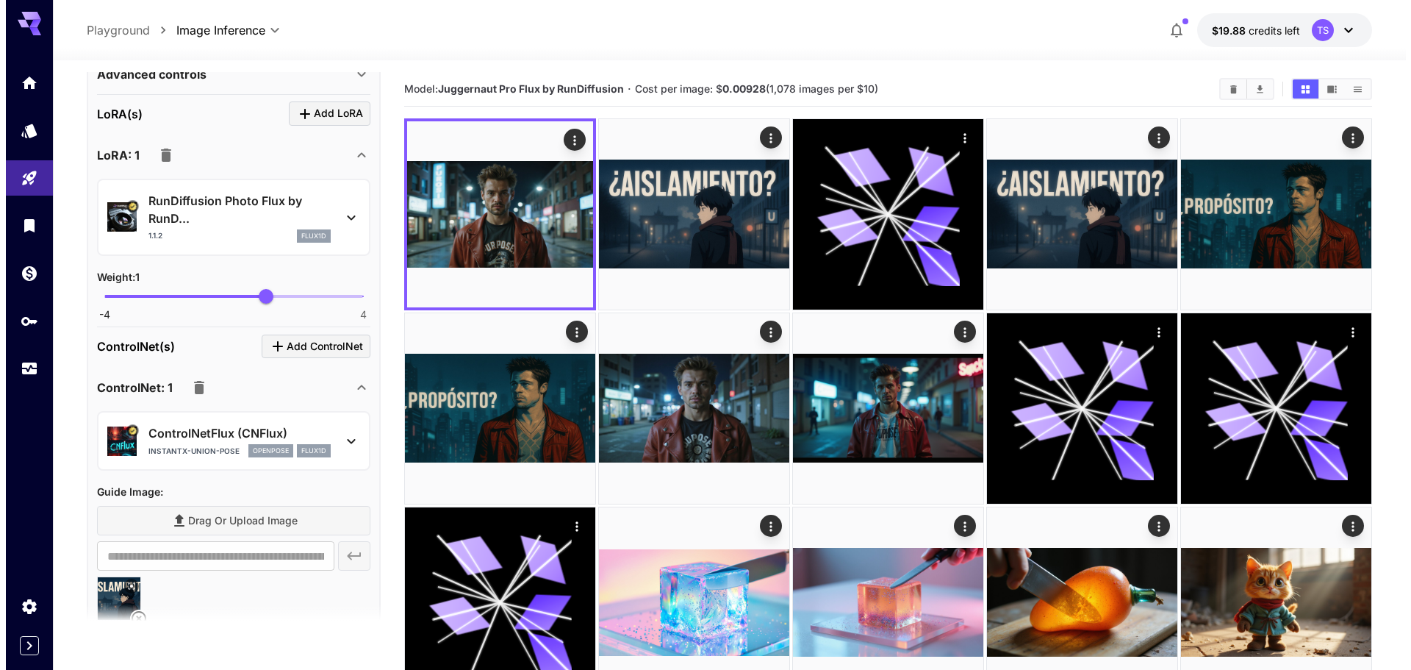
scroll to position [958, 0]
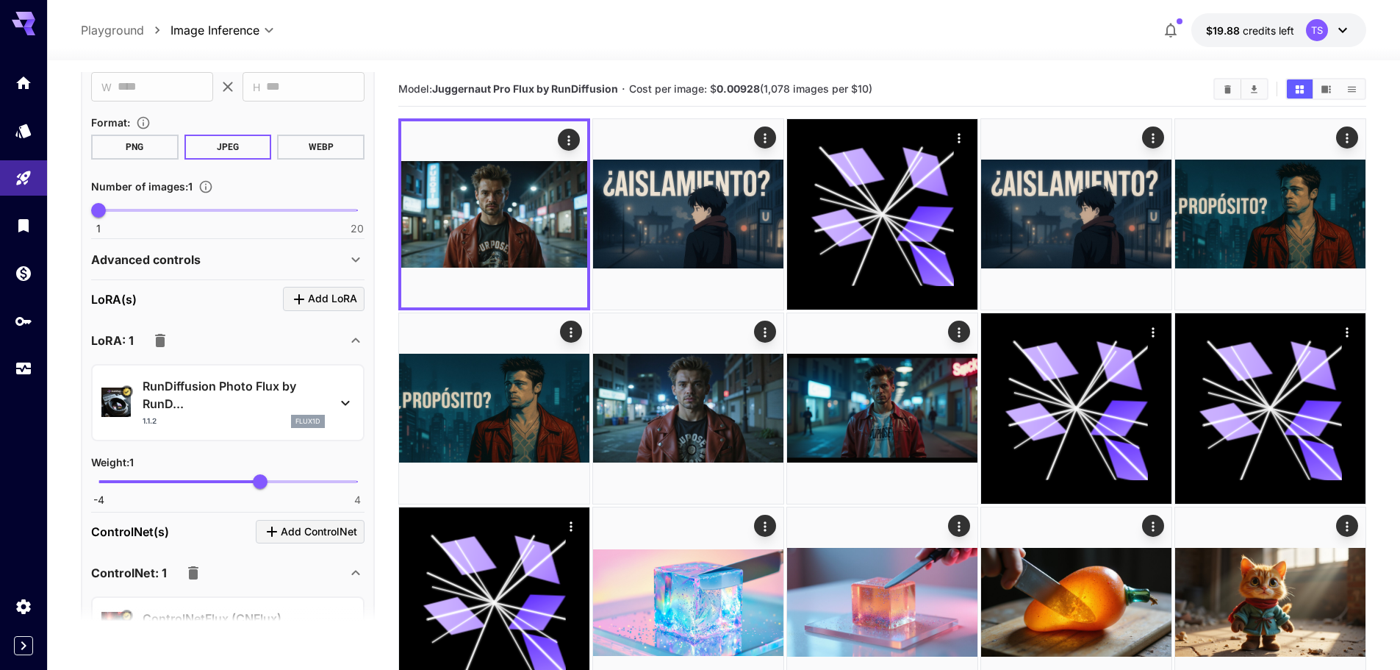
click at [245, 403] on p "RunDiffusion Photo Flux by RunD..." at bounding box center [234, 394] width 182 height 35
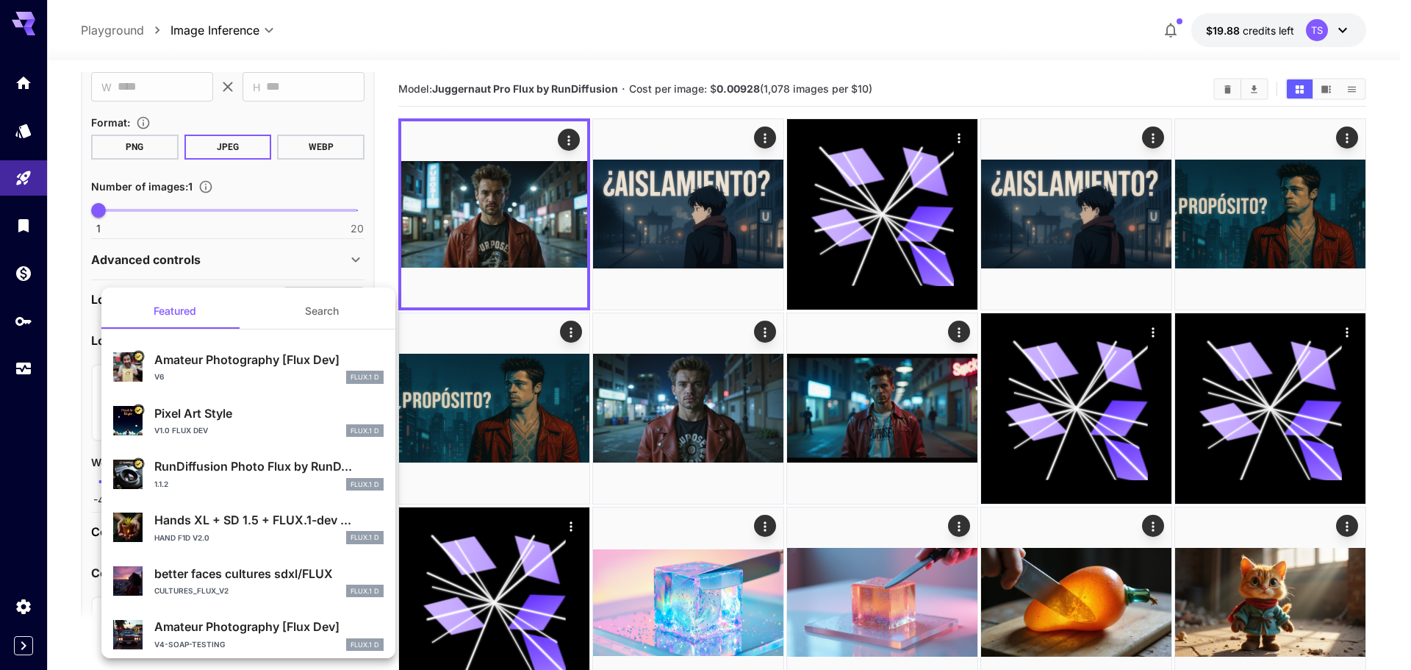
click at [70, 369] on div at bounding box center [705, 335] width 1411 height 670
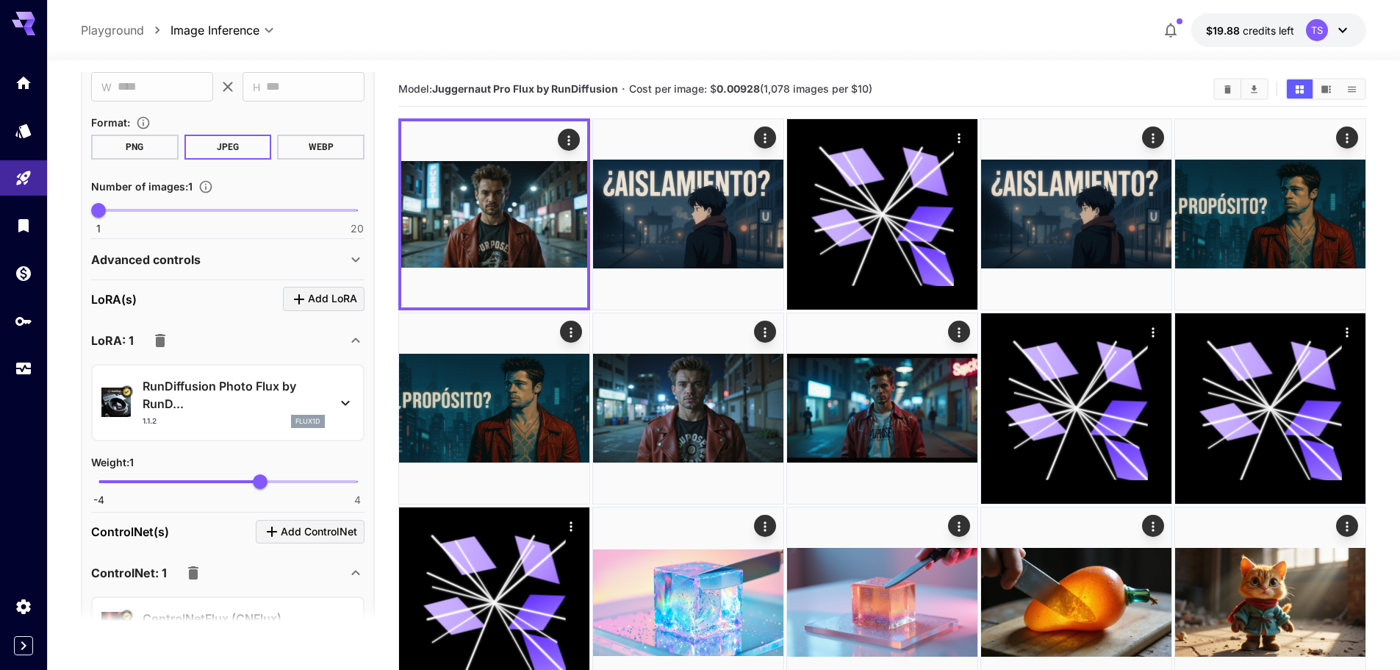
click at [168, 381] on p "RunDiffusion Photo Flux by RunD..." at bounding box center [234, 394] width 182 height 35
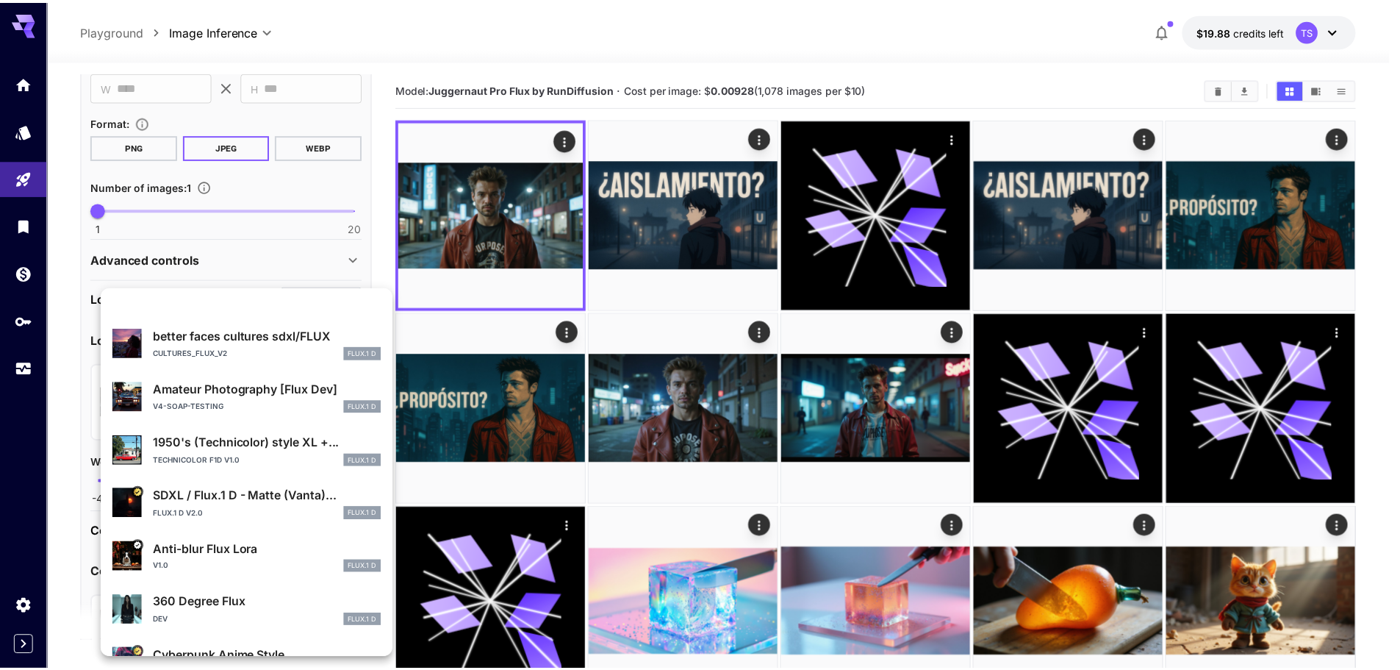
scroll to position [277, 0]
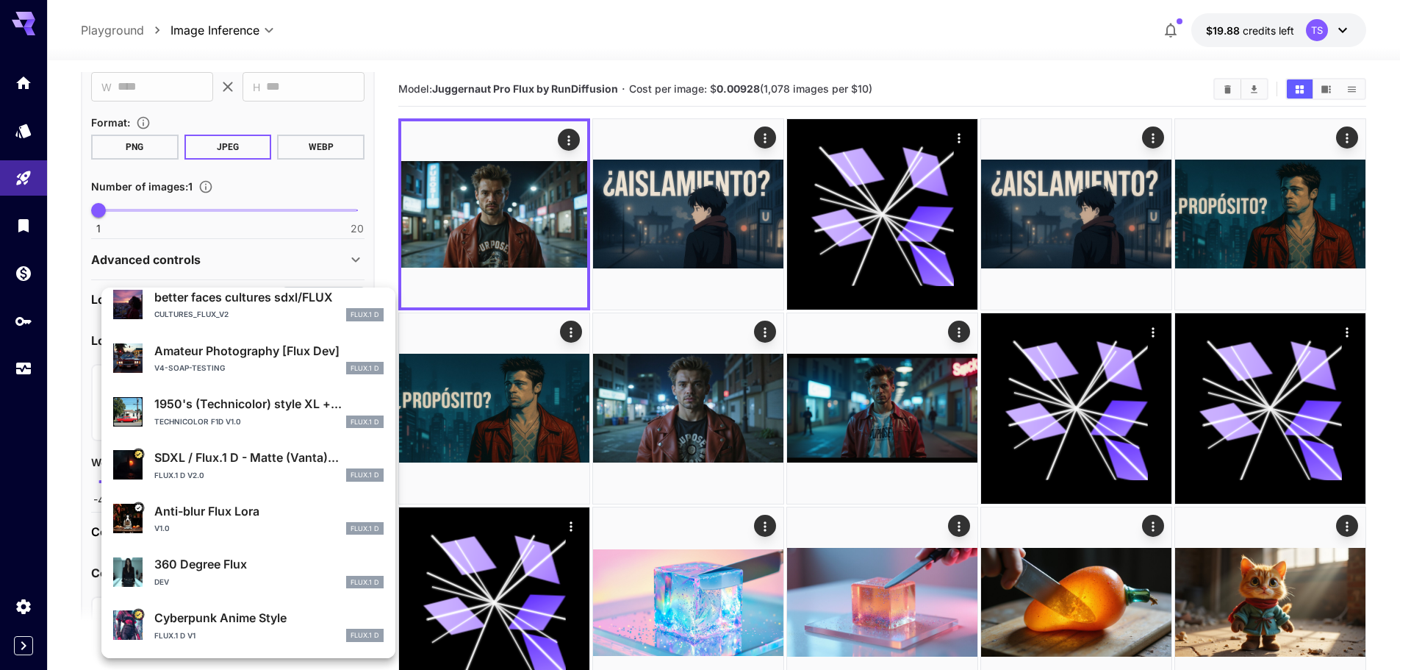
click at [233, 619] on p "Cyberpunk Anime Style" at bounding box center [268, 618] width 229 height 18
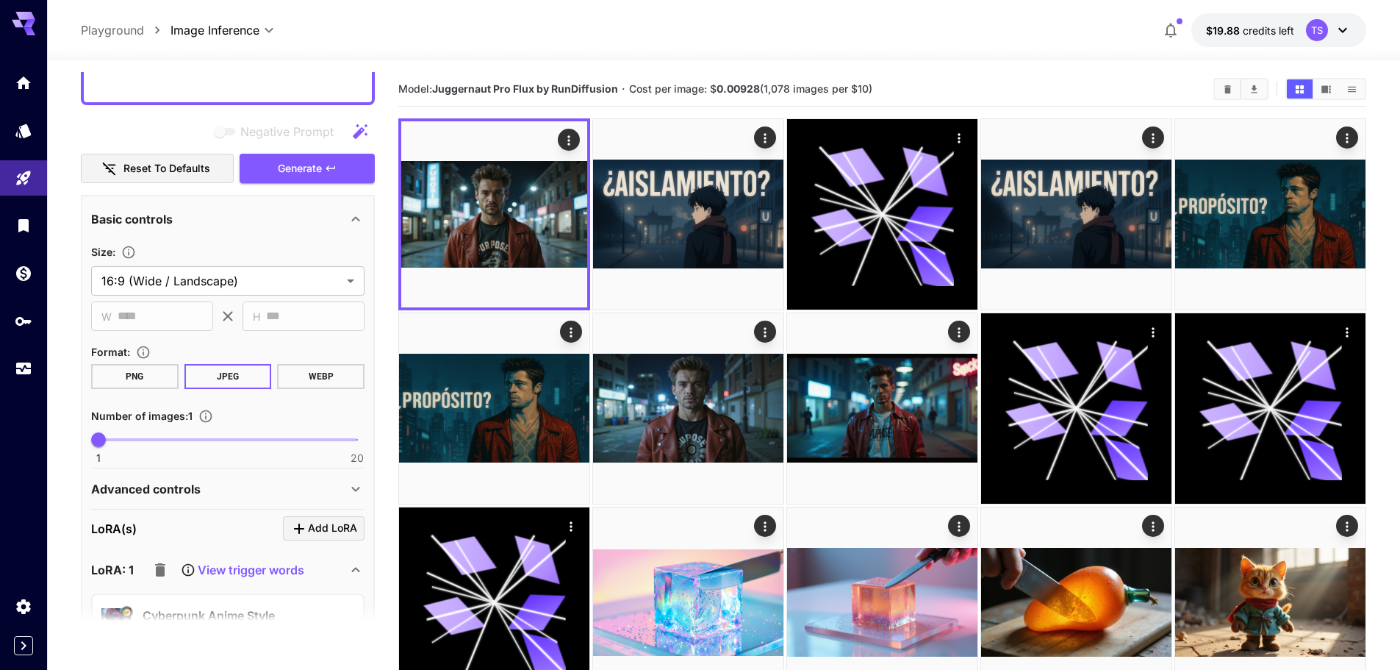
scroll to position [664, 0]
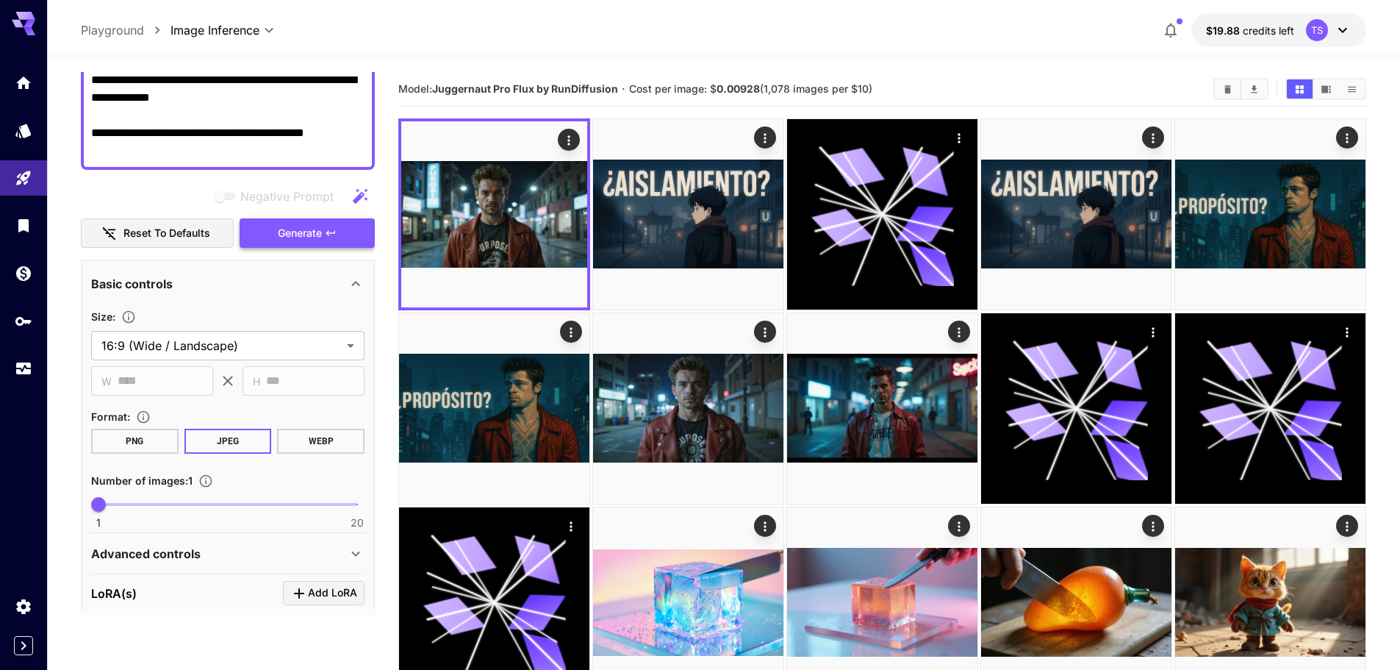
click at [305, 224] on span "Generate" at bounding box center [300, 233] width 44 height 18
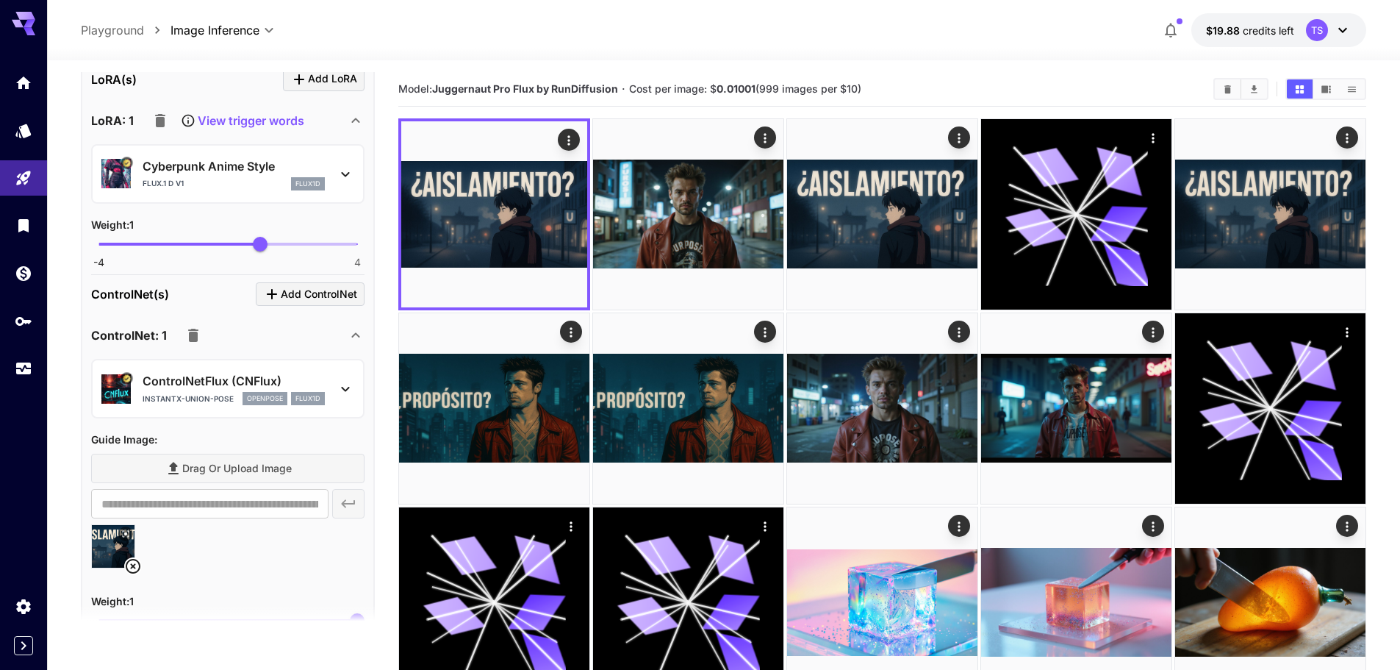
scroll to position [1399, 0]
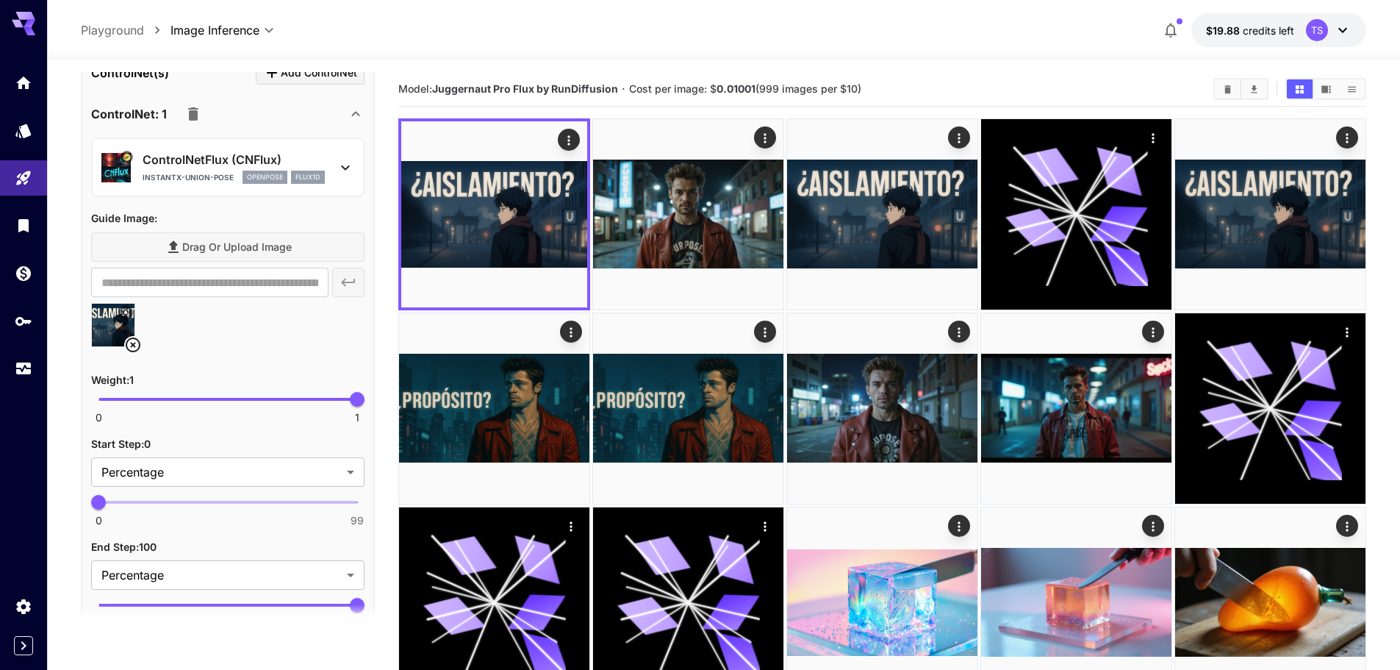
click at [134, 344] on icon at bounding box center [133, 344] width 15 height 15
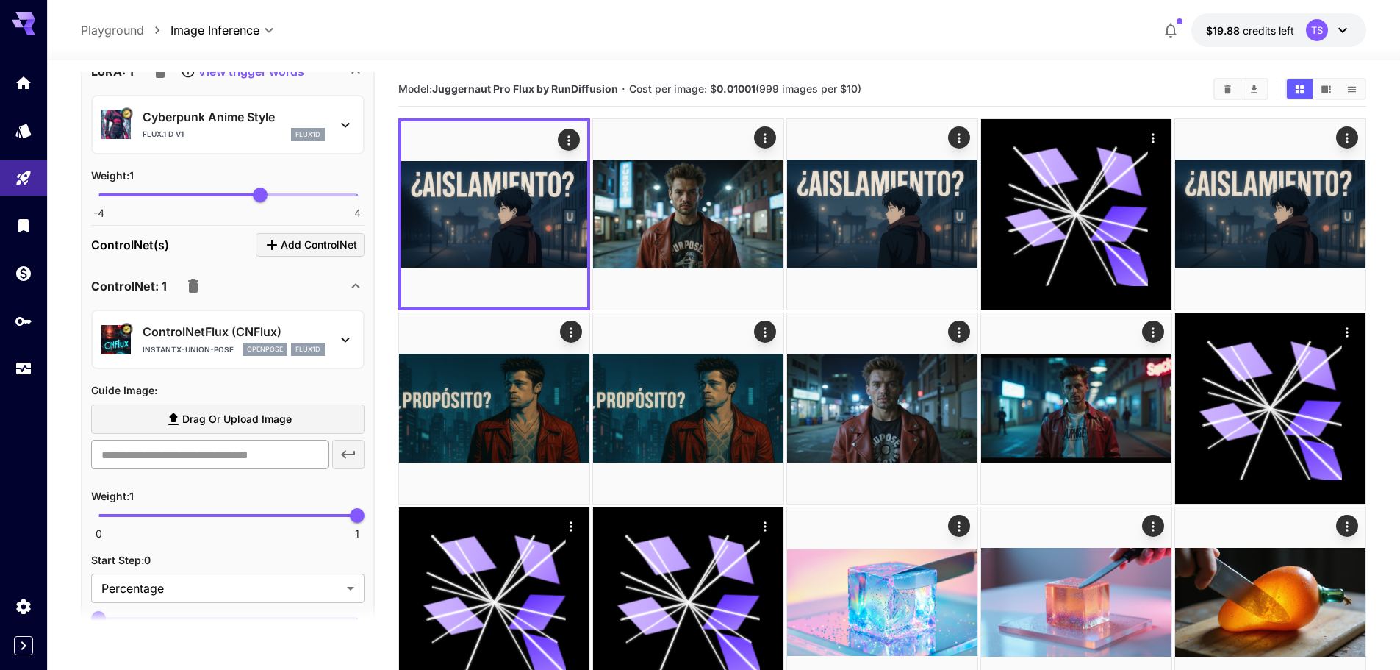
scroll to position [1178, 0]
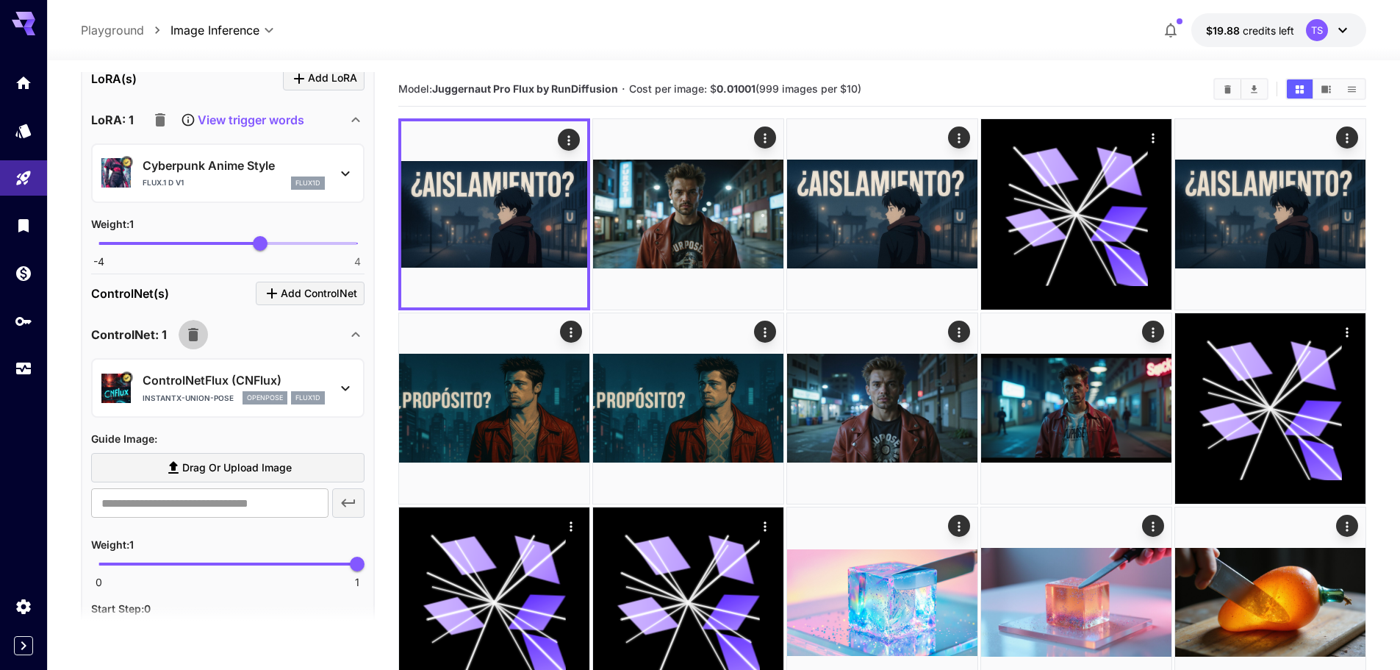
click at [187, 337] on icon "button" at bounding box center [194, 335] width 18 height 18
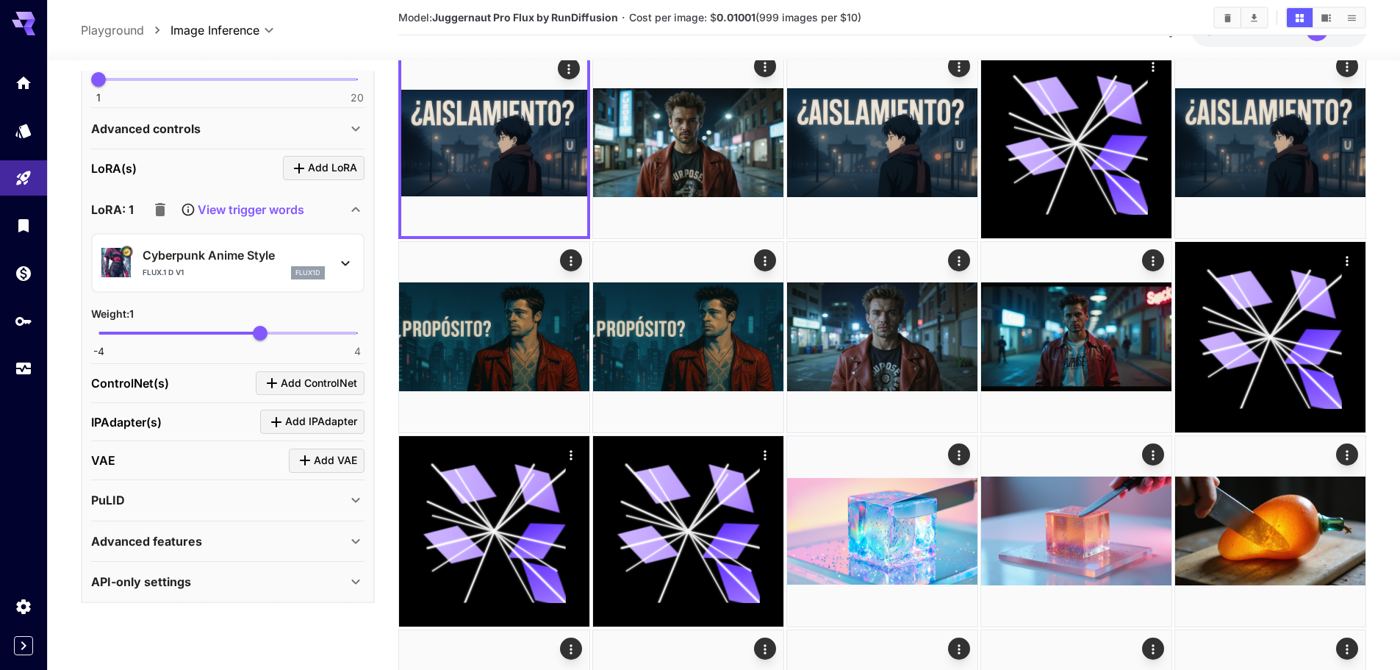
scroll to position [74, 0]
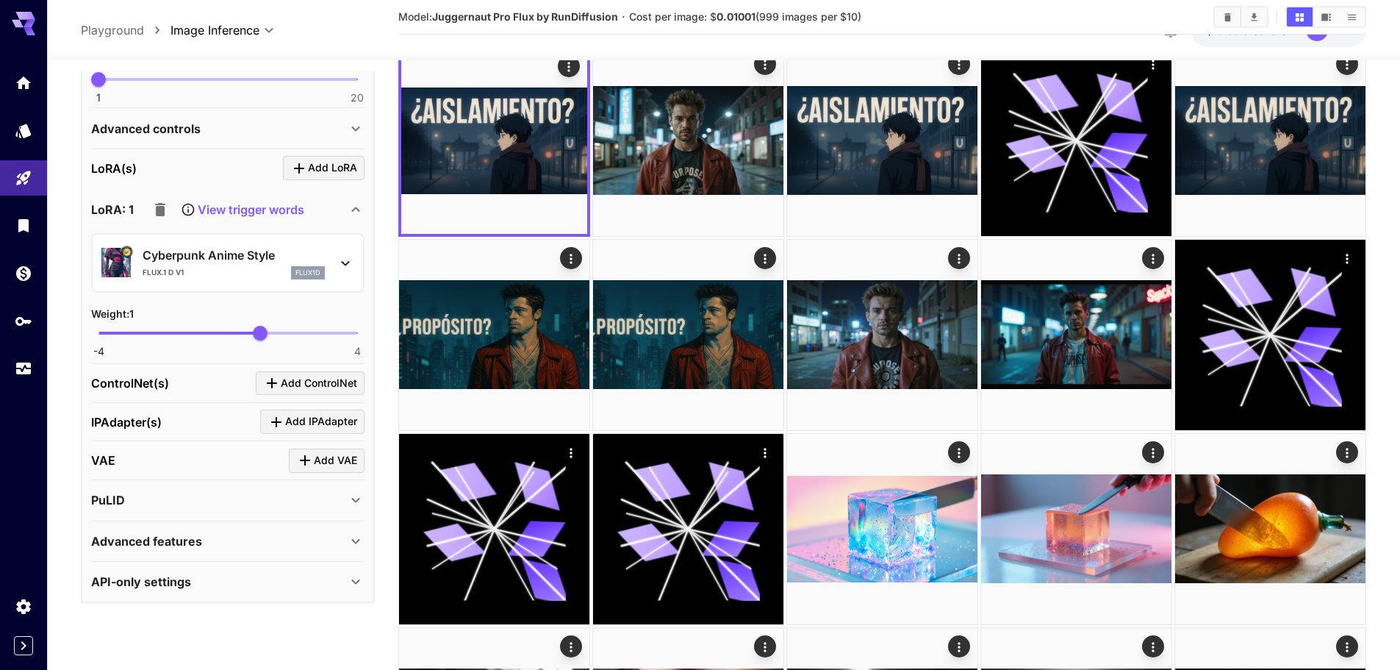
click at [246, 497] on div "PuLID" at bounding box center [219, 500] width 256 height 18
click at [247, 487] on div "PuLID" at bounding box center [227, 499] width 273 height 35
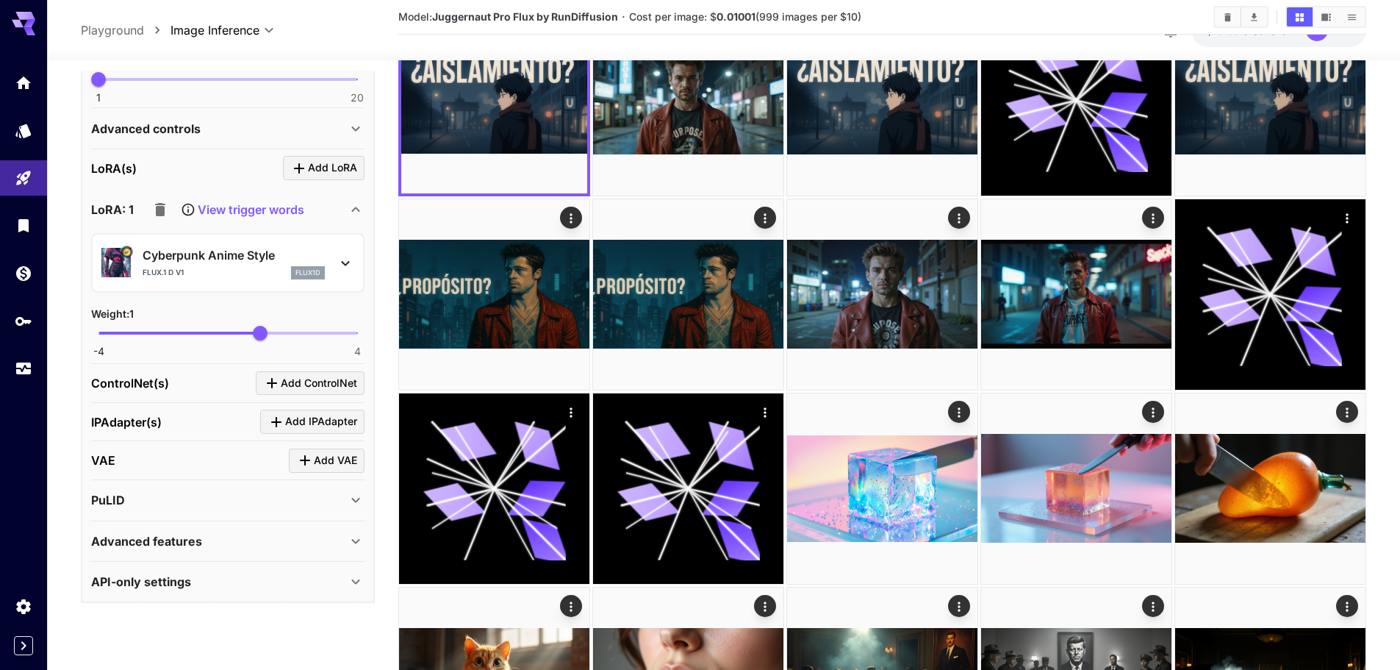
scroll to position [294, 0]
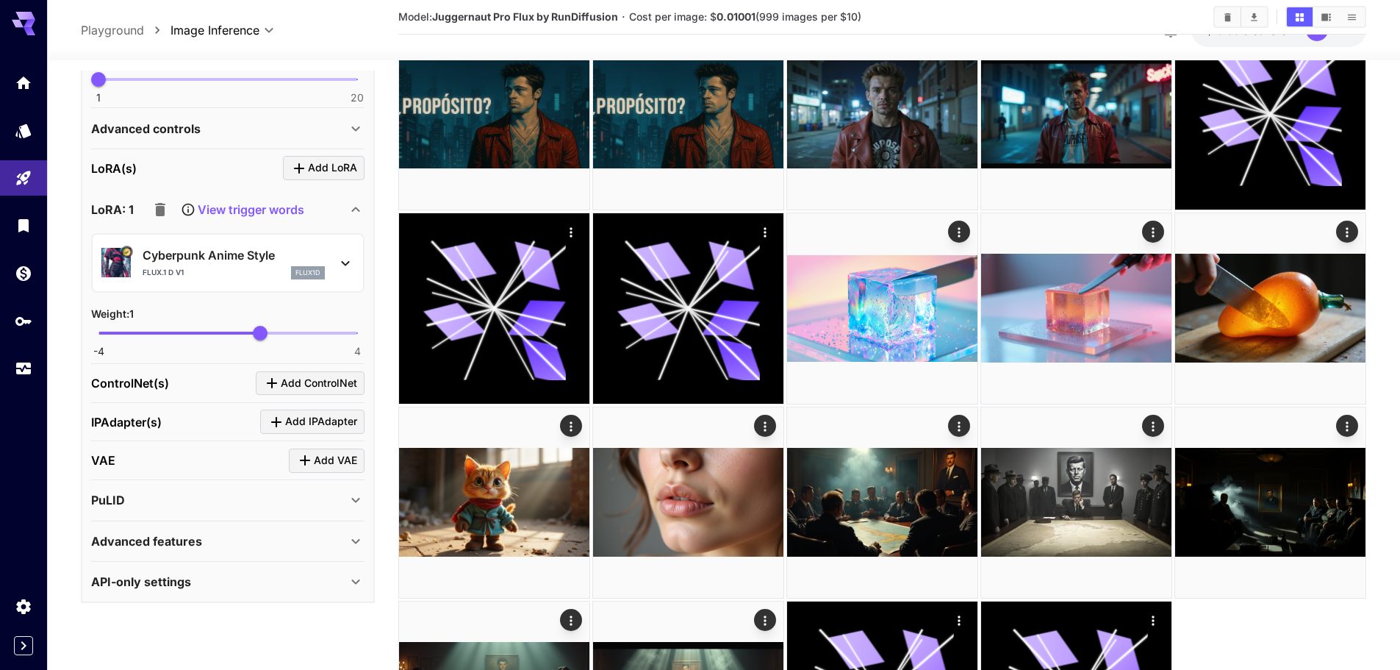
click at [151, 497] on div "PuLID" at bounding box center [219, 500] width 256 height 18
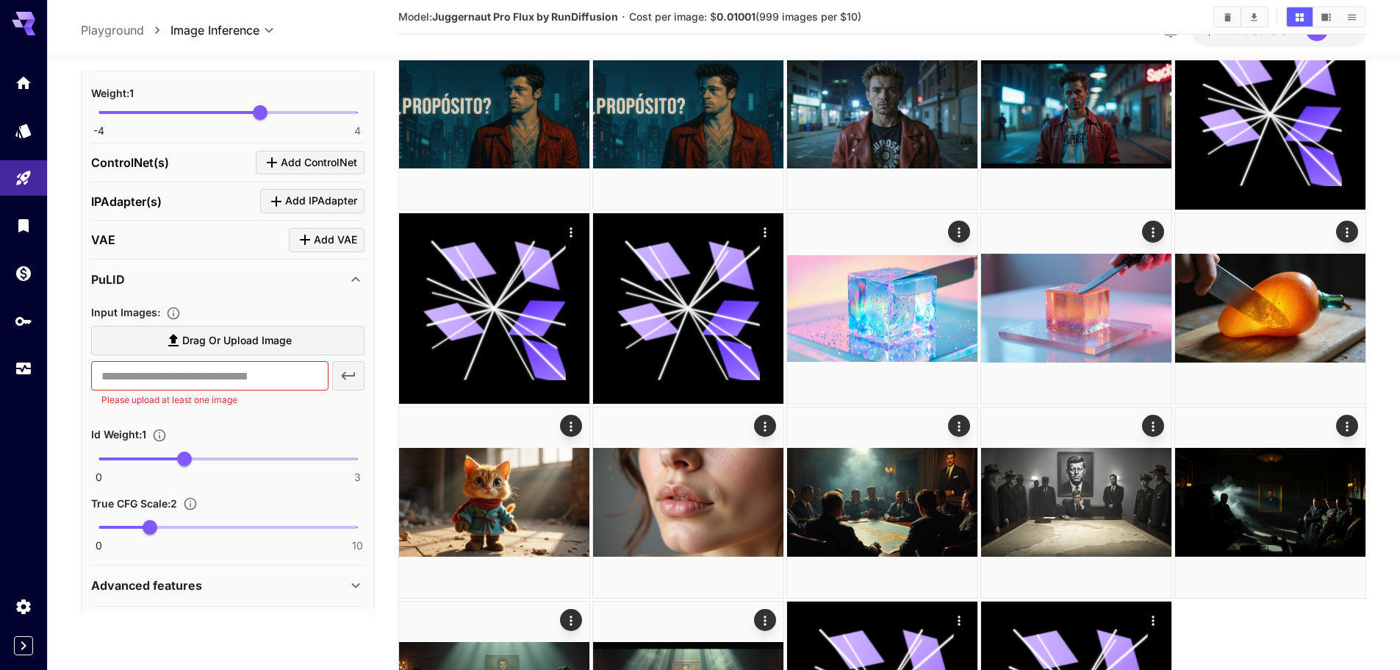
click at [146, 286] on div "PuLID" at bounding box center [219, 280] width 256 height 18
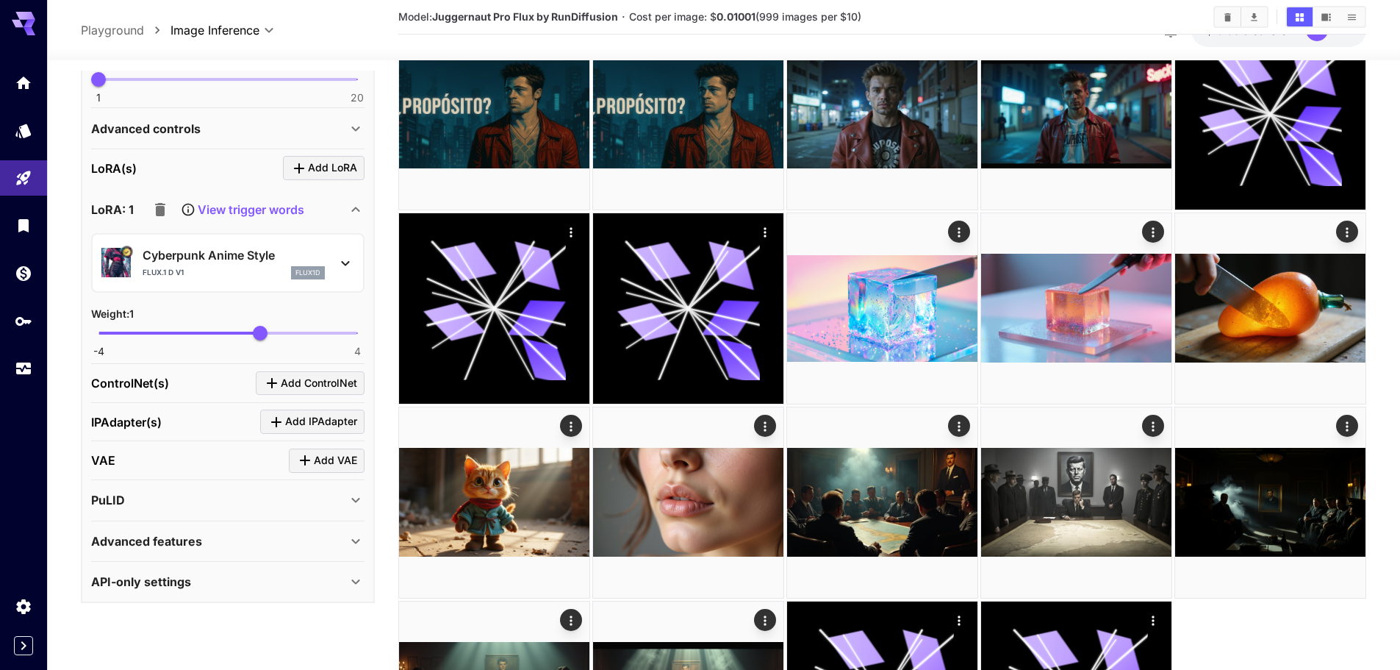
scroll to position [1087, 0]
click at [151, 459] on div "VAE Add VAE" at bounding box center [227, 460] width 273 height 24
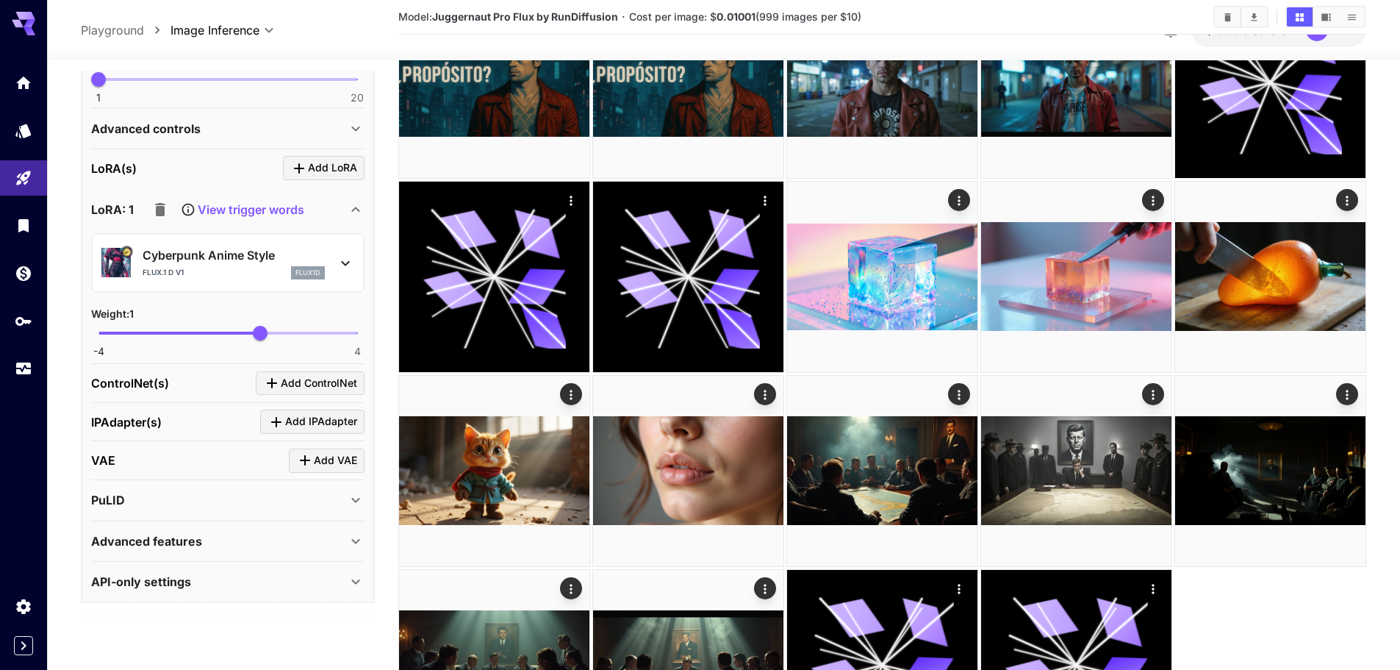
scroll to position [461, 0]
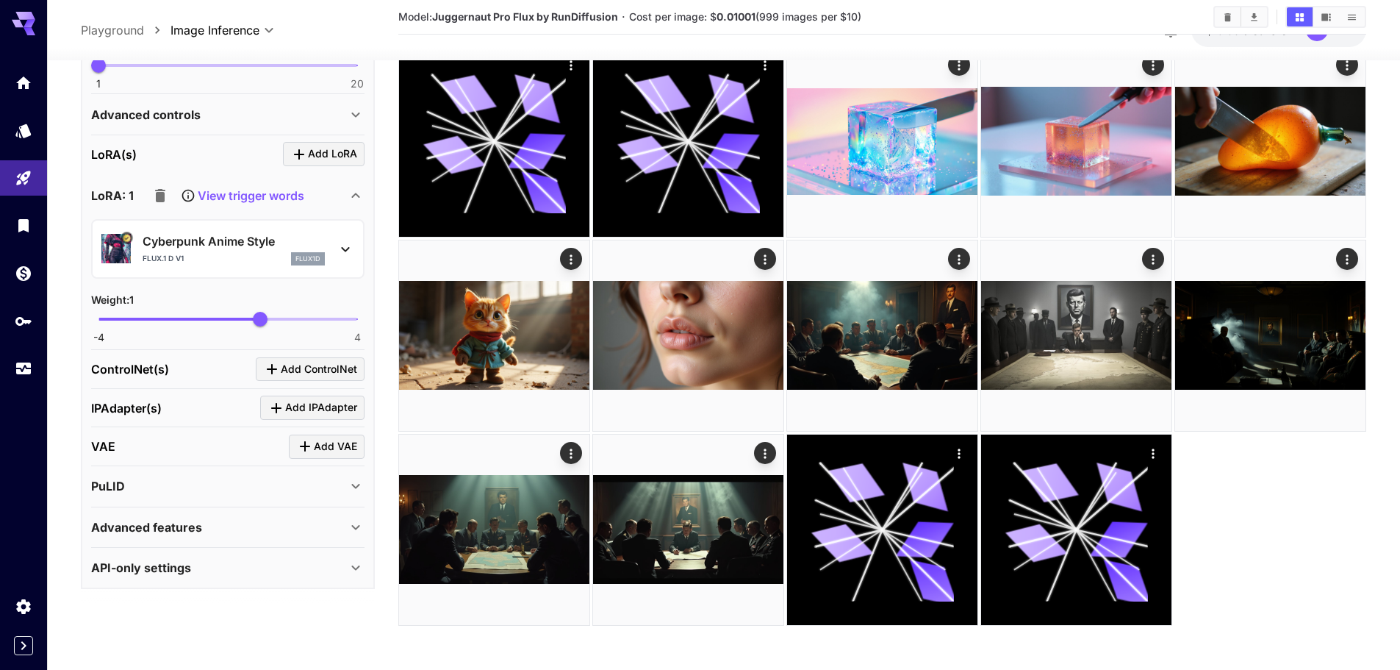
click at [154, 545] on div "Advanced features Accelerator options : None **** ​ LayerDiffuse : Enable Layer…" at bounding box center [227, 526] width 273 height 40
click at [162, 534] on p "Advanced features" at bounding box center [146, 527] width 111 height 18
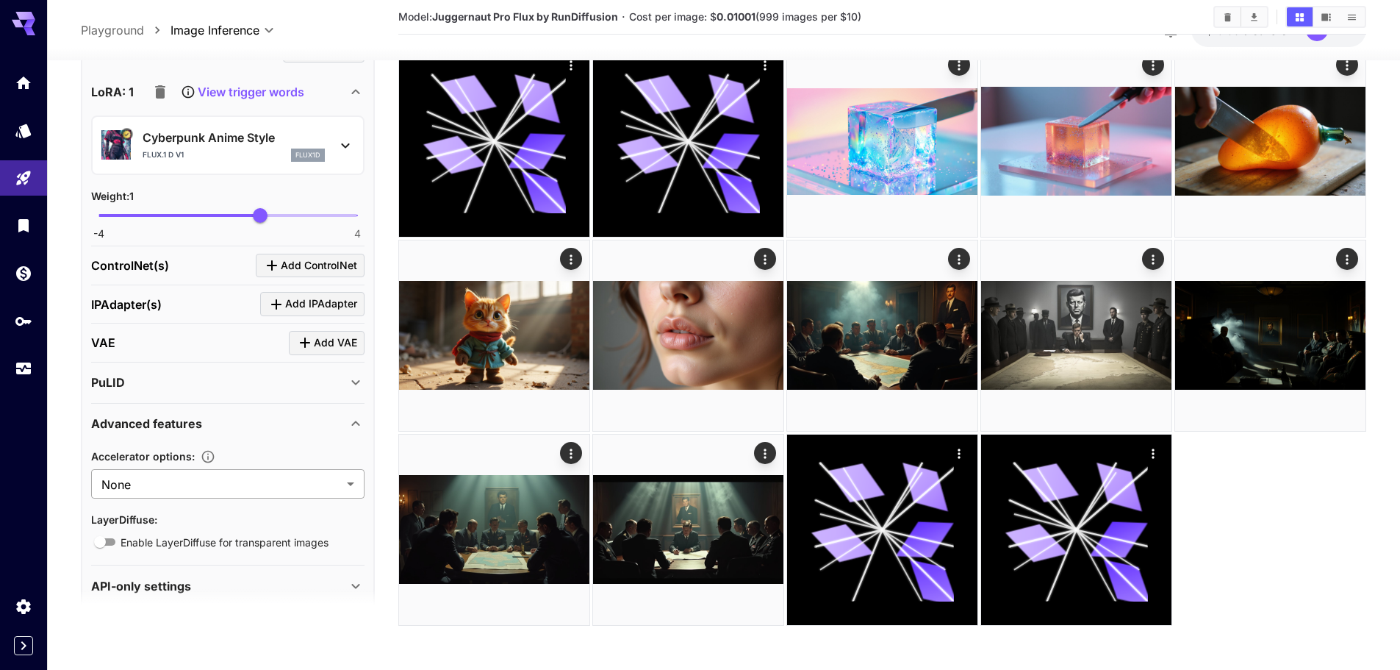
scroll to position [1209, 0]
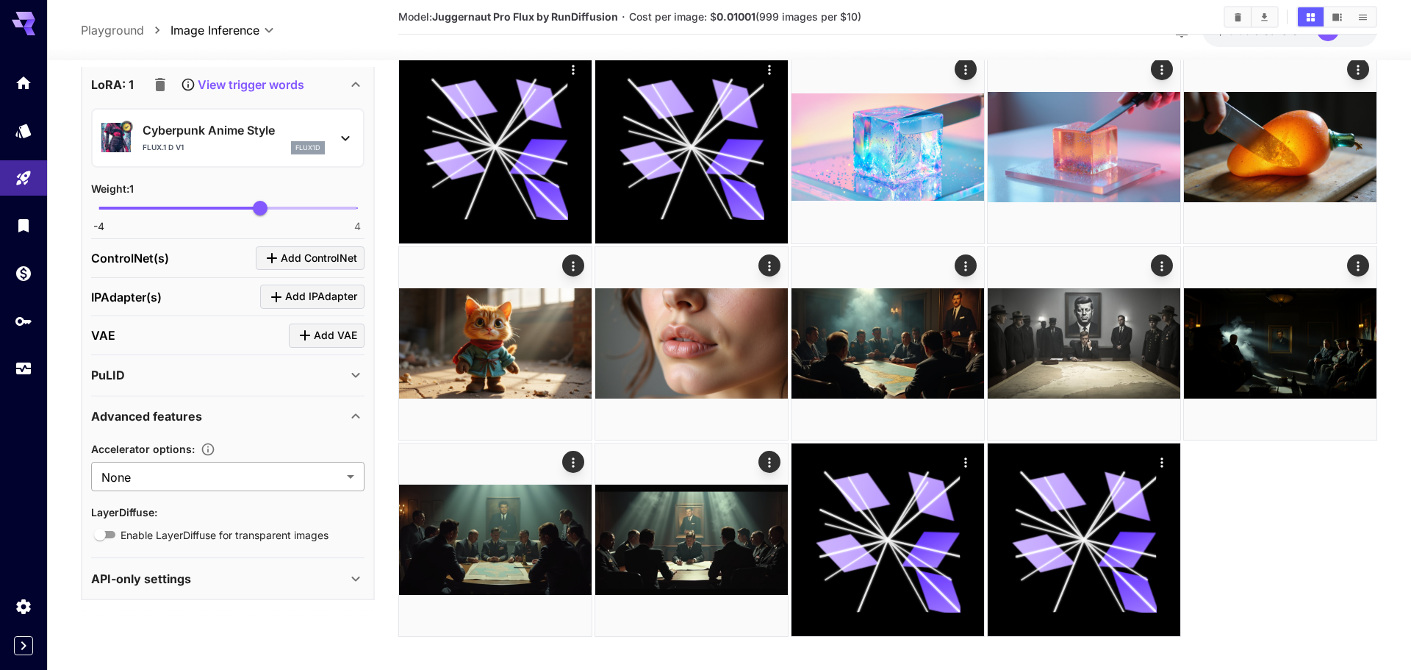
click at [225, 472] on body "**********" at bounding box center [705, 109] width 1411 height 1141
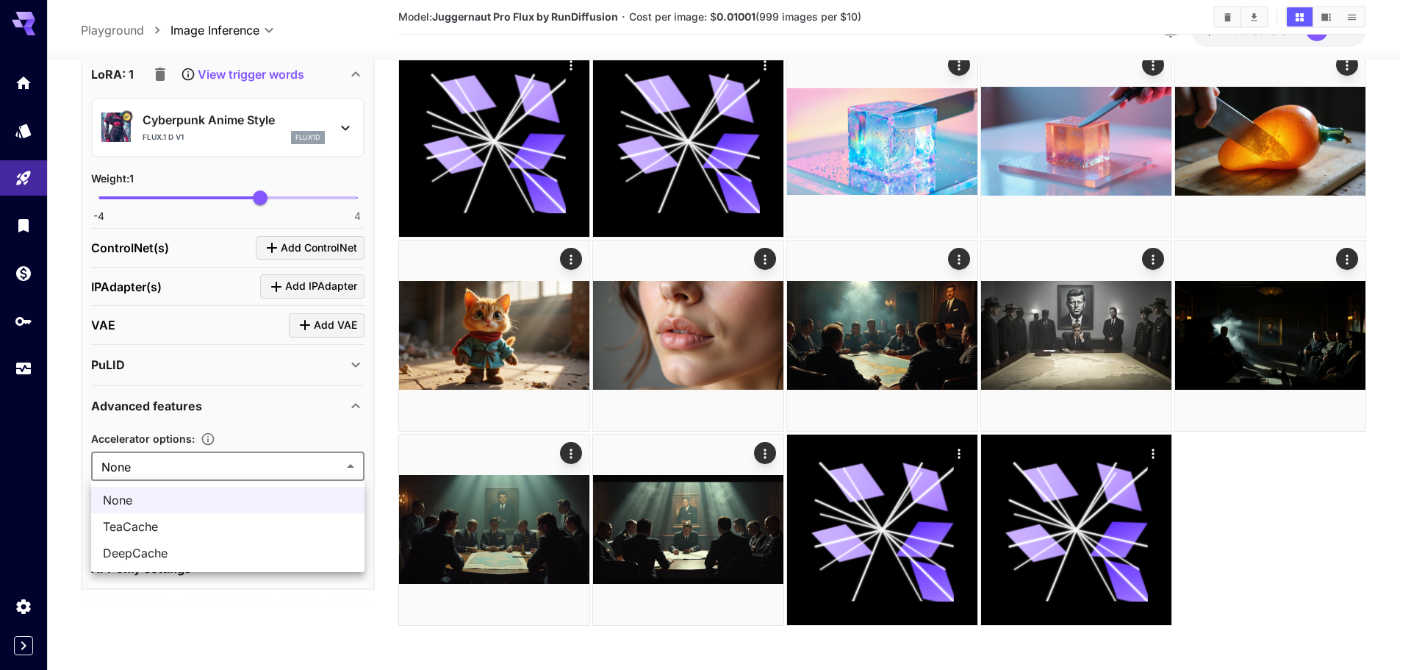
click at [225, 472] on div at bounding box center [705, 335] width 1411 height 670
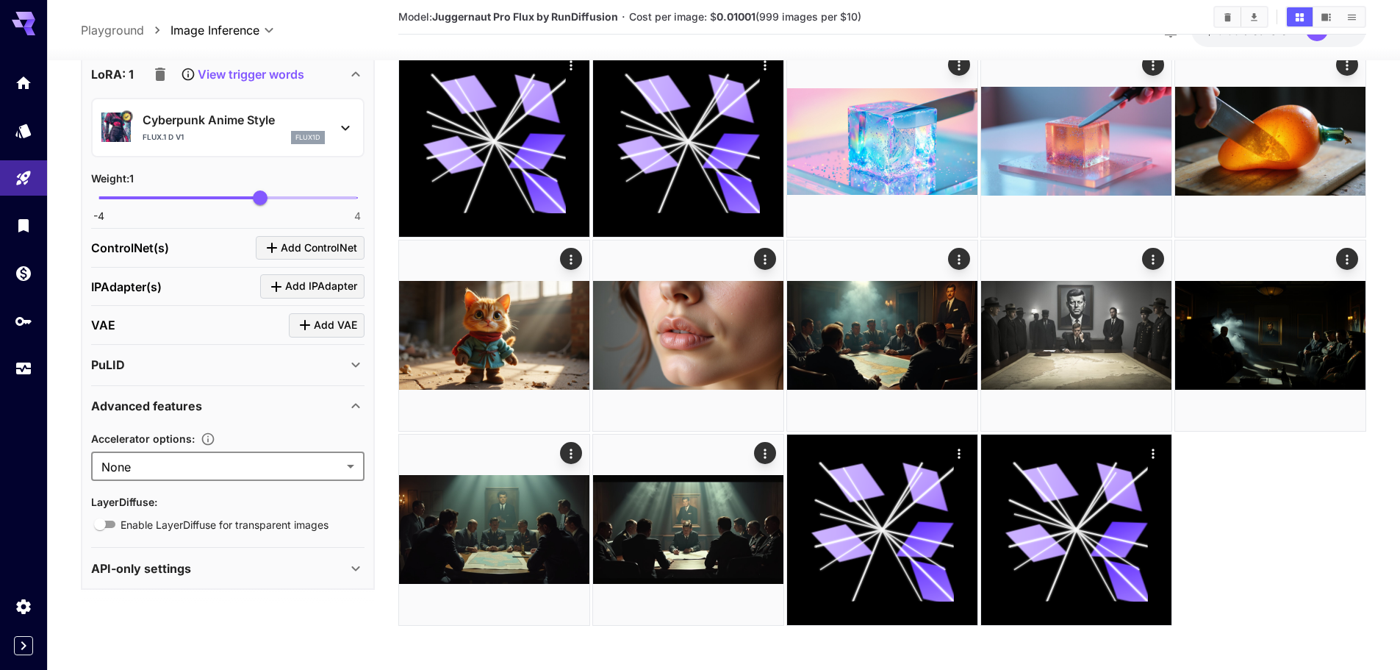
click at [201, 415] on div "Advanced features" at bounding box center [227, 404] width 273 height 35
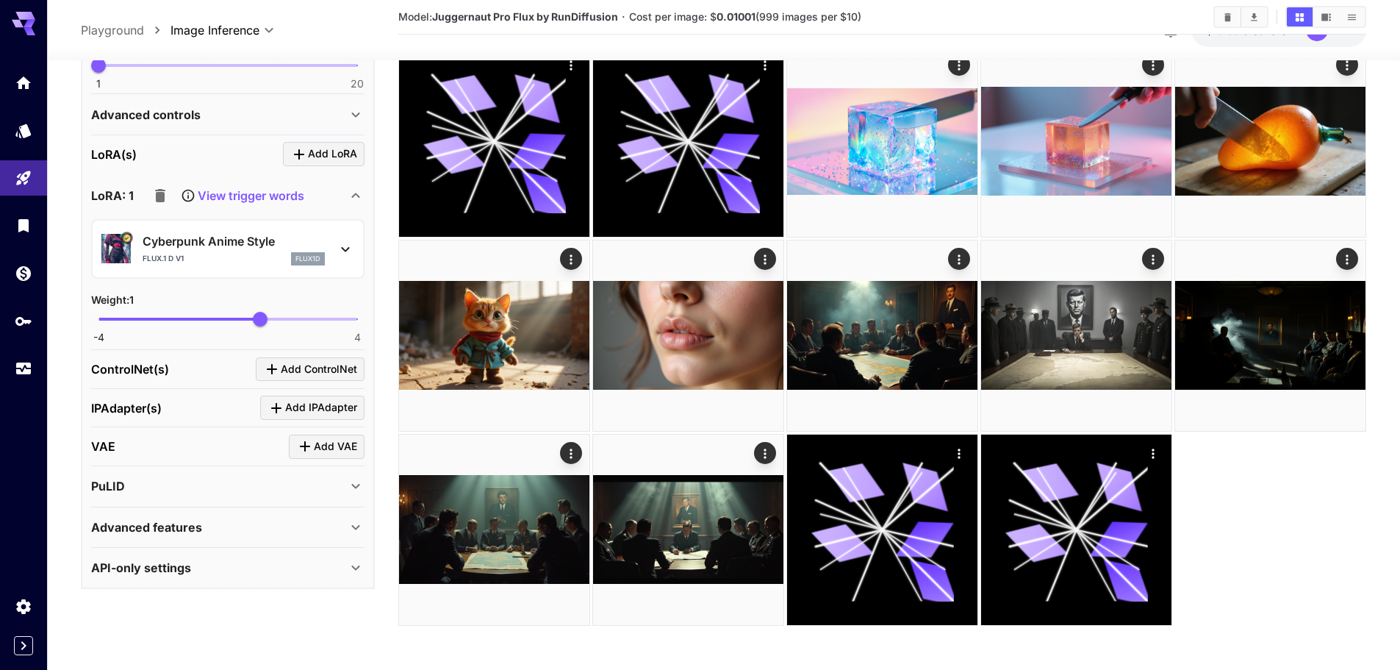
scroll to position [1087, 0]
click at [165, 581] on div "API-only settings" at bounding box center [227, 567] width 273 height 35
click at [166, 573] on p "API-only settings" at bounding box center [141, 568] width 100 height 18
click at [162, 555] on div "API-only settings" at bounding box center [227, 567] width 273 height 35
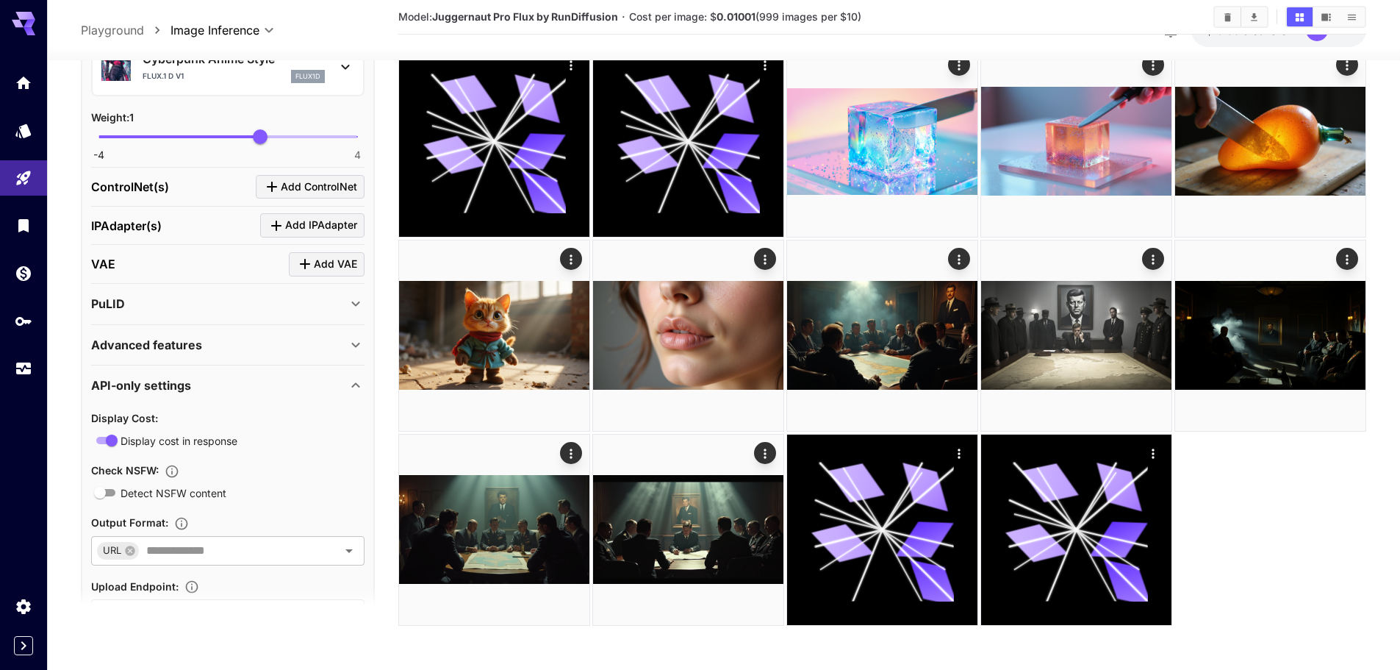
scroll to position [1308, 0]
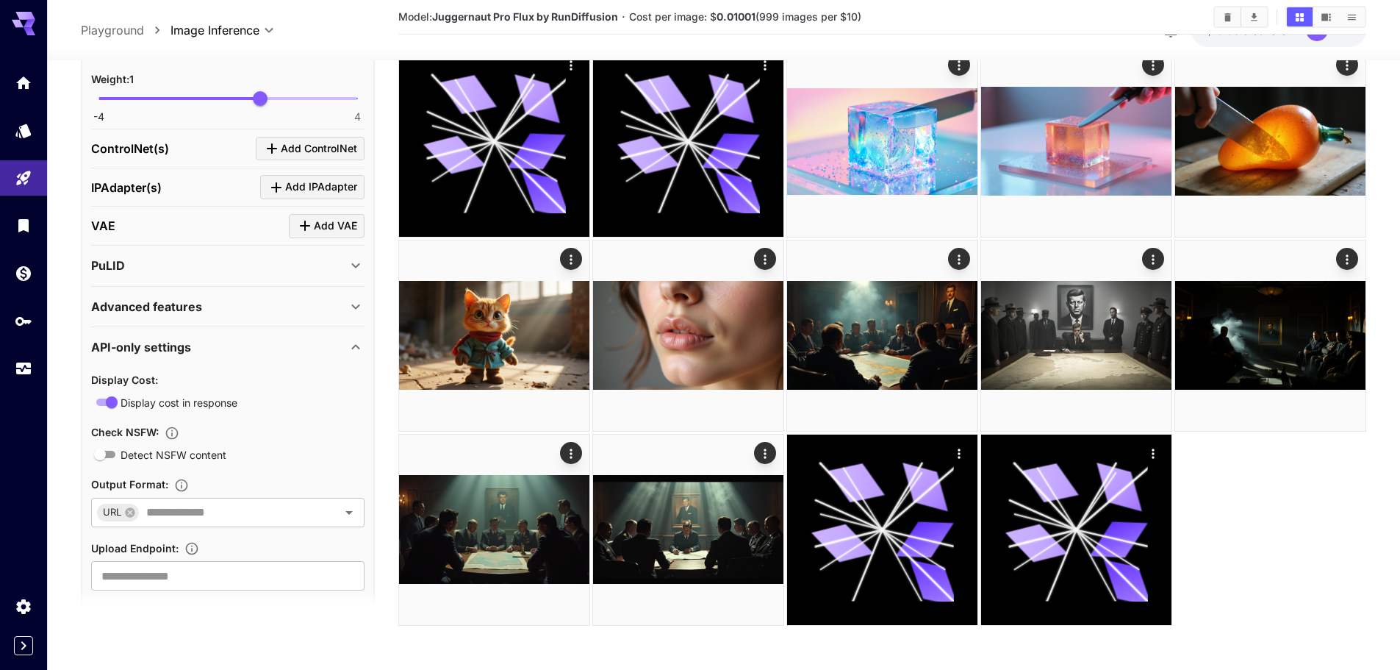
click at [209, 310] on div "Advanced features" at bounding box center [219, 306] width 256 height 18
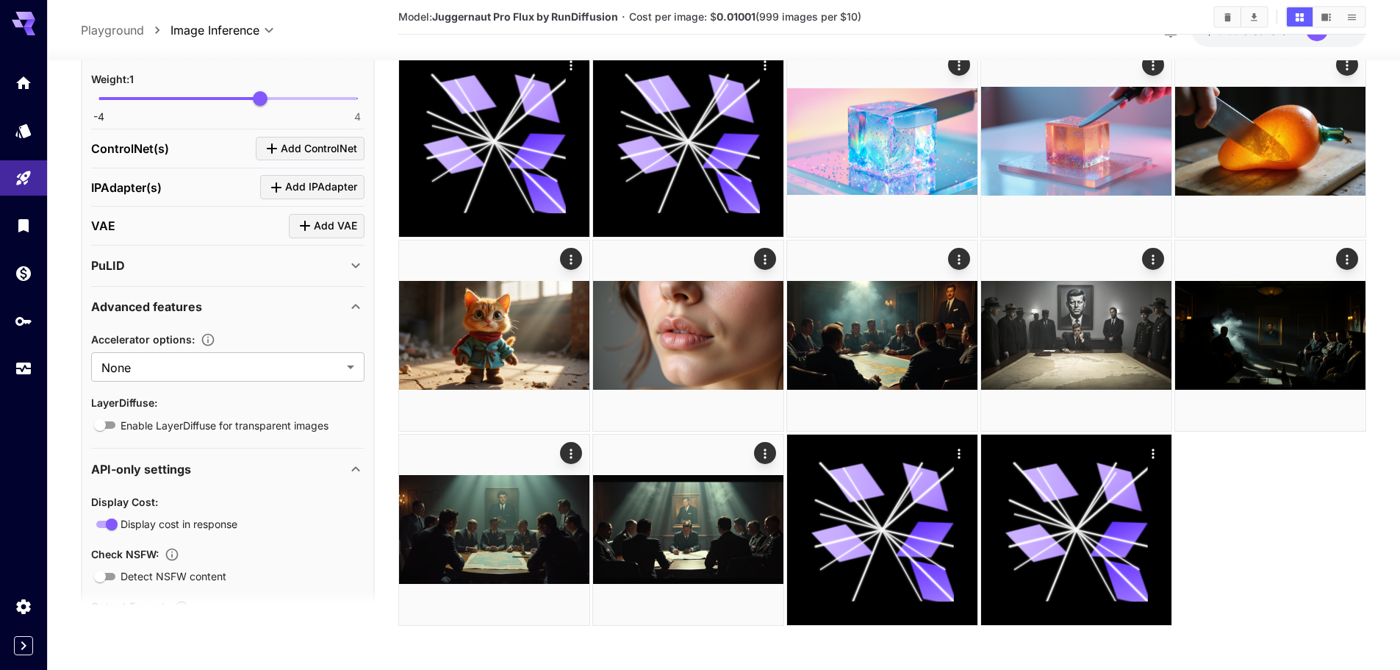
click at [201, 321] on div "Advanced features" at bounding box center [227, 305] width 273 height 35
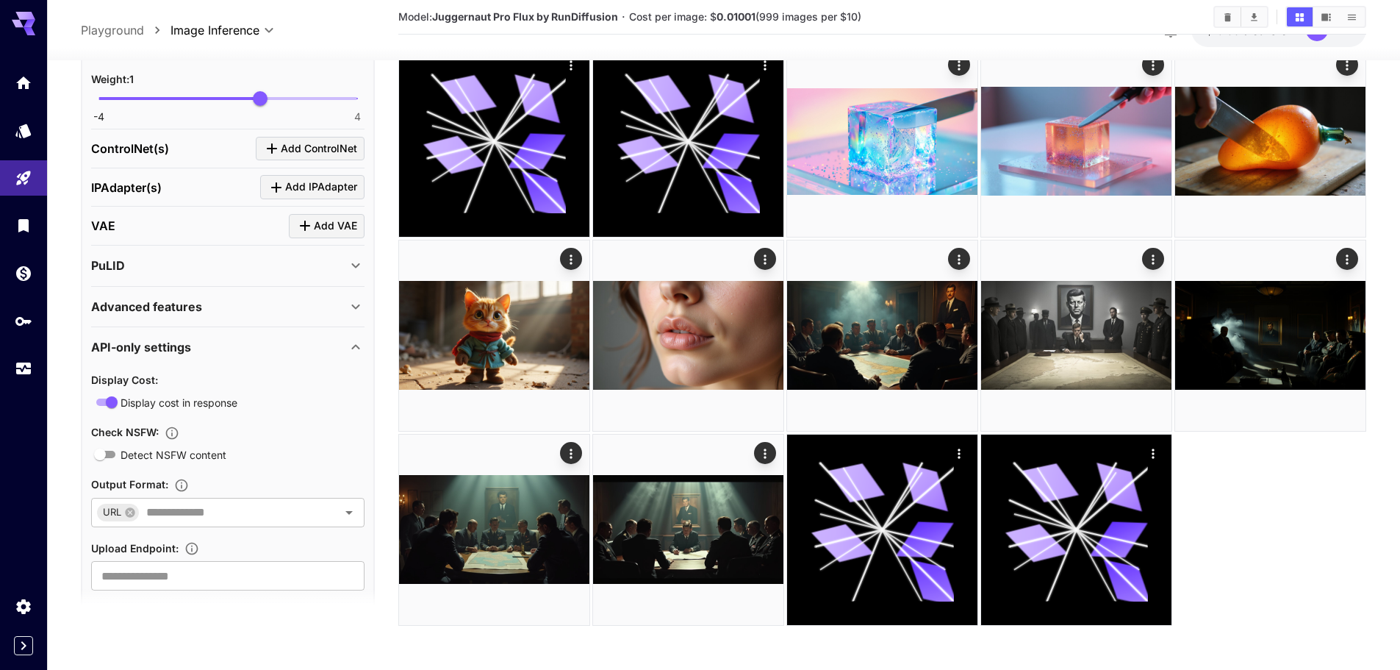
click at [177, 343] on p "API-only settings" at bounding box center [141, 347] width 100 height 18
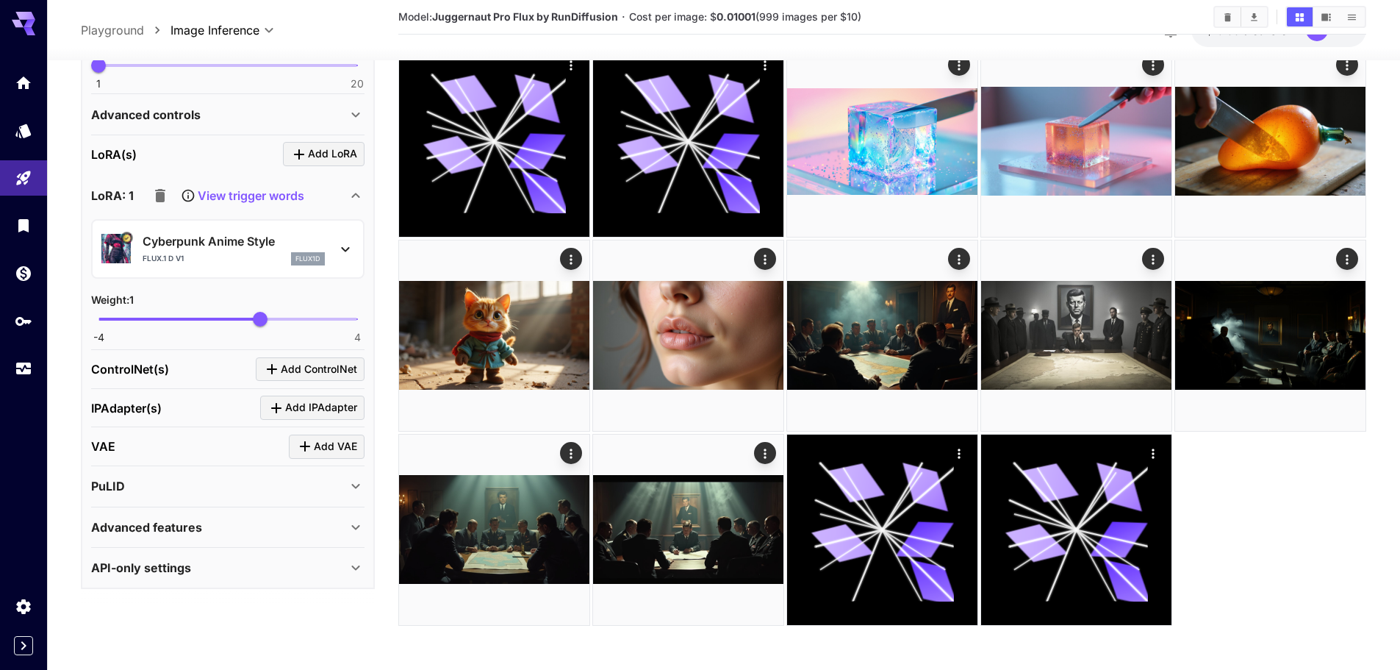
scroll to position [1087, 0]
click at [135, 487] on div "PuLID" at bounding box center [219, 486] width 256 height 18
click at [132, 406] on p "IPAdapter(s)" at bounding box center [126, 407] width 71 height 18
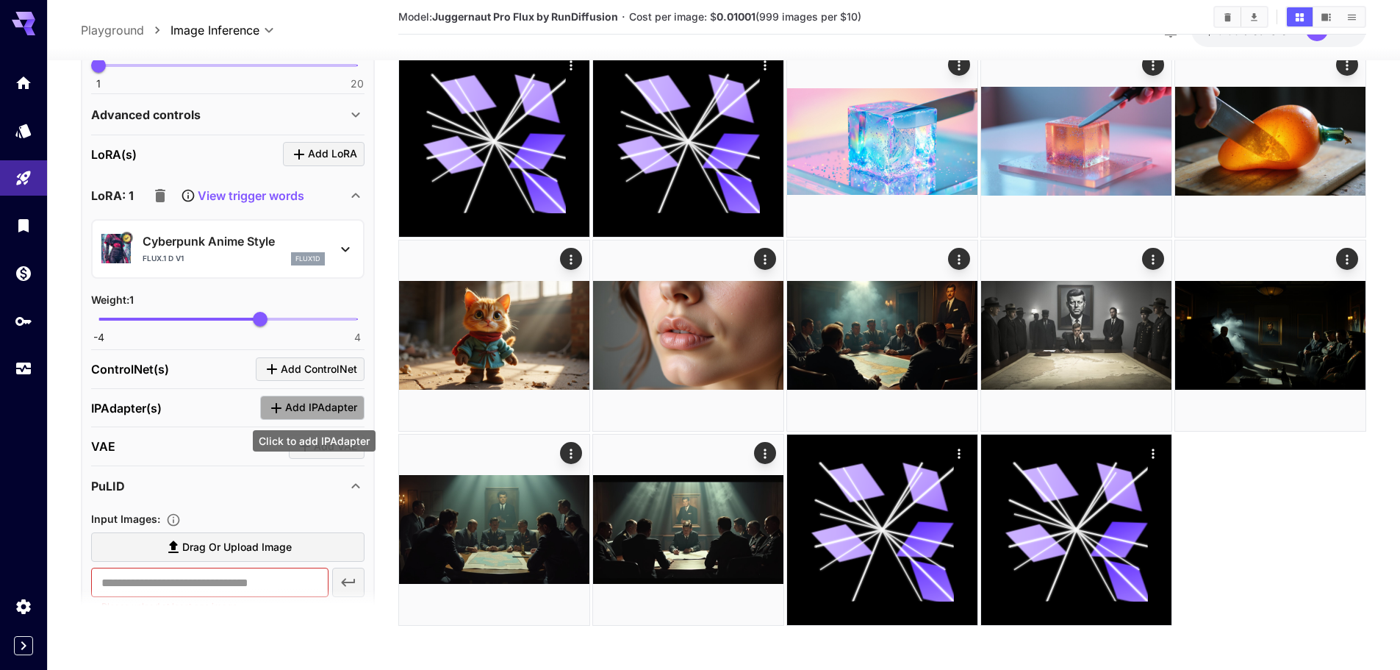
click at [319, 412] on span "Add IPAdapter" at bounding box center [321, 407] width 72 height 18
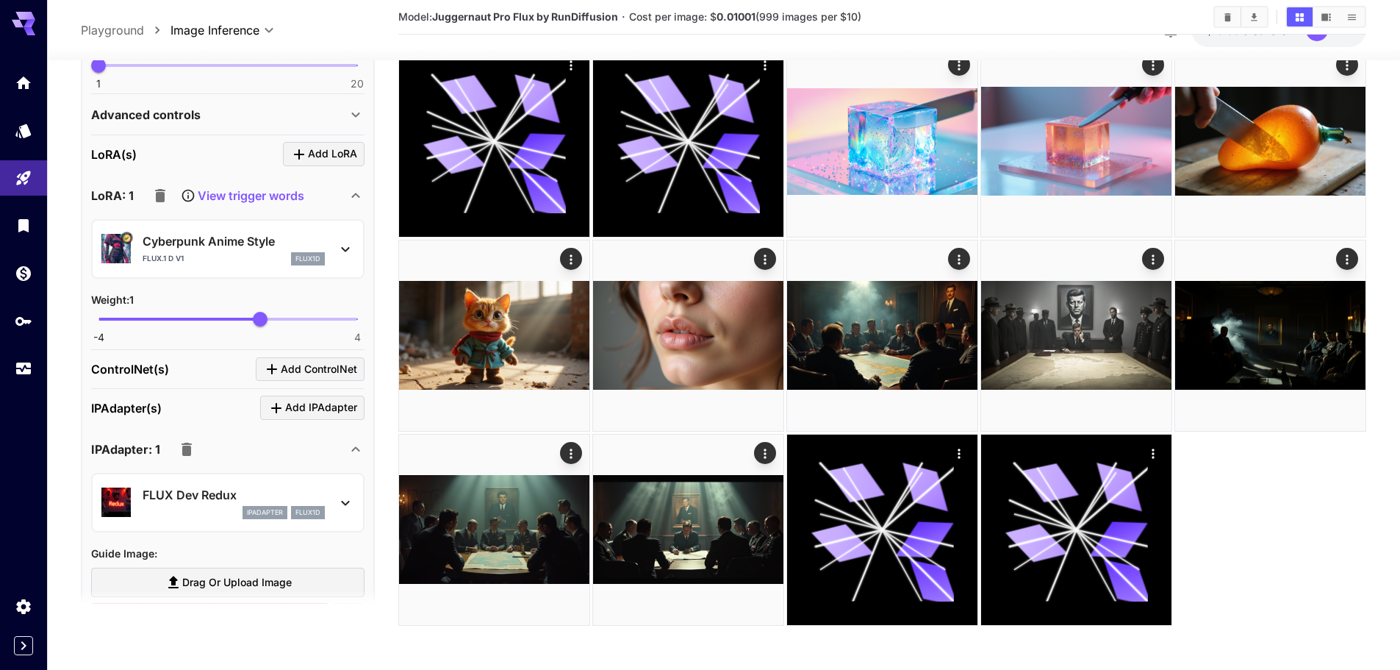
click at [189, 456] on icon "button" at bounding box center [187, 449] width 18 height 18
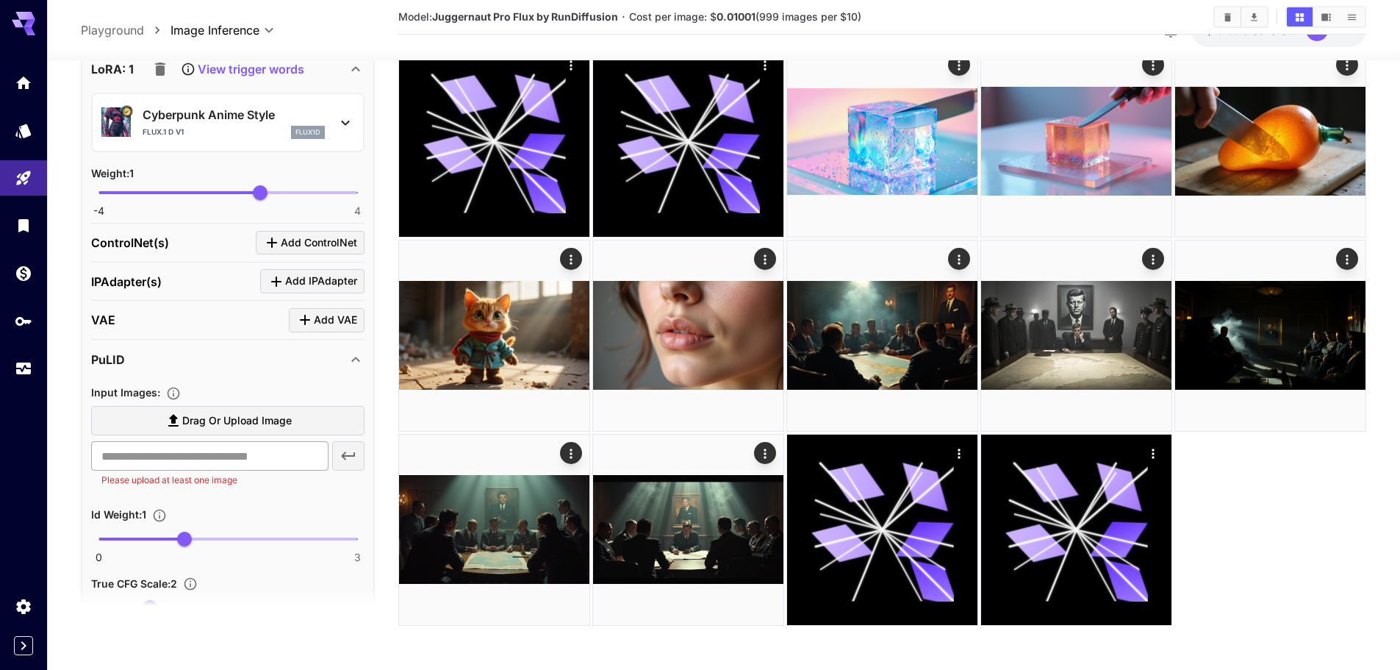
scroll to position [1234, 0]
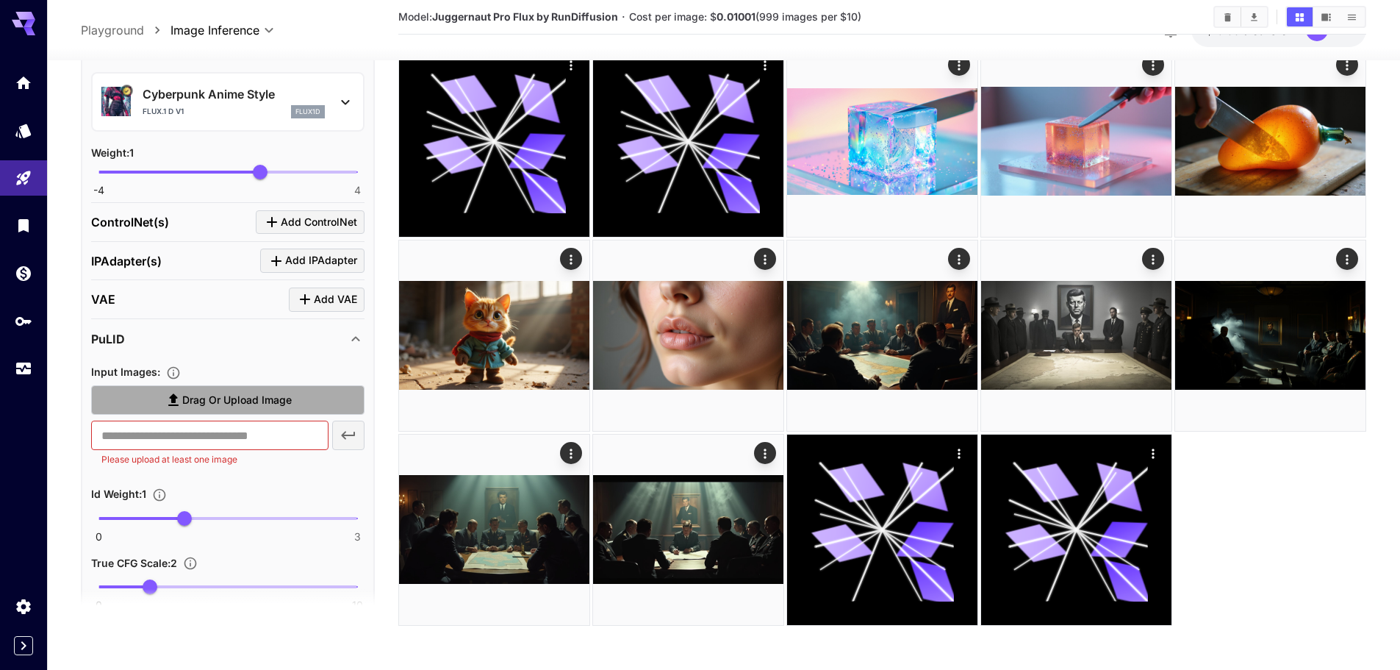
click at [206, 409] on label "Drag or upload image" at bounding box center [227, 399] width 273 height 30
click at [0, 0] on input "Drag or upload image" at bounding box center [0, 0] width 0 height 0
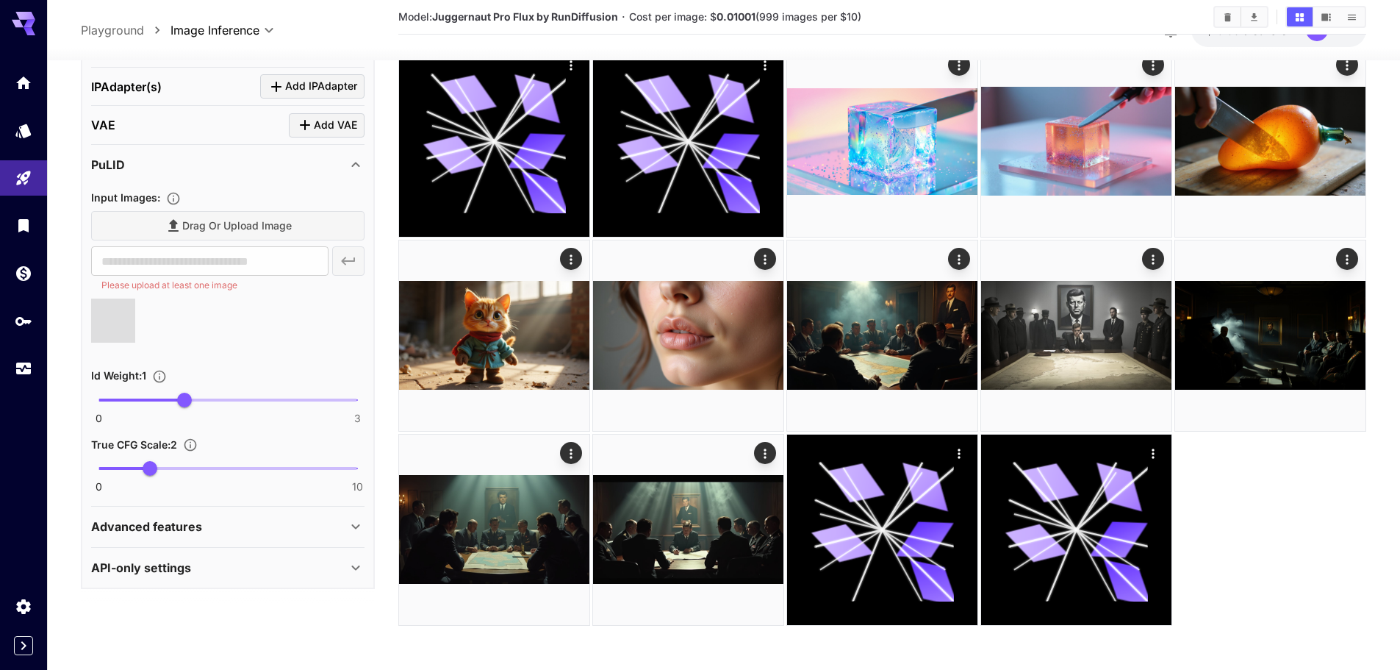
type input "**********"
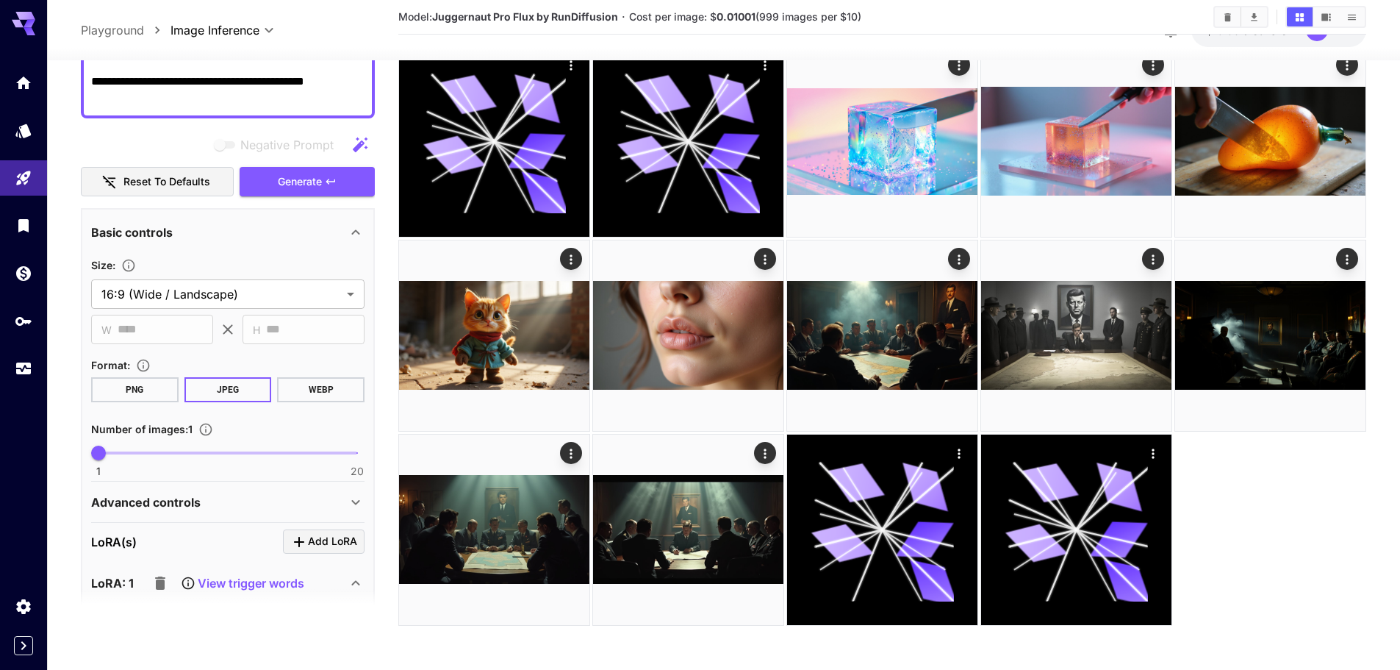
scroll to position [583, 0]
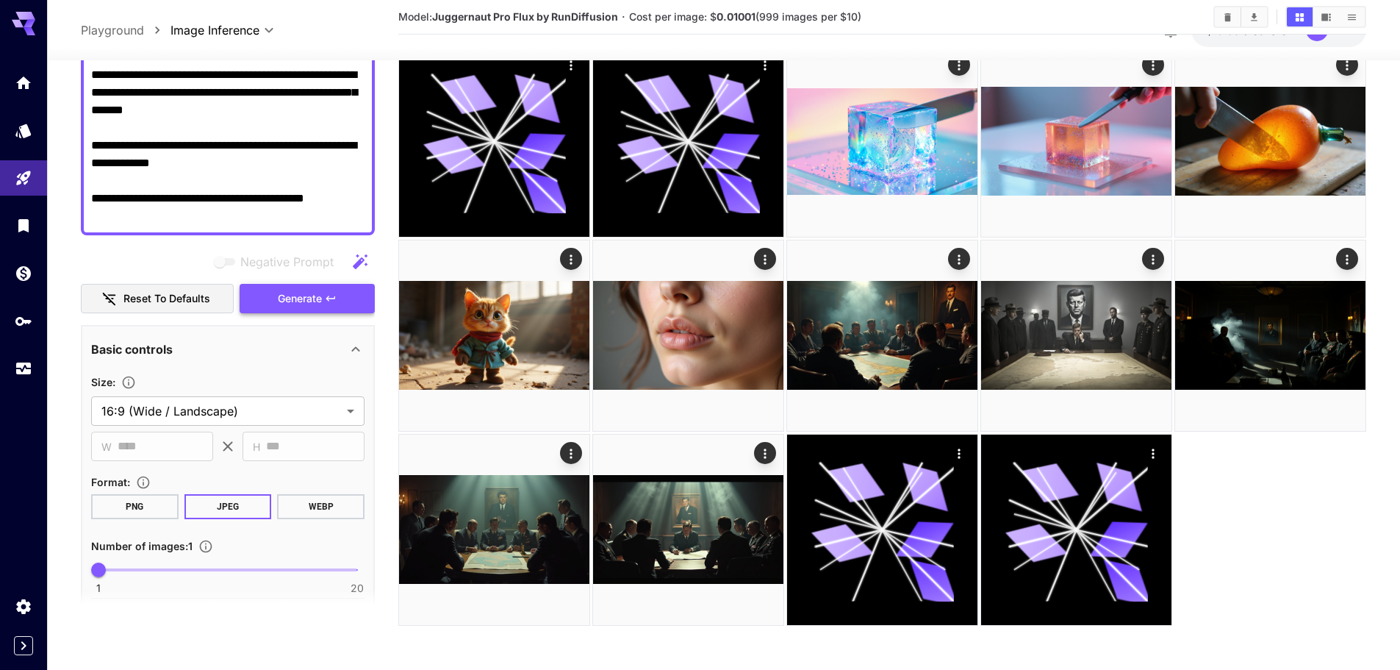
click at [282, 293] on span "Generate" at bounding box center [300, 298] width 44 height 18
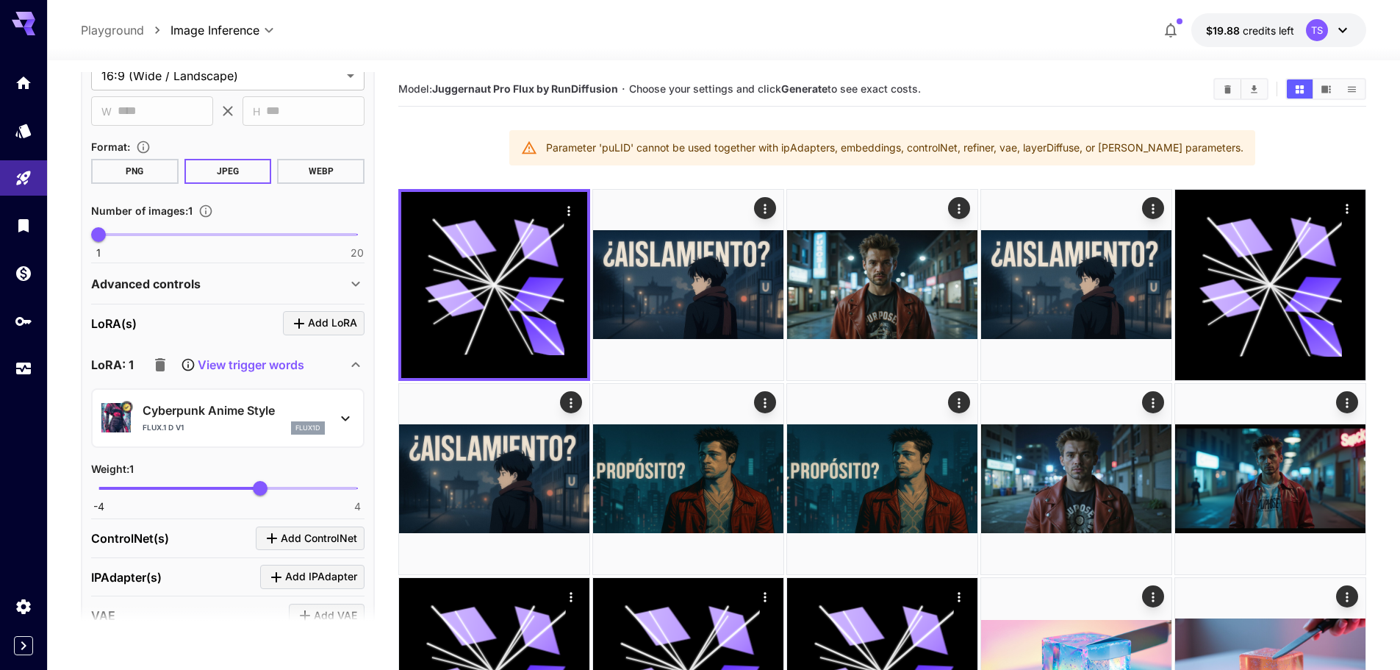
scroll to position [950, 0]
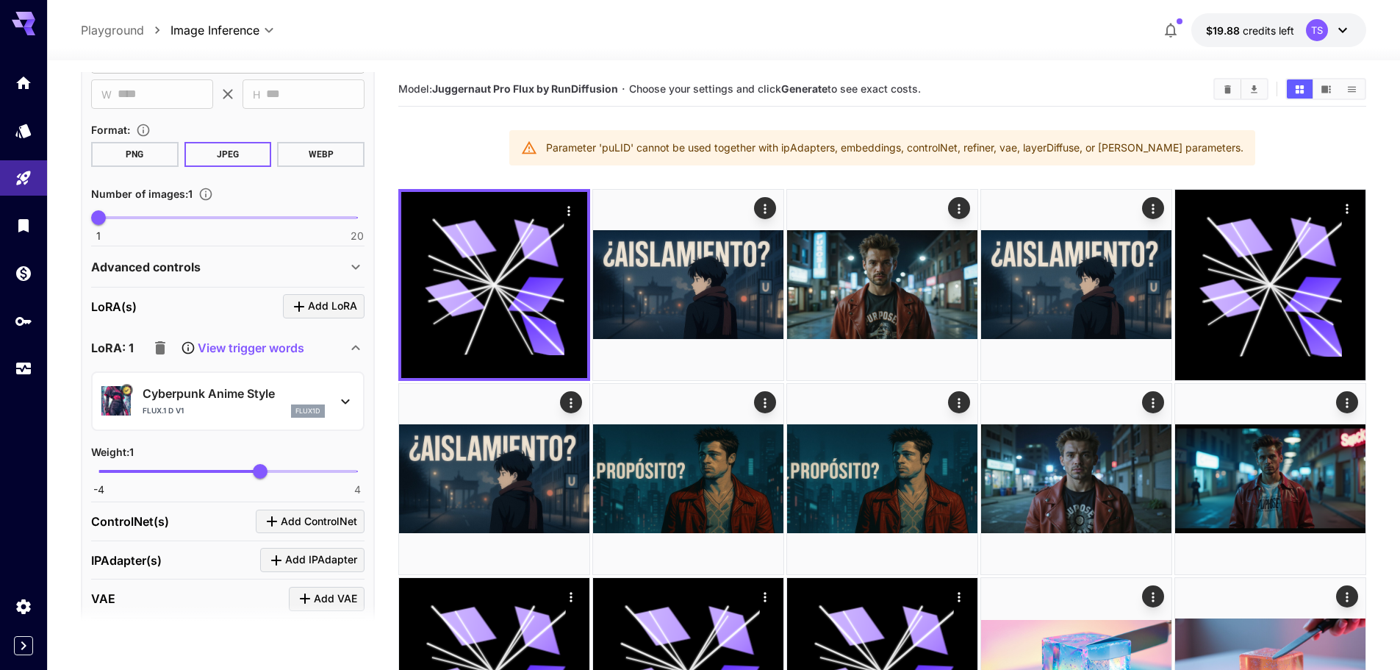
click at [160, 348] on icon "button" at bounding box center [160, 347] width 10 height 13
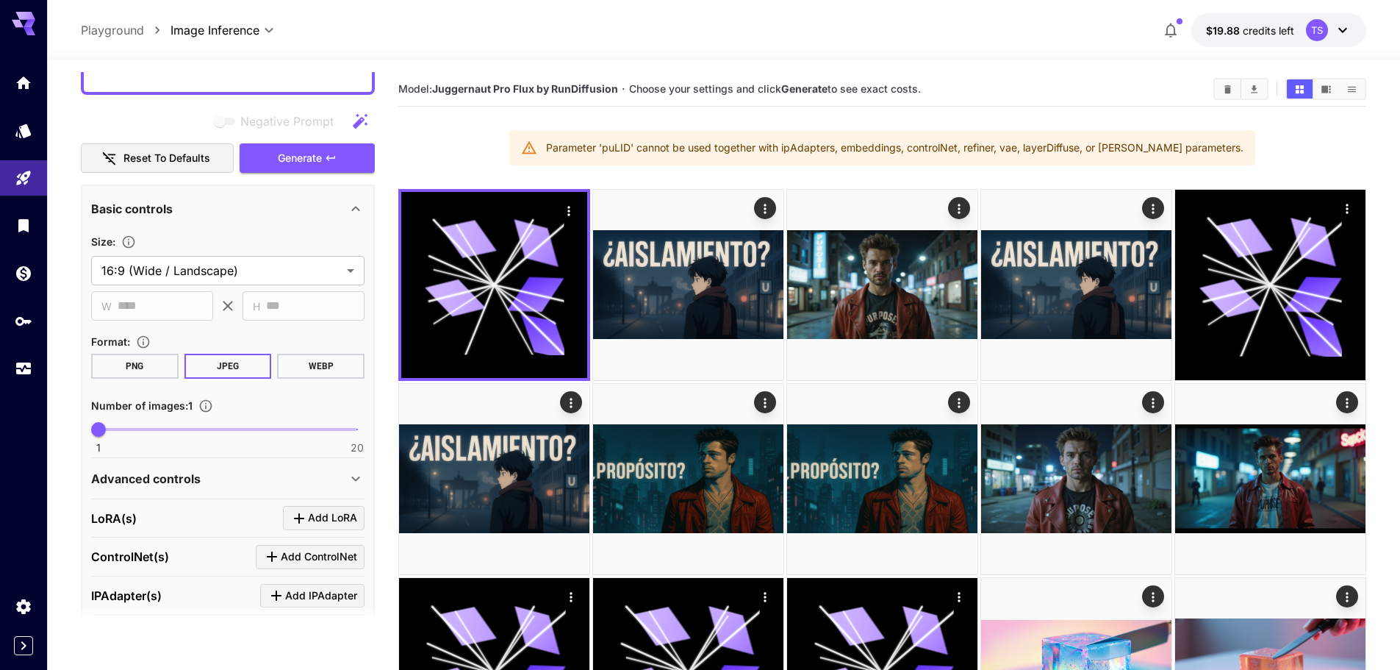
scroll to position [730, 0]
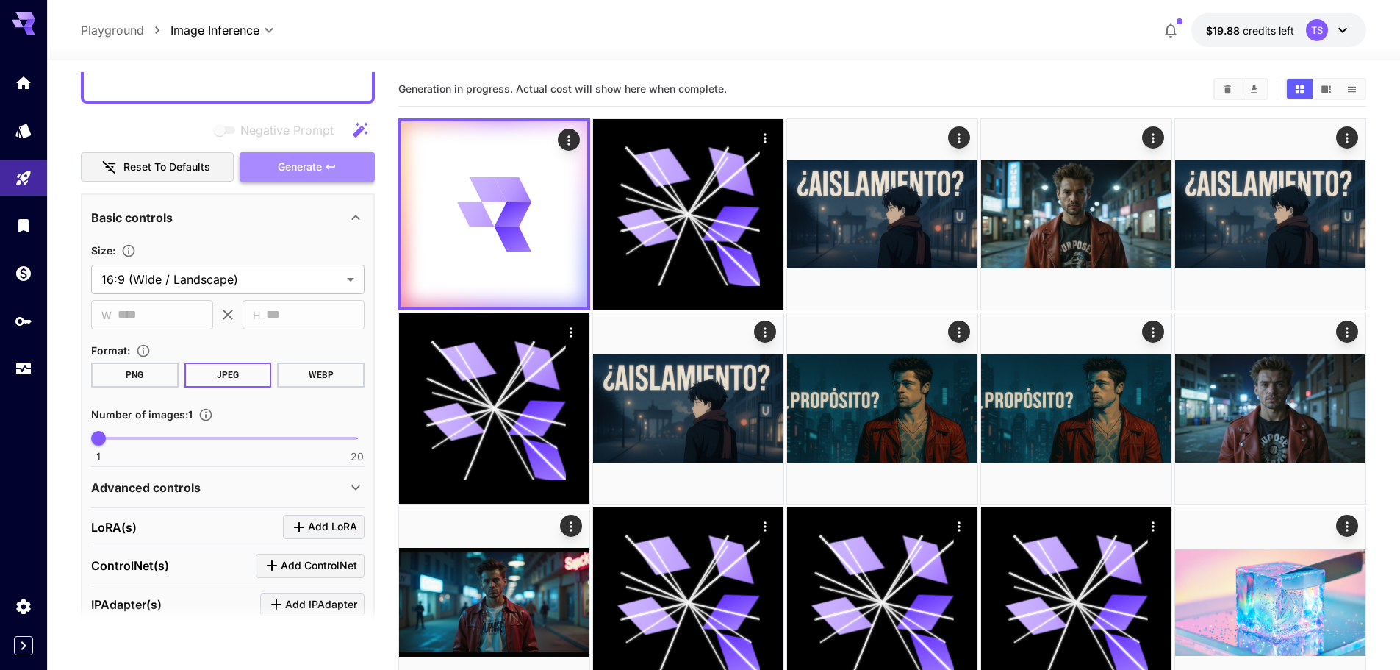
click at [309, 165] on span "Generate" at bounding box center [300, 167] width 44 height 18
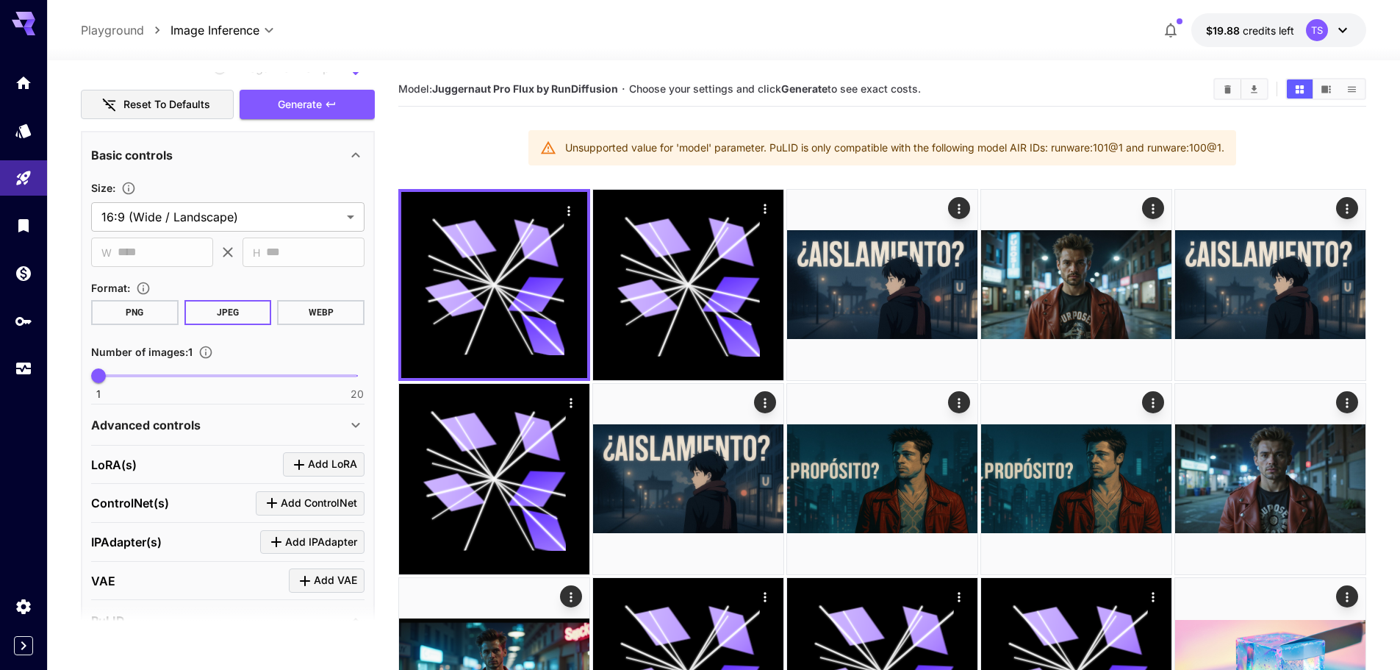
scroll to position [1024, 0]
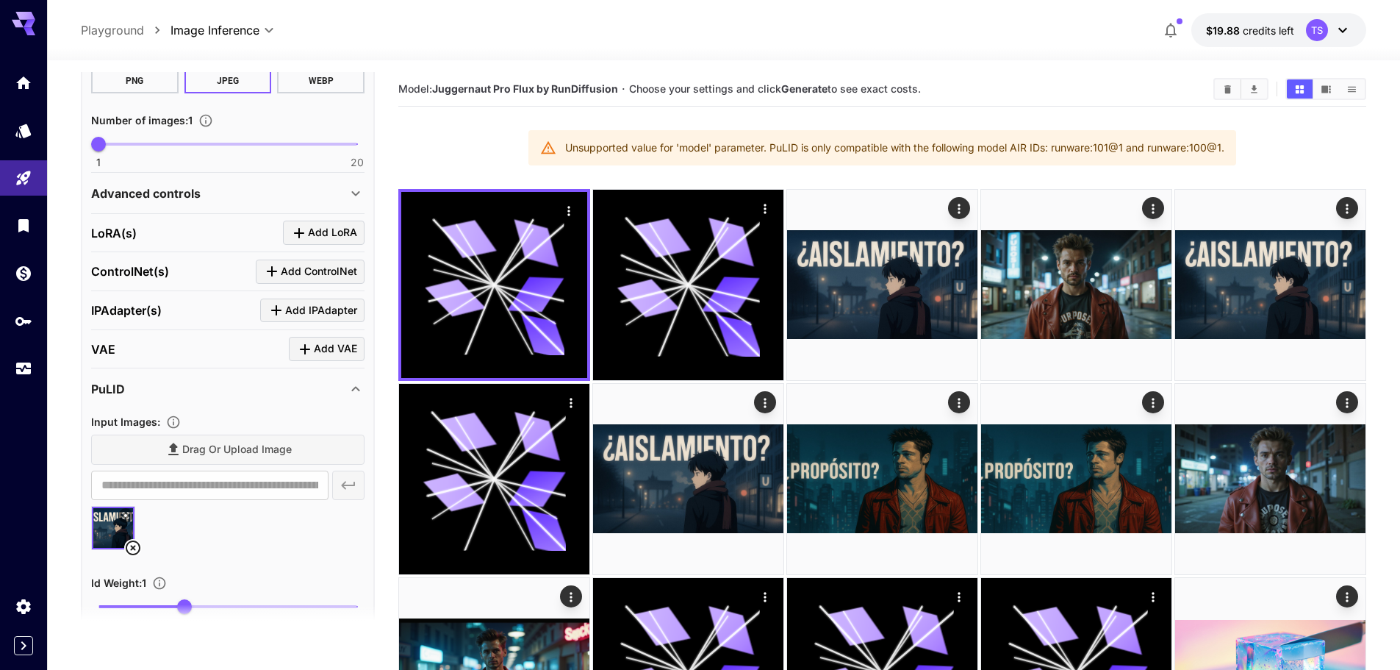
click at [265, 382] on div "PuLID" at bounding box center [219, 389] width 256 height 18
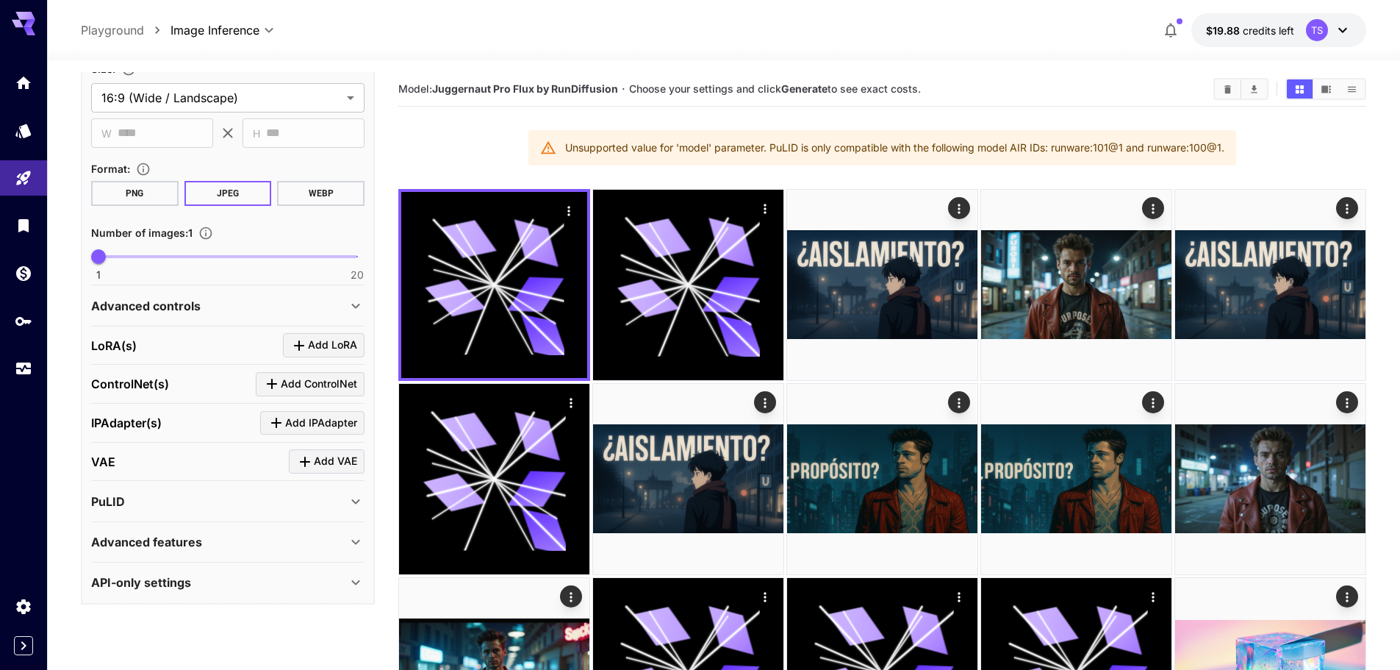
click at [190, 488] on div "PuLID" at bounding box center [227, 501] width 273 height 35
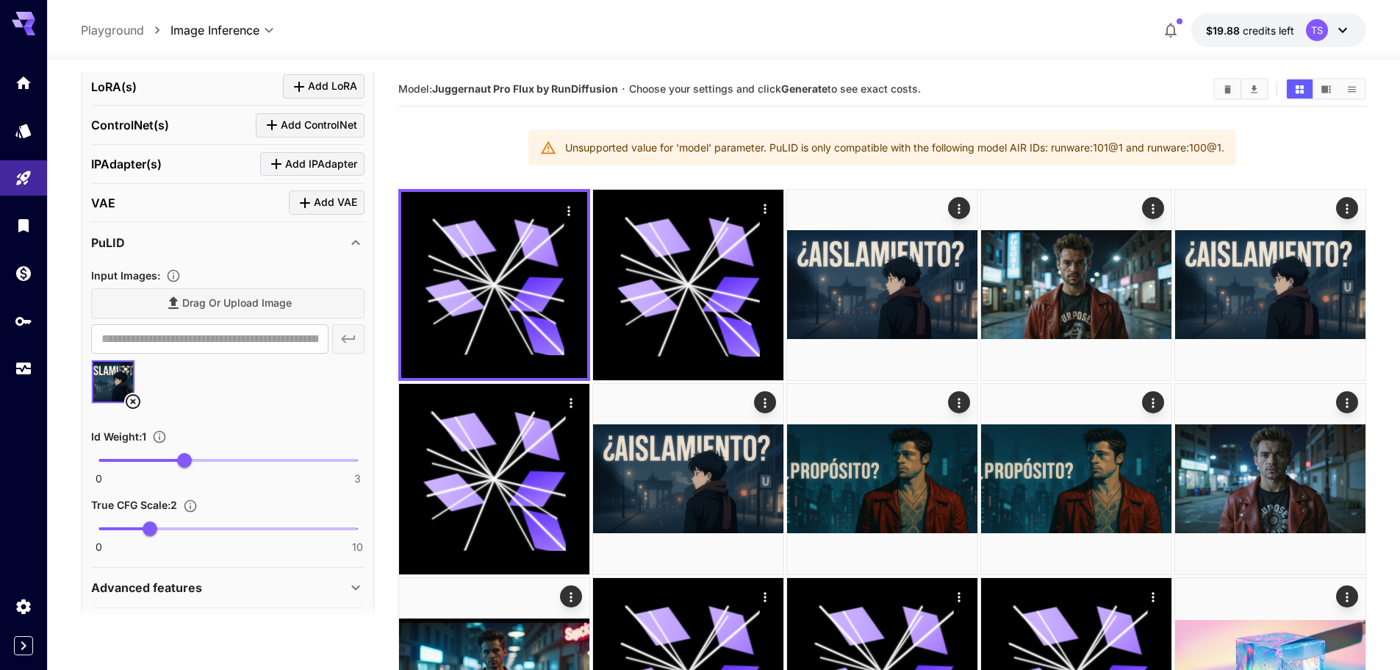
scroll to position [1171, 0]
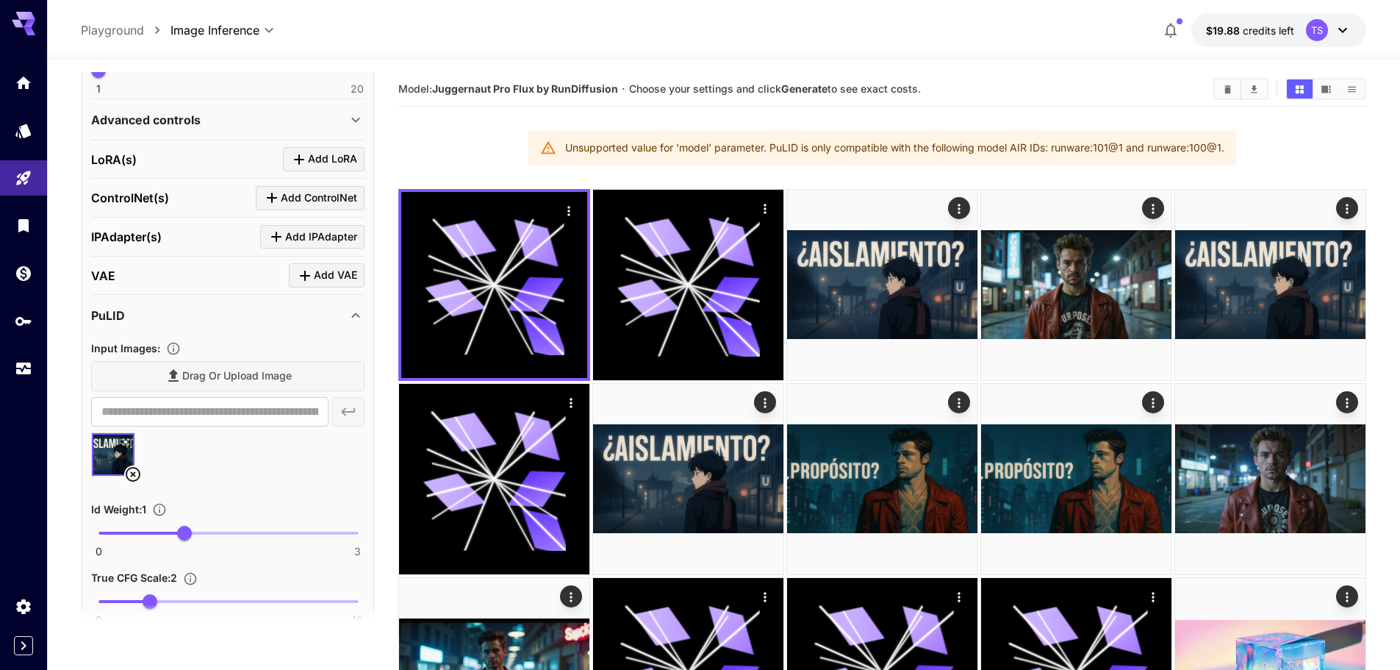
click at [267, 322] on div "PuLID" at bounding box center [219, 316] width 256 height 18
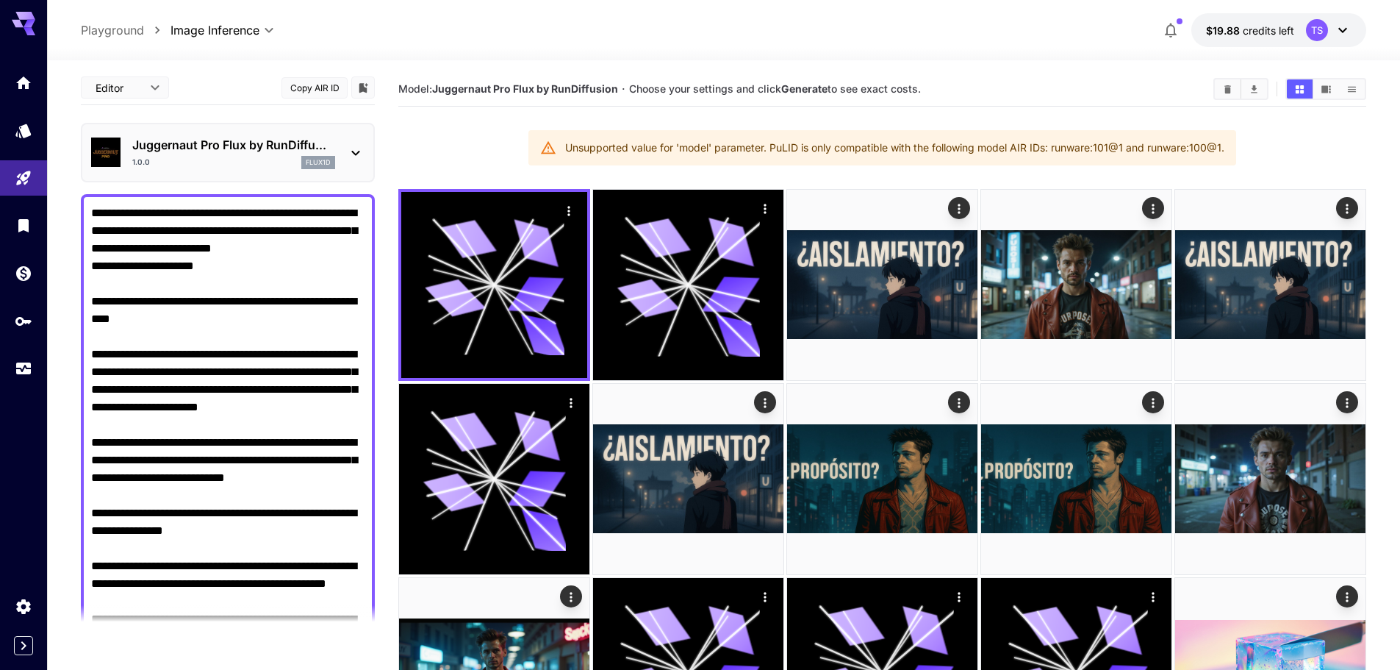
scroll to position [0, 0]
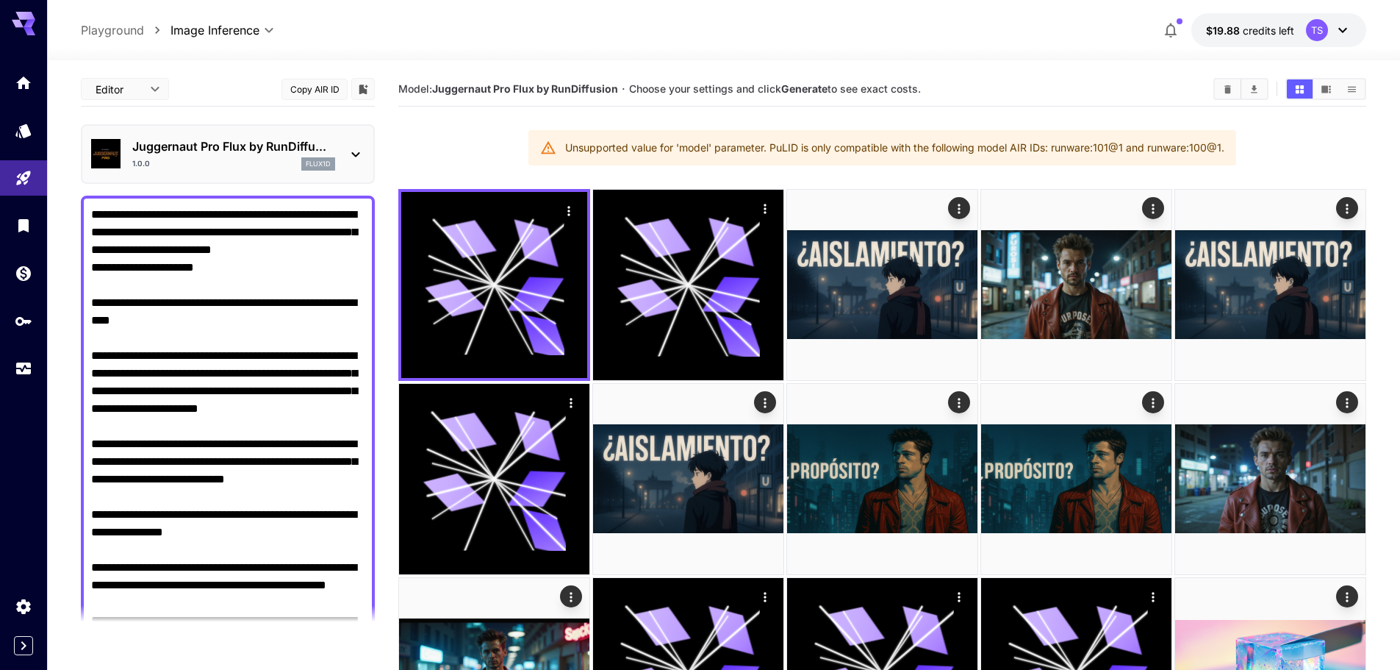
click at [238, 145] on p "Juggernaut Pro Flux by RunDiffu..." at bounding box center [233, 146] width 203 height 18
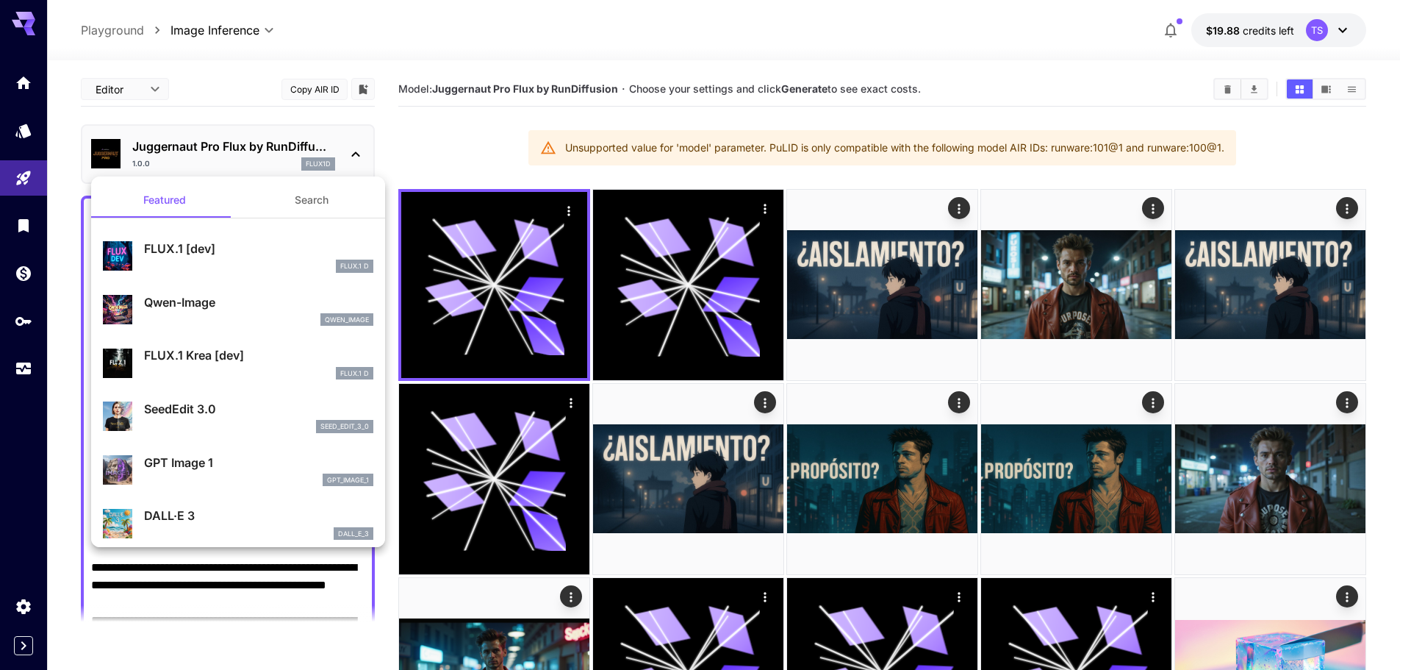
click at [226, 263] on div "FLUX.1 D" at bounding box center [258, 265] width 229 height 13
type input "**"
type input "***"
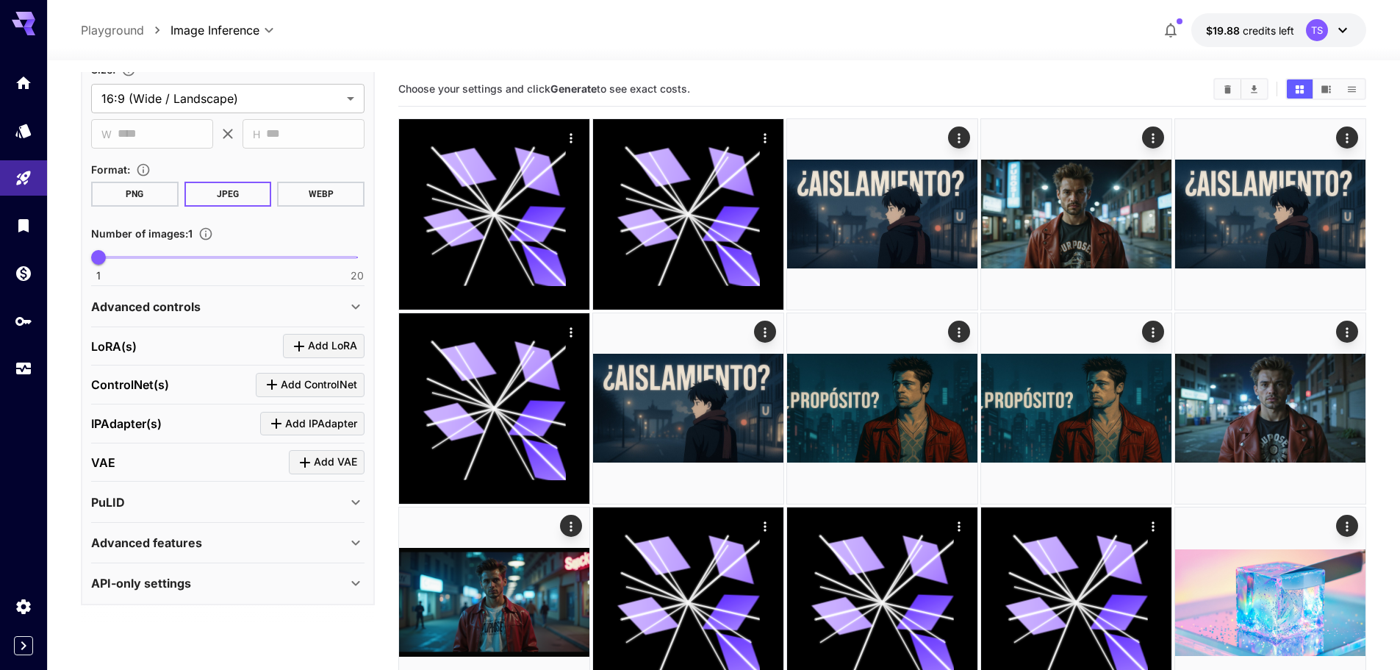
scroll to position [912, 0]
click at [217, 502] on div "PuLID" at bounding box center [219, 502] width 256 height 18
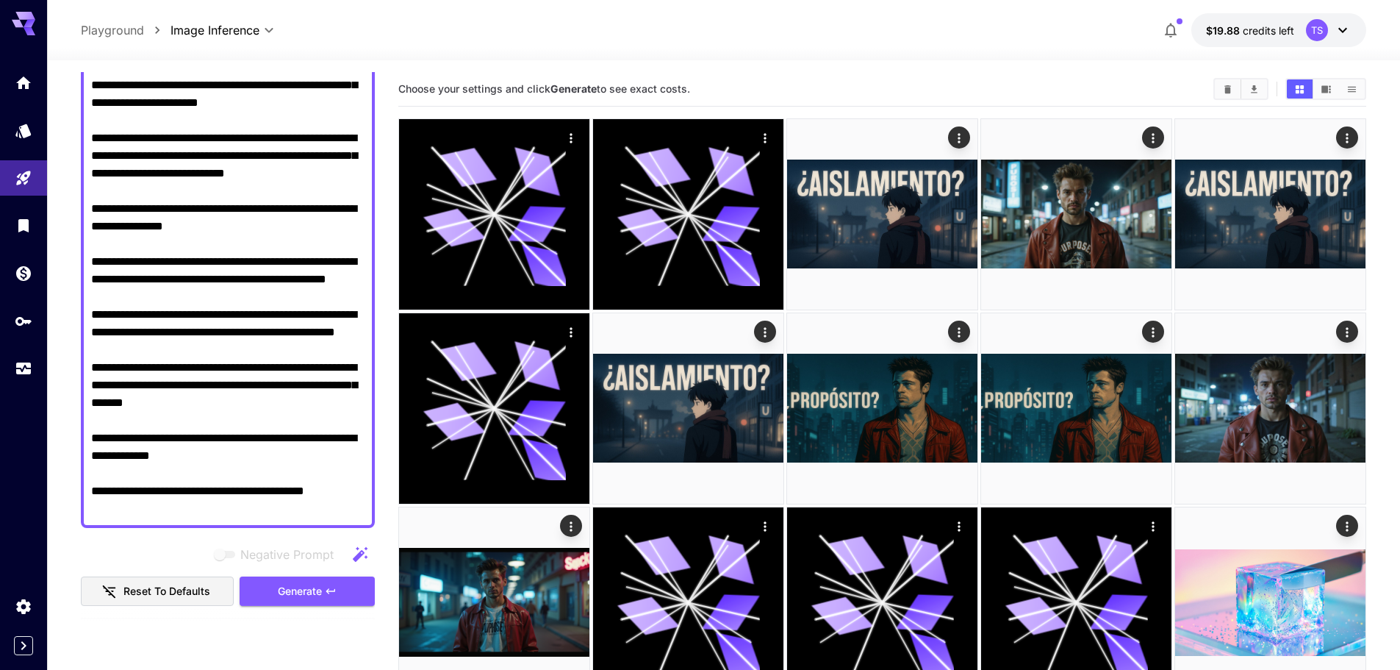
scroll to position [544, 0]
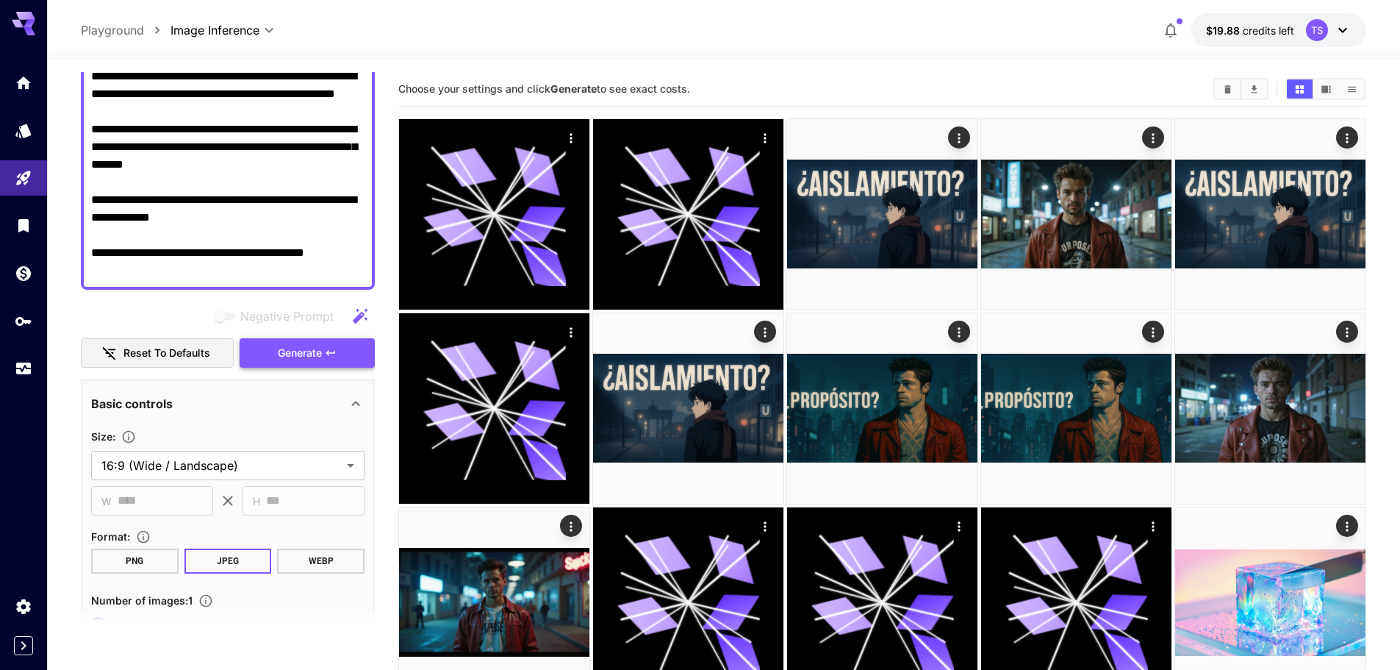
click at [316, 348] on span "Generate" at bounding box center [300, 353] width 44 height 18
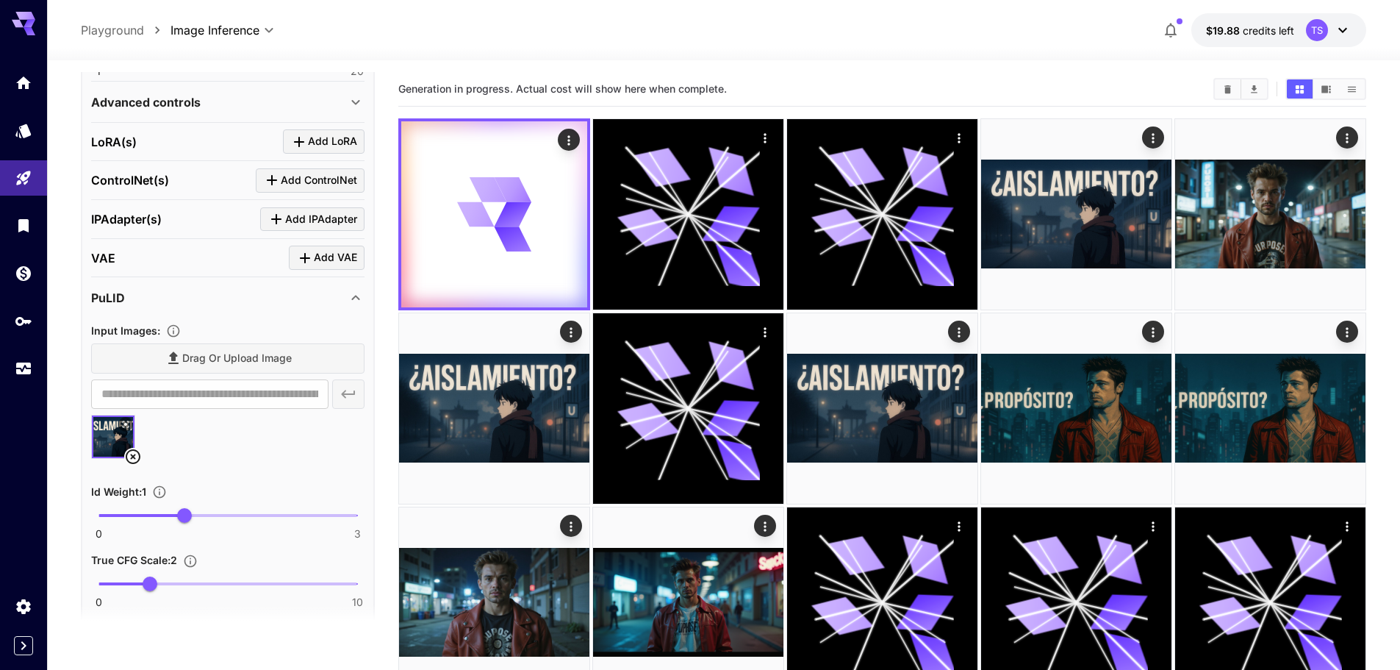
scroll to position [1068, 0]
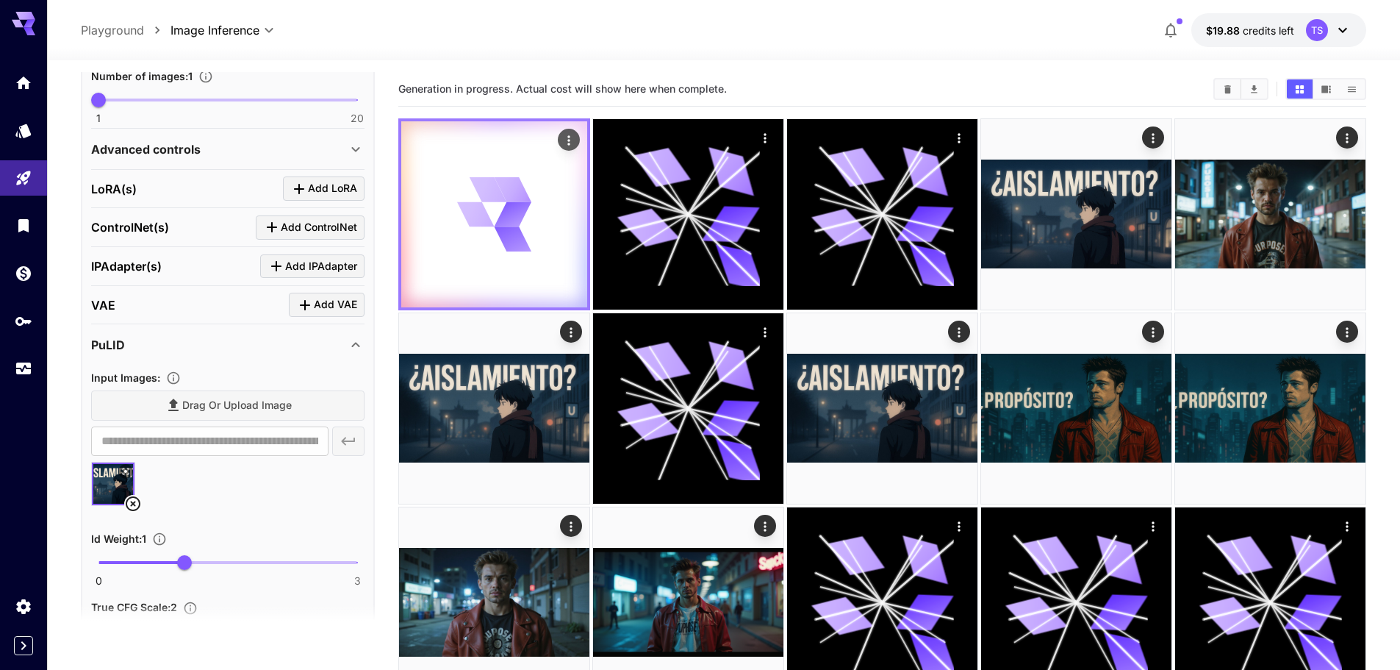
click at [567, 141] on icon "Actions" at bounding box center [569, 140] width 15 height 15
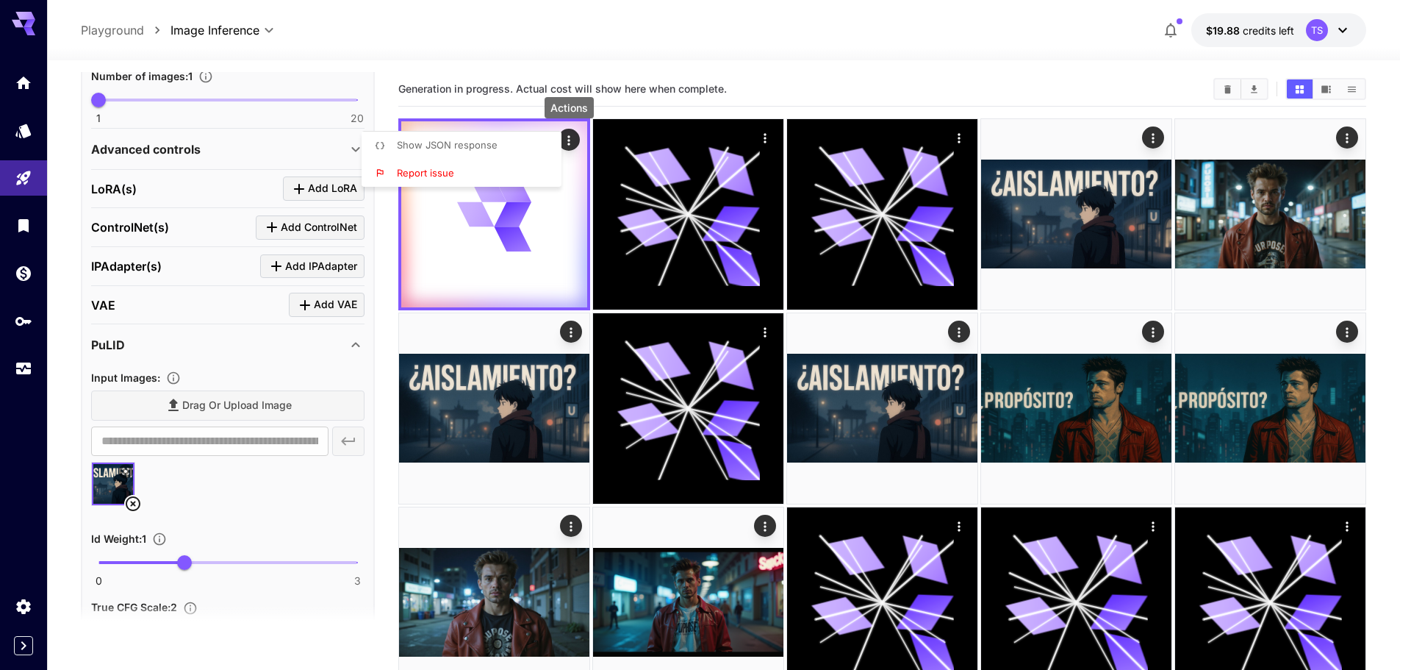
click at [376, 71] on div at bounding box center [705, 335] width 1411 height 670
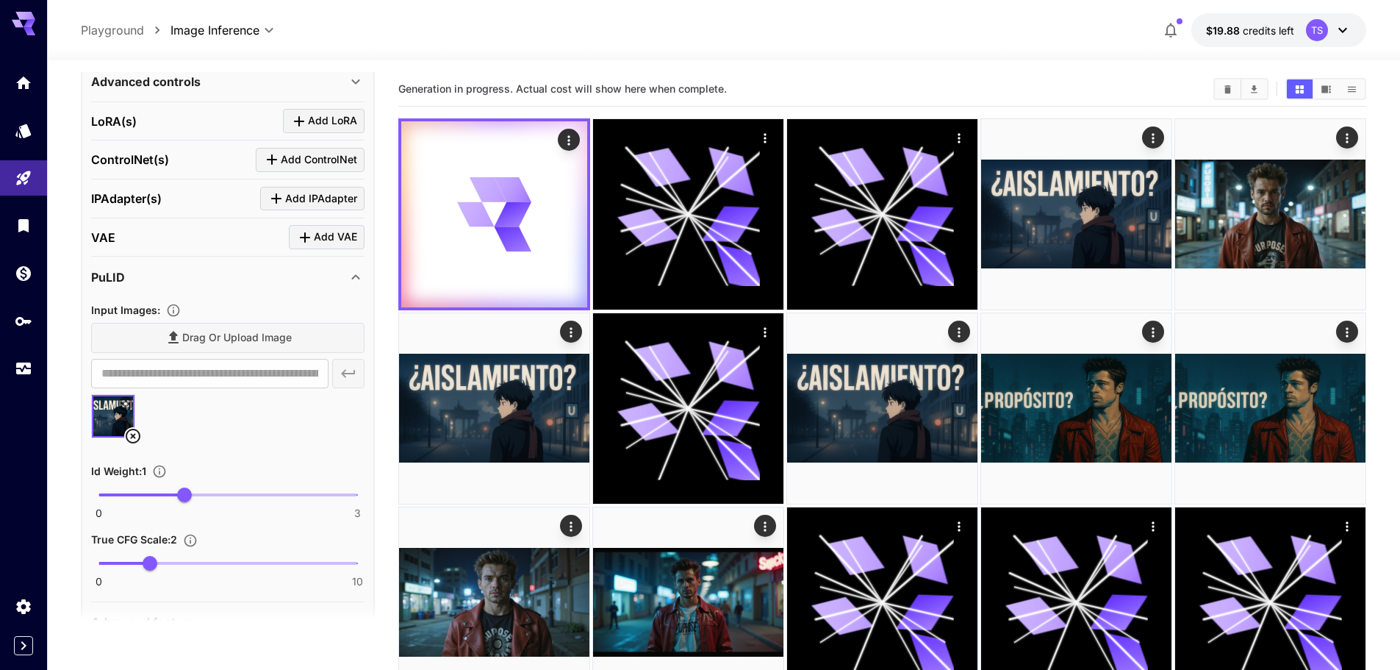
scroll to position [1142, 0]
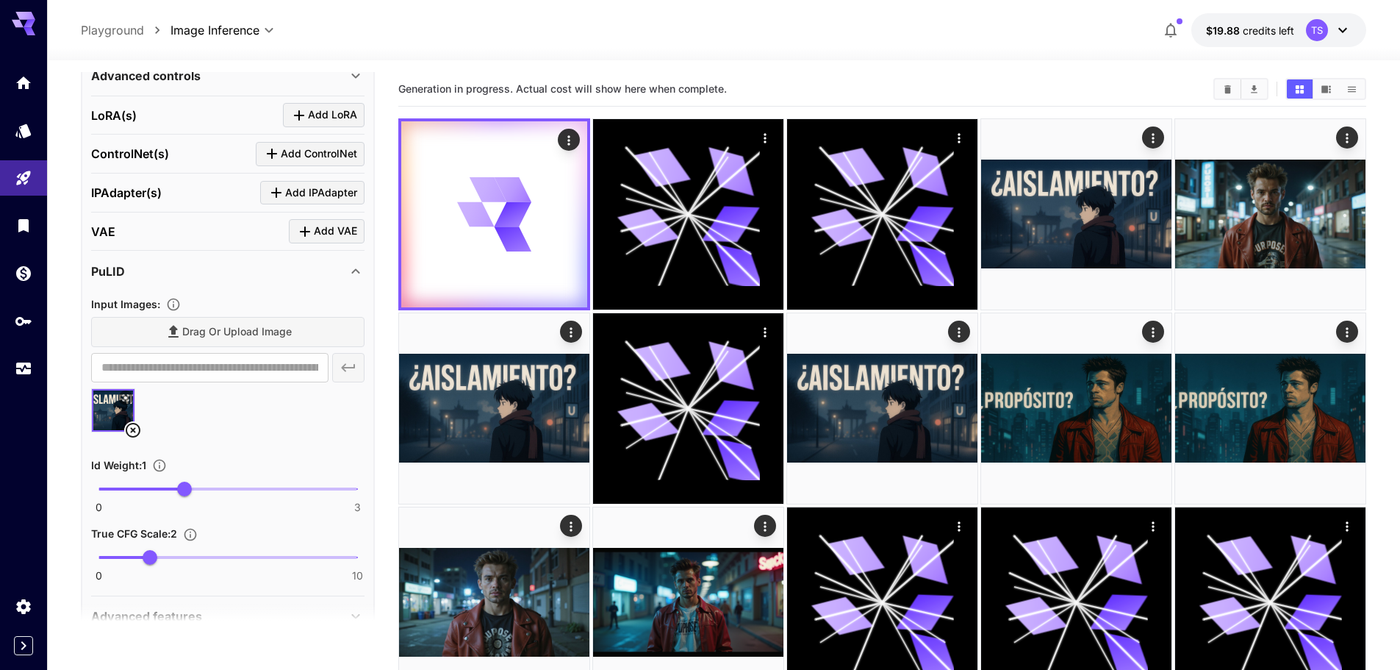
click at [194, 112] on div "LoRA(s) Add LoRA" at bounding box center [227, 115] width 273 height 24
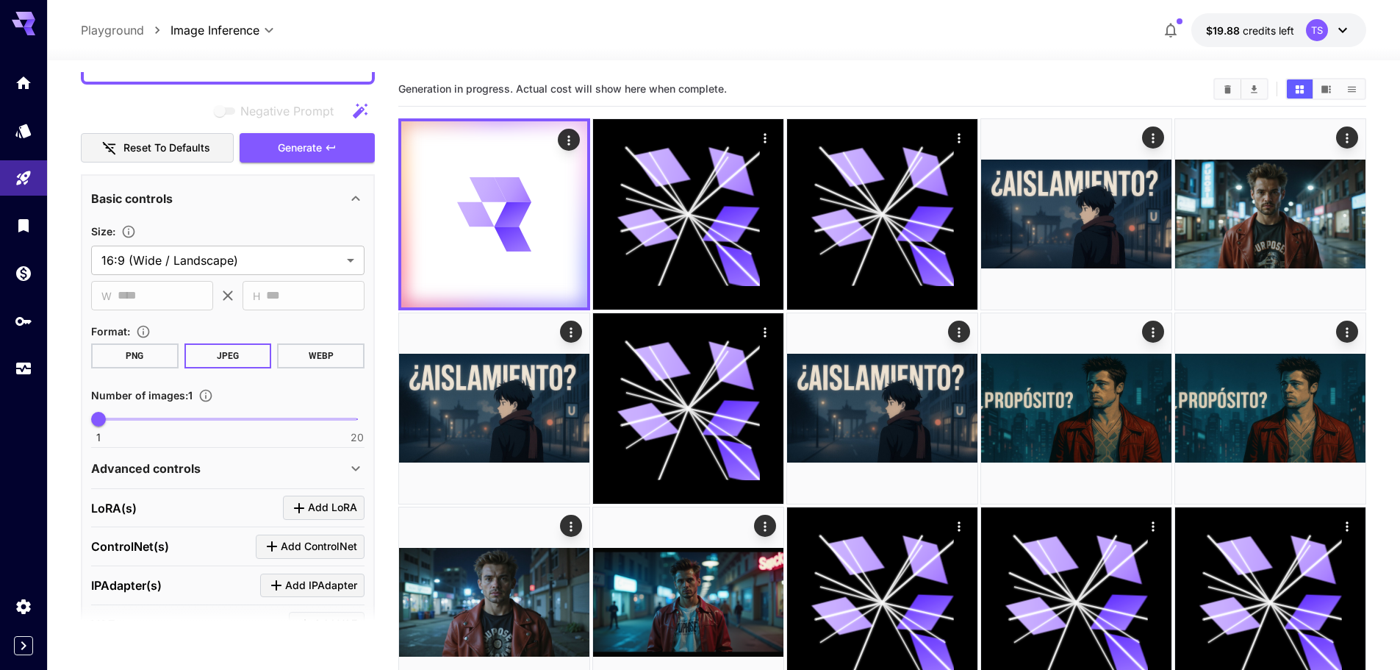
scroll to position [627, 0]
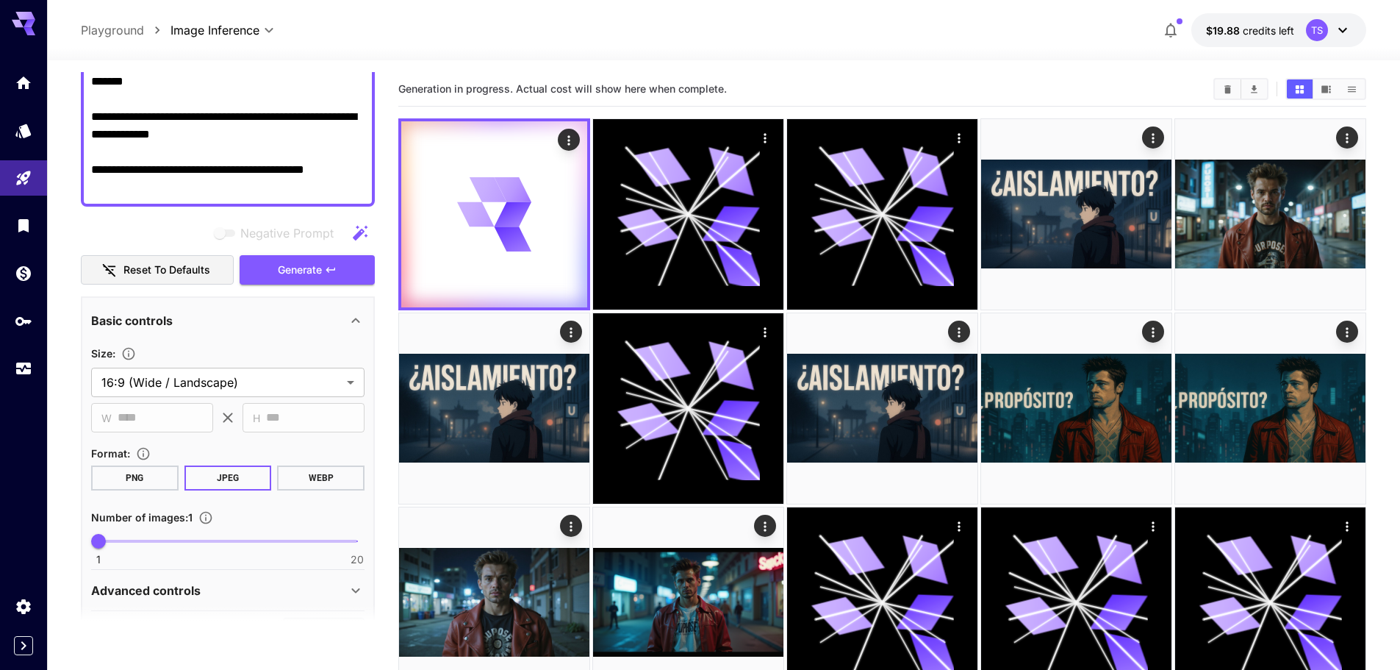
click at [137, 478] on button "PNG" at bounding box center [134, 477] width 87 height 25
click at [281, 263] on span "Generate" at bounding box center [300, 270] width 44 height 18
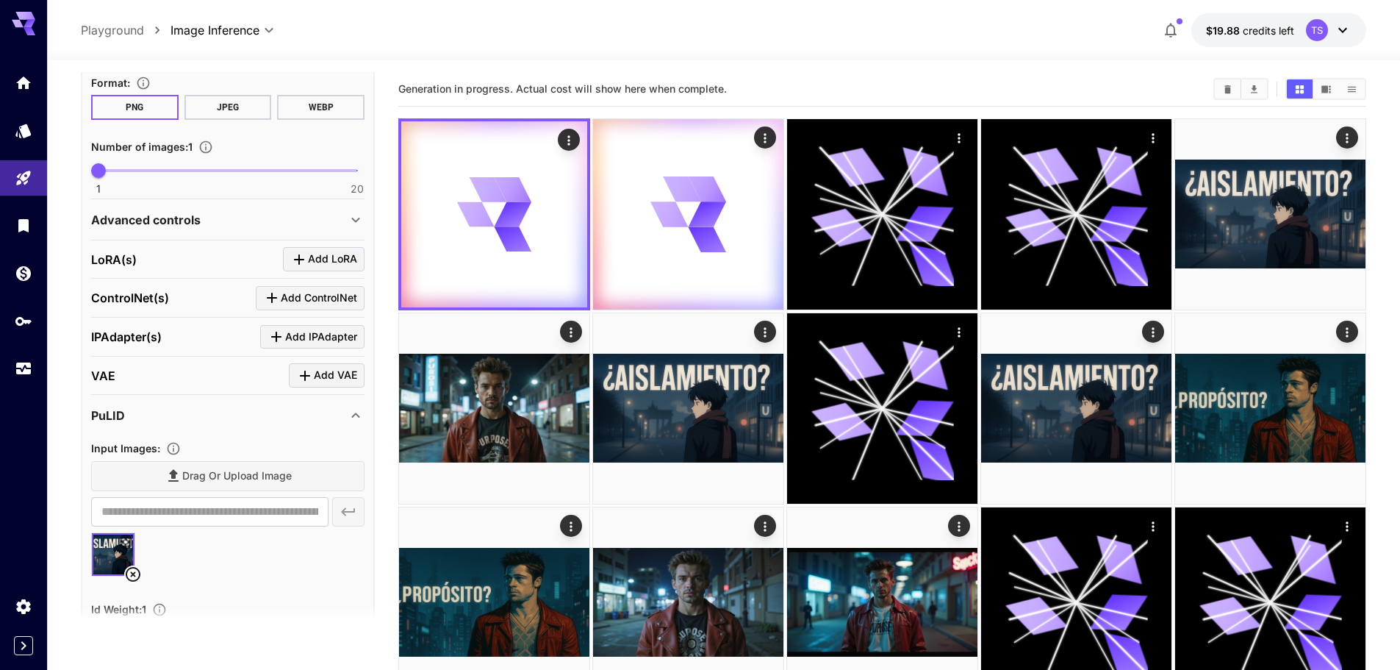
scroll to position [1029, 0]
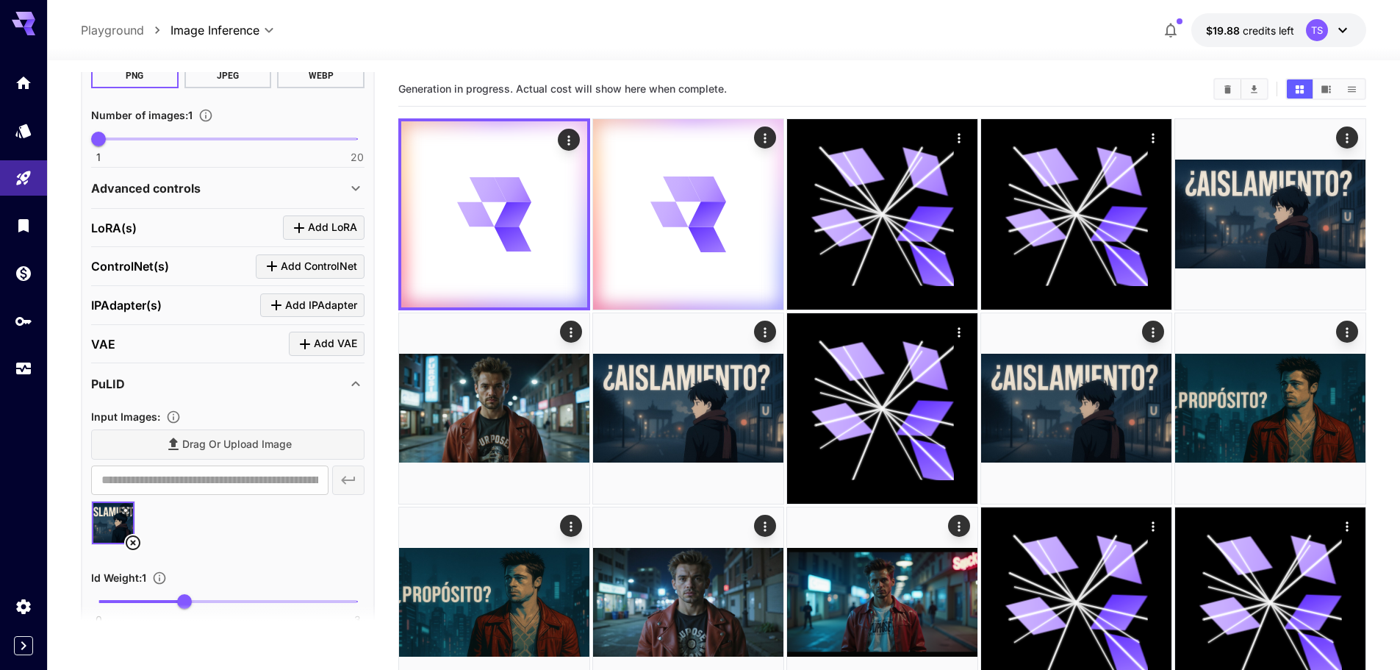
click at [132, 544] on icon at bounding box center [133, 542] width 15 height 15
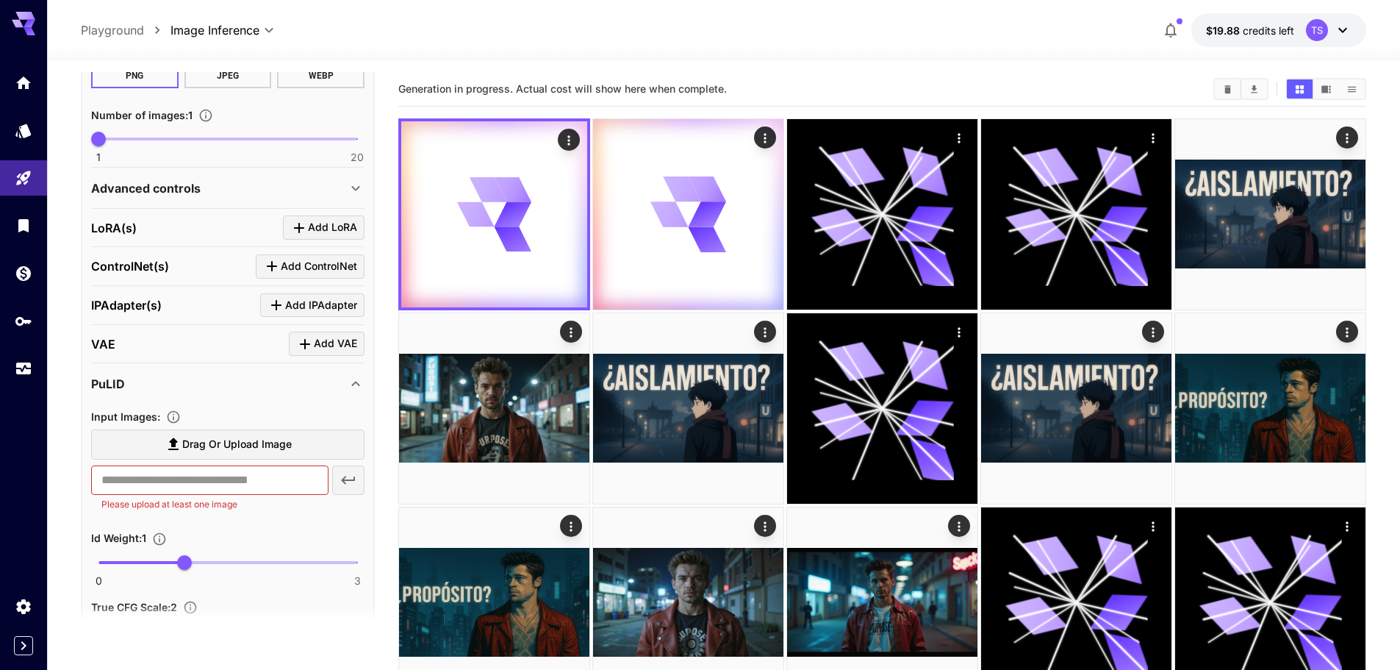
click at [226, 389] on div "PuLID" at bounding box center [219, 384] width 256 height 18
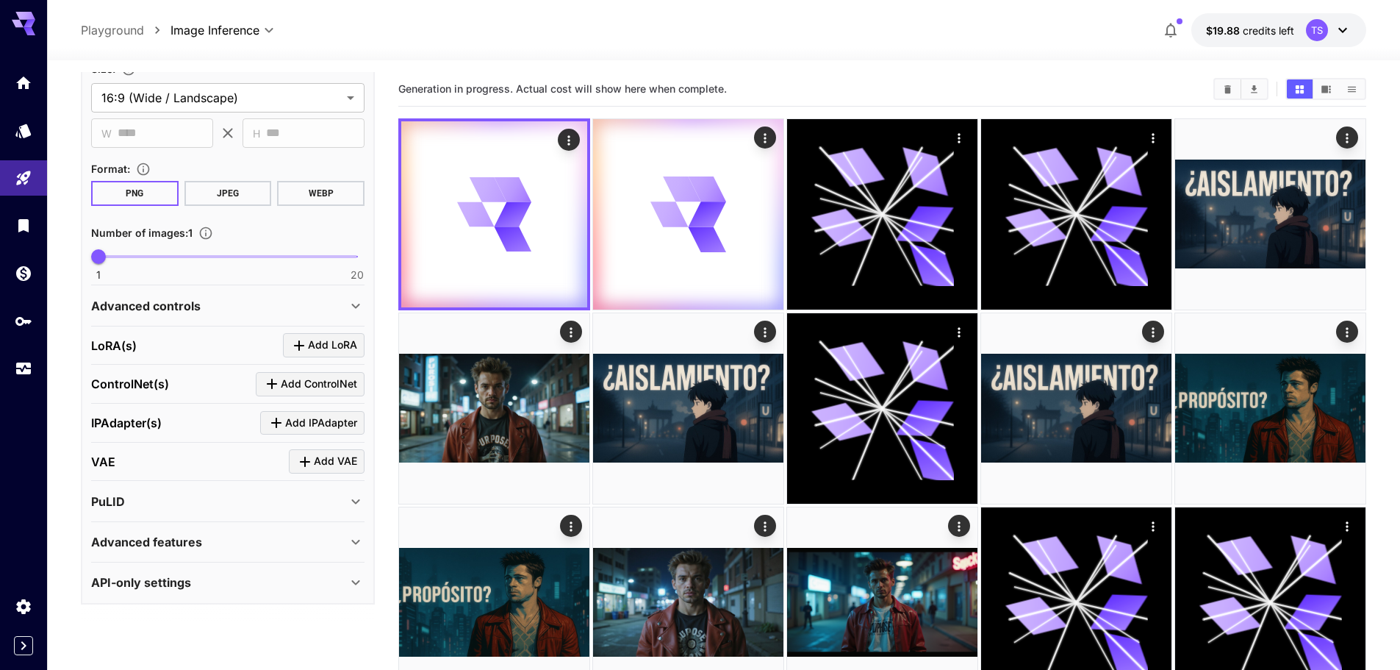
scroll to position [912, 0]
click at [182, 548] on p "Advanced features" at bounding box center [146, 542] width 111 height 18
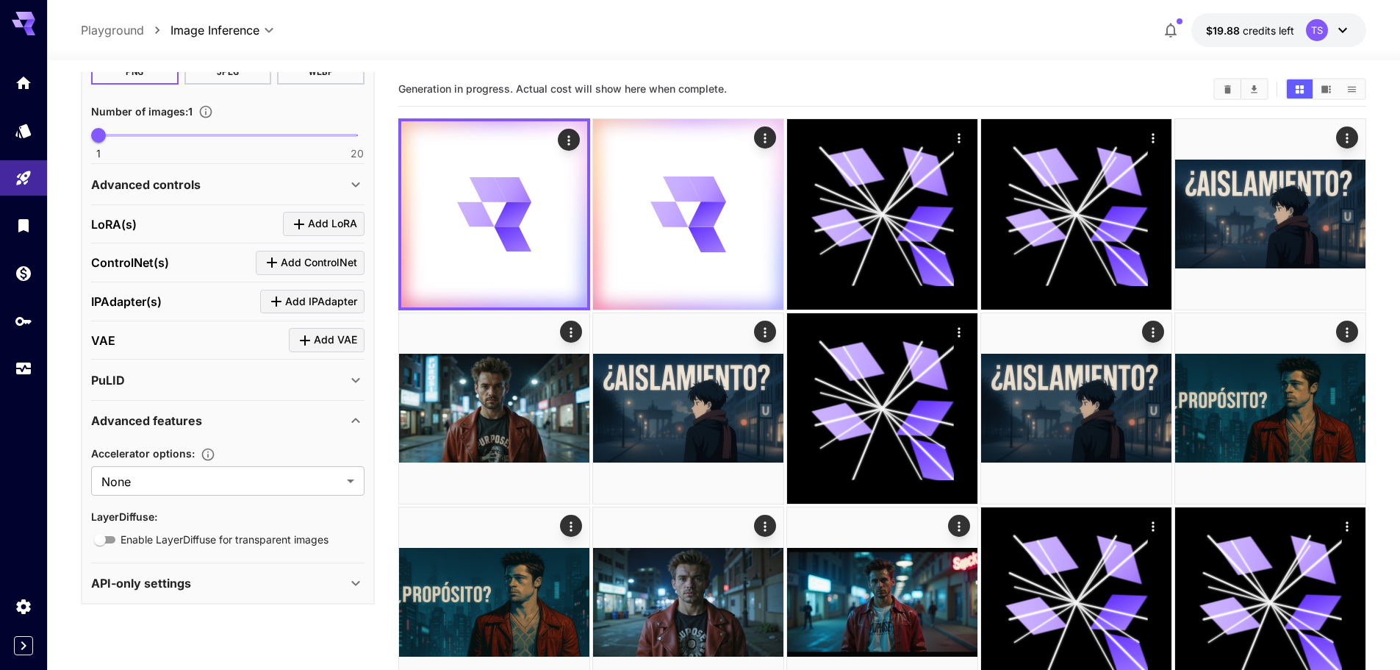
click at [176, 422] on p "Advanced features" at bounding box center [146, 421] width 111 height 18
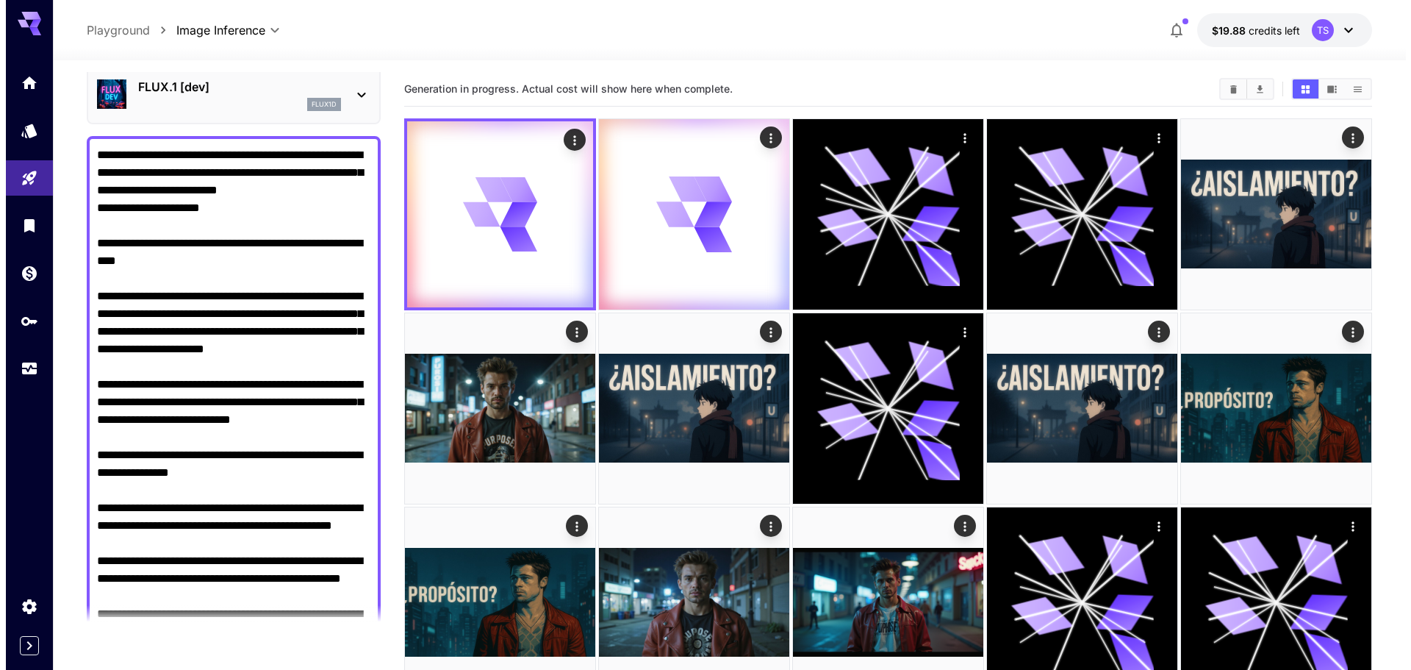
scroll to position [0, 0]
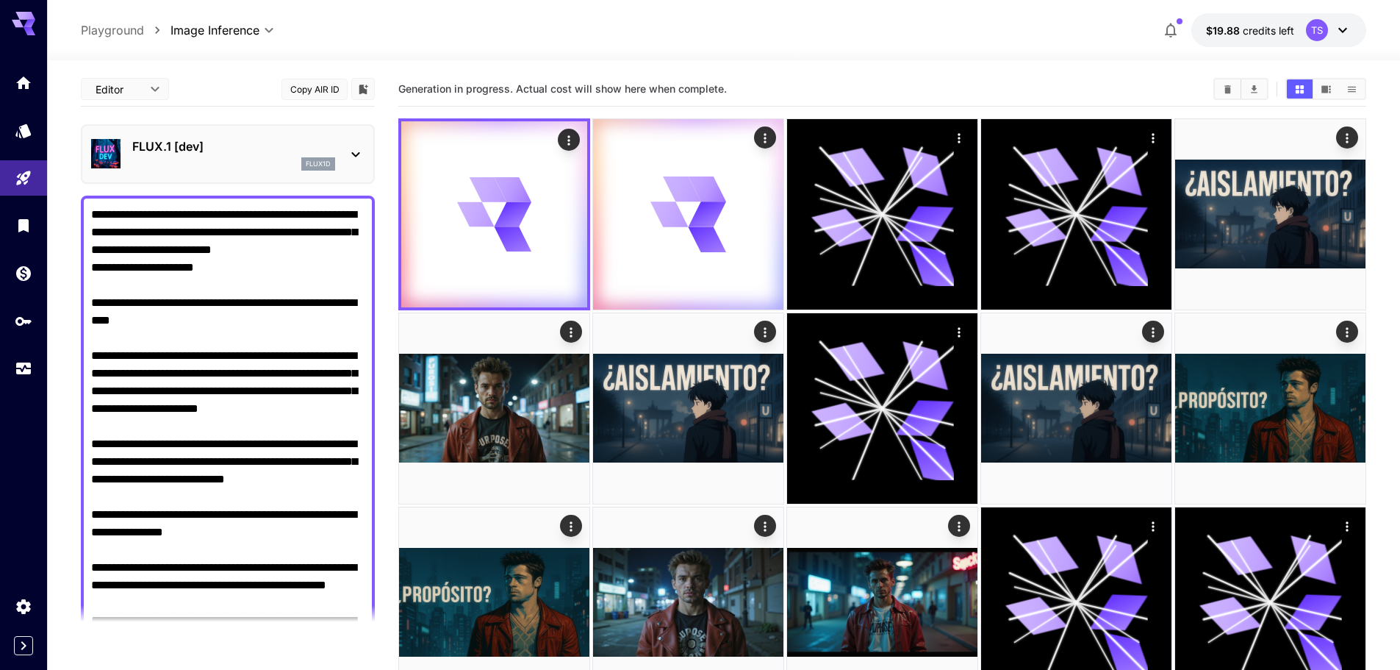
click at [189, 146] on p "FLUX.1 [dev]" at bounding box center [233, 146] width 203 height 18
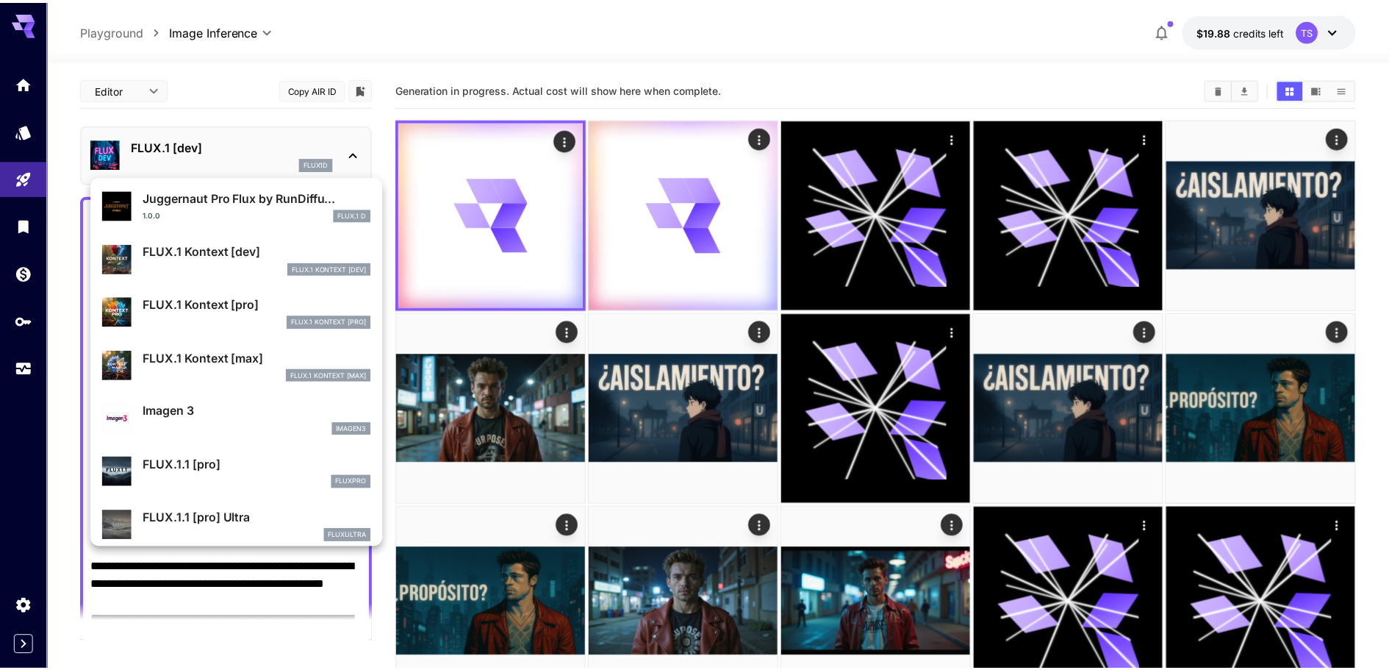
scroll to position [588, 0]
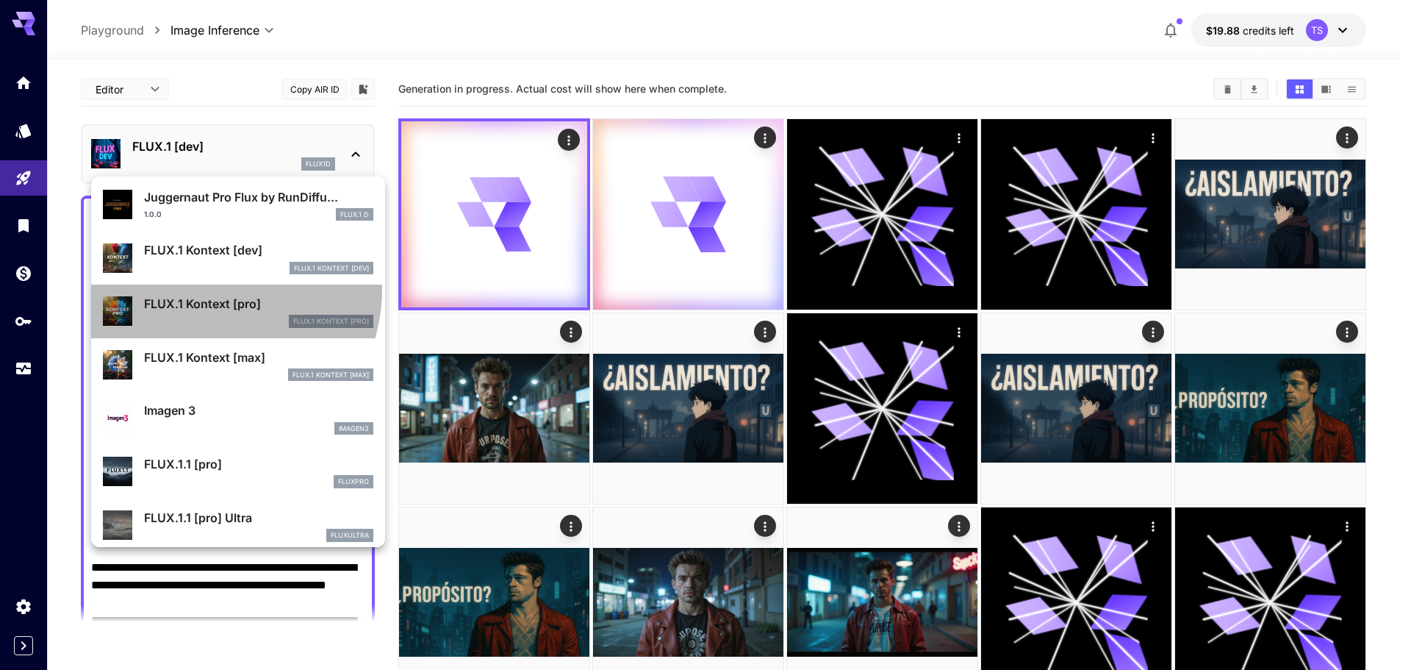
click at [201, 288] on li "FLUX.1 Kontext [pro] FlUX.1 Kontext [pro]" at bounding box center [238, 311] width 294 height 54
type input "**********"
type input "****"
type input "***"
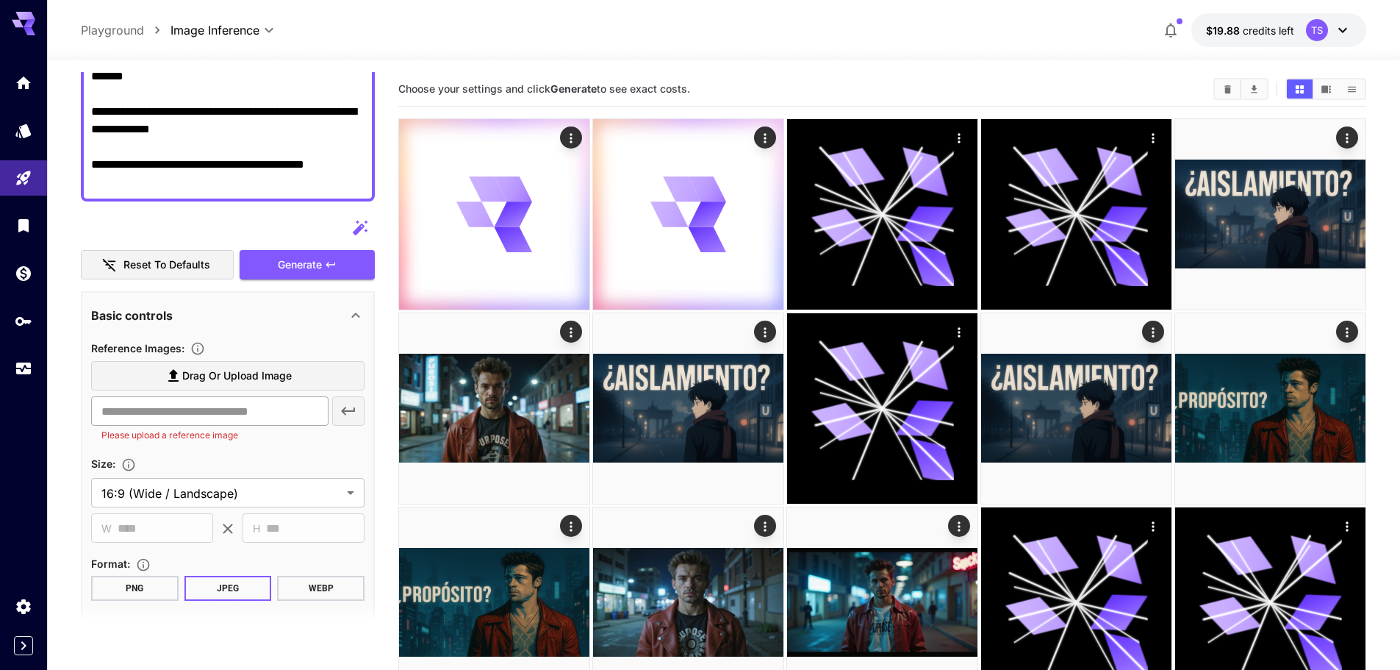
scroll to position [662, 0]
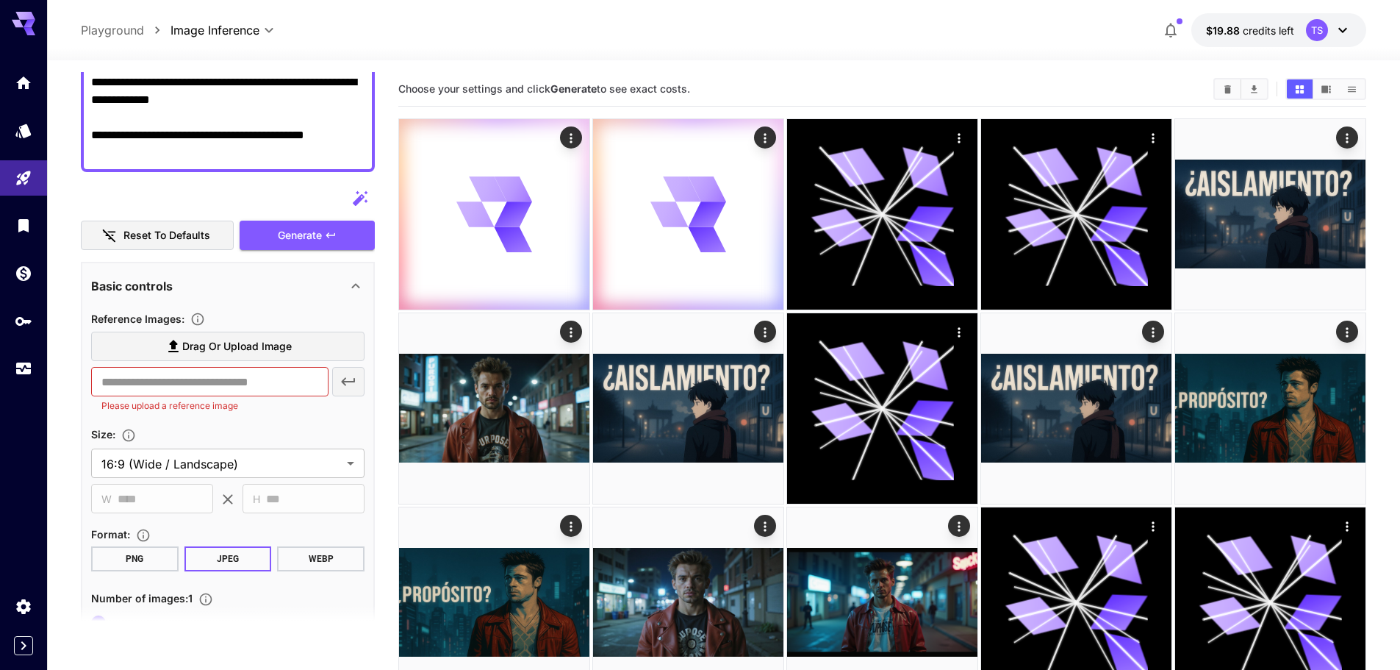
click at [201, 343] on span "Drag or upload image" at bounding box center [237, 346] width 110 height 18
click at [0, 0] on input "Drag or upload image" at bounding box center [0, 0] width 0 height 0
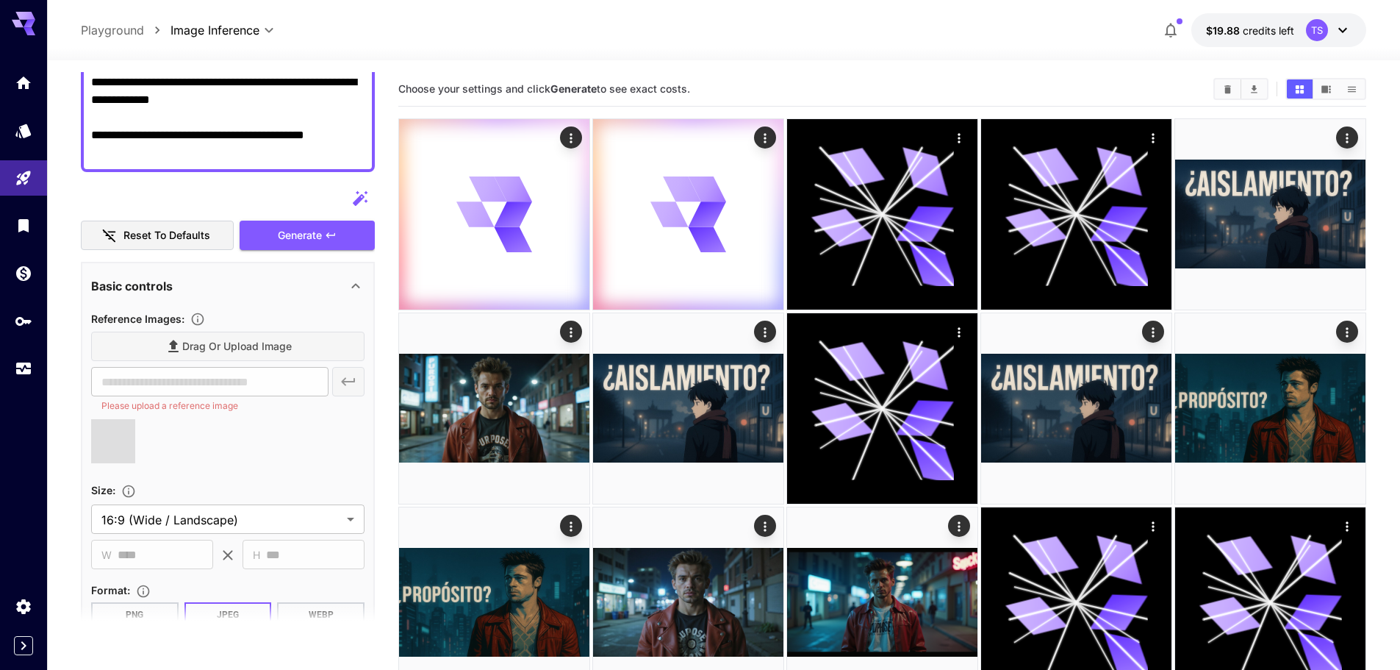
type input "**********"
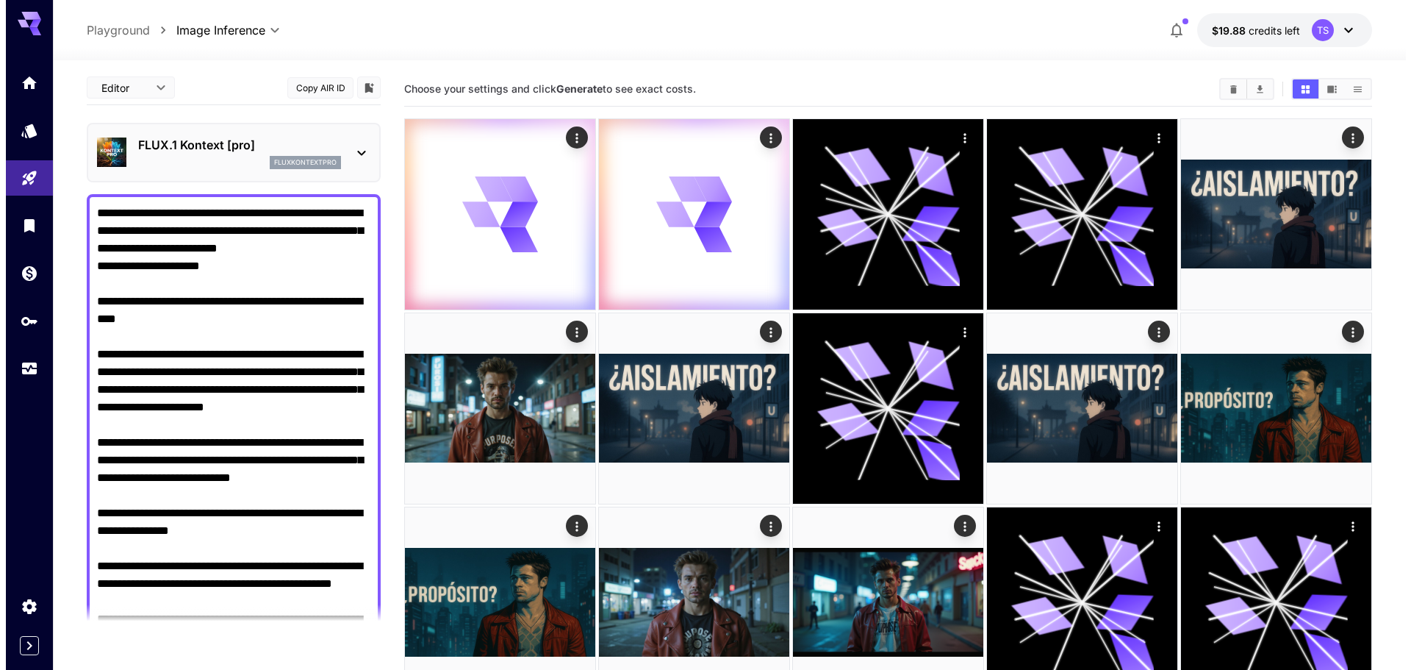
scroll to position [0, 0]
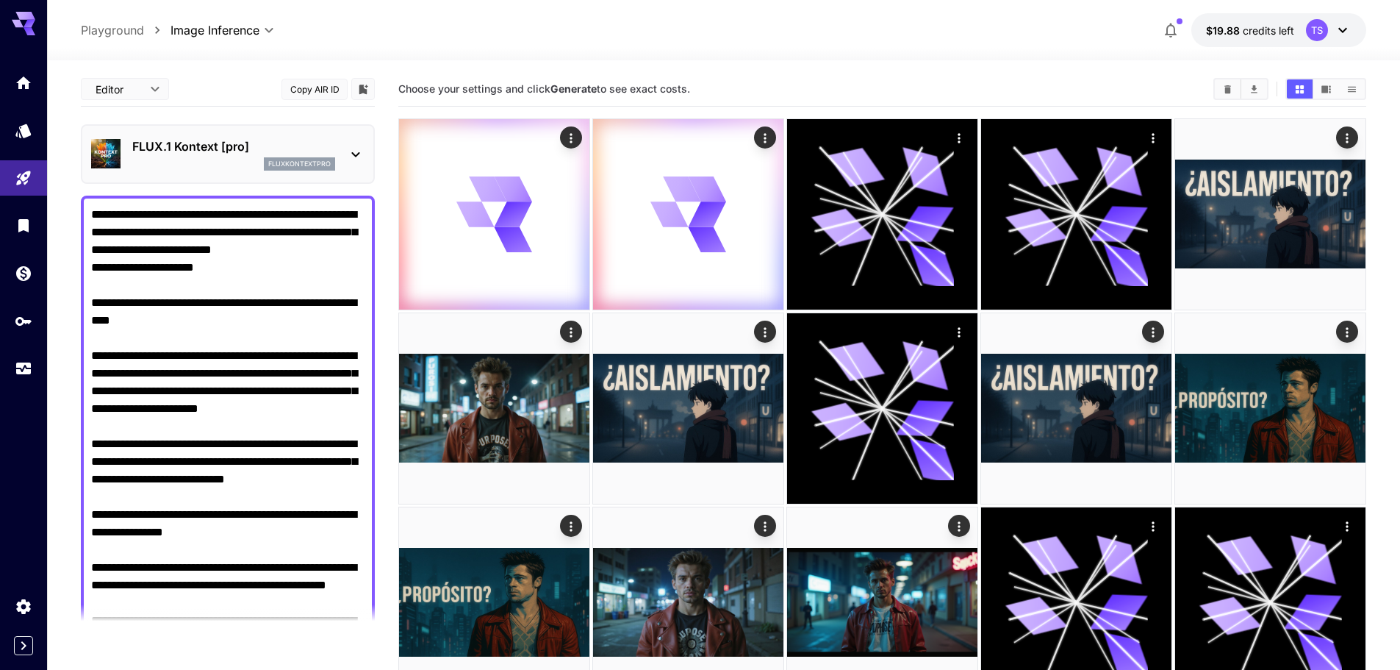
click at [245, 165] on div "fluxkontextpro" at bounding box center [233, 163] width 203 height 13
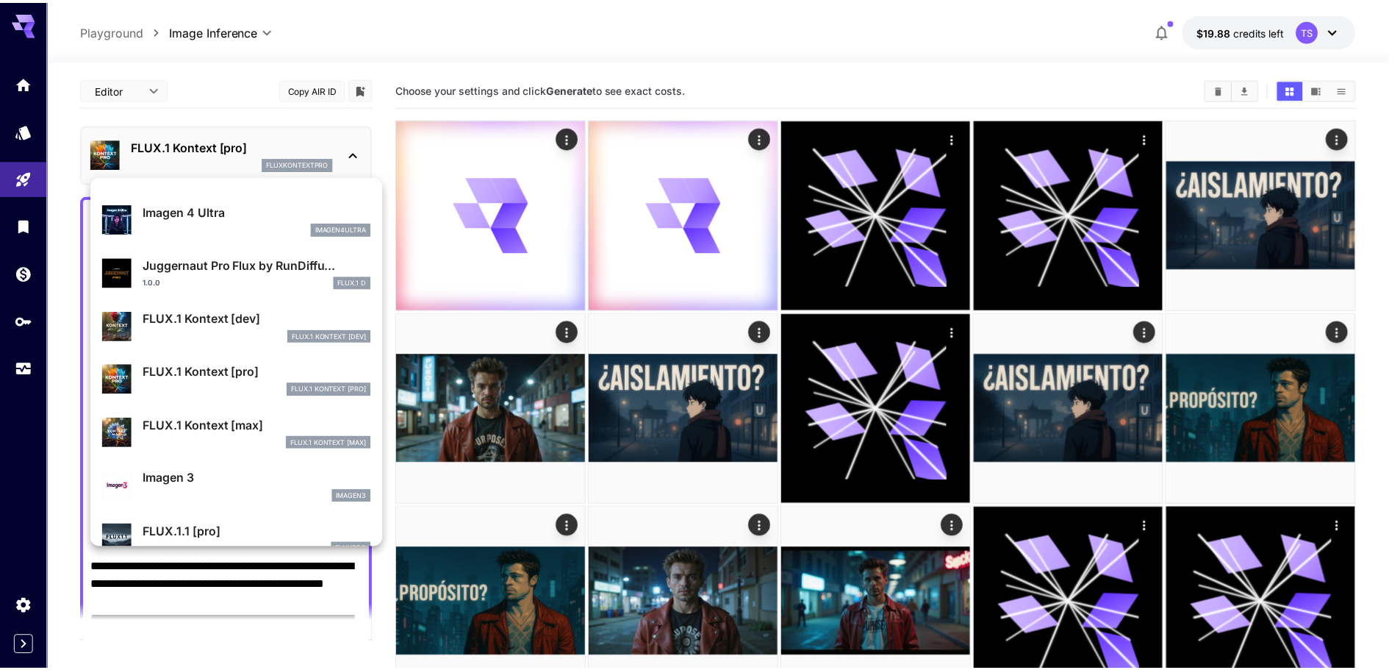
scroll to position [515, 0]
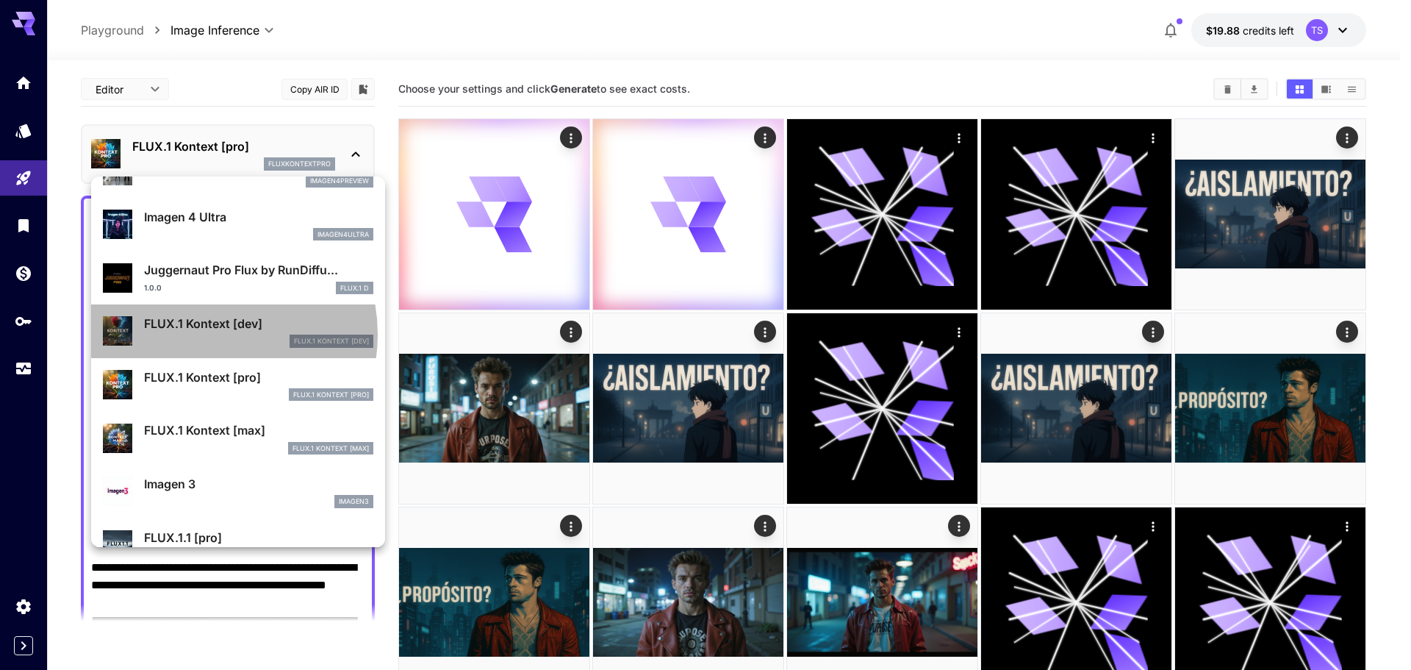
click at [201, 334] on div "FLUX.1 Kontext [dev] FlUX.1 Kontext [dev]" at bounding box center [258, 331] width 229 height 33
type input "****"
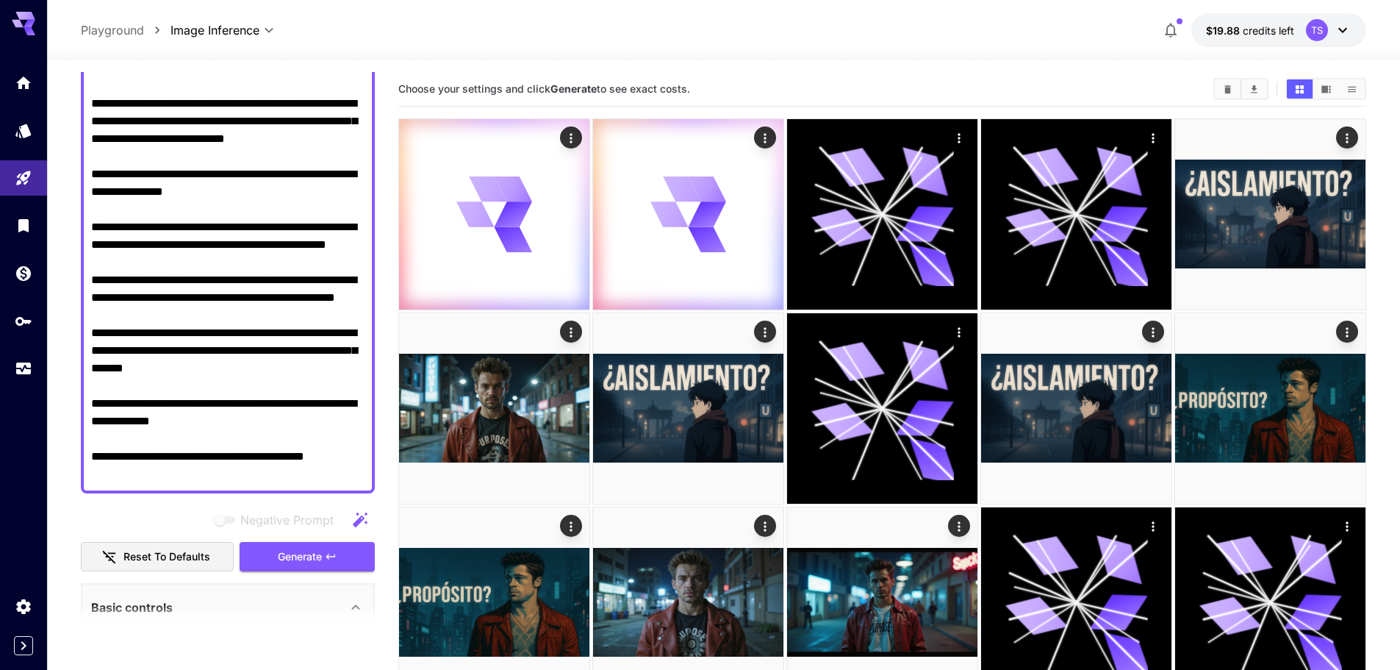
scroll to position [515, 0]
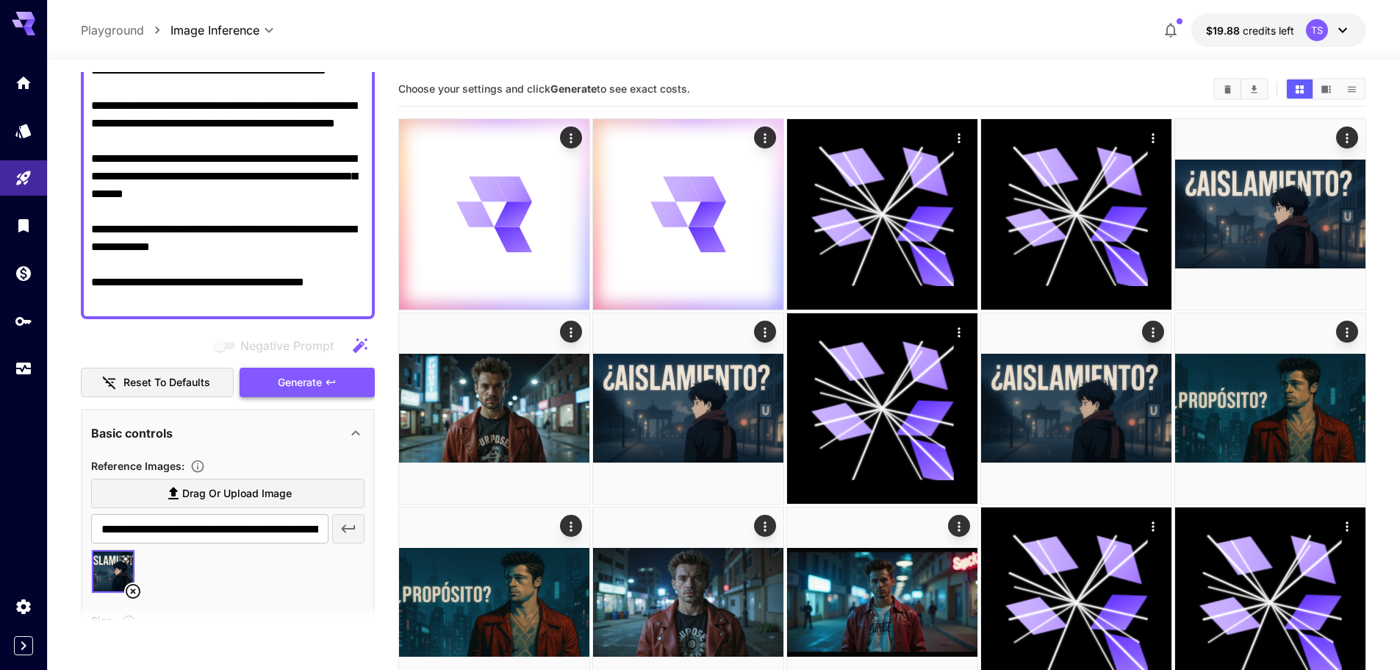
click at [282, 379] on span "Generate" at bounding box center [300, 382] width 44 height 18
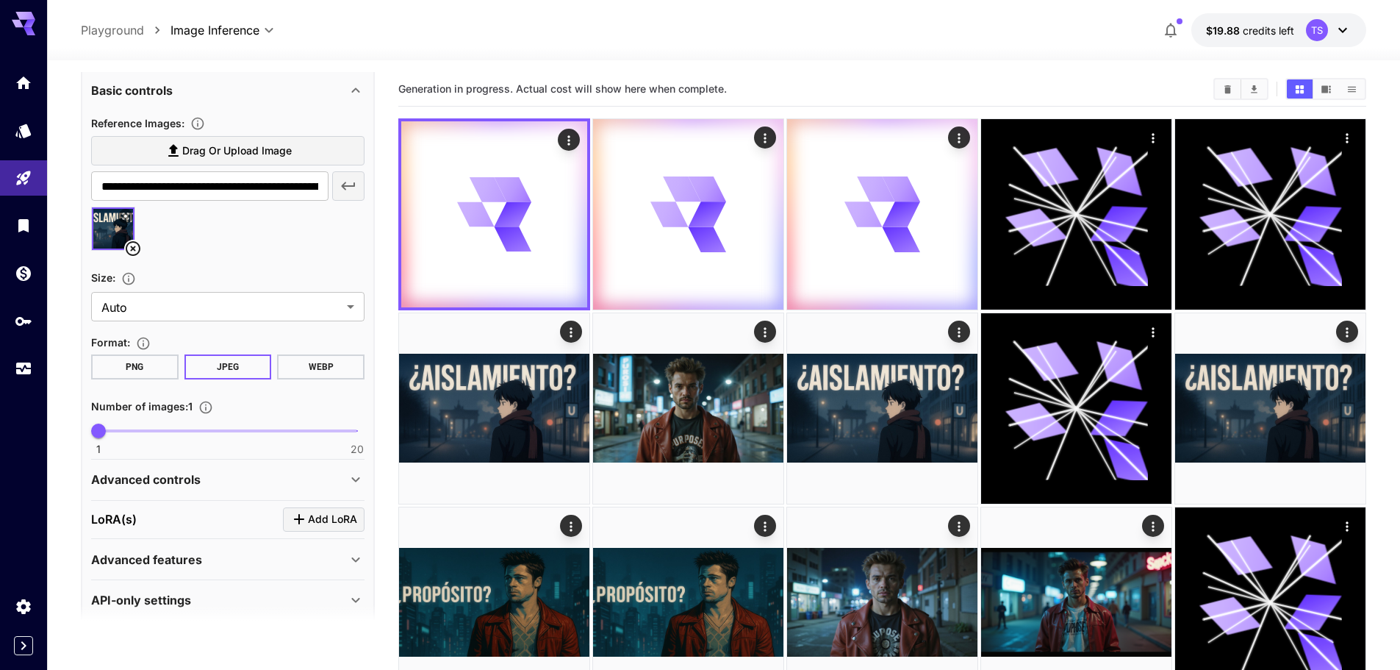
scroll to position [874, 0]
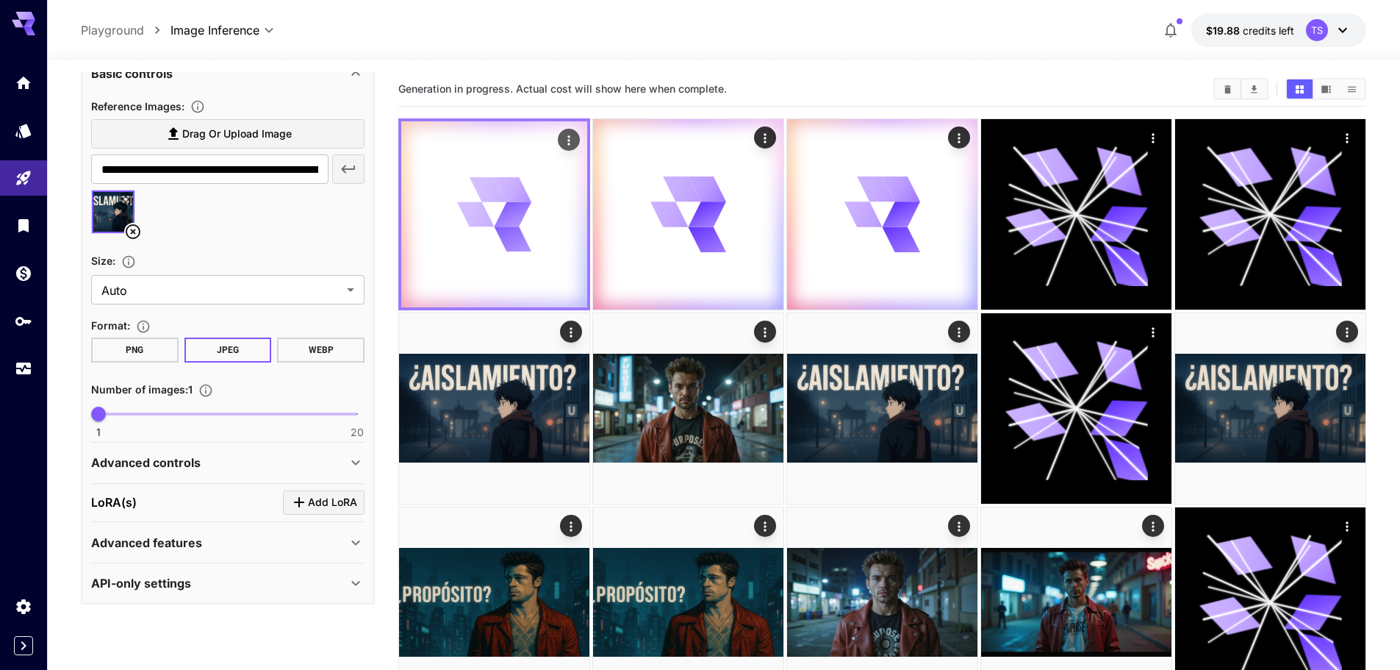
click at [534, 191] on div at bounding box center [494, 214] width 186 height 186
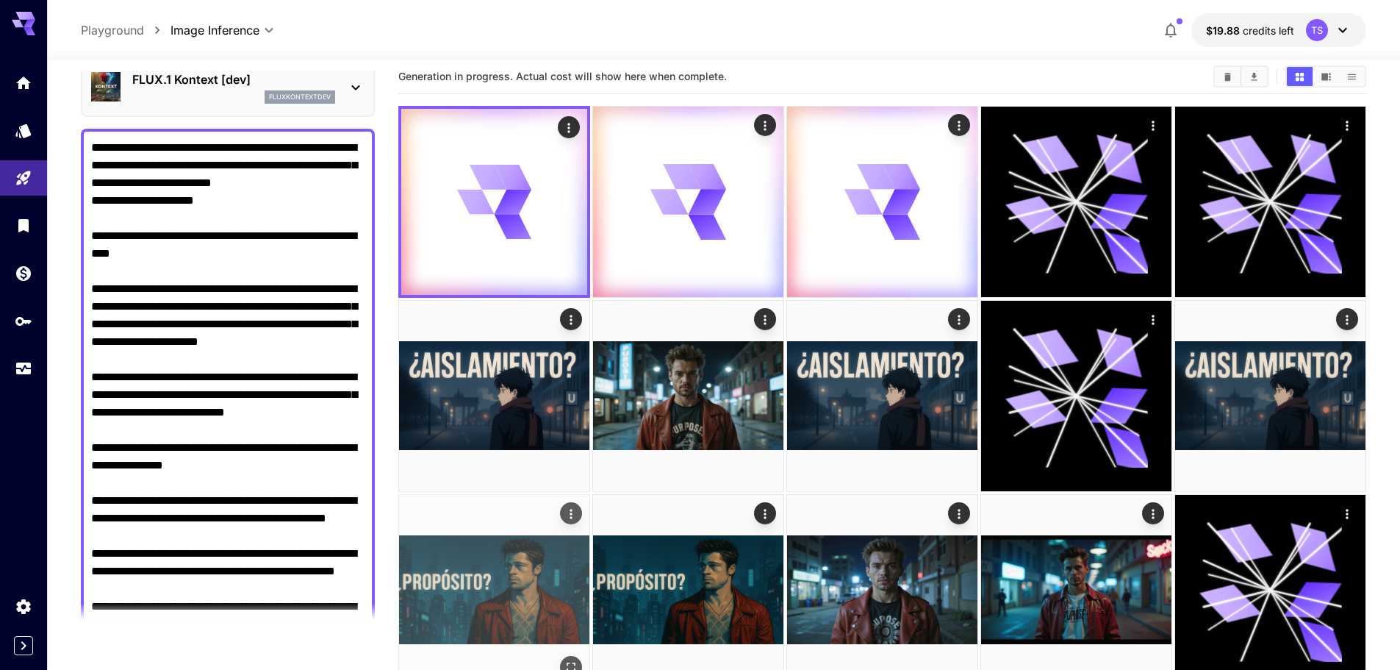
scroll to position [0, 0]
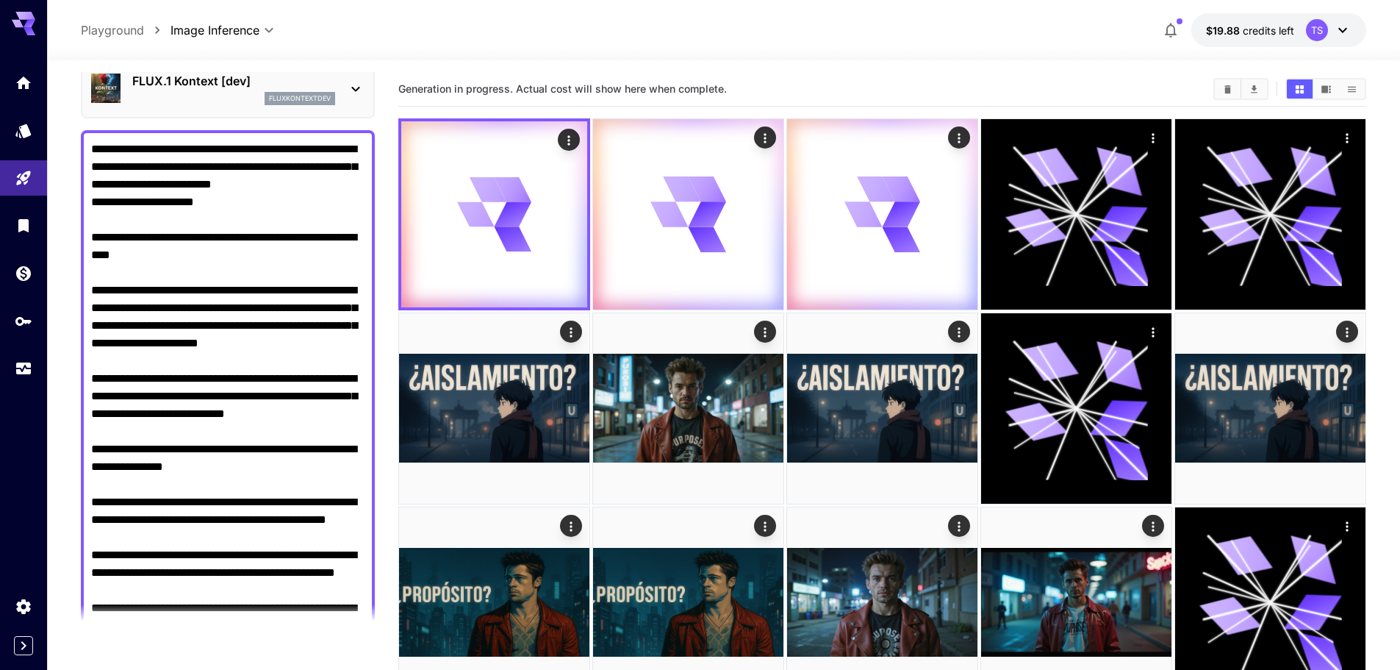
click at [143, 279] on textarea "Negative Prompt" at bounding box center [227, 448] width 273 height 617
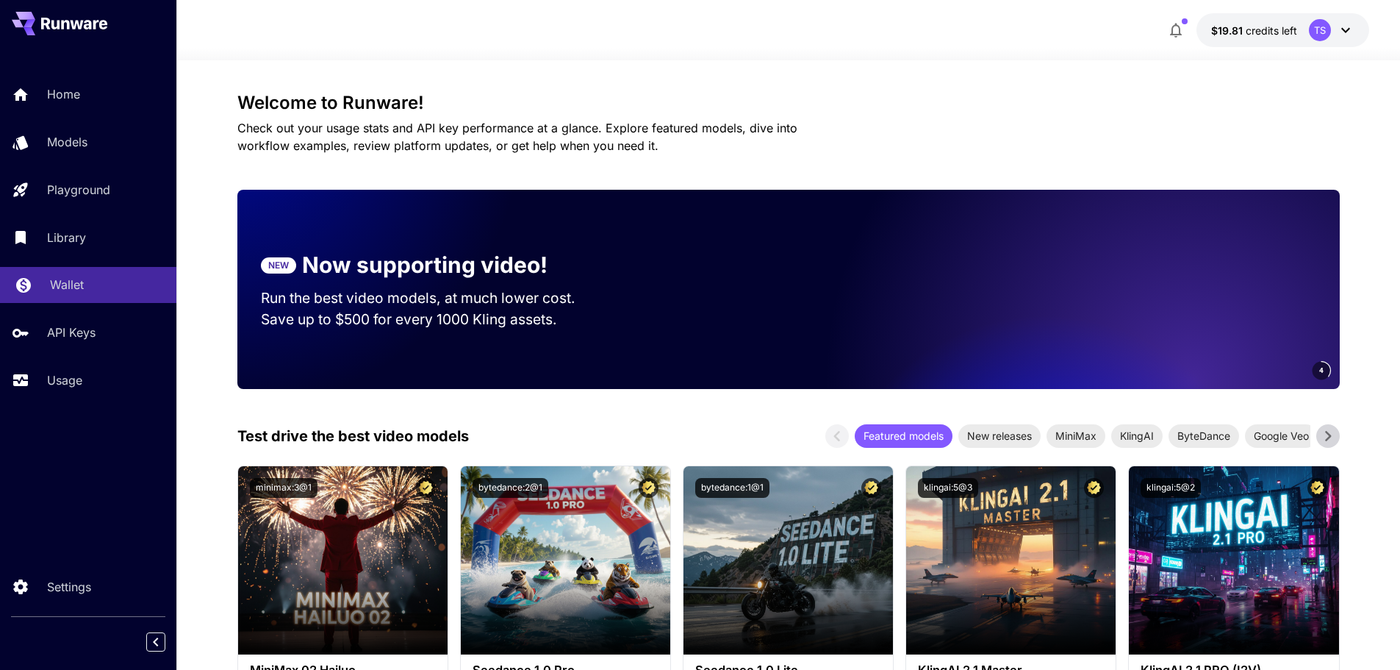
click at [85, 301] on link "Wallet" at bounding box center [88, 285] width 176 height 36
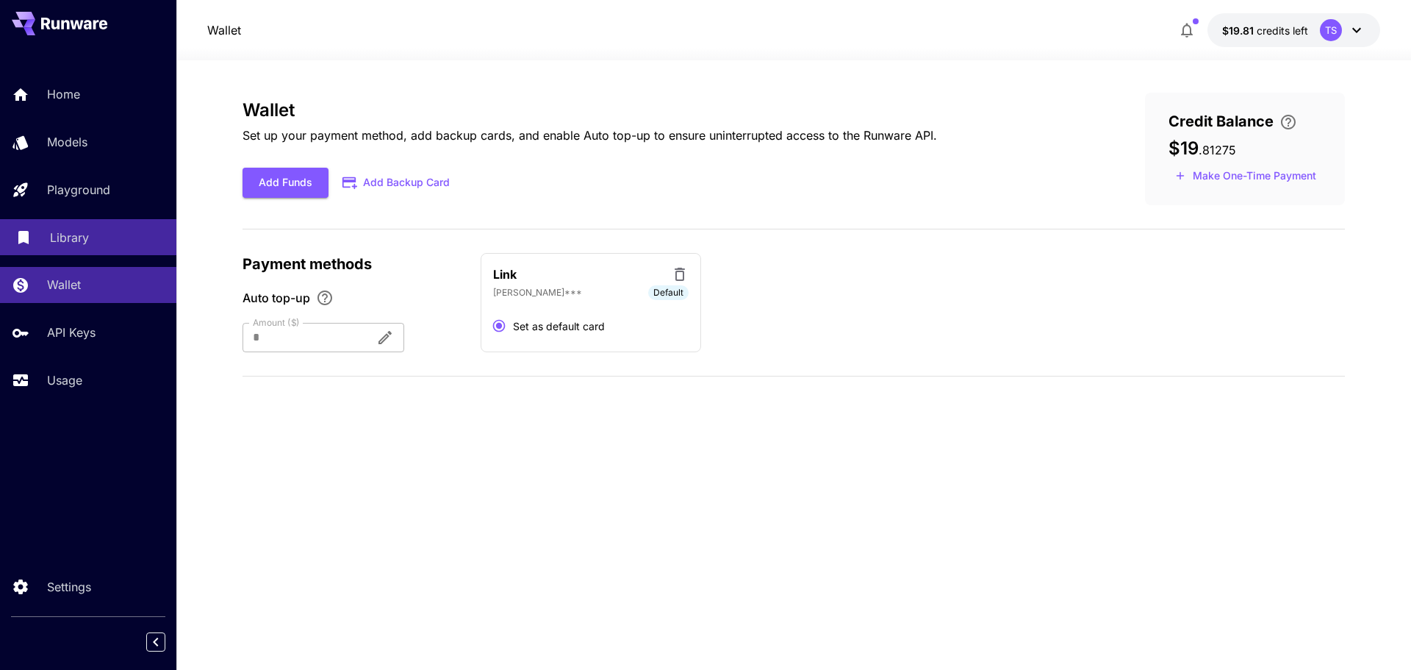
click at [76, 248] on link "Library" at bounding box center [88, 237] width 176 height 36
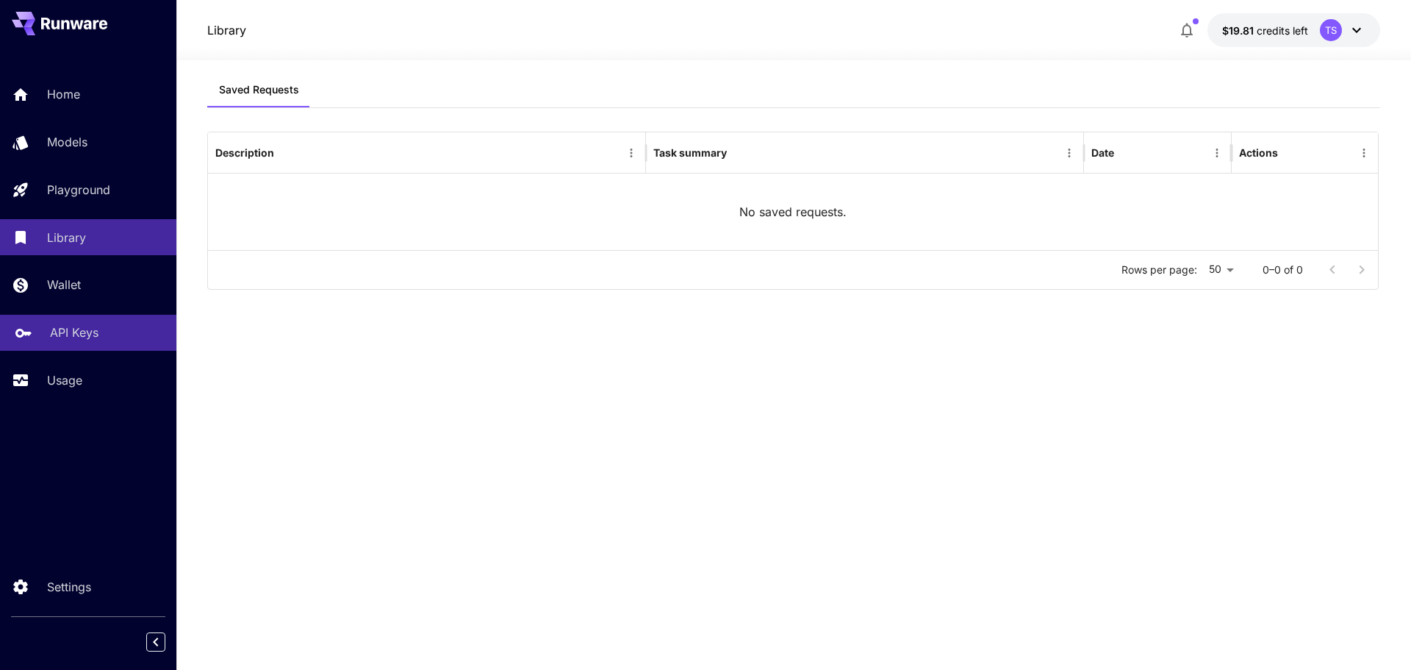
click at [76, 342] on link "API Keys" at bounding box center [88, 333] width 176 height 36
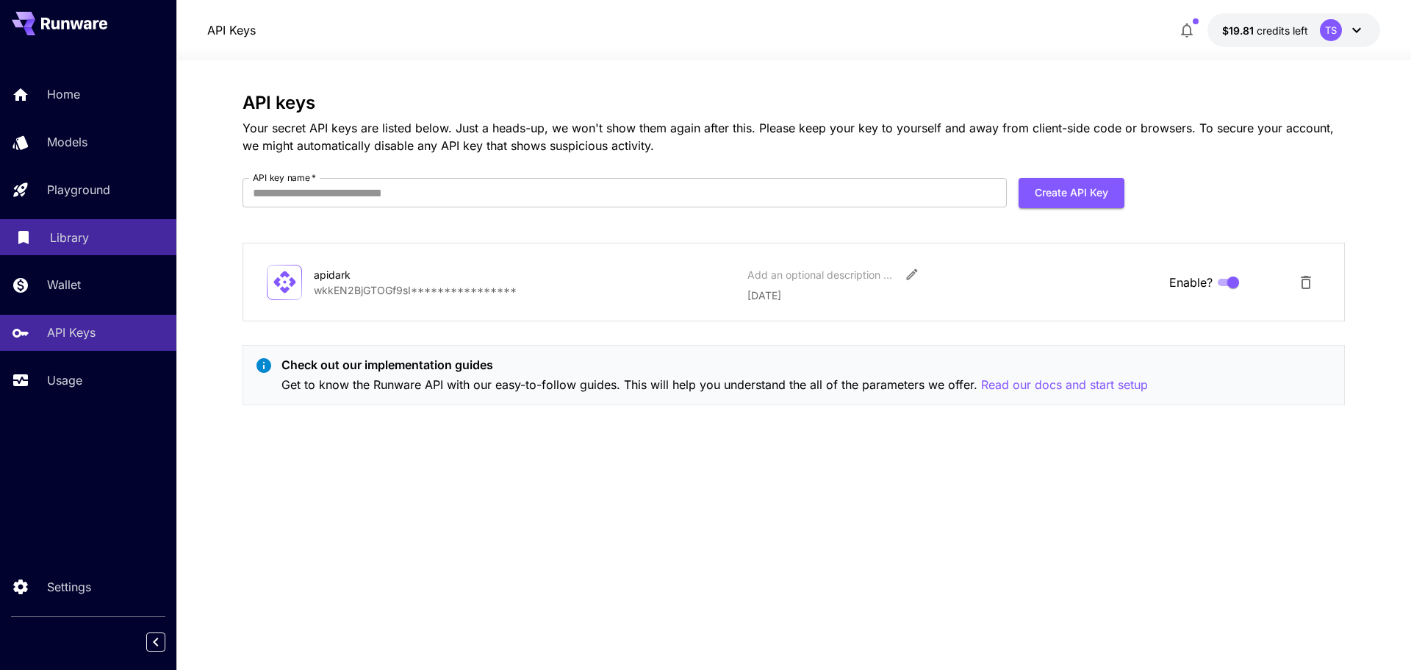
click at [105, 238] on div "Library" at bounding box center [107, 238] width 115 height 18
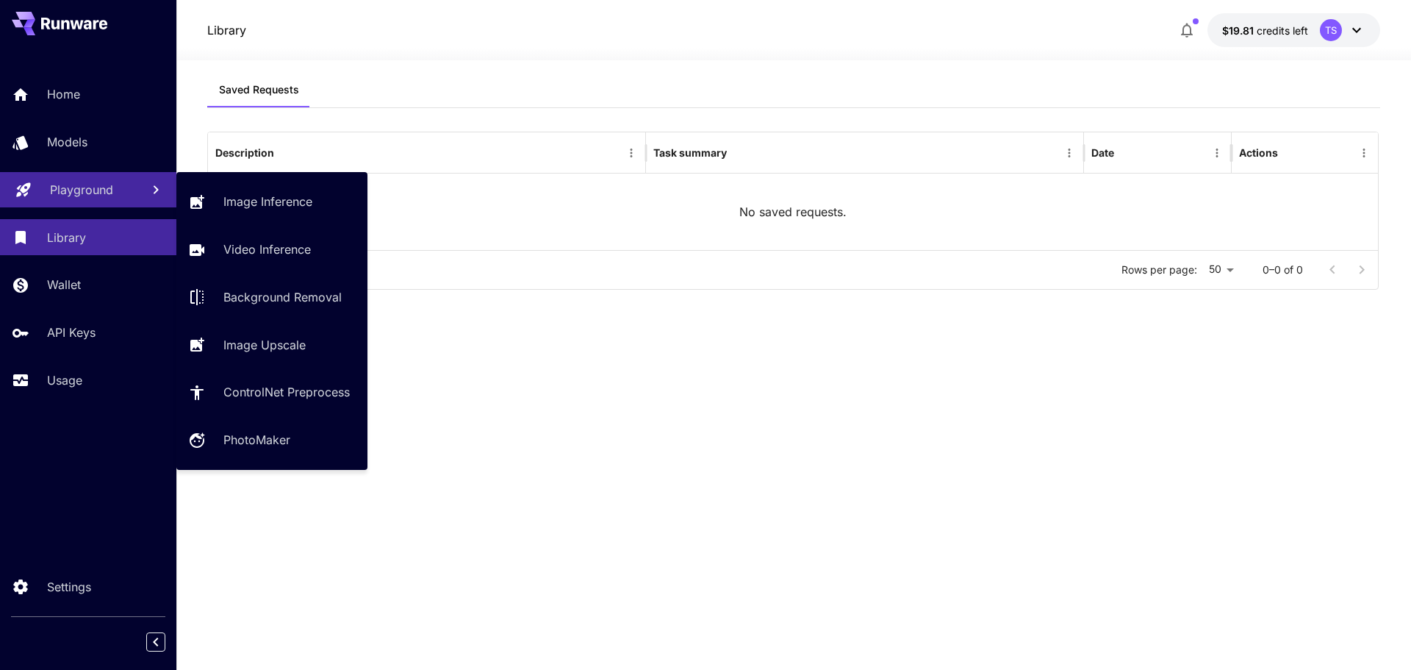
click at [91, 190] on p "Playground" at bounding box center [81, 190] width 63 height 18
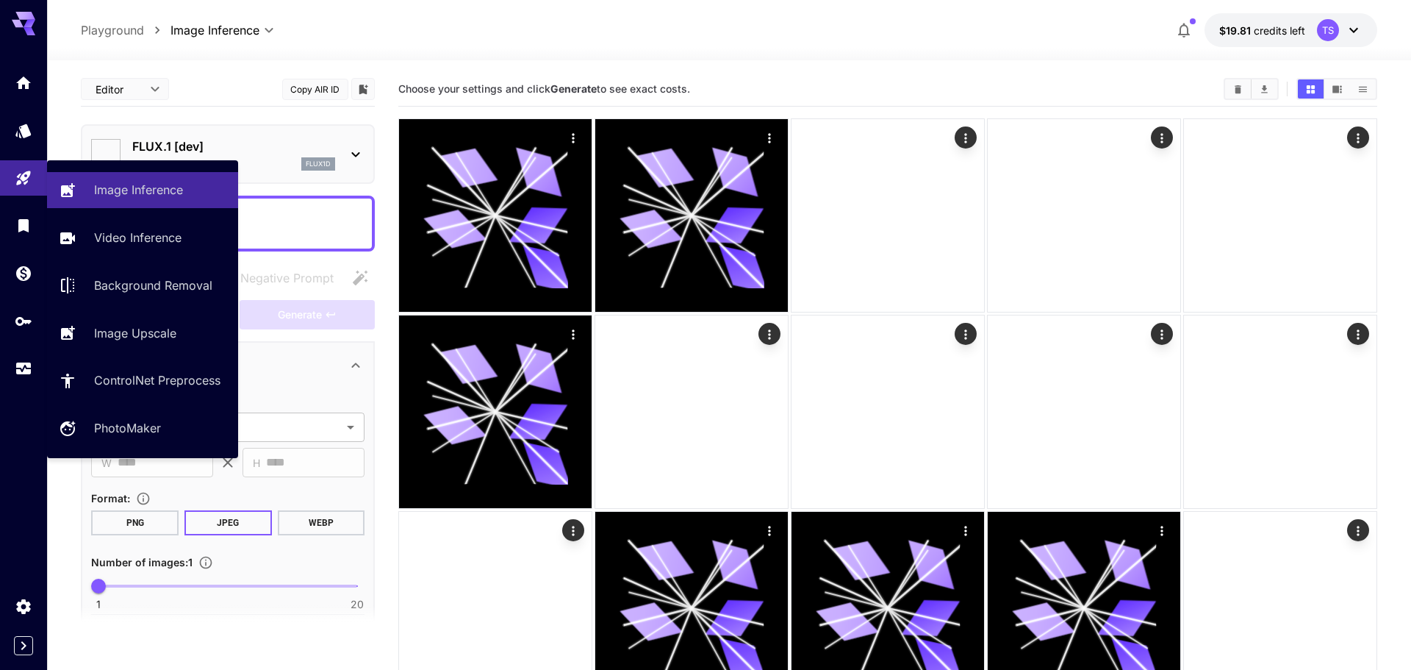
type input "**********"
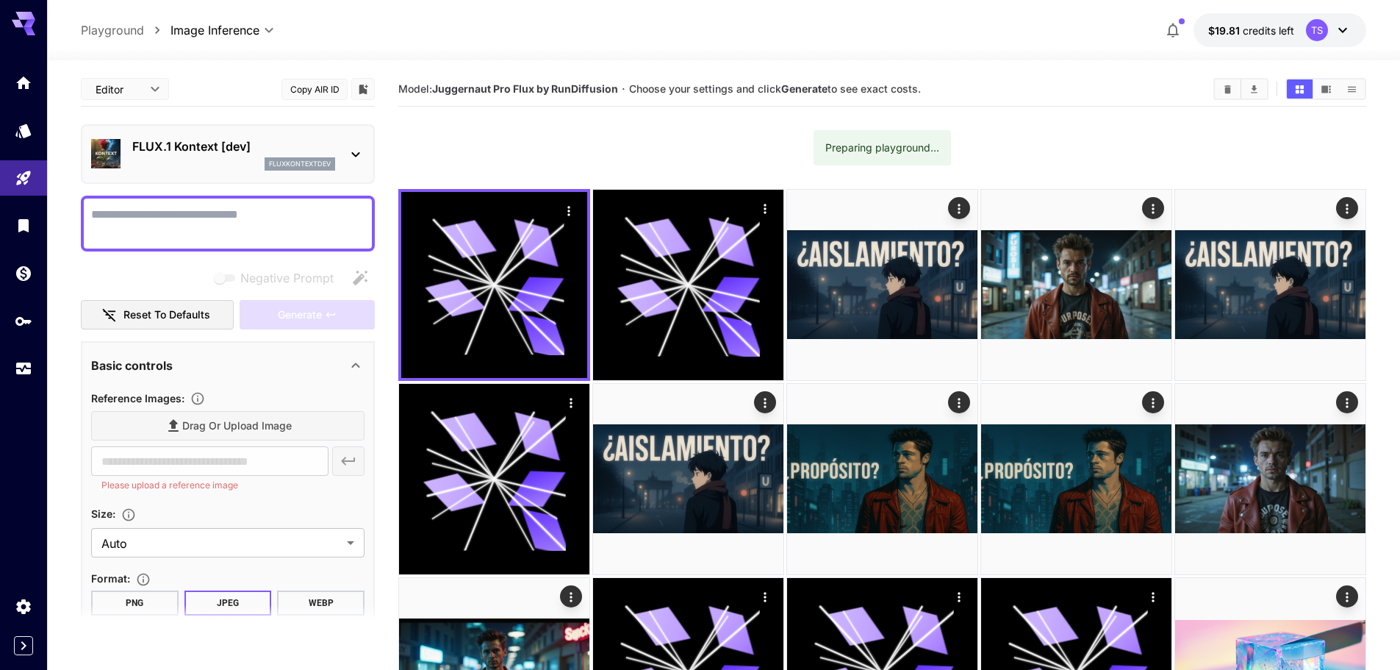
click at [221, 215] on textarea "Negative Prompt" at bounding box center [227, 223] width 273 height 35
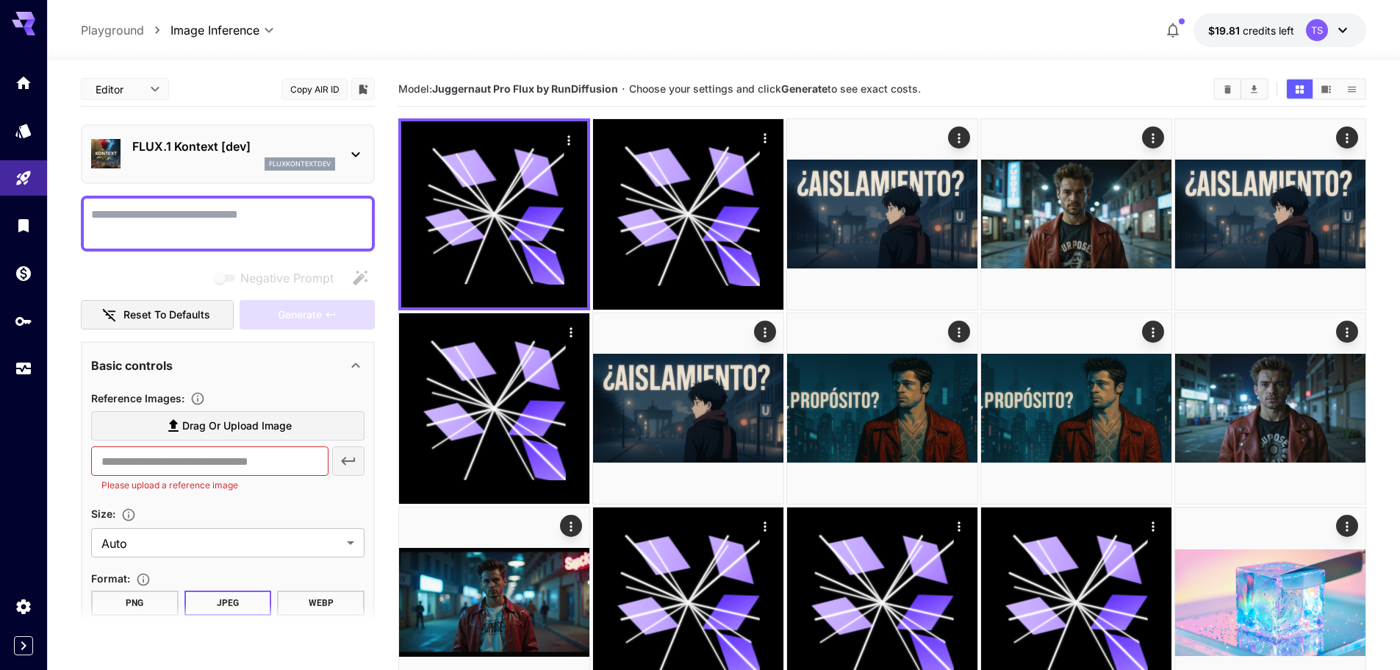
click at [219, 216] on textarea "Negative Prompt" at bounding box center [227, 223] width 273 height 35
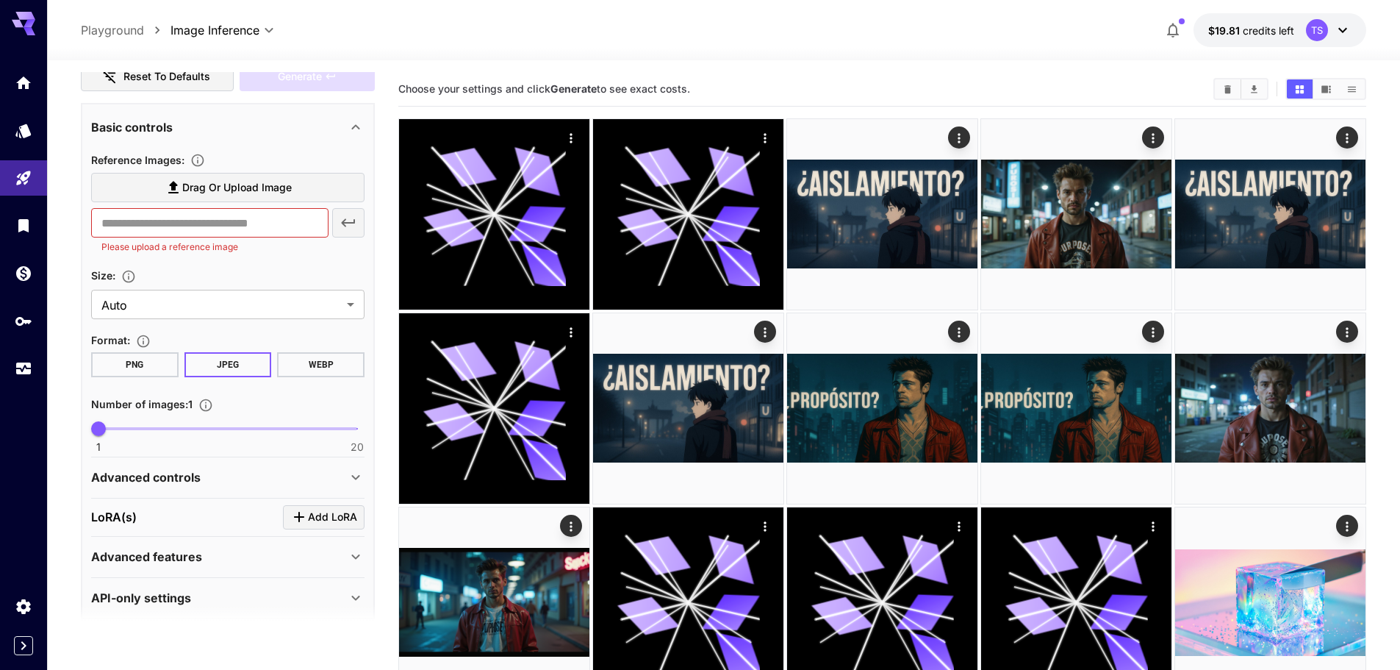
scroll to position [835, 0]
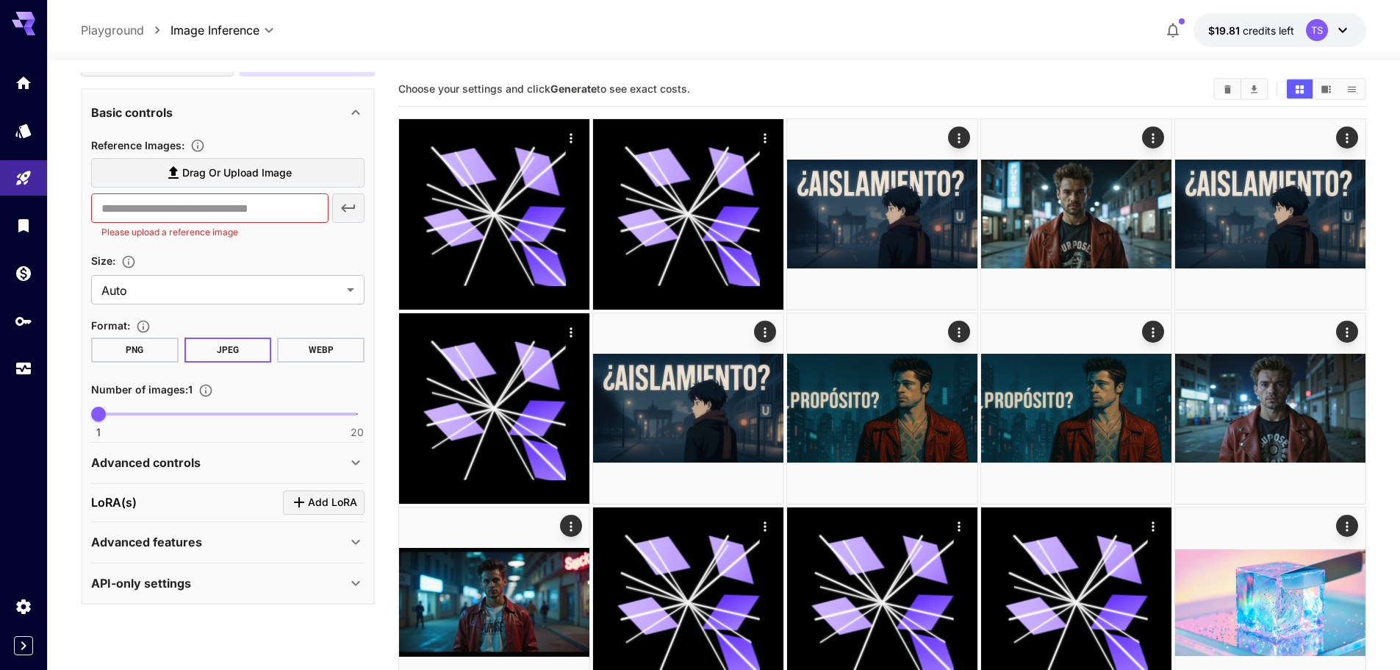
type textarea "**********"
click at [212, 179] on span "Drag or upload image" at bounding box center [237, 173] width 110 height 18
click at [0, 0] on input "Drag or upload image" at bounding box center [0, 0] width 0 height 0
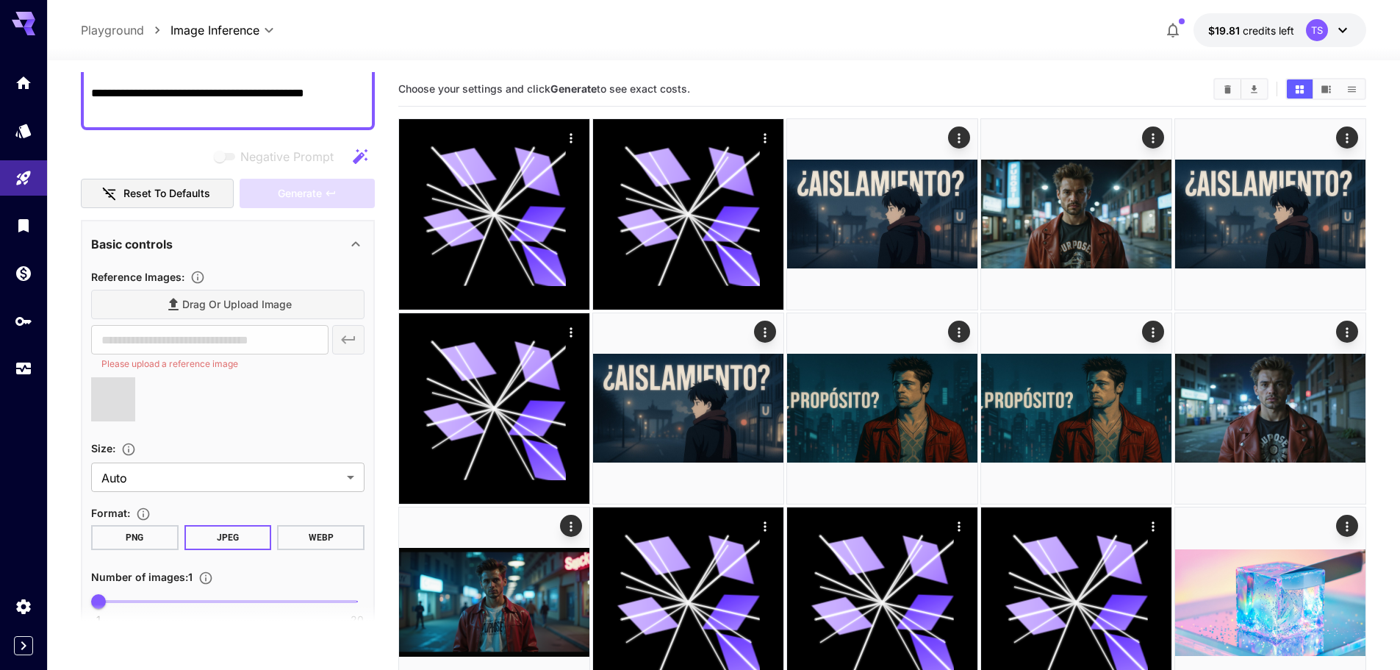
scroll to position [688, 0]
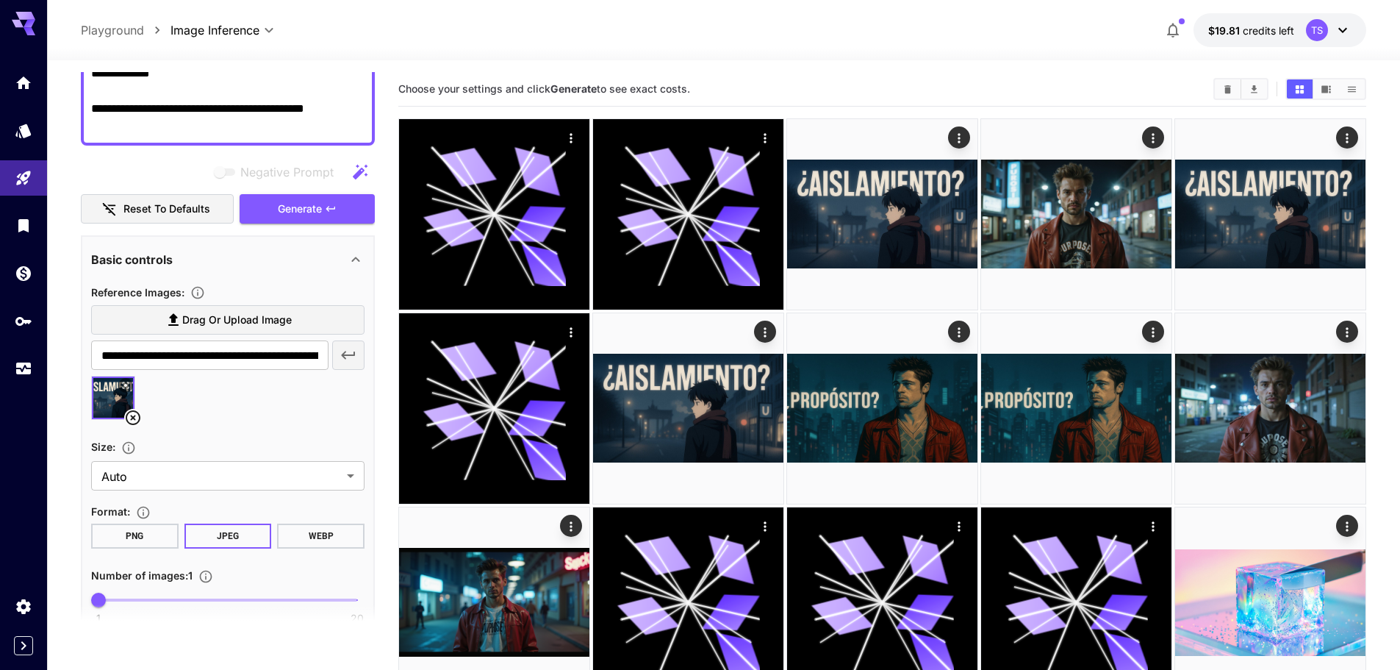
click at [225, 324] on span "Drag or upload image" at bounding box center [237, 320] width 110 height 18
click at [0, 0] on input "Drag or upload image" at bounding box center [0, 0] width 0 height 0
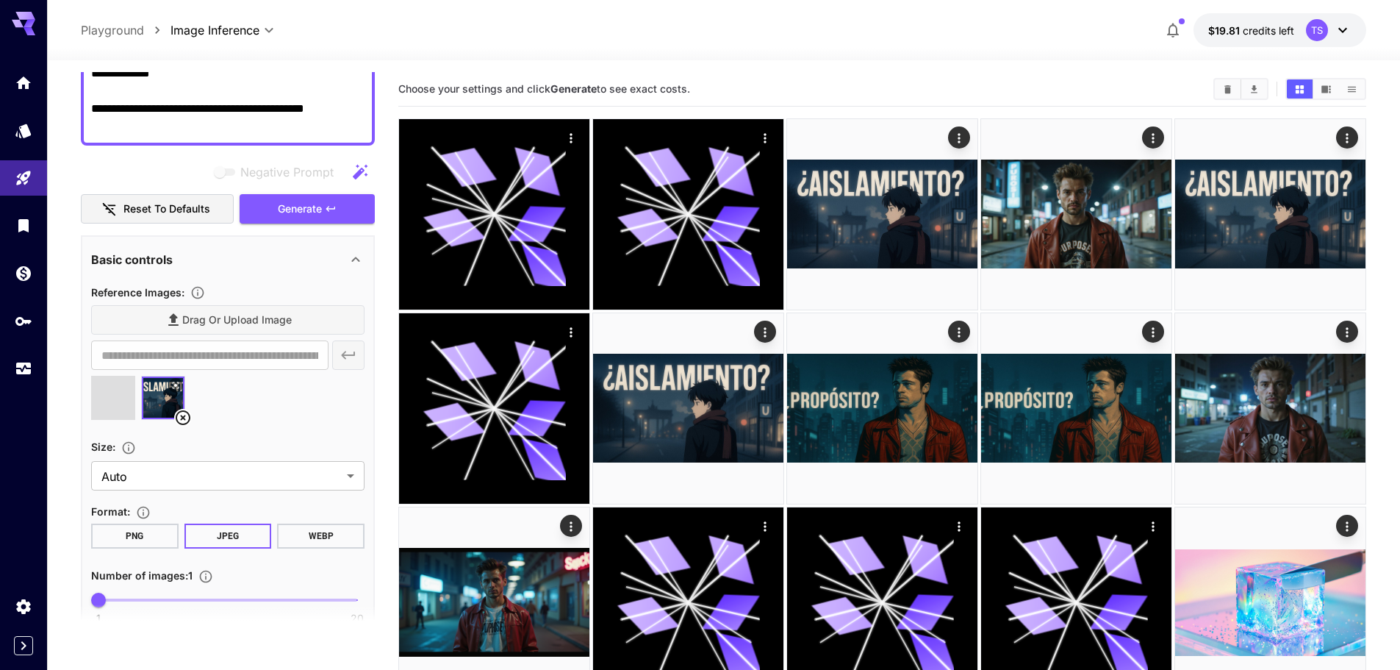
click at [190, 308] on div "Drag or upload image" at bounding box center [227, 320] width 273 height 30
click at [193, 317] on div "Drag or upload image" at bounding box center [227, 320] width 273 height 30
type input "**********"
click at [199, 329] on label "Drag or upload image" at bounding box center [227, 320] width 273 height 30
click at [0, 0] on input "Drag or upload image" at bounding box center [0, 0] width 0 height 0
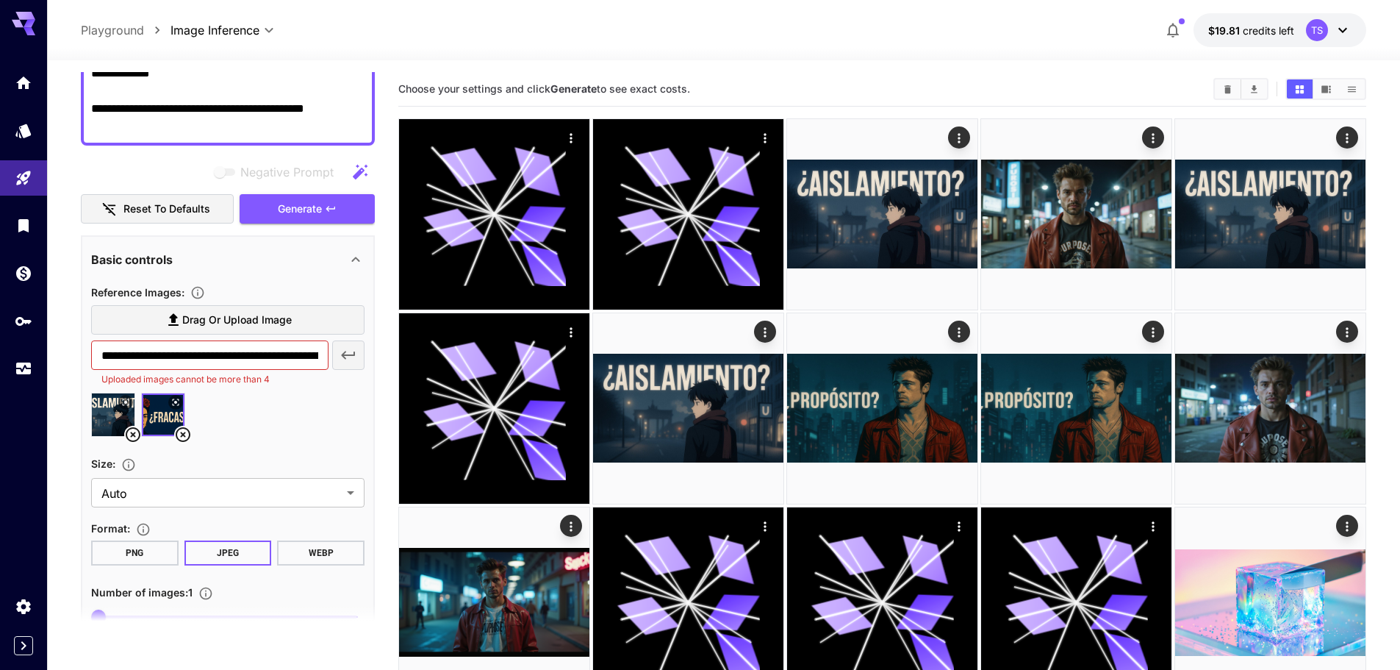
click at [254, 324] on span "Drag or upload image" at bounding box center [237, 320] width 110 height 18
click at [0, 0] on input "Drag or upload image" at bounding box center [0, 0] width 0 height 0
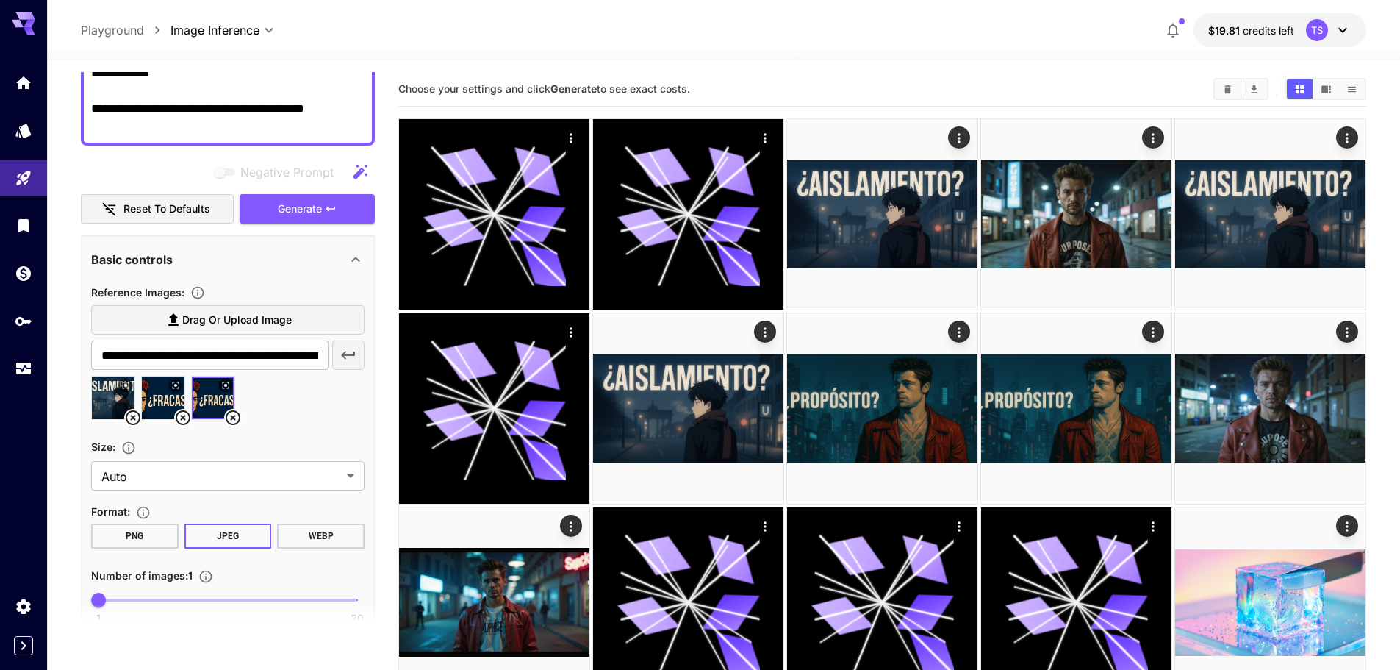
click at [181, 415] on icon at bounding box center [183, 417] width 15 height 15
click at [198, 326] on span "Drag or upload image" at bounding box center [237, 320] width 110 height 18
click at [0, 0] on input "Drag or upload image" at bounding box center [0, 0] width 0 height 0
click at [224, 317] on span "Drag or upload image" at bounding box center [237, 320] width 110 height 18
click at [0, 0] on input "Drag or upload image" at bounding box center [0, 0] width 0 height 0
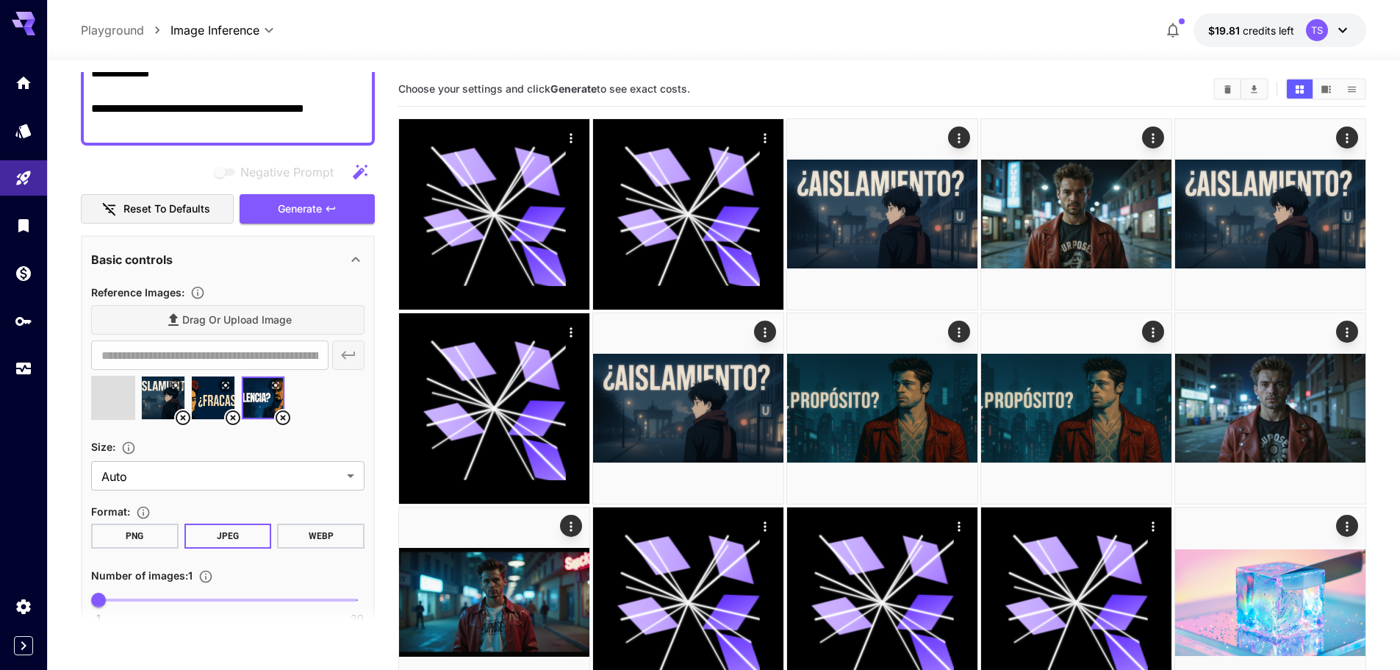
type input "**********"
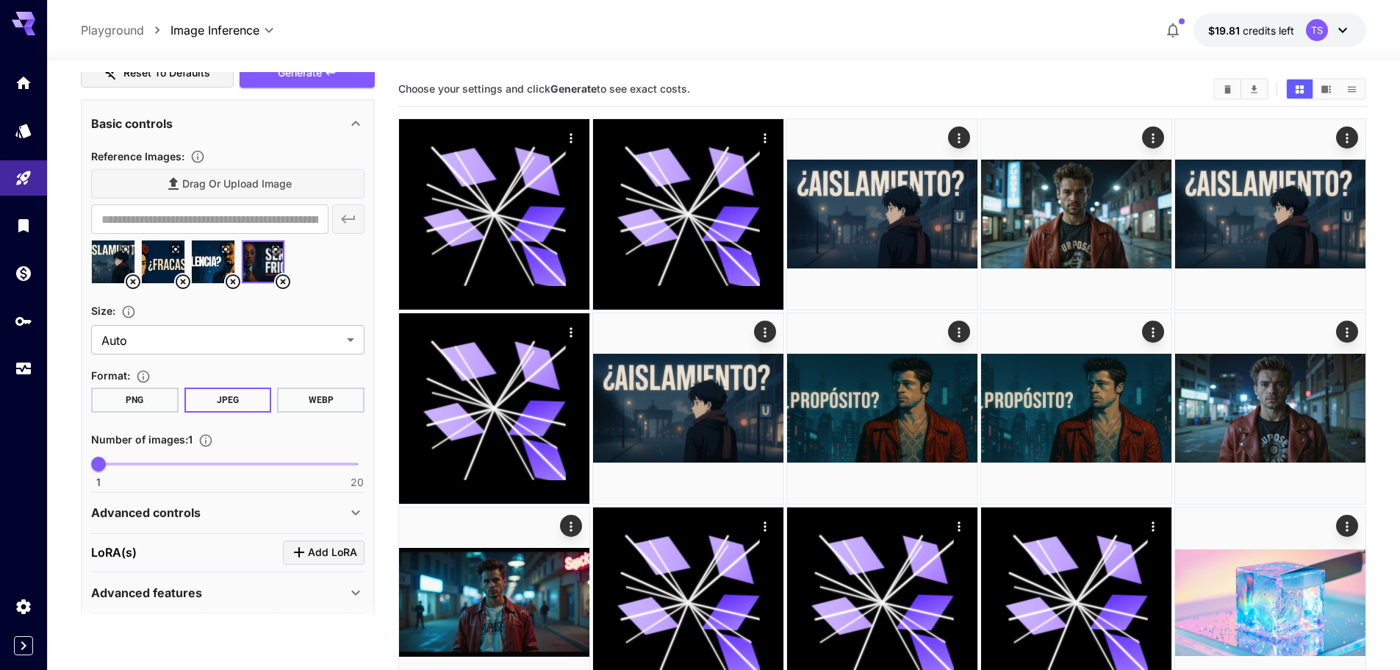
scroll to position [506, 0]
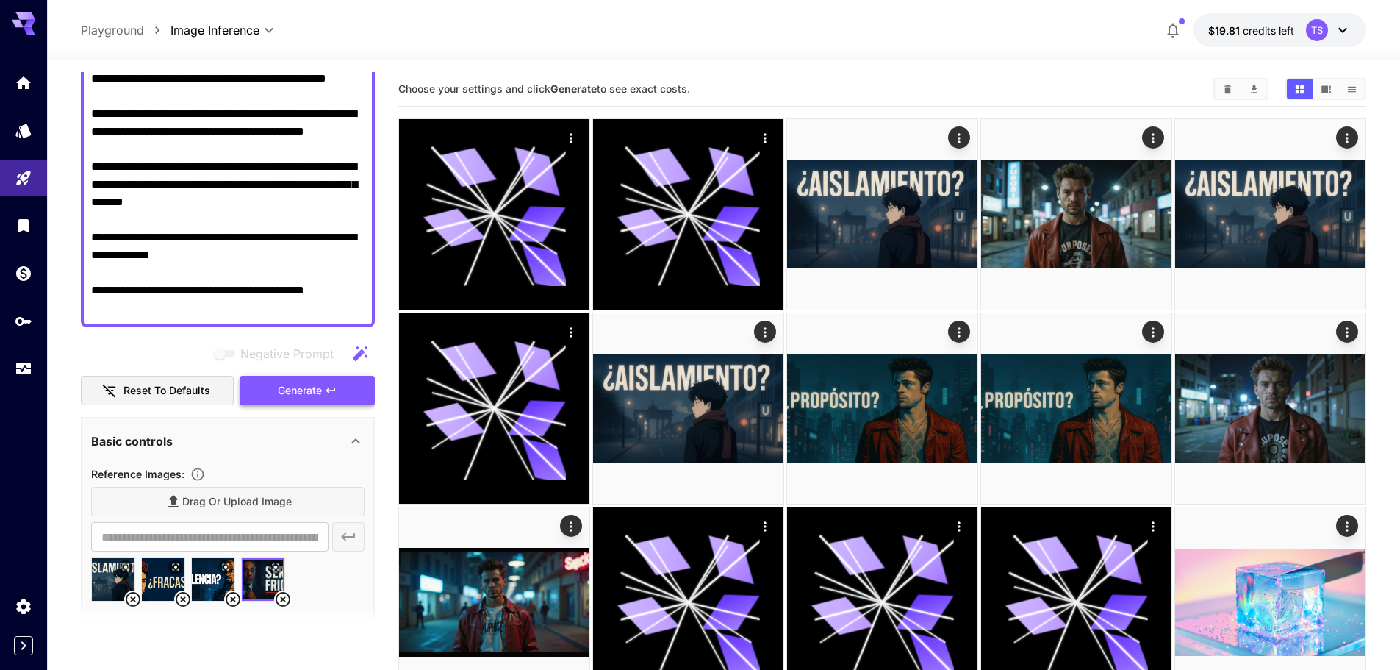
click at [297, 390] on span "Generate" at bounding box center [300, 391] width 44 height 18
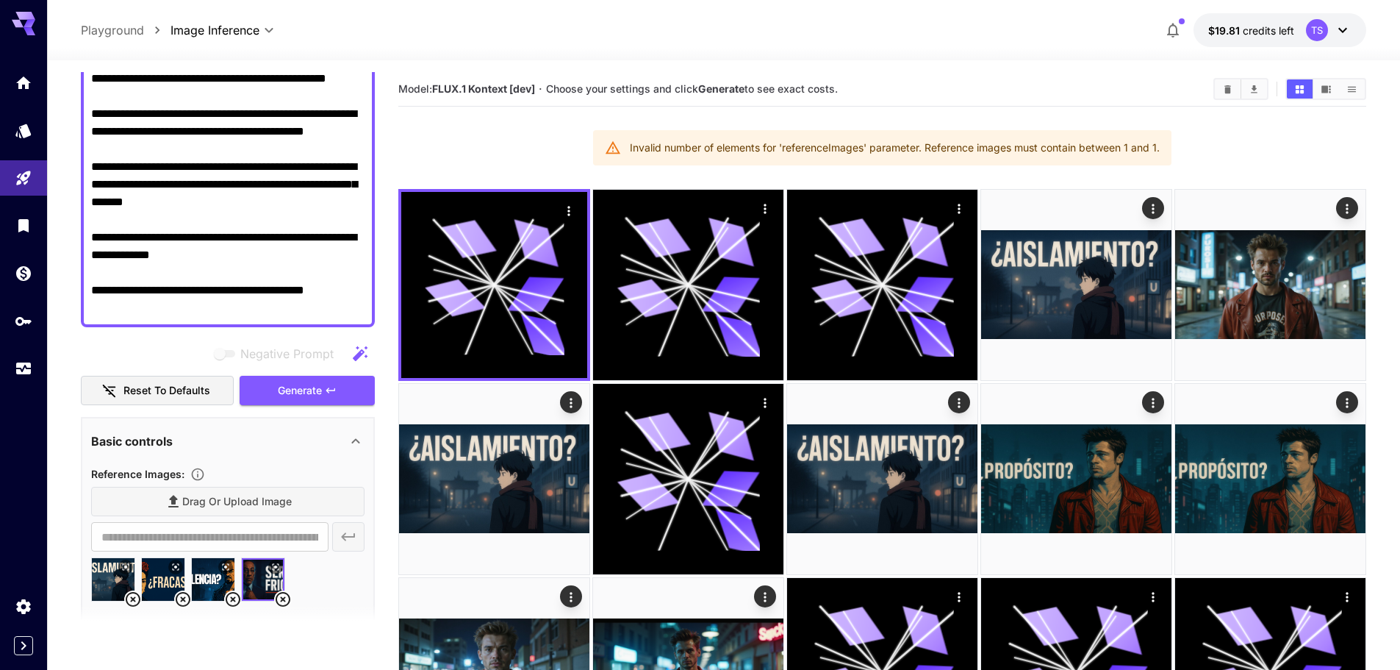
click at [174, 593] on icon at bounding box center [183, 599] width 18 height 18
click at [184, 595] on icon at bounding box center [183, 599] width 18 height 18
click at [186, 594] on icon at bounding box center [183, 599] width 15 height 15
click at [284, 393] on span "Generate" at bounding box center [300, 391] width 44 height 18
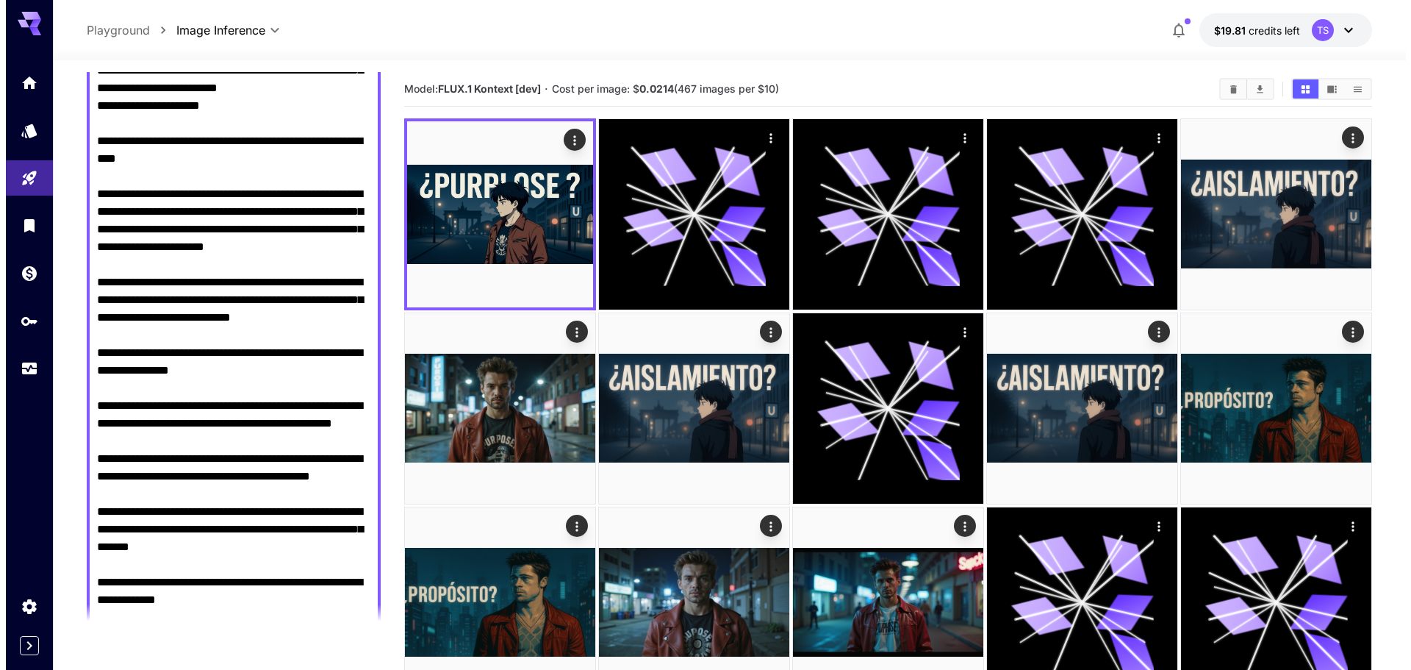
scroll to position [0, 0]
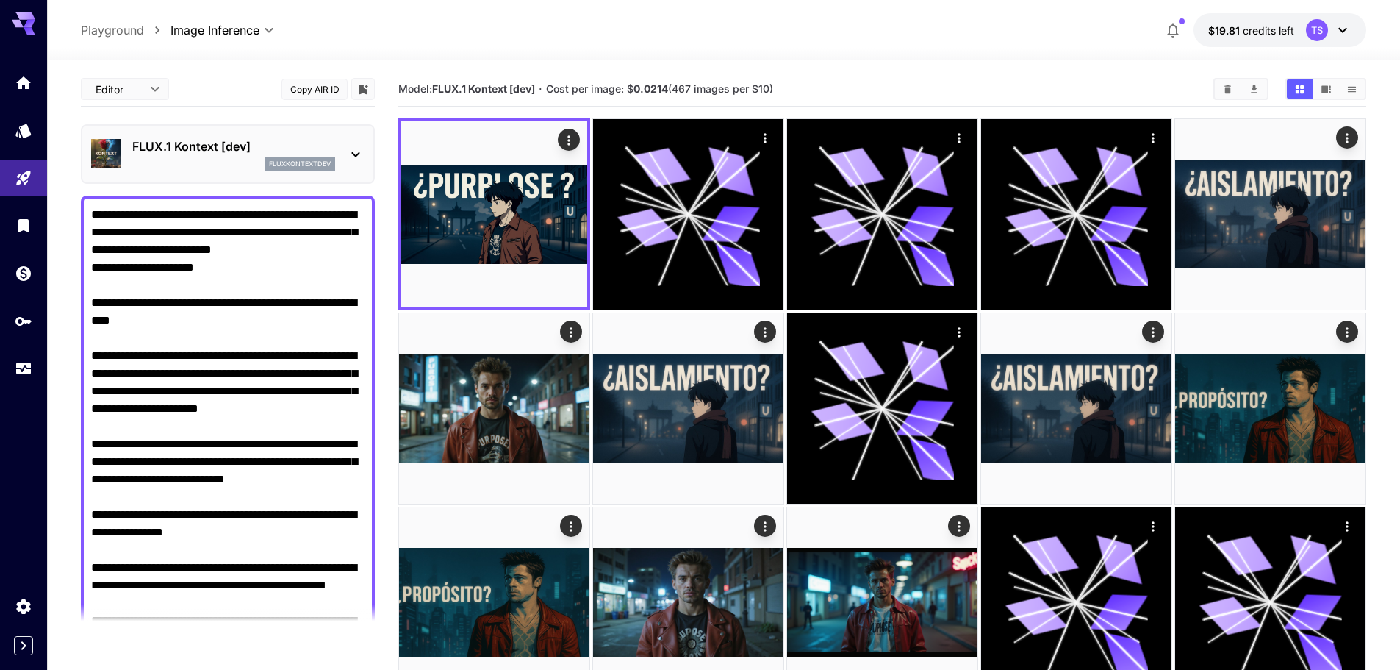
click at [259, 155] on div "FLUX.1 Kontext [dev] fluxkontextdev" at bounding box center [233, 153] width 203 height 33
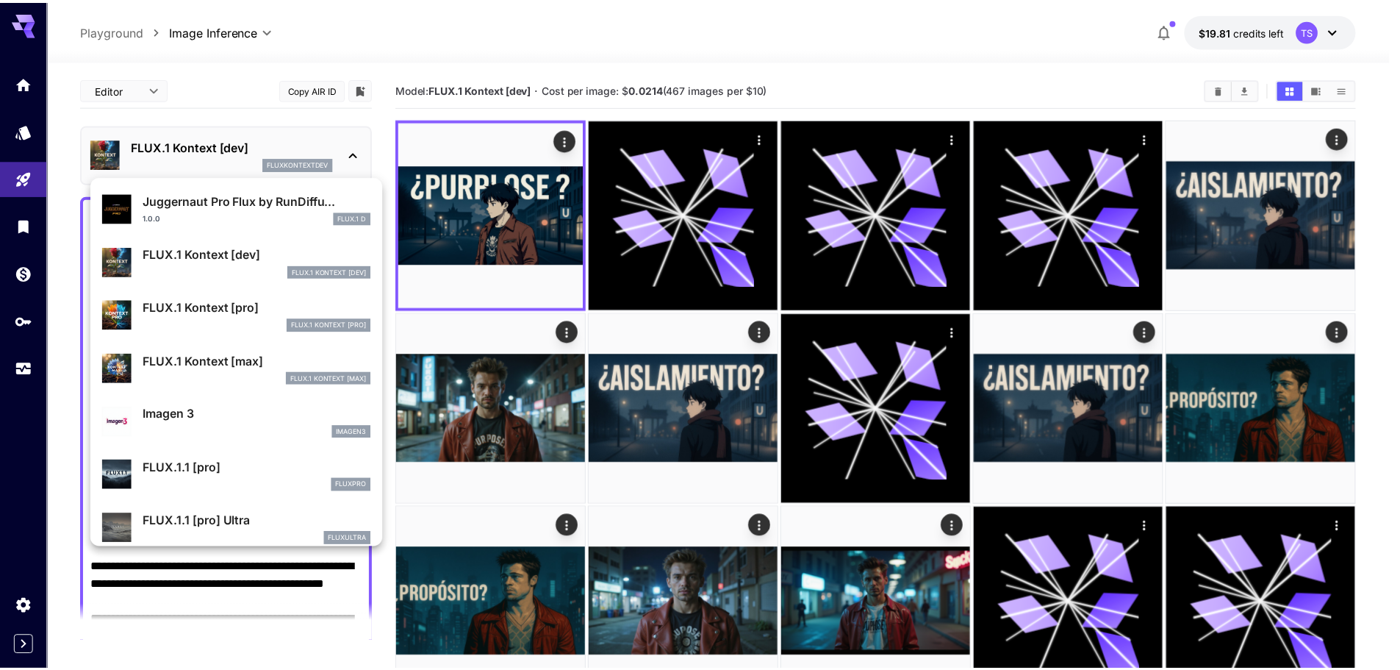
scroll to position [588, 0]
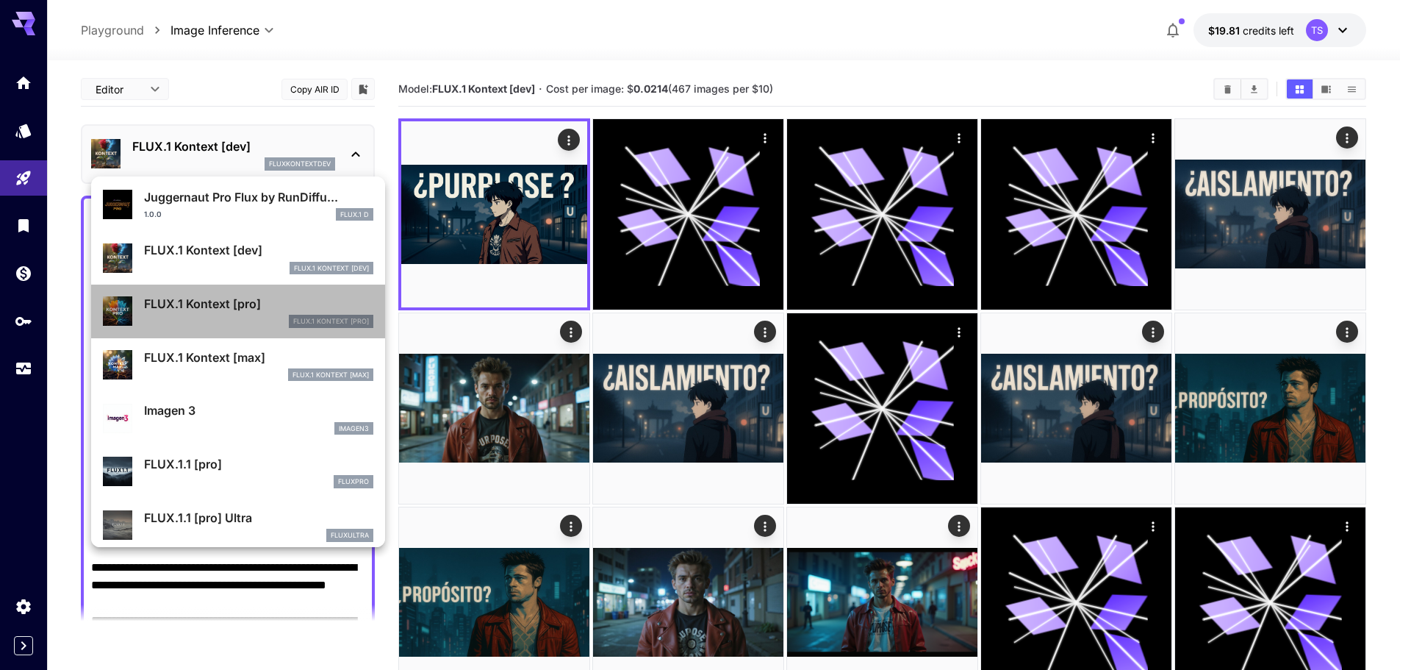
click at [248, 313] on div "FLUX.1 Kontext [pro] FlUX.1 Kontext [pro]" at bounding box center [258, 311] width 229 height 33
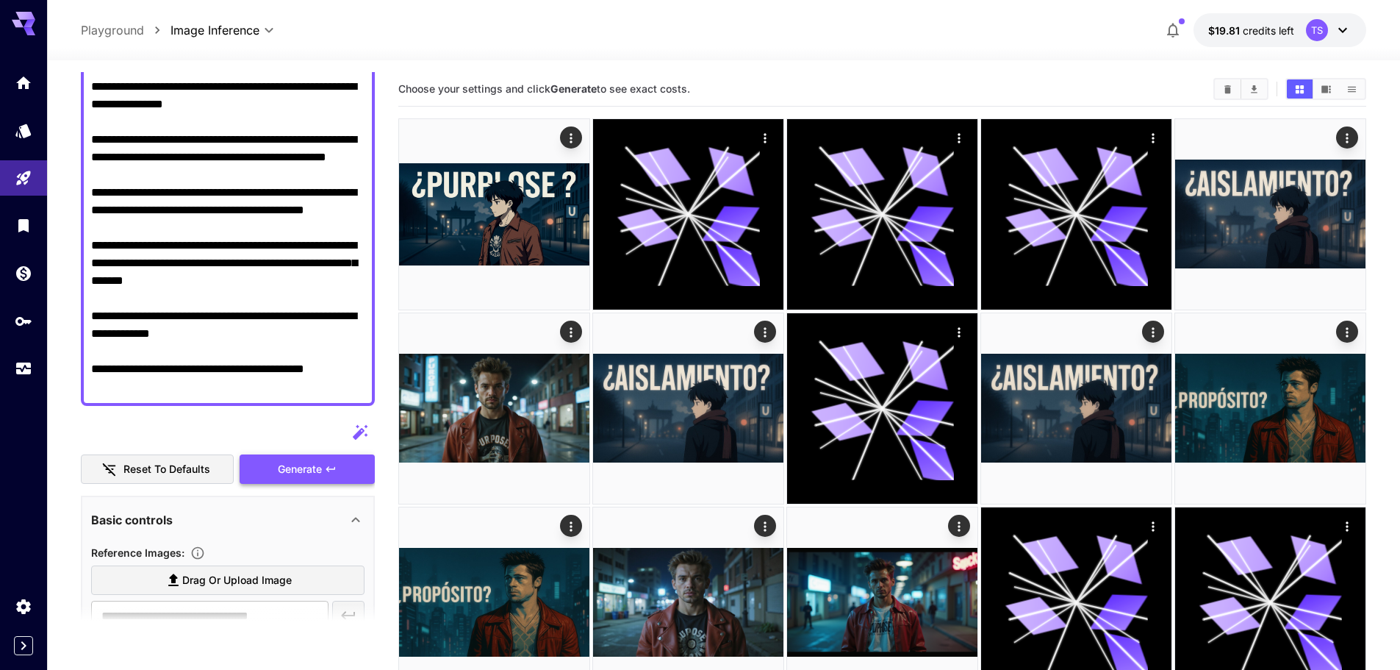
scroll to position [441, 0]
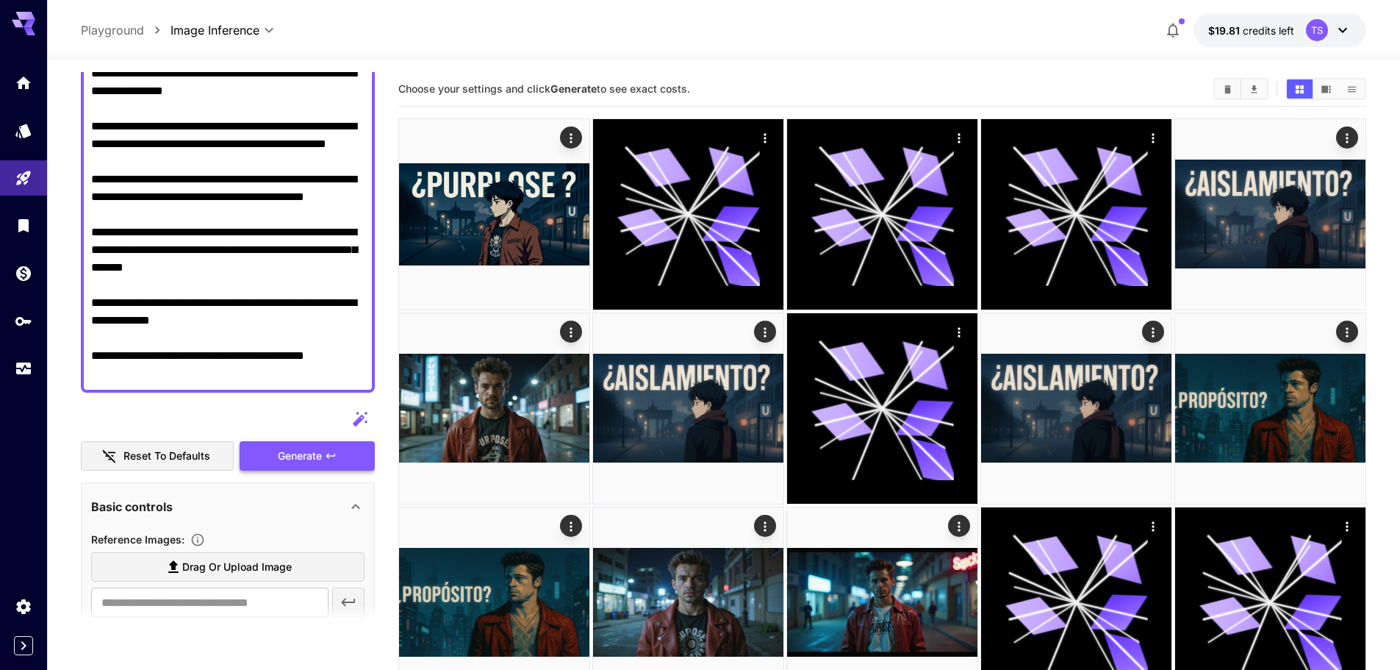
click at [298, 456] on span "Generate" at bounding box center [300, 456] width 44 height 18
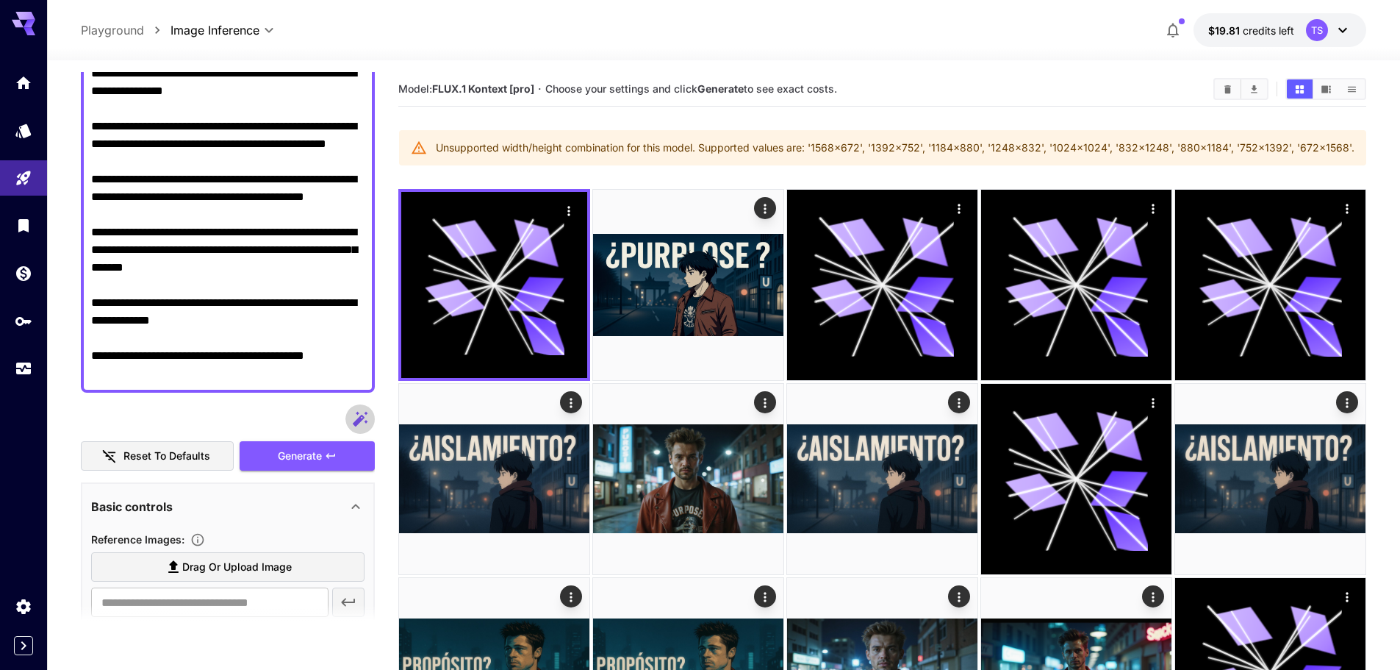
click at [357, 422] on icon "button" at bounding box center [360, 418] width 15 height 15
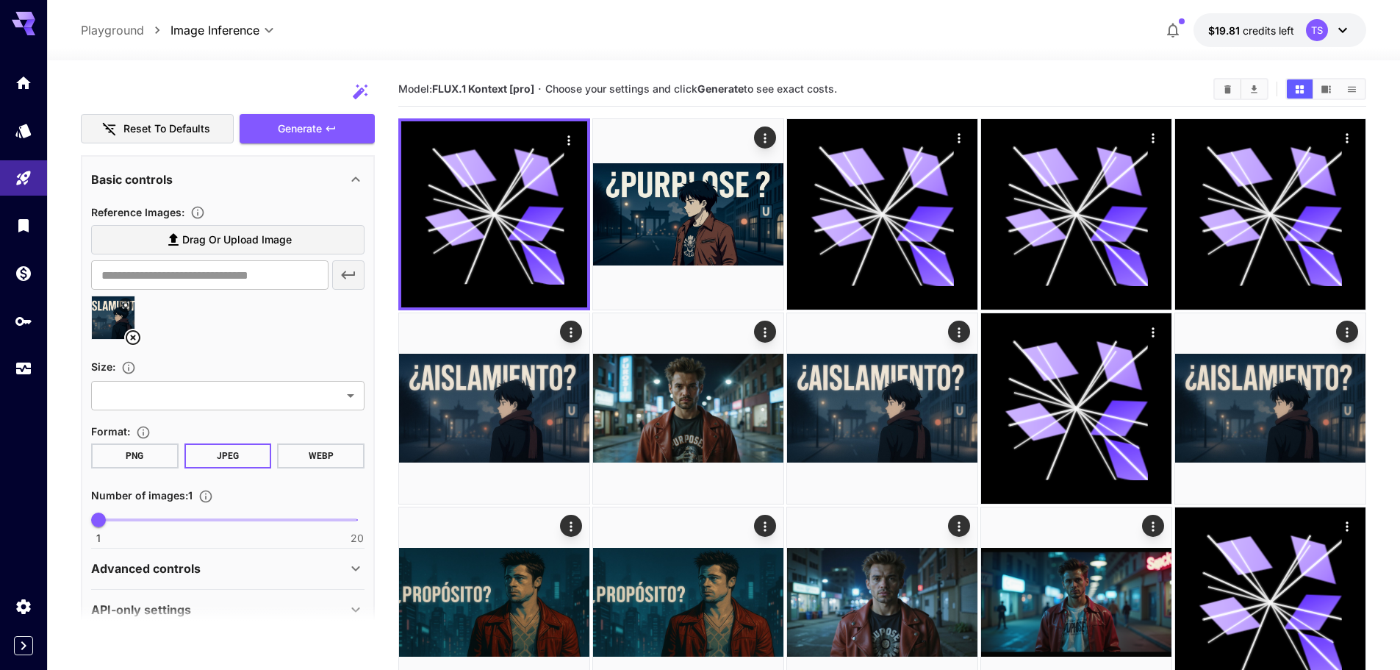
scroll to position [795, 0]
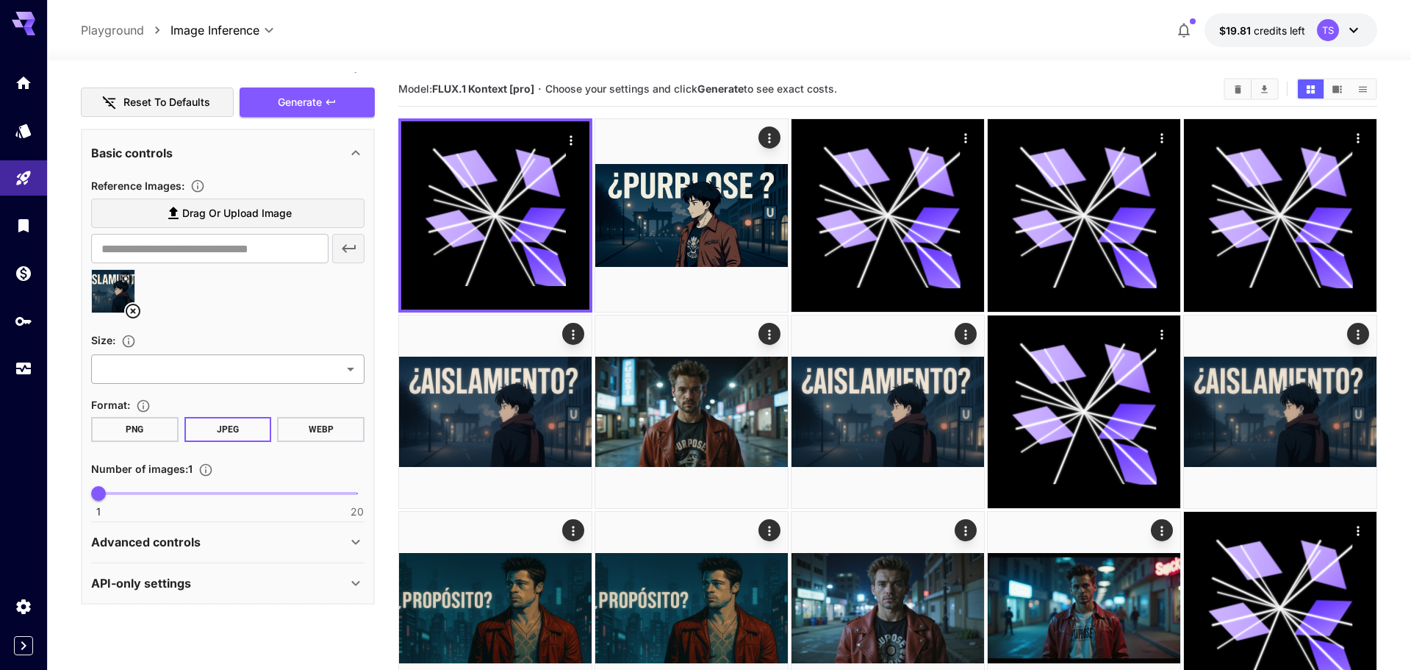
click at [218, 373] on body "**********" at bounding box center [705, 668] width 1411 height 1337
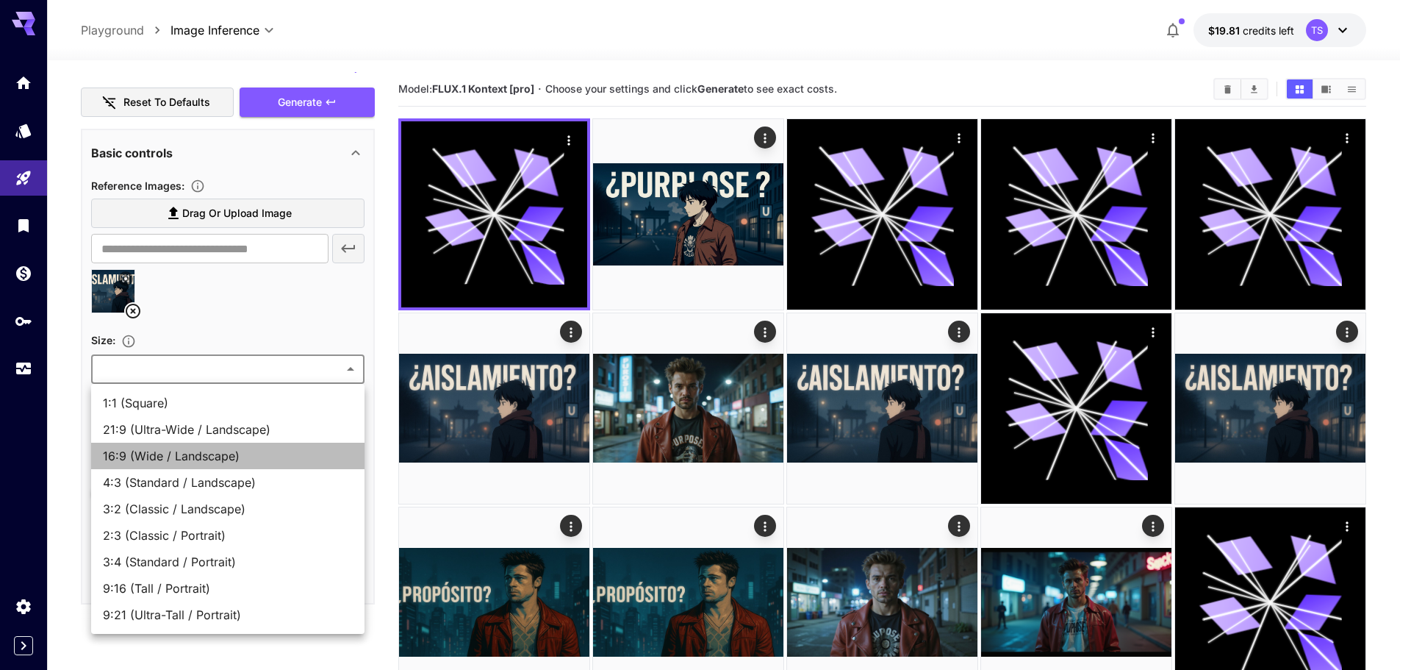
click at [225, 461] on span "16:9 (Wide / Landscape)" at bounding box center [228, 456] width 250 height 18
type input "**********"
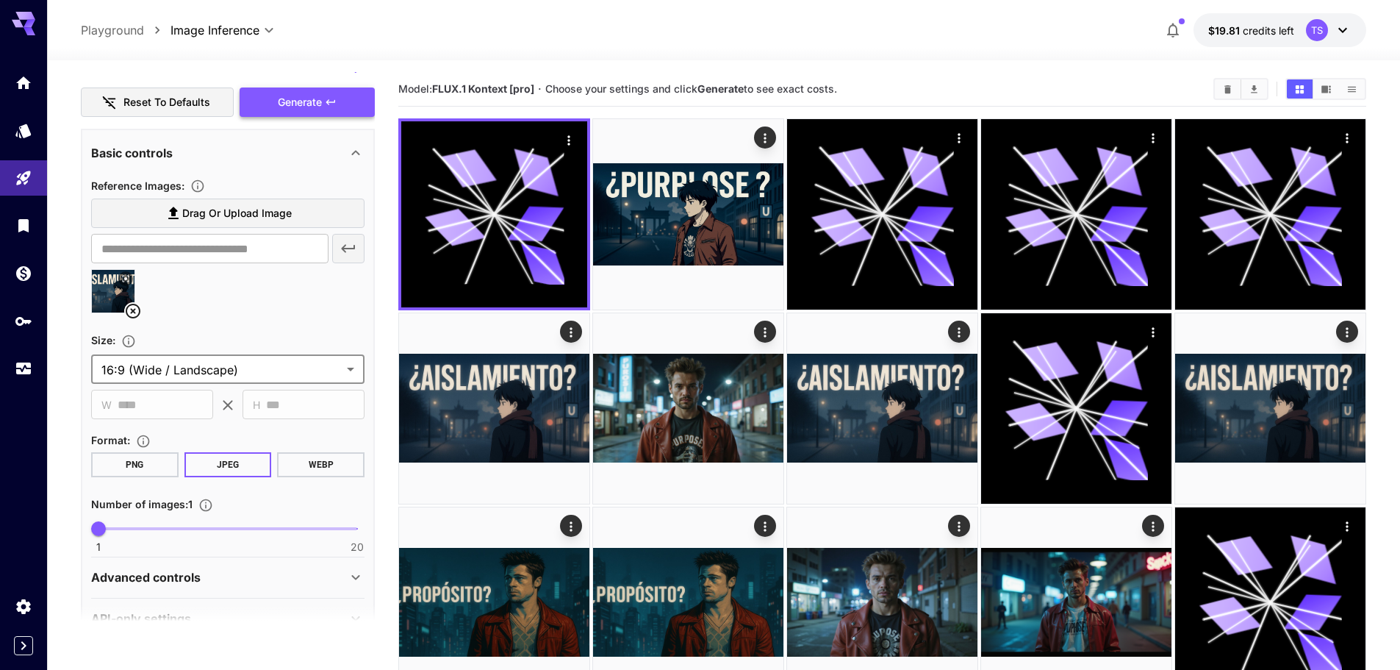
click at [312, 107] on span "Generate" at bounding box center [300, 102] width 44 height 18
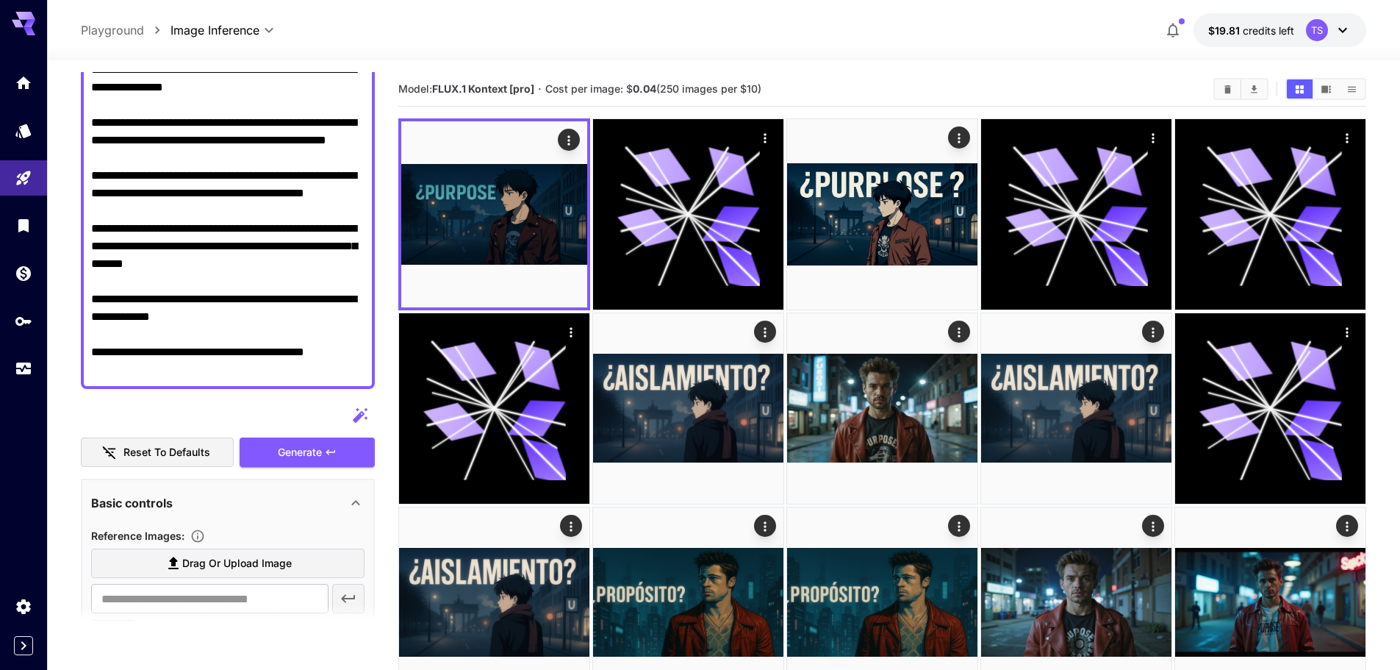
scroll to position [735, 0]
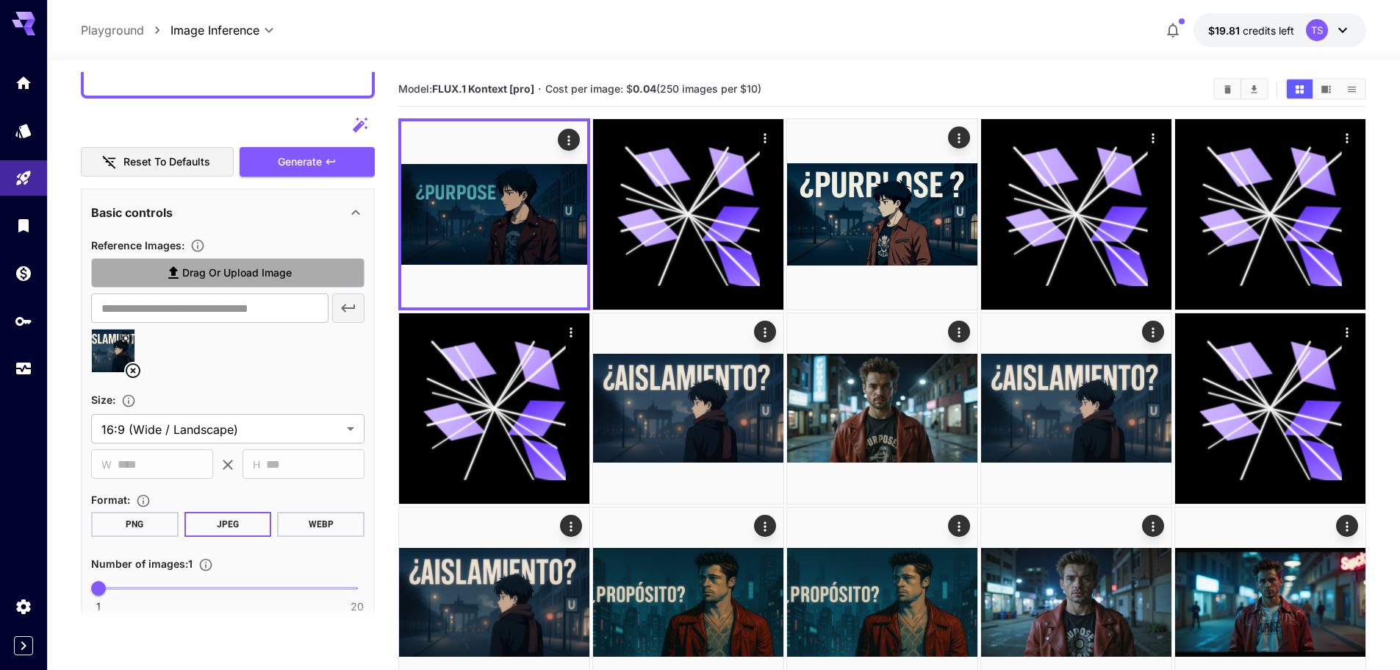
click at [200, 276] on span "Drag or upload image" at bounding box center [237, 273] width 110 height 18
click at [0, 0] on input "Drag or upload image" at bounding box center [0, 0] width 0 height 0
drag, startPoint x: 135, startPoint y: 365, endPoint x: 144, endPoint y: 361, distance: 9.9
click at [135, 365] on icon at bounding box center [133, 370] width 15 height 15
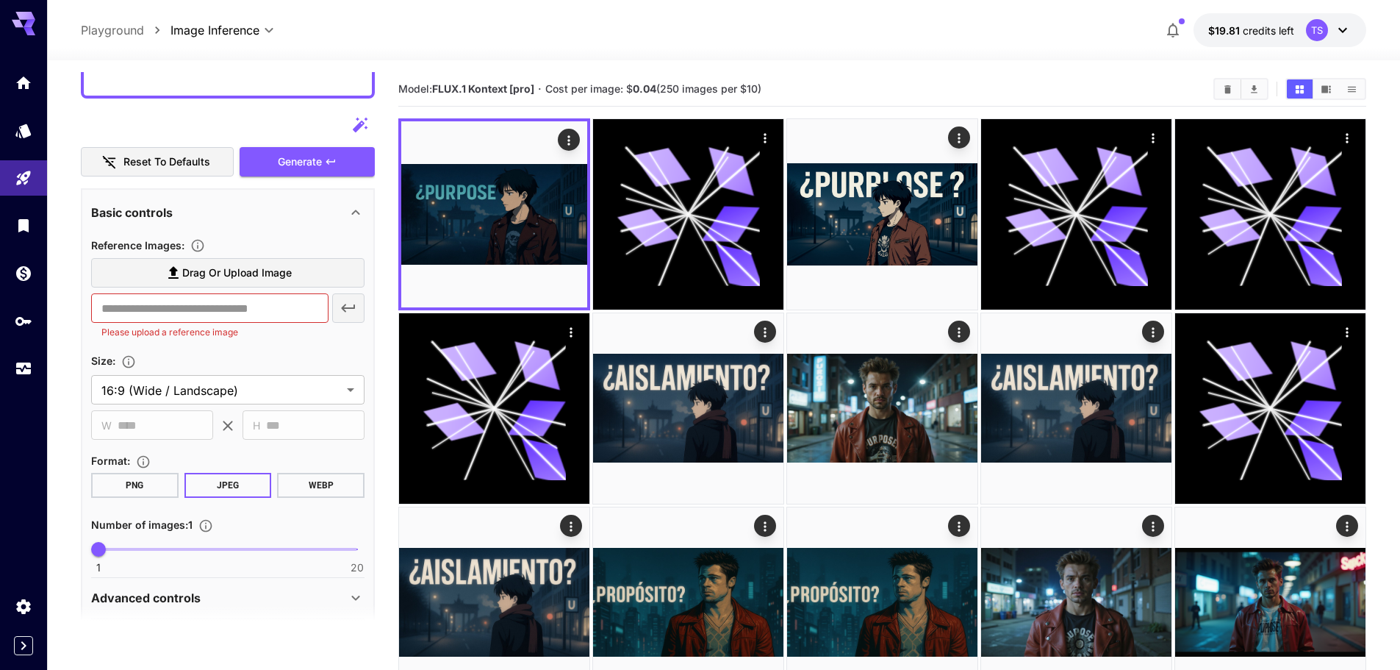
click at [186, 281] on span "Drag or upload image" at bounding box center [237, 273] width 110 height 18
click at [0, 0] on input "Drag or upload image" at bounding box center [0, 0] width 0 height 0
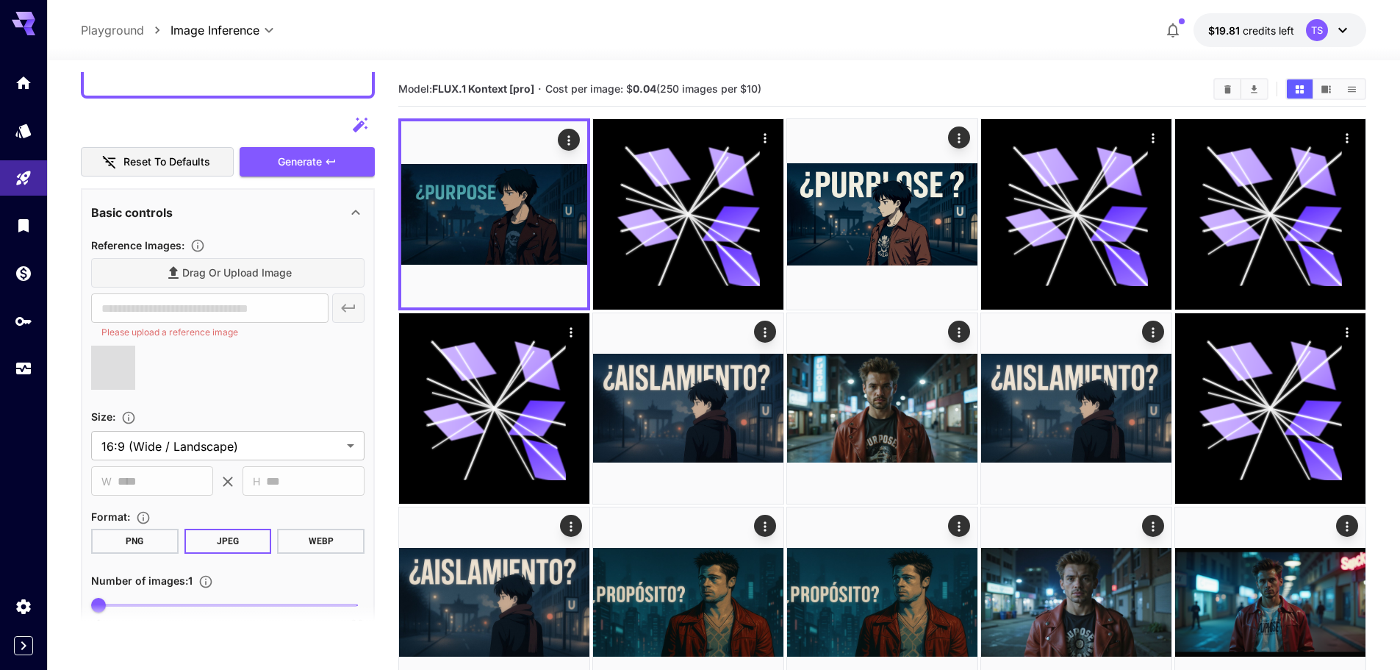
type input "**********"
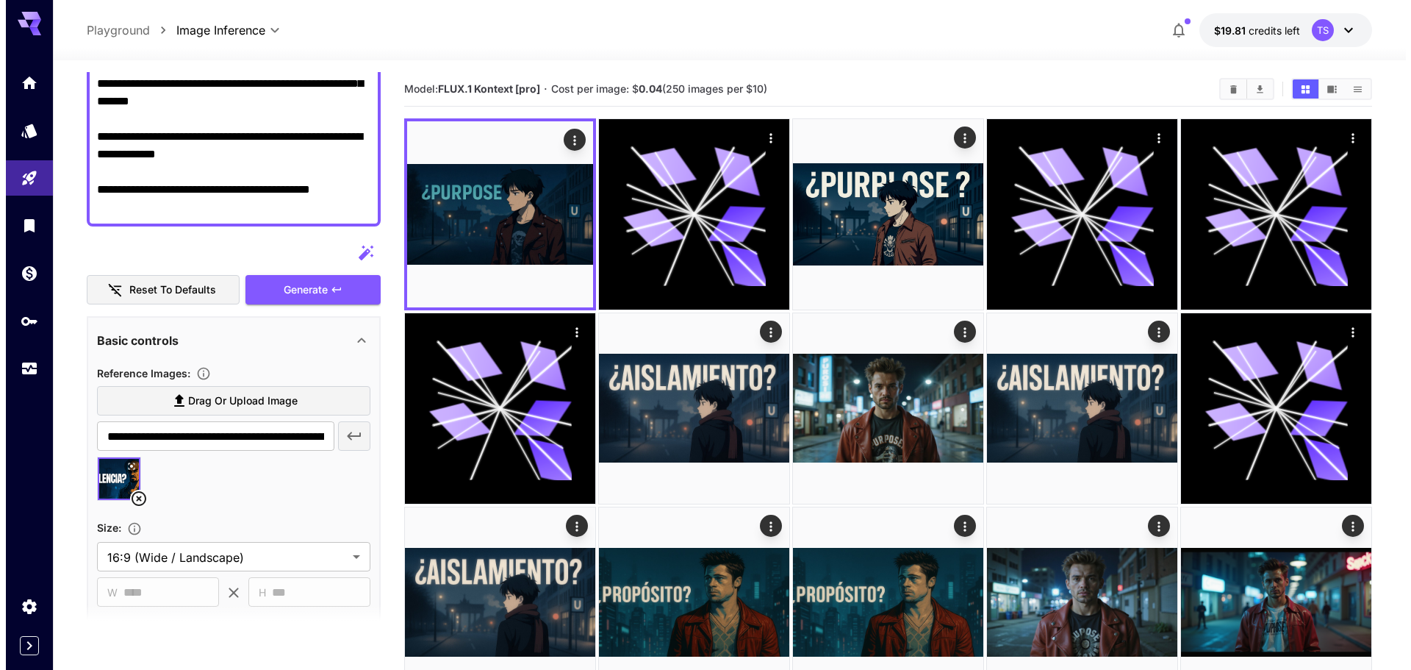
scroll to position [536, 0]
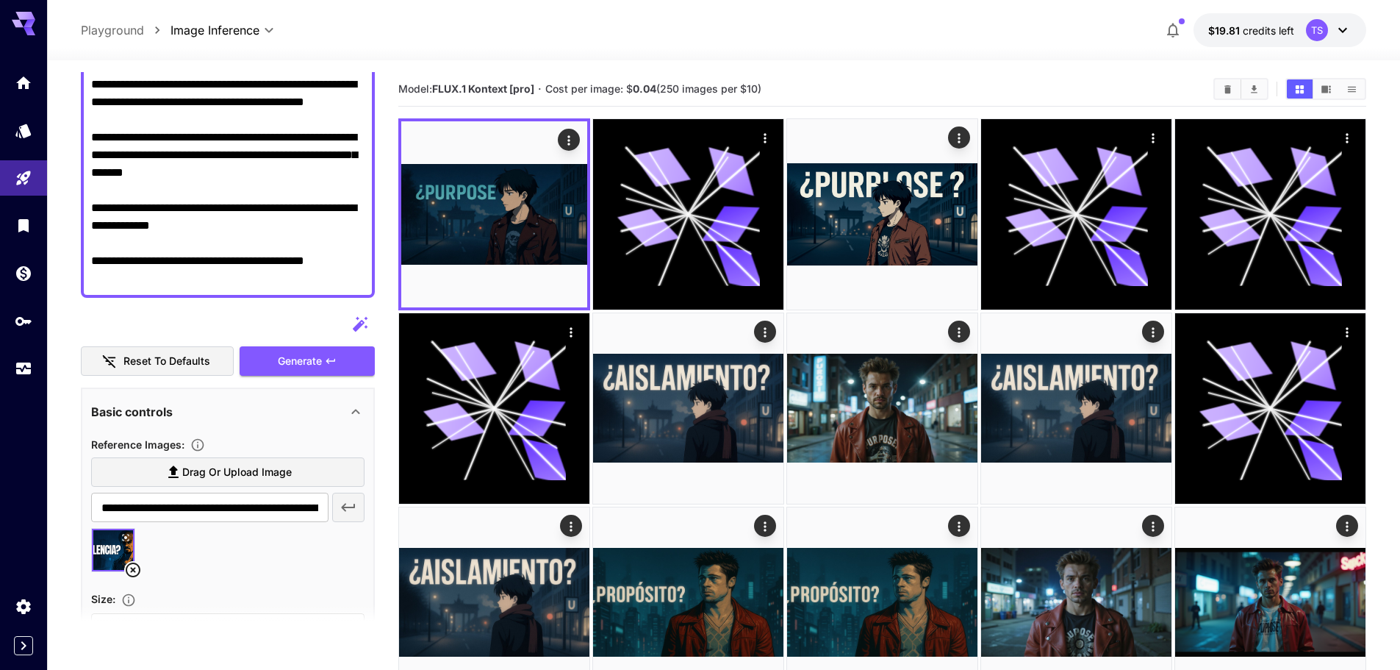
click at [292, 342] on div "Reset to defaults Generate" at bounding box center [228, 342] width 294 height 67
click at [281, 350] on button "Generate" at bounding box center [307, 361] width 135 height 30
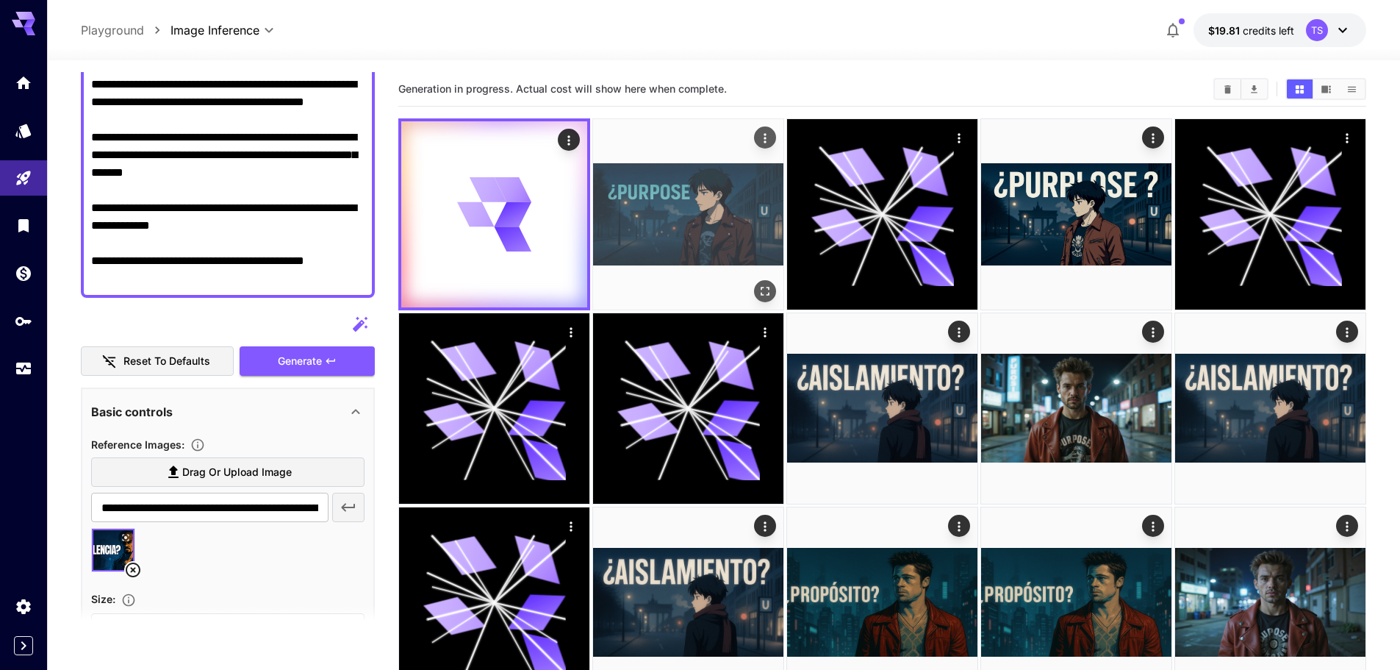
click at [651, 213] on img at bounding box center [688, 214] width 190 height 190
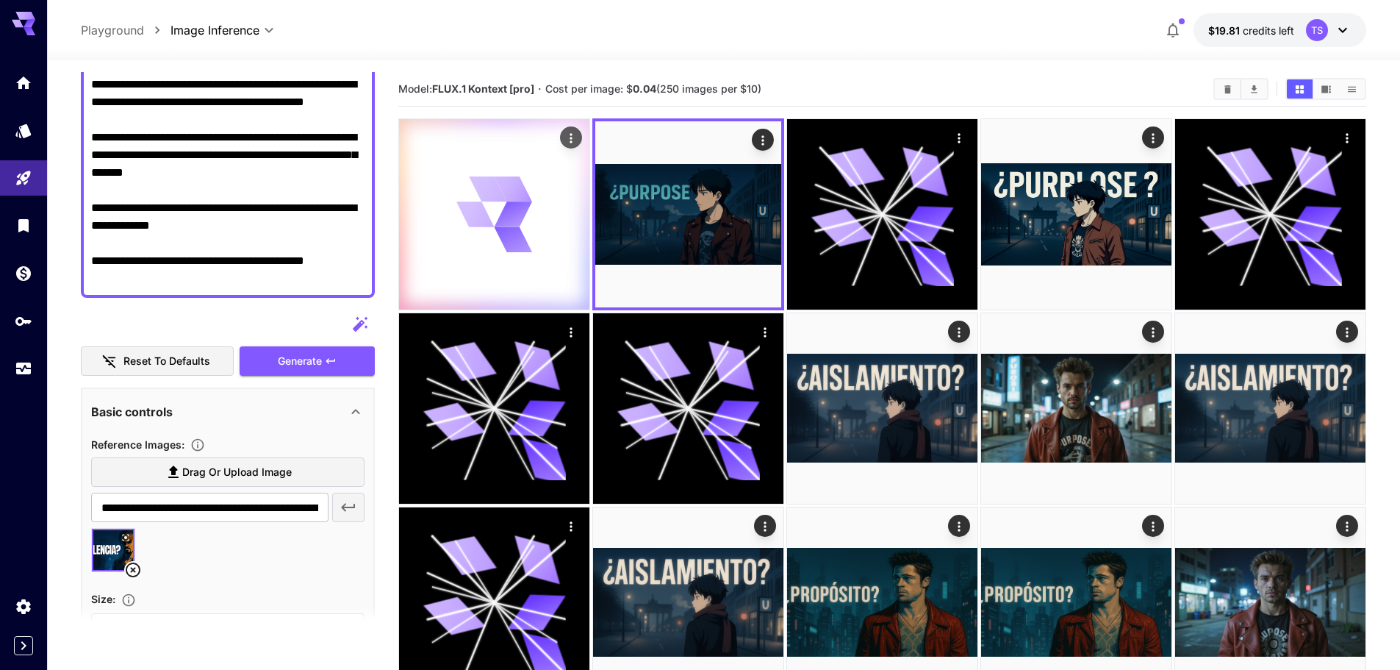
click at [504, 218] on icon at bounding box center [513, 214] width 38 height 26
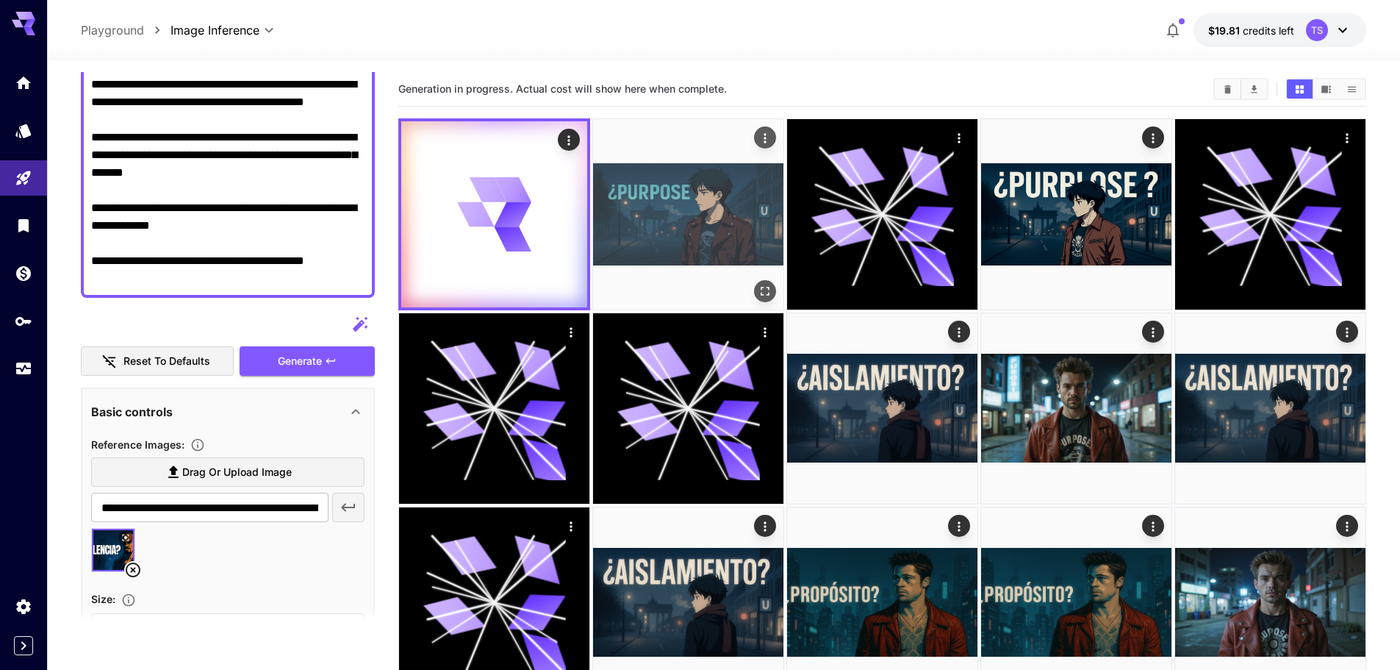
click at [676, 216] on img at bounding box center [688, 214] width 190 height 190
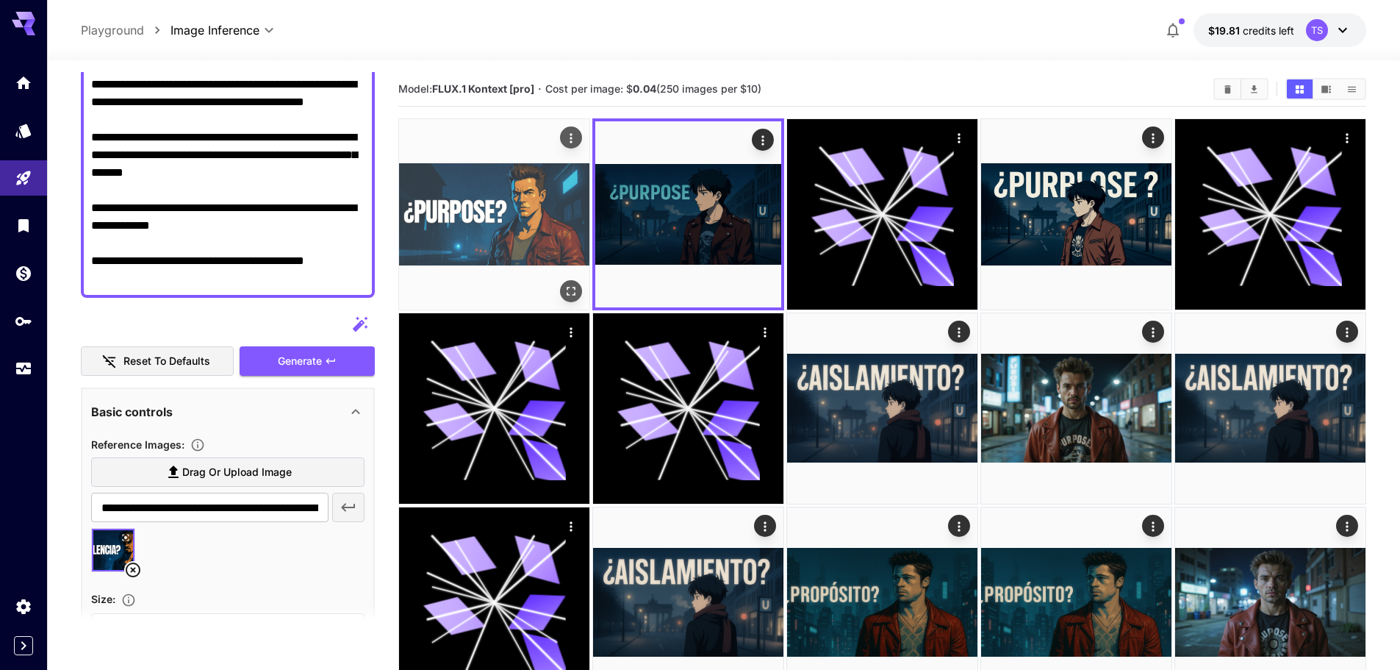
click at [539, 190] on img at bounding box center [494, 214] width 190 height 190
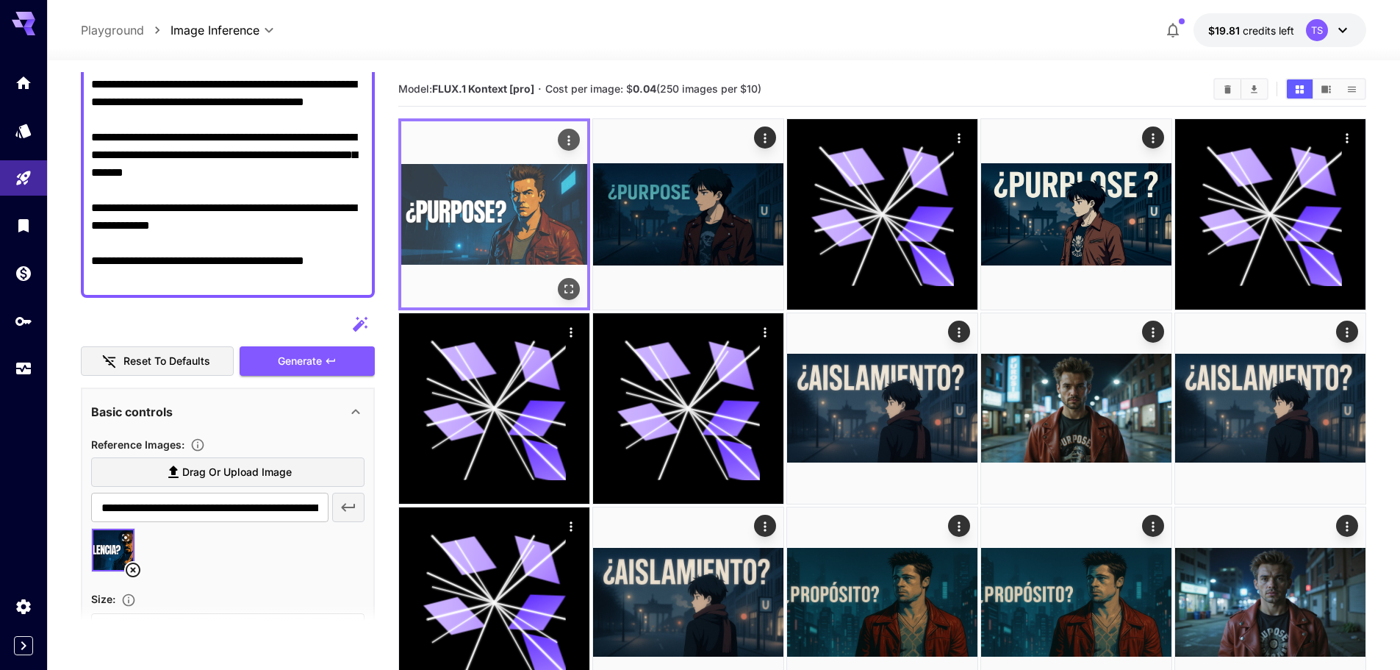
click at [565, 279] on button "Open in fullscreen" at bounding box center [569, 289] width 22 height 22
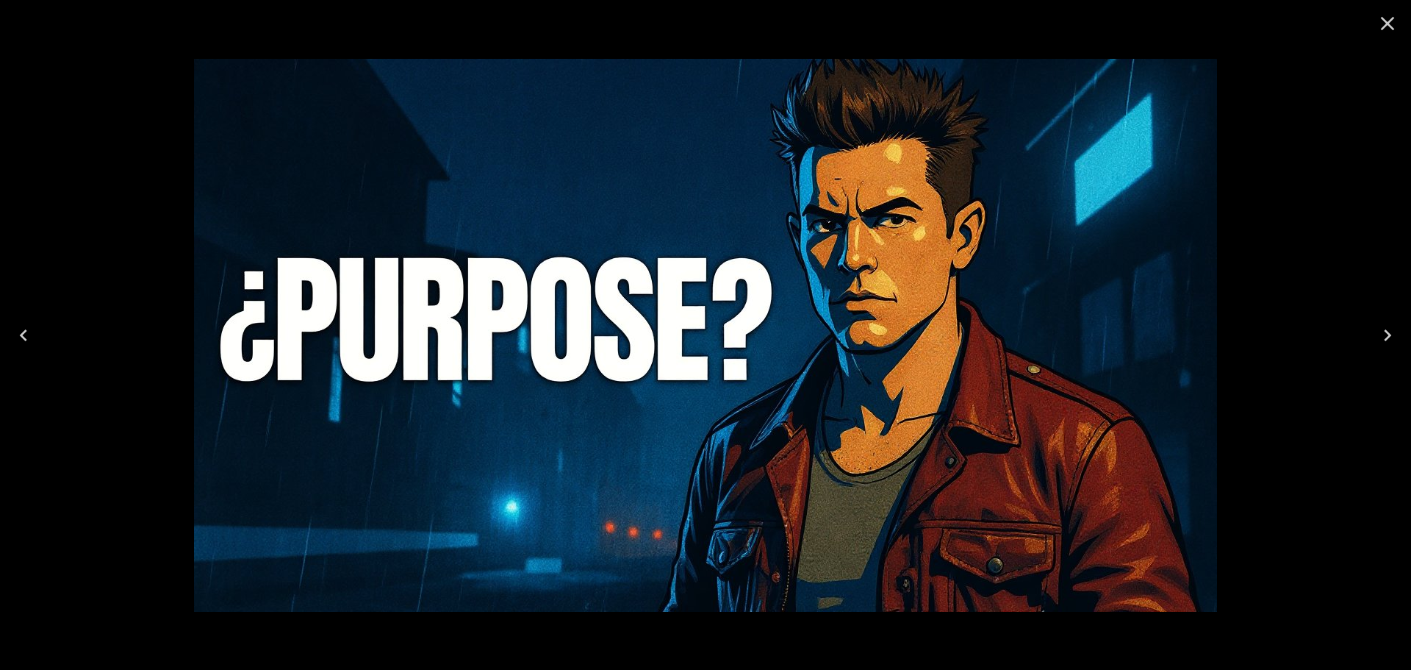
click at [1323, 229] on div at bounding box center [705, 335] width 1411 height 670
click at [1392, 22] on icon "Close" at bounding box center [1388, 24] width 24 height 24
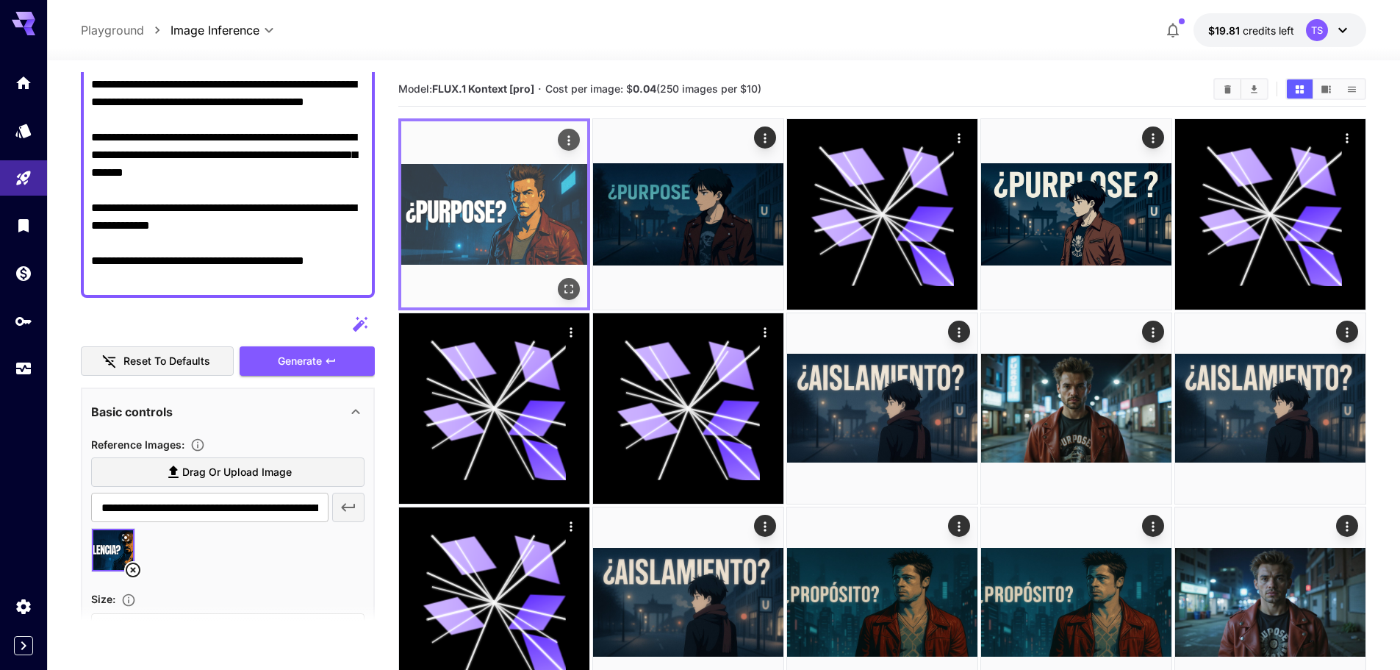
click at [461, 214] on img at bounding box center [494, 214] width 186 height 186
click at [574, 136] on icon "Actions" at bounding box center [569, 140] width 15 height 15
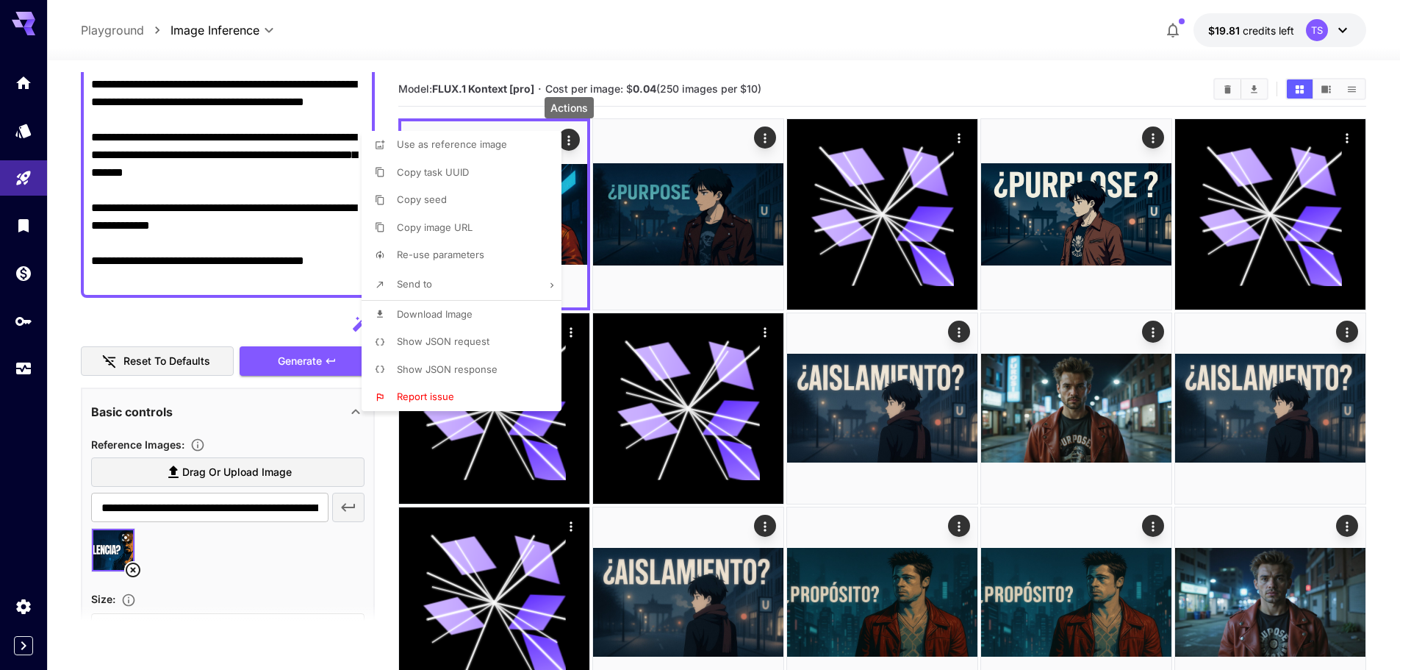
click at [462, 321] on p "Download Image" at bounding box center [435, 314] width 76 height 15
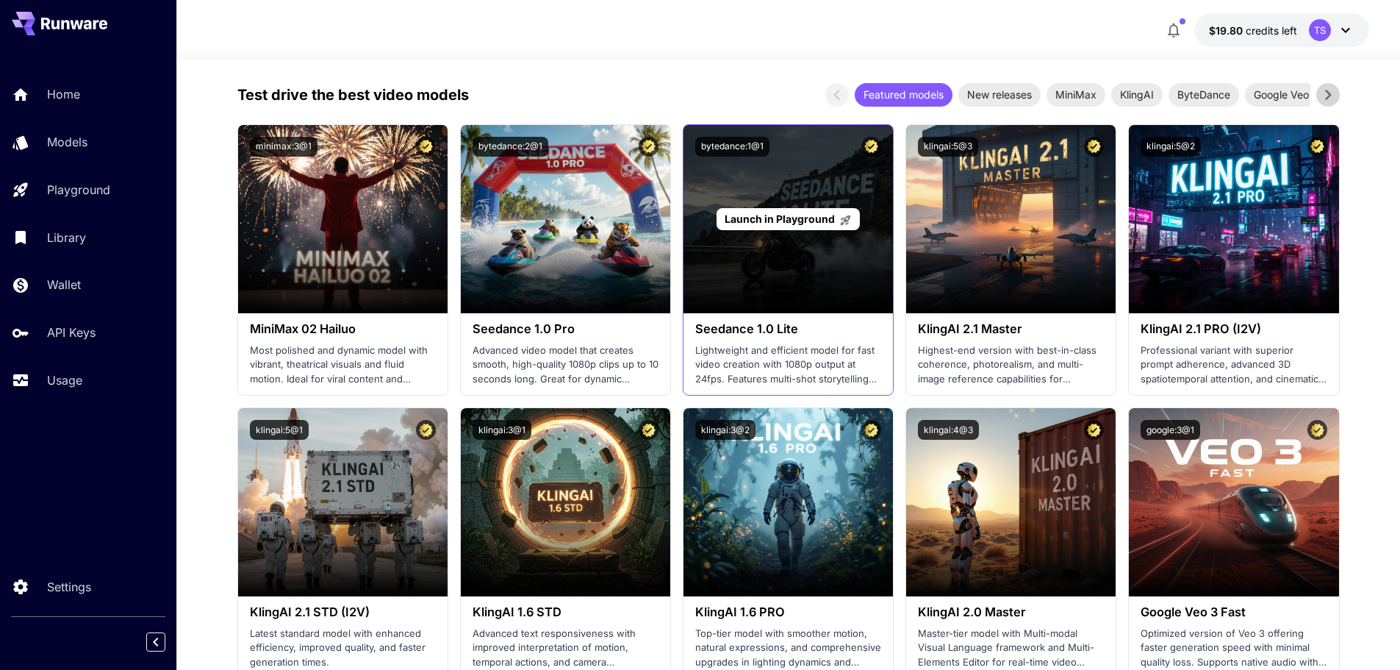
scroll to position [294, 0]
